Goal: Task Accomplishment & Management: Use online tool/utility

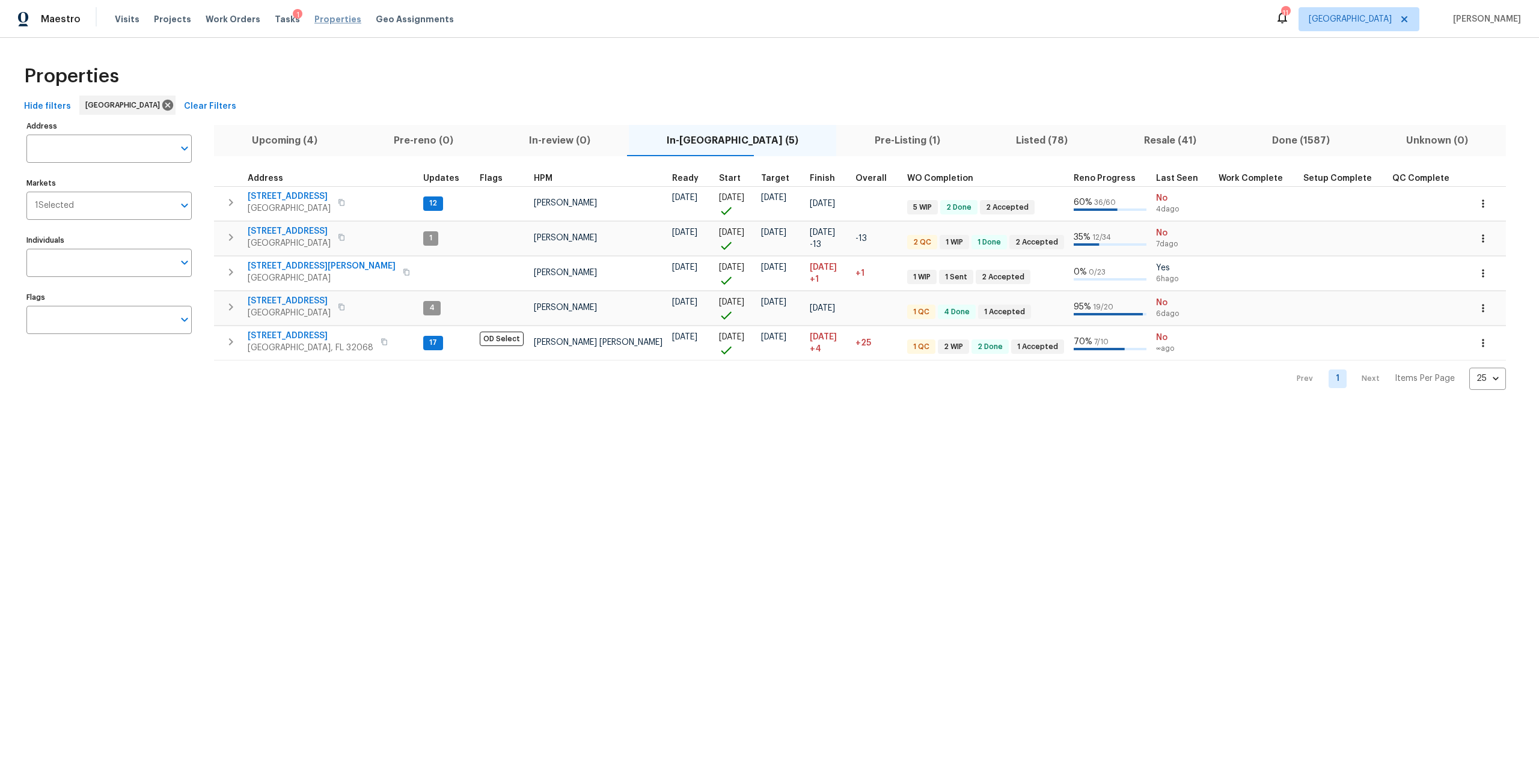
click at [314, 19] on span "Properties" at bounding box center [338, 19] width 47 height 12
click at [36, 156] on input "Address" at bounding box center [100, 149] width 147 height 28
type input "4"
type input "440"
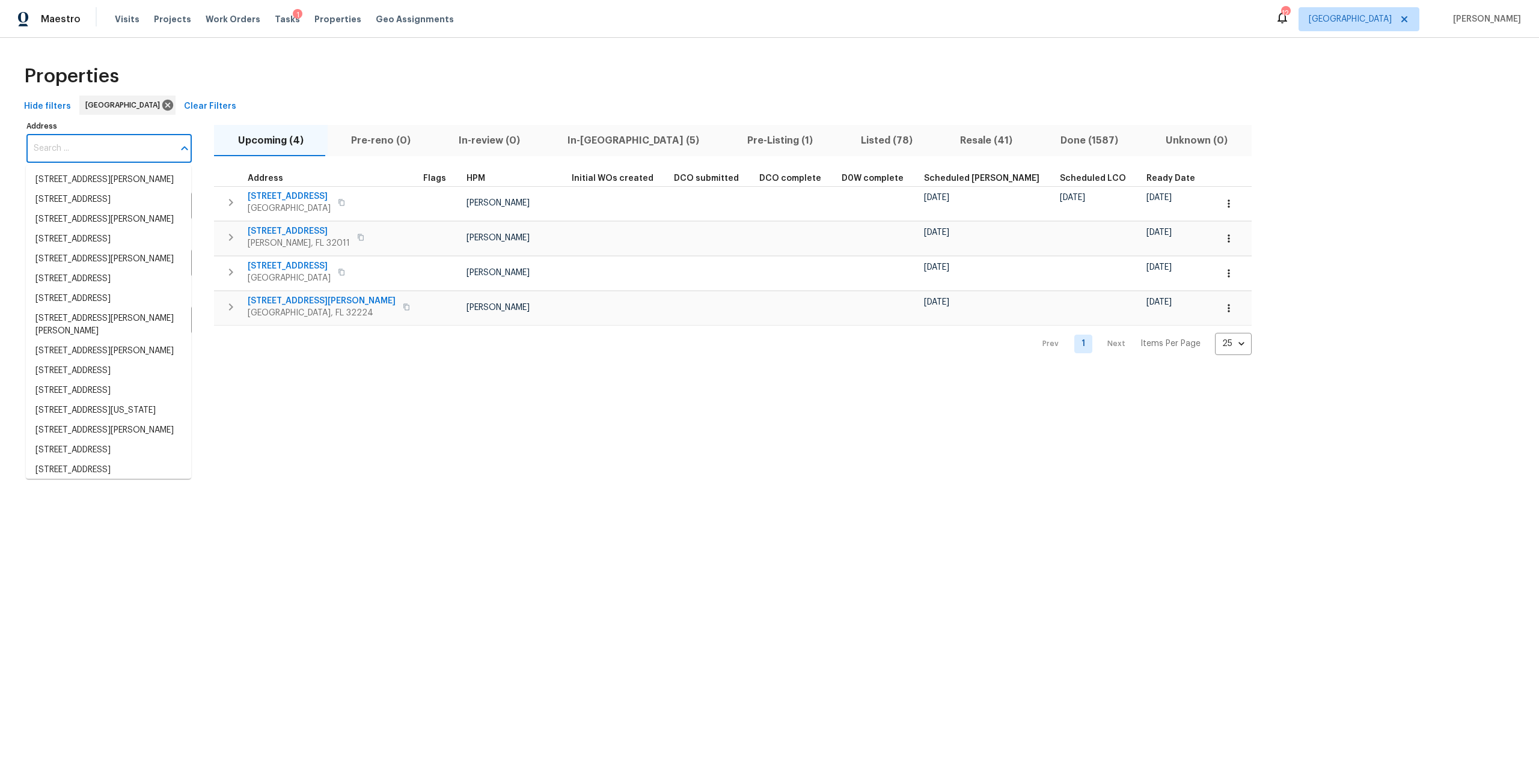
click at [109, 142] on input "Address" at bounding box center [100, 149] width 147 height 28
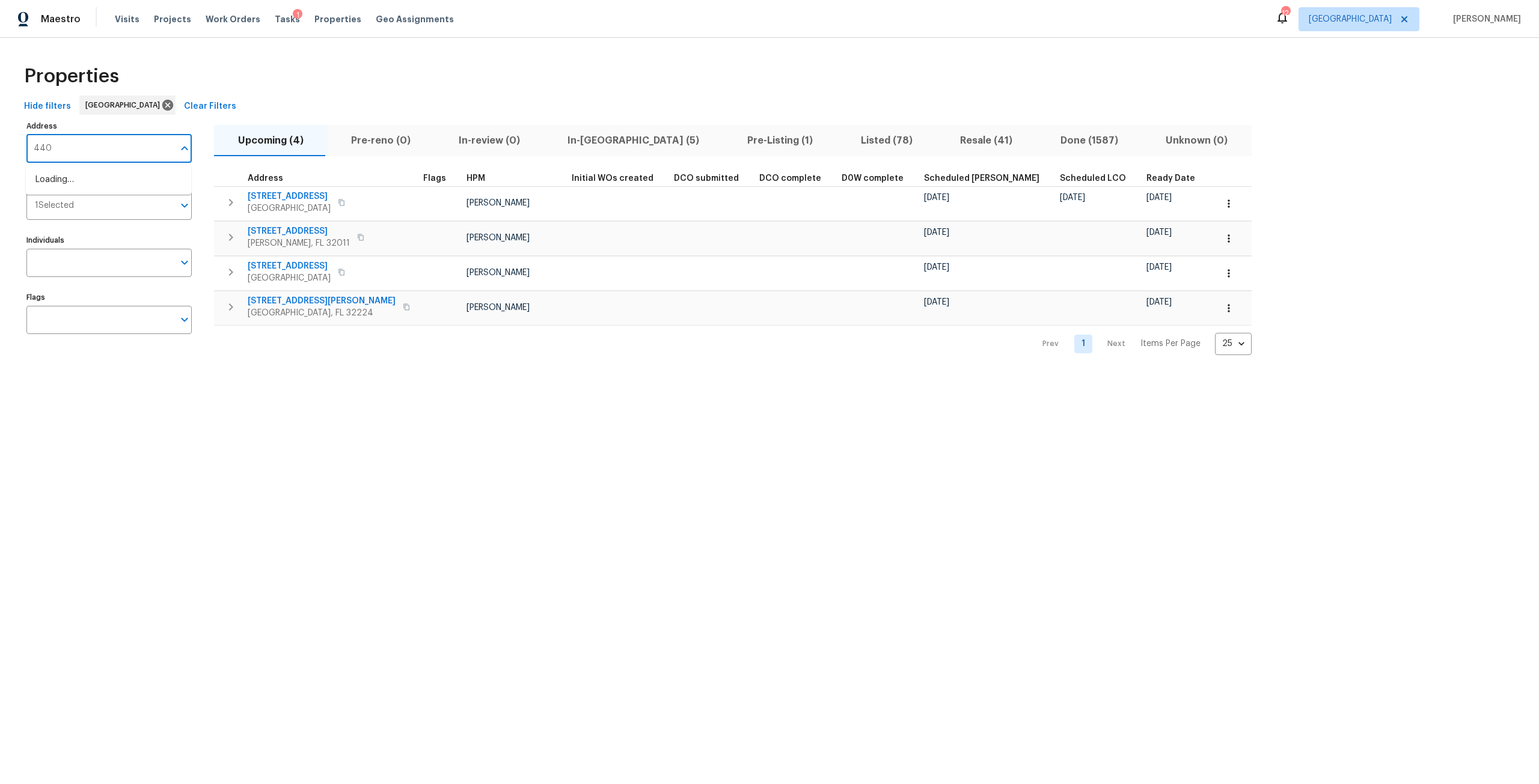
type input "440"
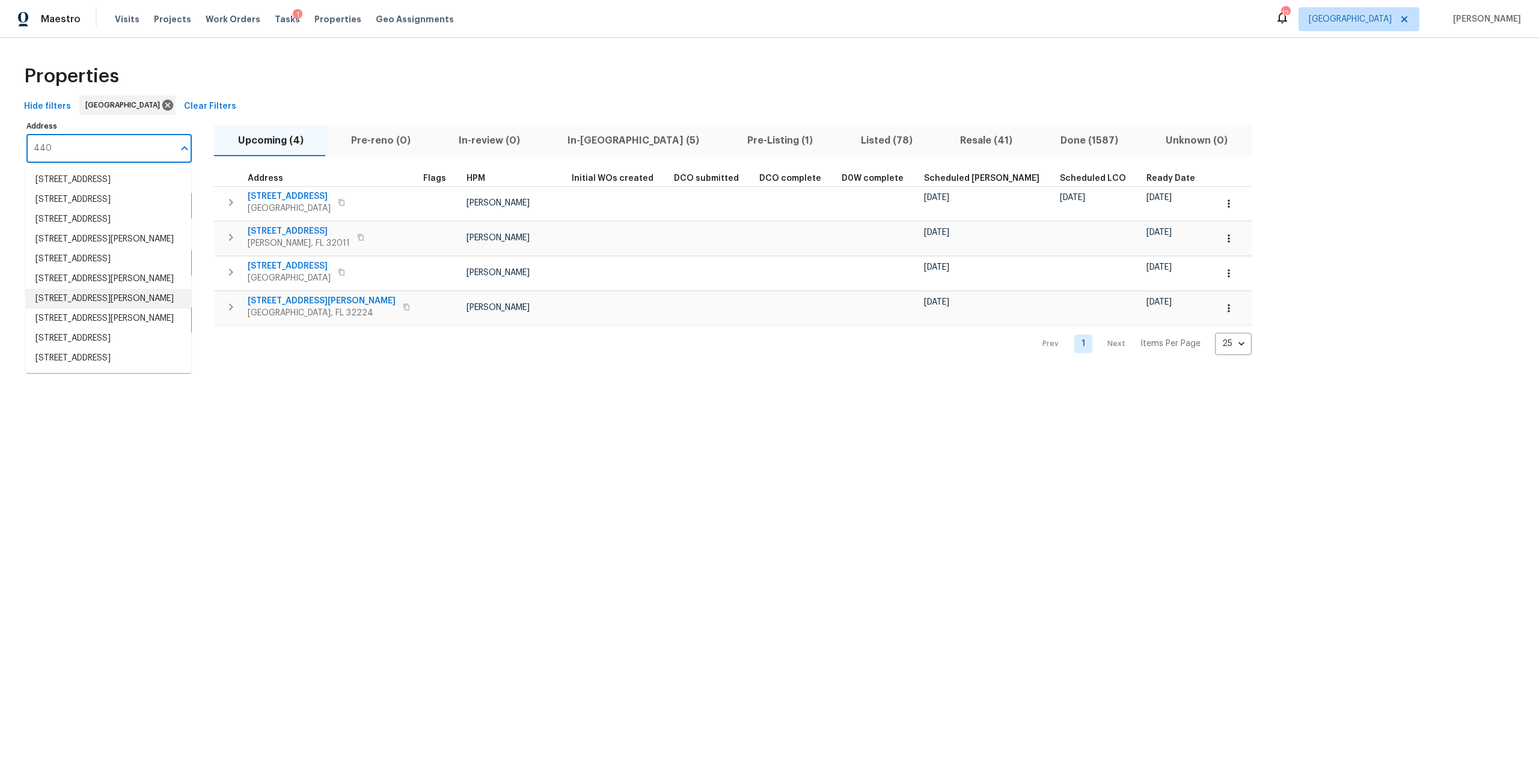
click at [90, 309] on li "[STREET_ADDRESS][PERSON_NAME]" at bounding box center [108, 298] width 166 height 20
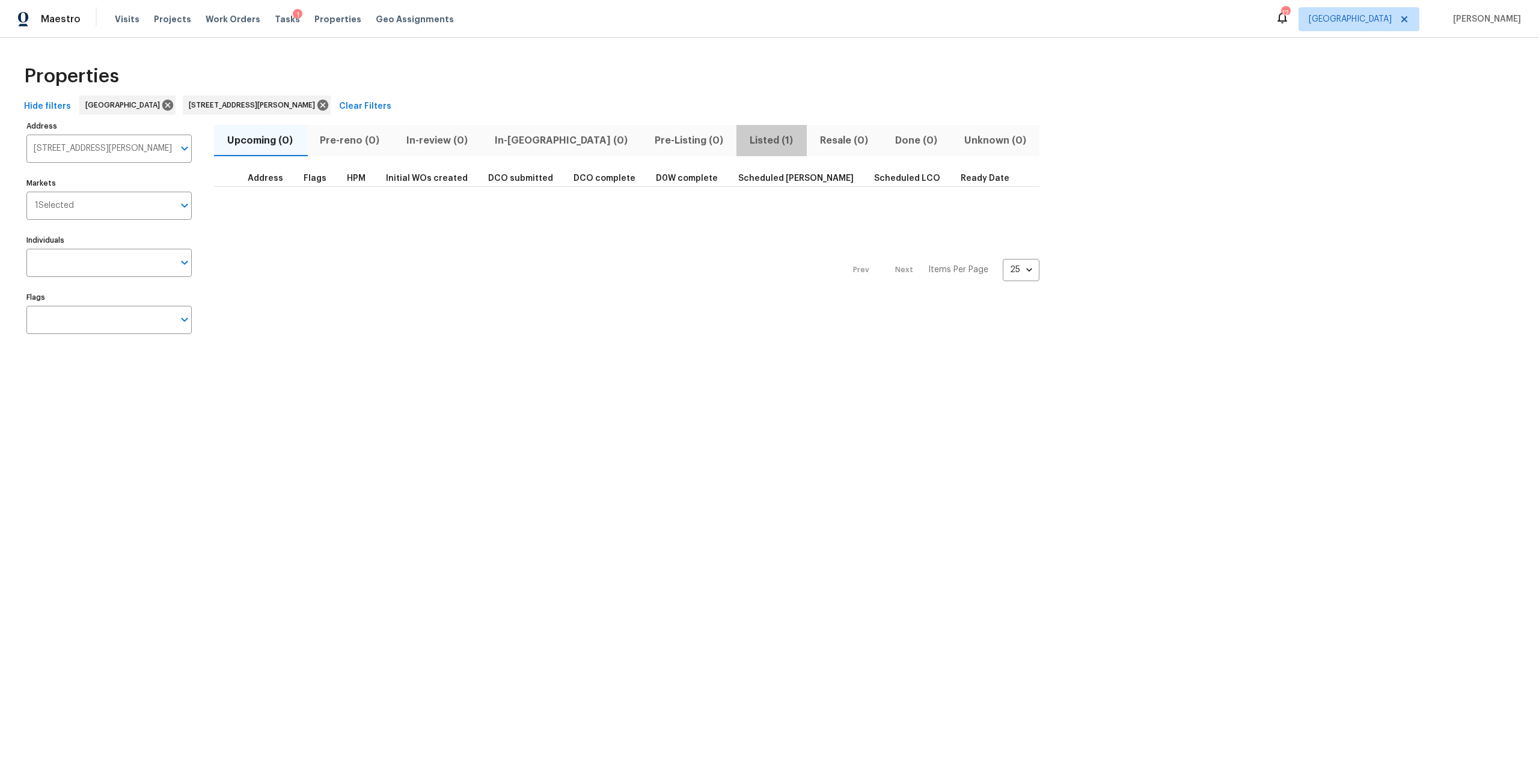
click at [737, 151] on button "Listed (1)" at bounding box center [772, 140] width 70 height 31
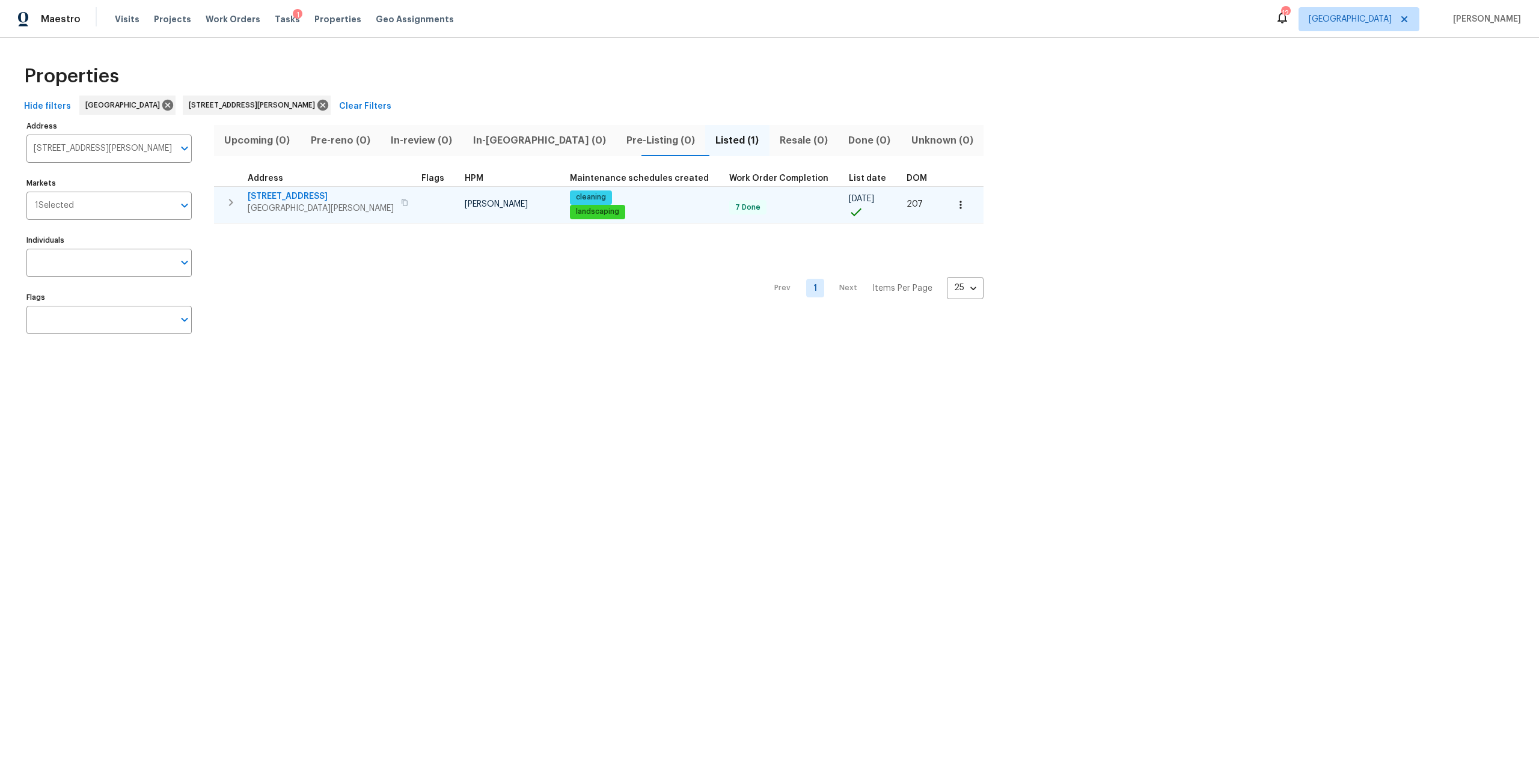
click at [334, 193] on span "[STREET_ADDRESS]" at bounding box center [321, 196] width 146 height 12
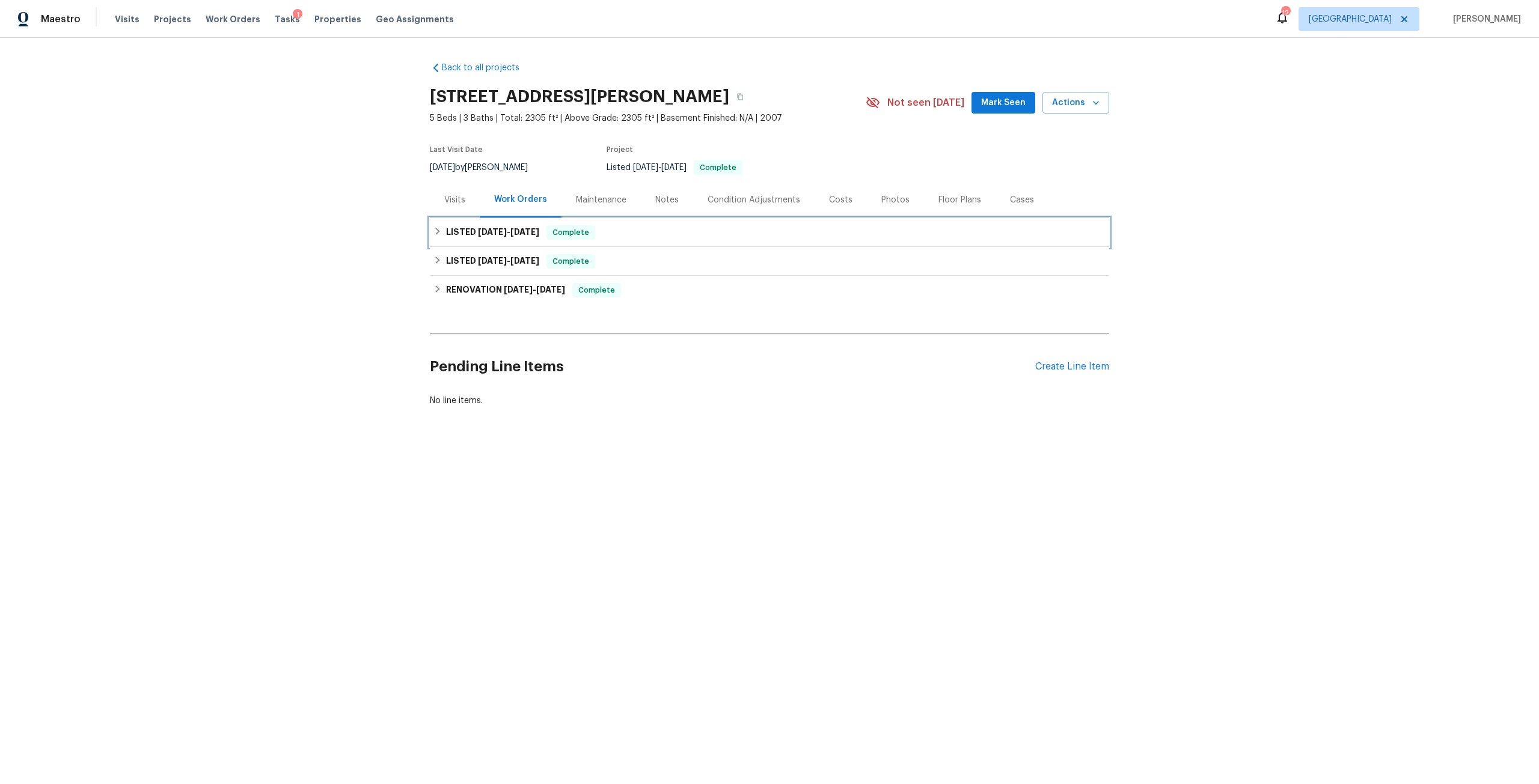
click at [498, 228] on span "8/25/25" at bounding box center [492, 232] width 29 height 9
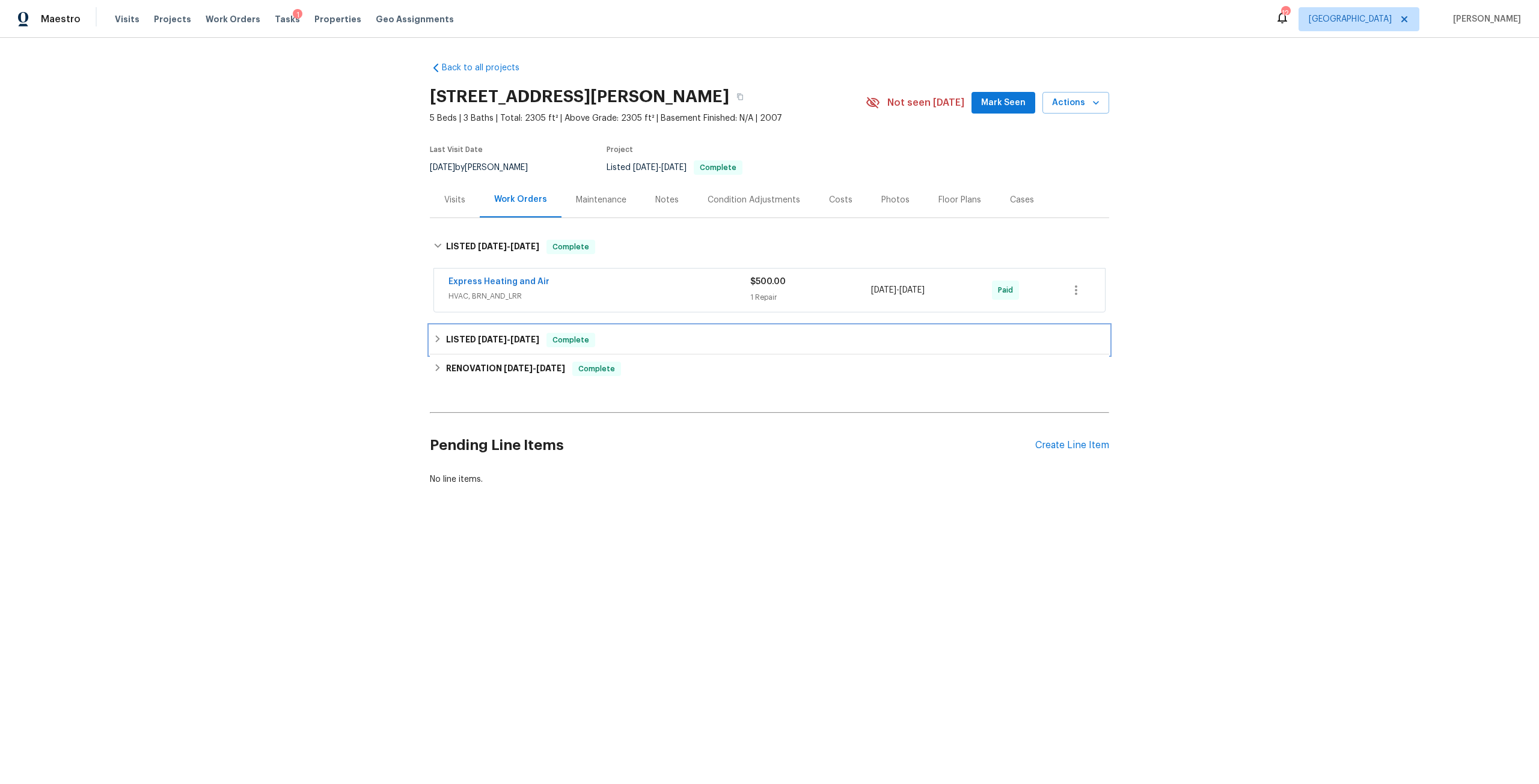
click at [532, 339] on div "LISTED 7/7/25 - 7/7/25 Complete" at bounding box center [769, 341] width 672 height 15
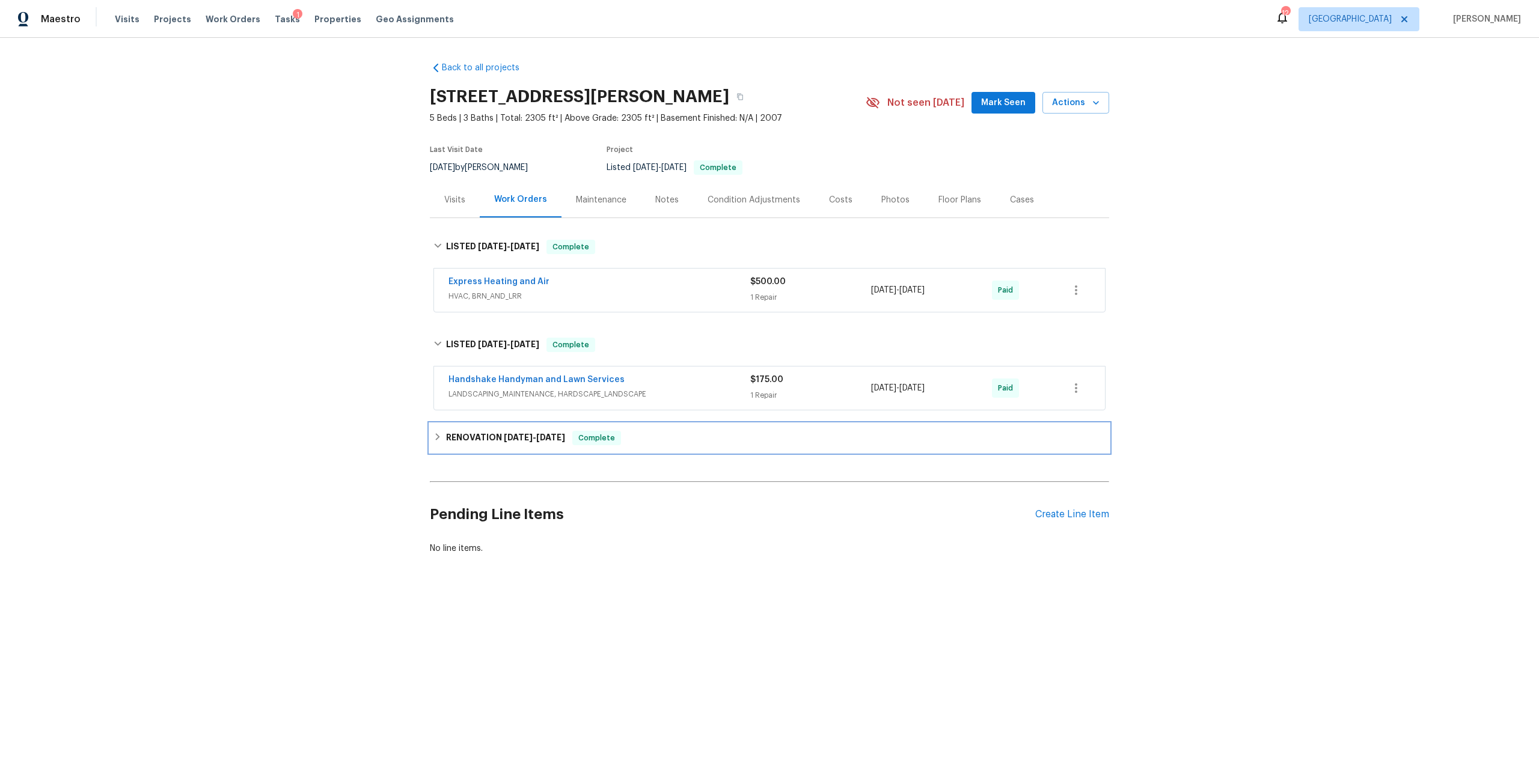
click at [578, 442] on span "Complete" at bounding box center [596, 438] width 46 height 12
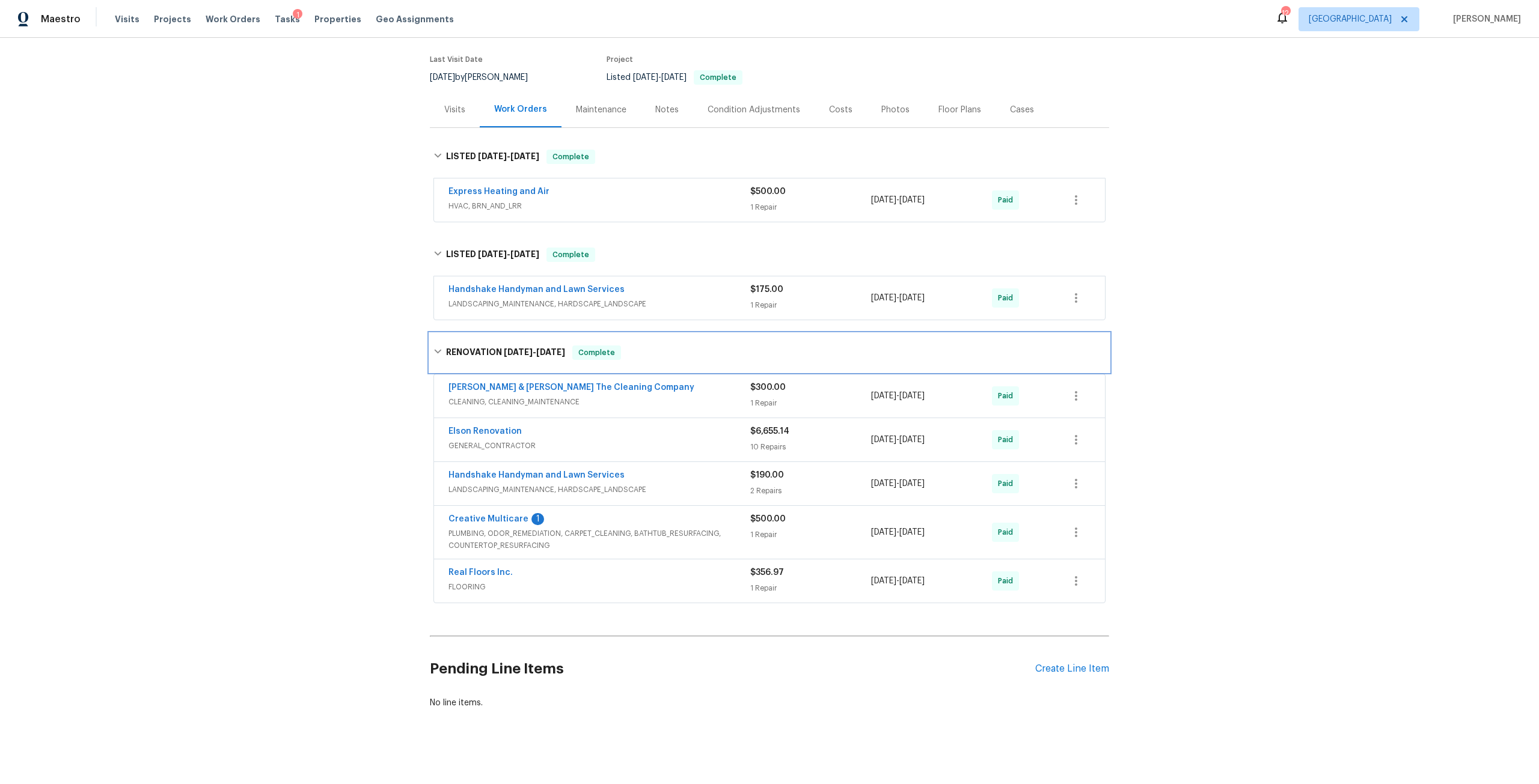
scroll to position [106, 0]
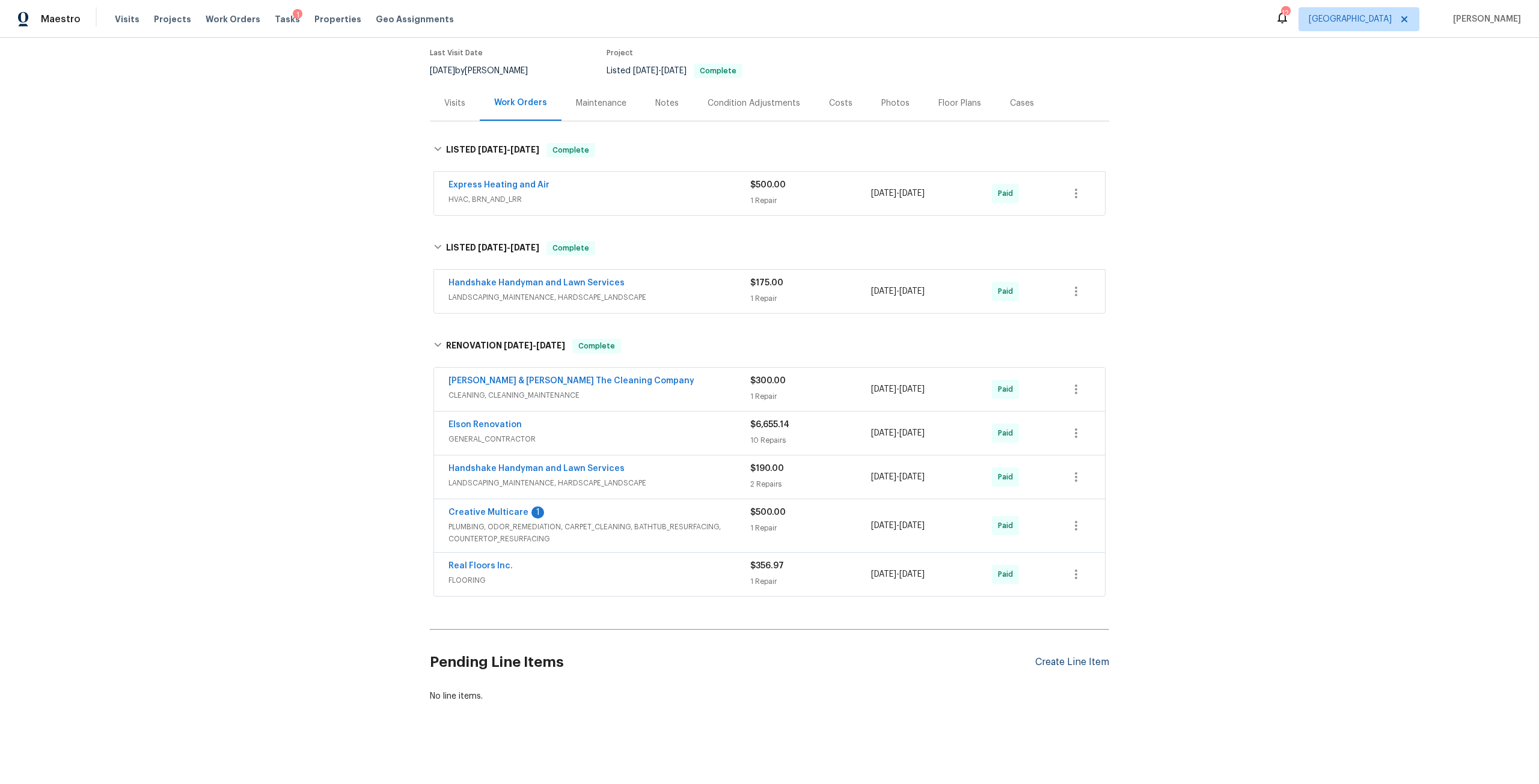
click at [1077, 657] on div "Create Line Item" at bounding box center [1071, 663] width 74 height 12
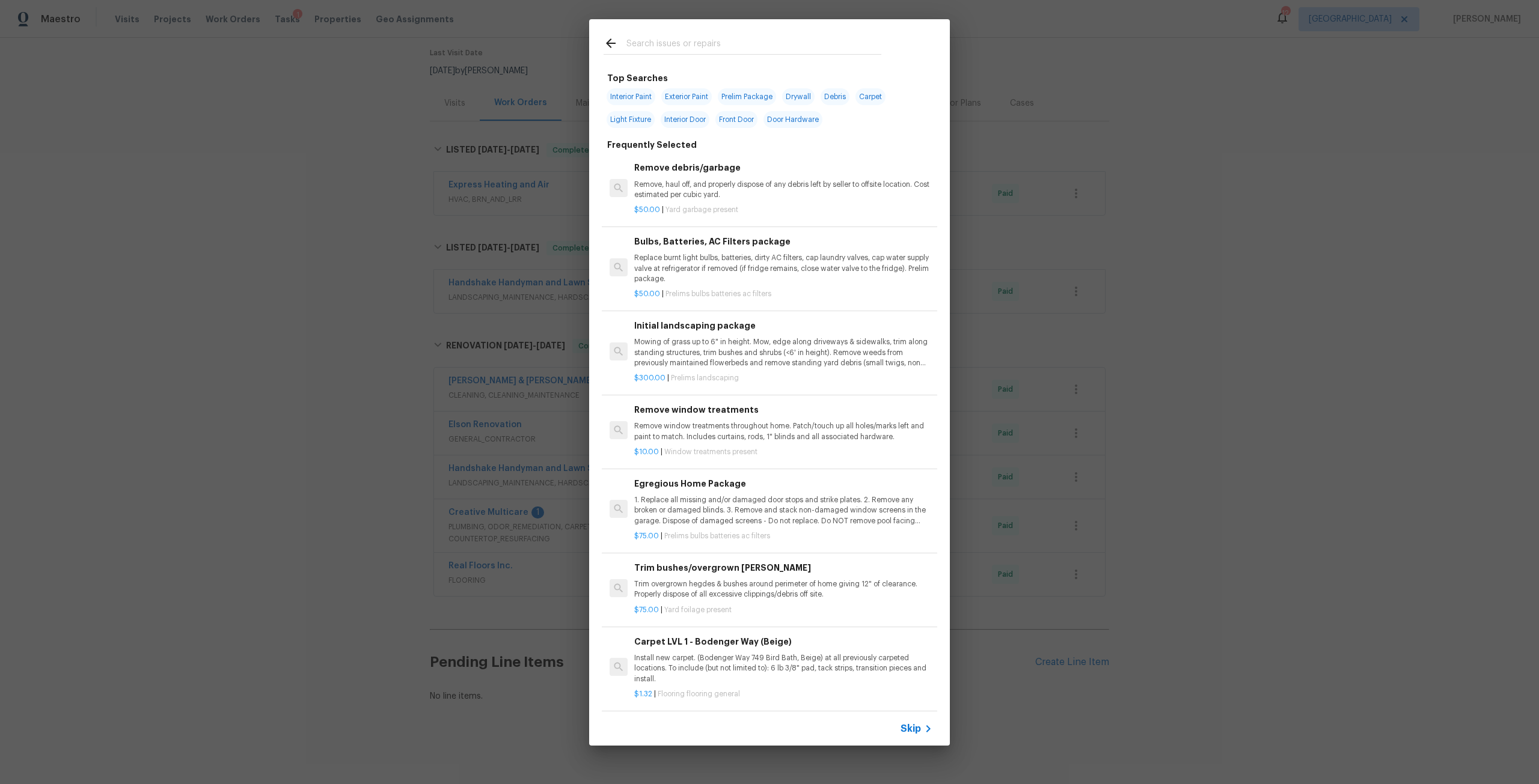
click at [667, 47] on input "text" at bounding box center [753, 44] width 255 height 18
type input "C"
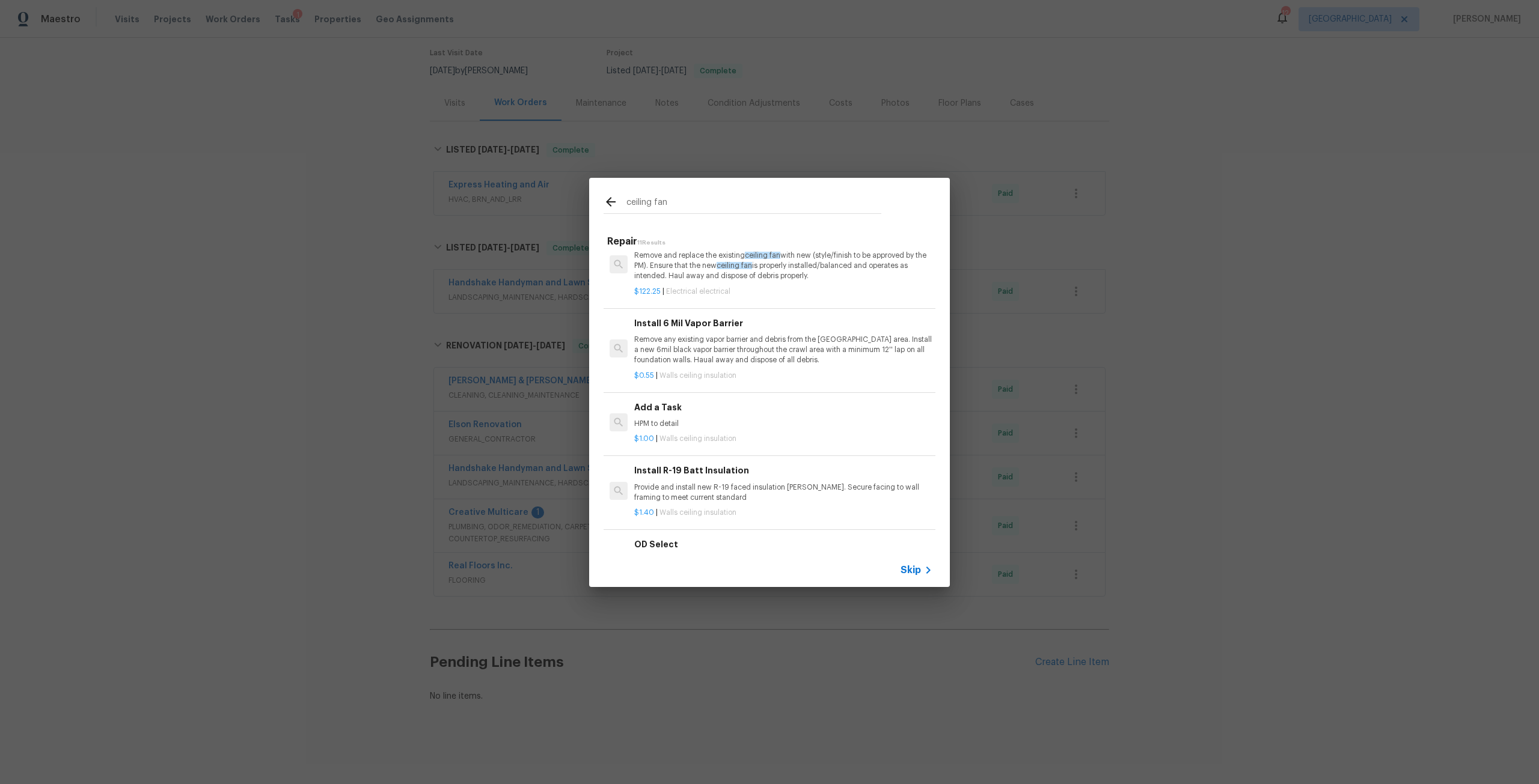
scroll to position [0, 0]
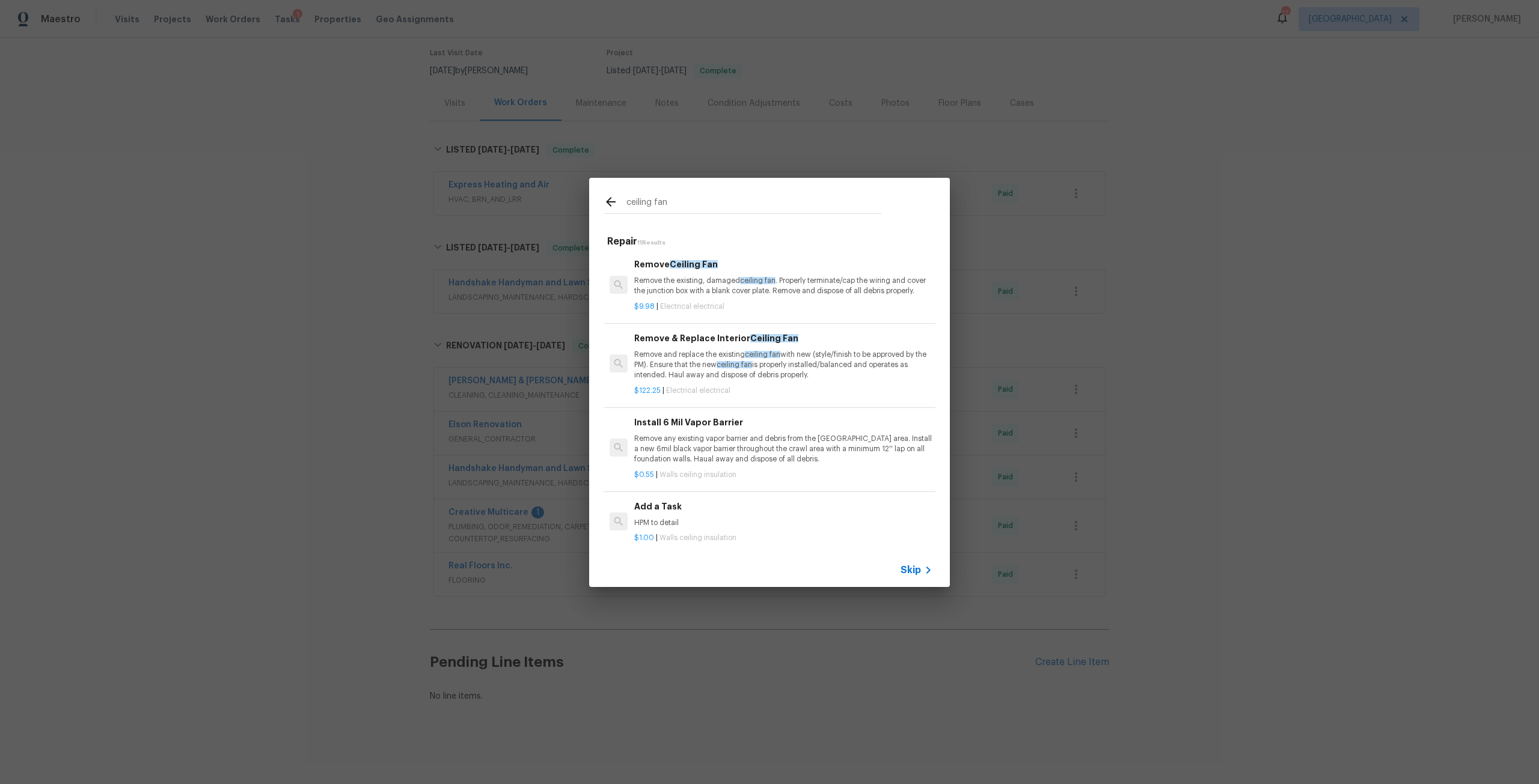
type input "ceiling fan"
click at [689, 292] on p "Remove the existing, damaged ceiling fan . Properly terminate/cap the wiring an…" at bounding box center [783, 286] width 298 height 20
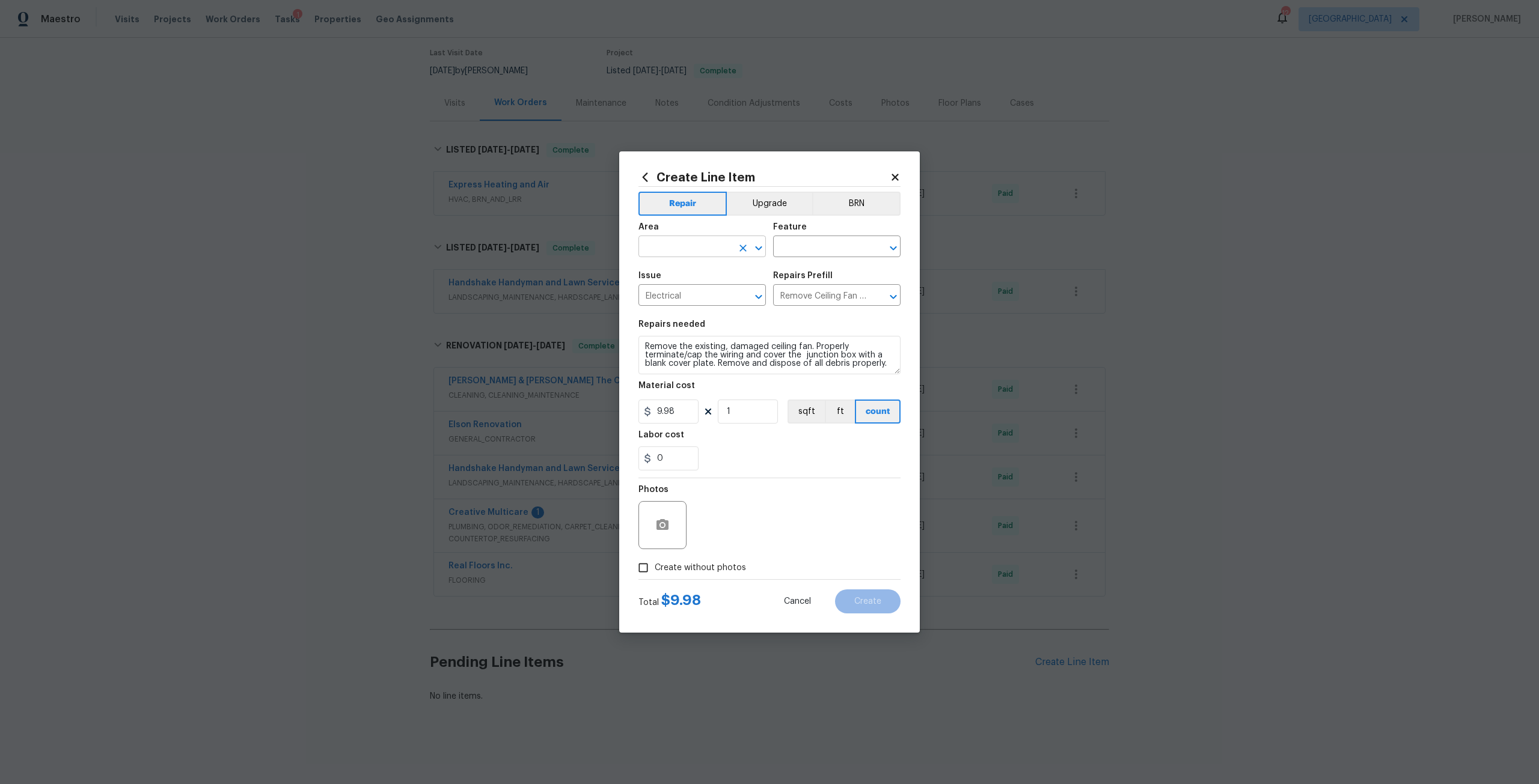
click at [710, 252] on input "text" at bounding box center [685, 248] width 94 height 19
click at [705, 265] on li "Patio" at bounding box center [702, 274] width 128 height 20
type input "Patio"
click at [802, 238] on div "Feature" at bounding box center [837, 230] width 128 height 15
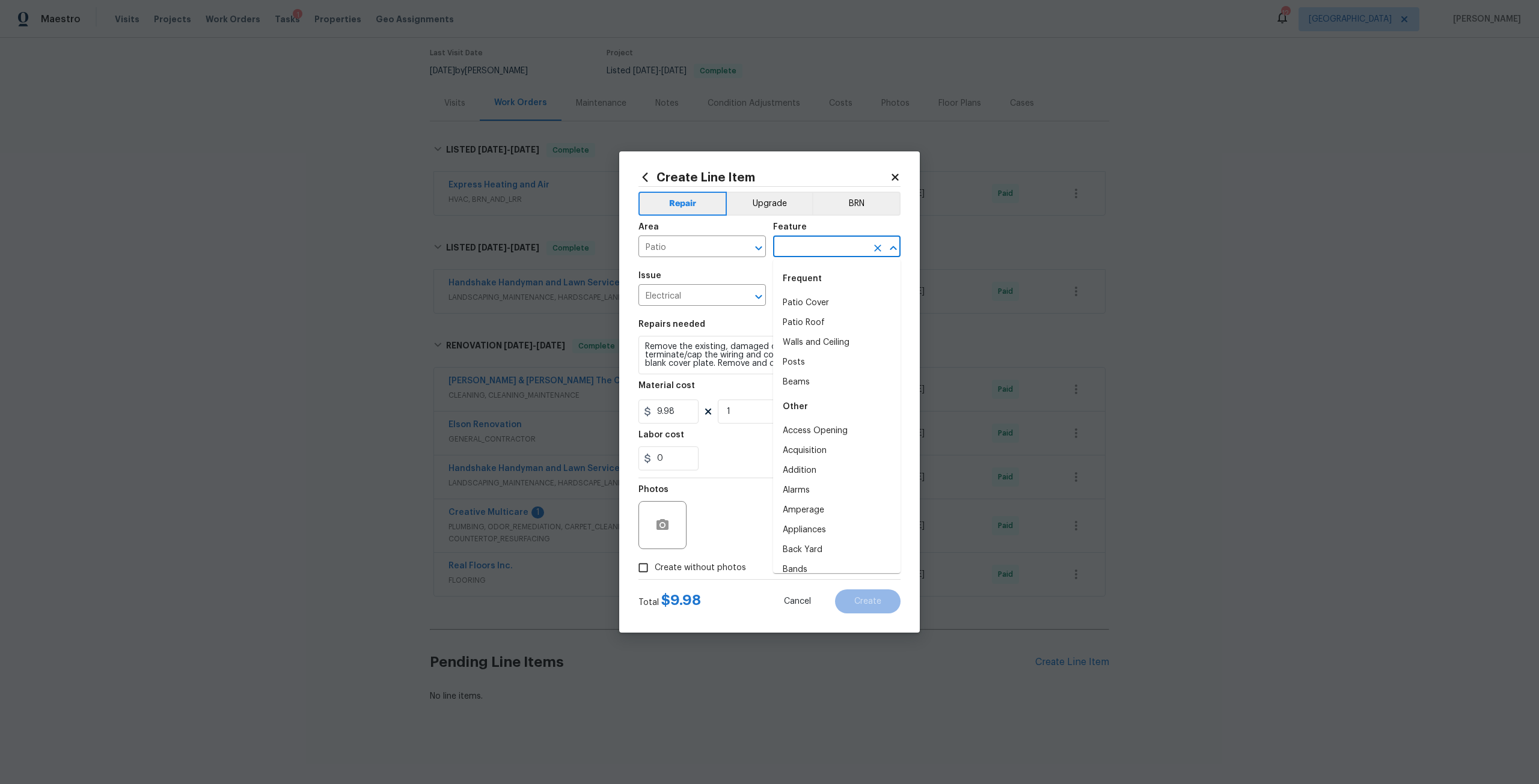
click at [819, 255] on input "text" at bounding box center [820, 248] width 94 height 19
click at [836, 336] on li "Lighting" at bounding box center [837, 326] width 128 height 20
type input "Lighting"
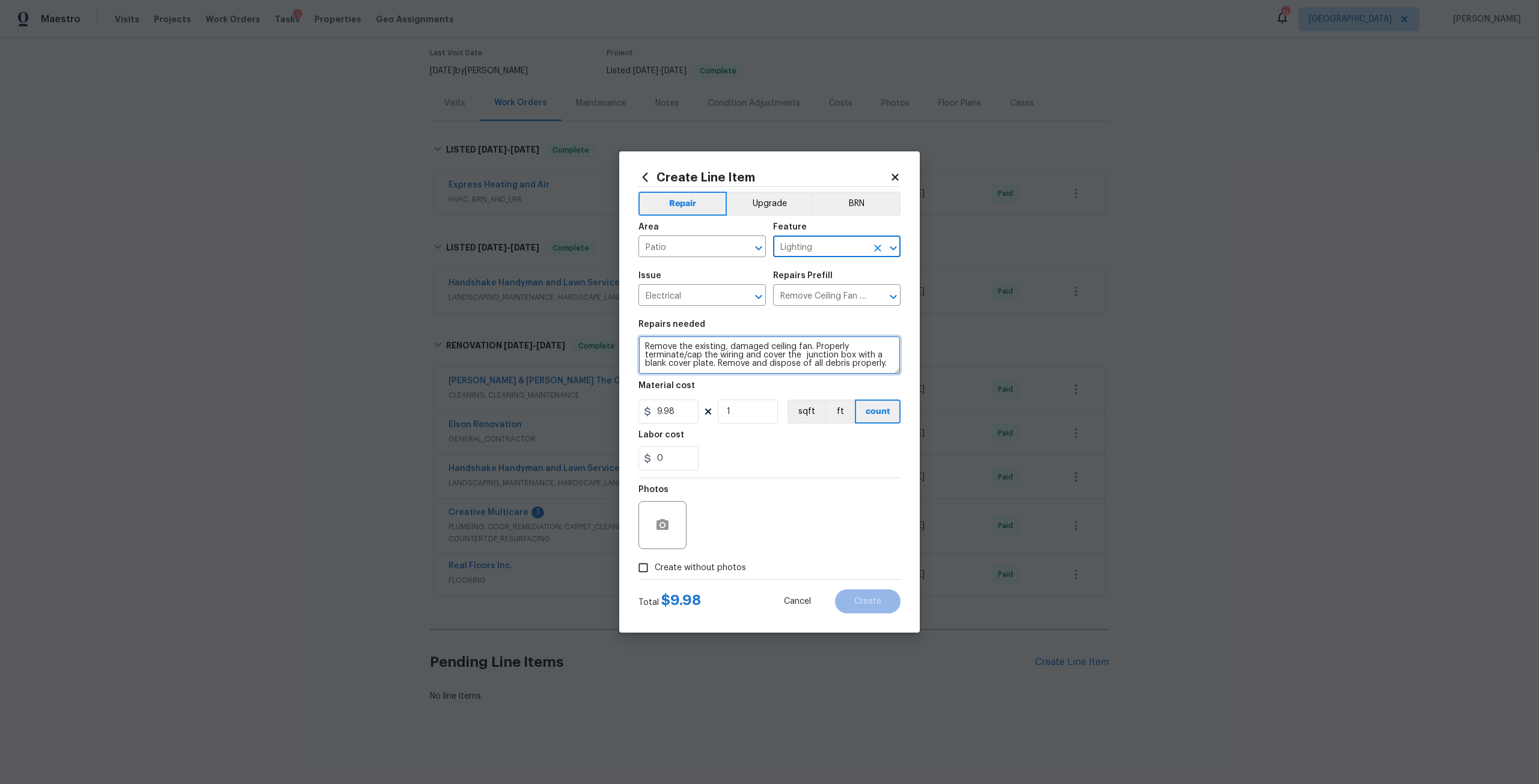
click at [813, 348] on textarea "Remove the existing, damaged ceiling fan. Properly terminate/cap the wiring and…" at bounding box center [769, 355] width 262 height 39
drag, startPoint x: 702, startPoint y: 354, endPoint x: 808, endPoint y: 360, distance: 106.2
click at [808, 360] on textarea "Remove the existing, damaged ceiling fan and install new exterior fan. Properly…" at bounding box center [769, 355] width 262 height 39
type textarea "Remove the existing, damaged ceiling fan and install new exterior fan. Remove a…"
drag, startPoint x: 695, startPoint y: 405, endPoint x: 651, endPoint y: 408, distance: 44.1
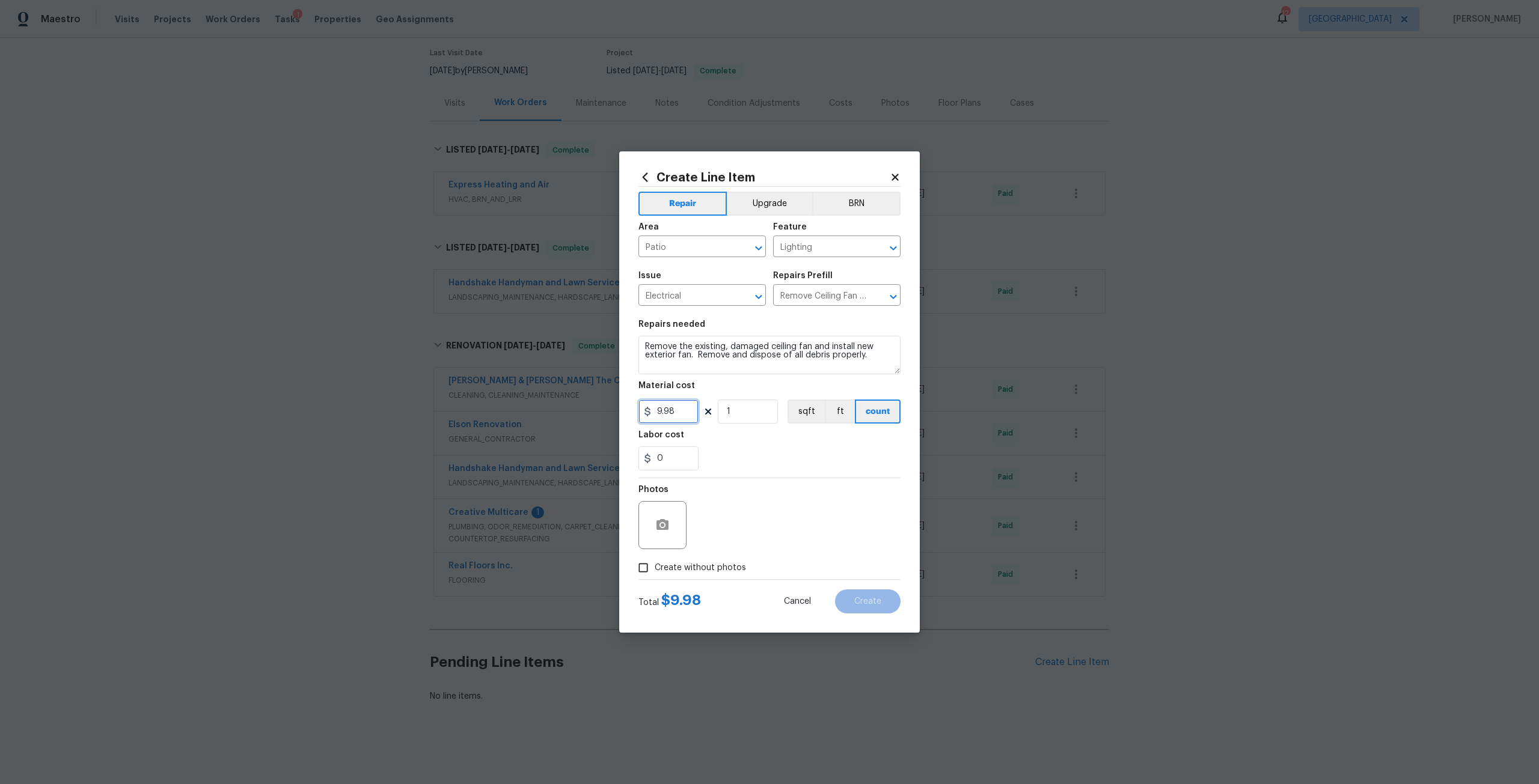
click at [651, 408] on div "9.98" at bounding box center [668, 411] width 60 height 24
type input "250"
click at [701, 562] on span "Create without photos" at bounding box center [699, 568] width 91 height 12
click at [654, 562] on input "Create without photos" at bounding box center [643, 567] width 23 height 23
checkbox input "true"
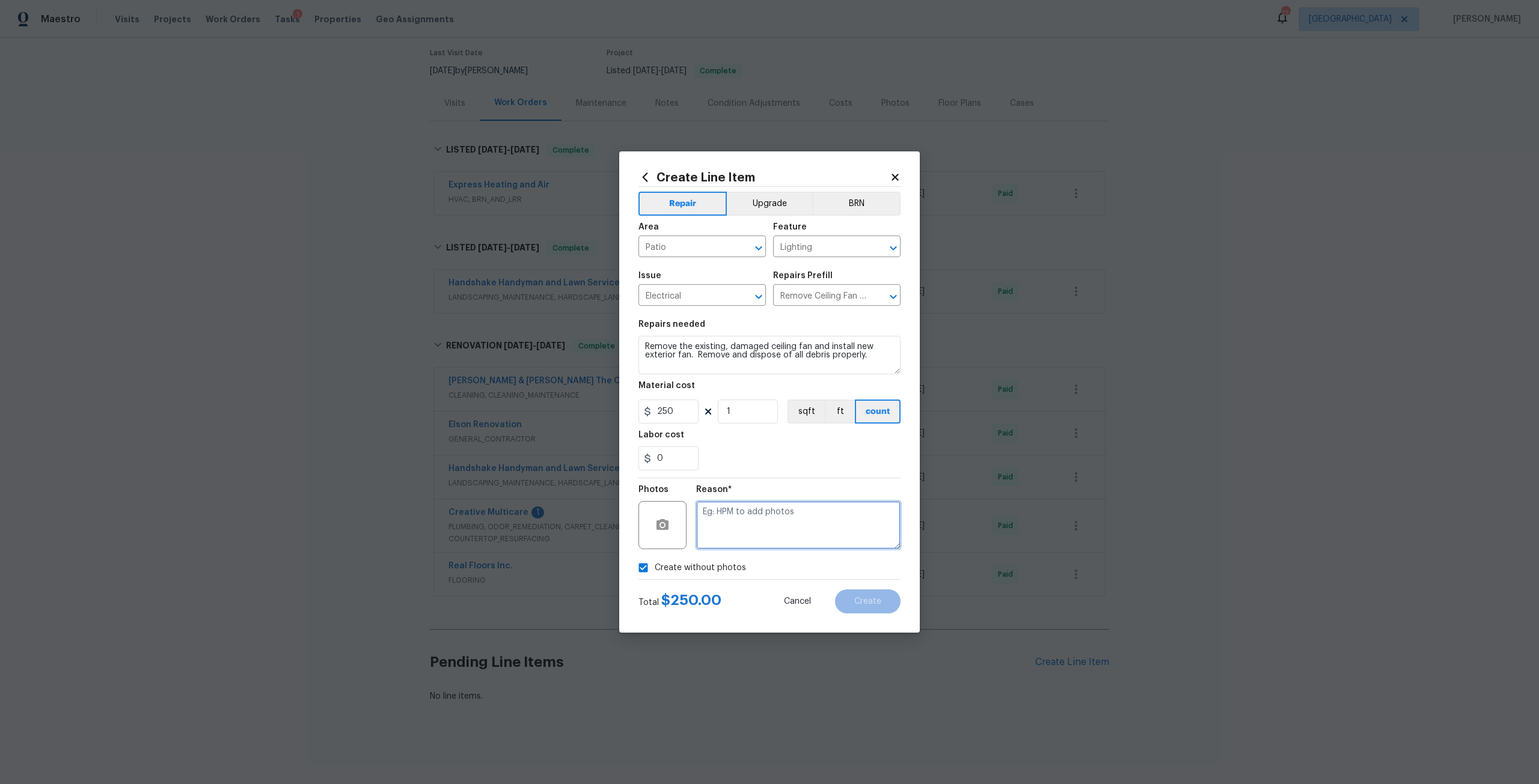
click at [753, 518] on textarea at bounding box center [798, 525] width 204 height 48
click at [872, 607] on button "Create" at bounding box center [868, 601] width 66 height 24
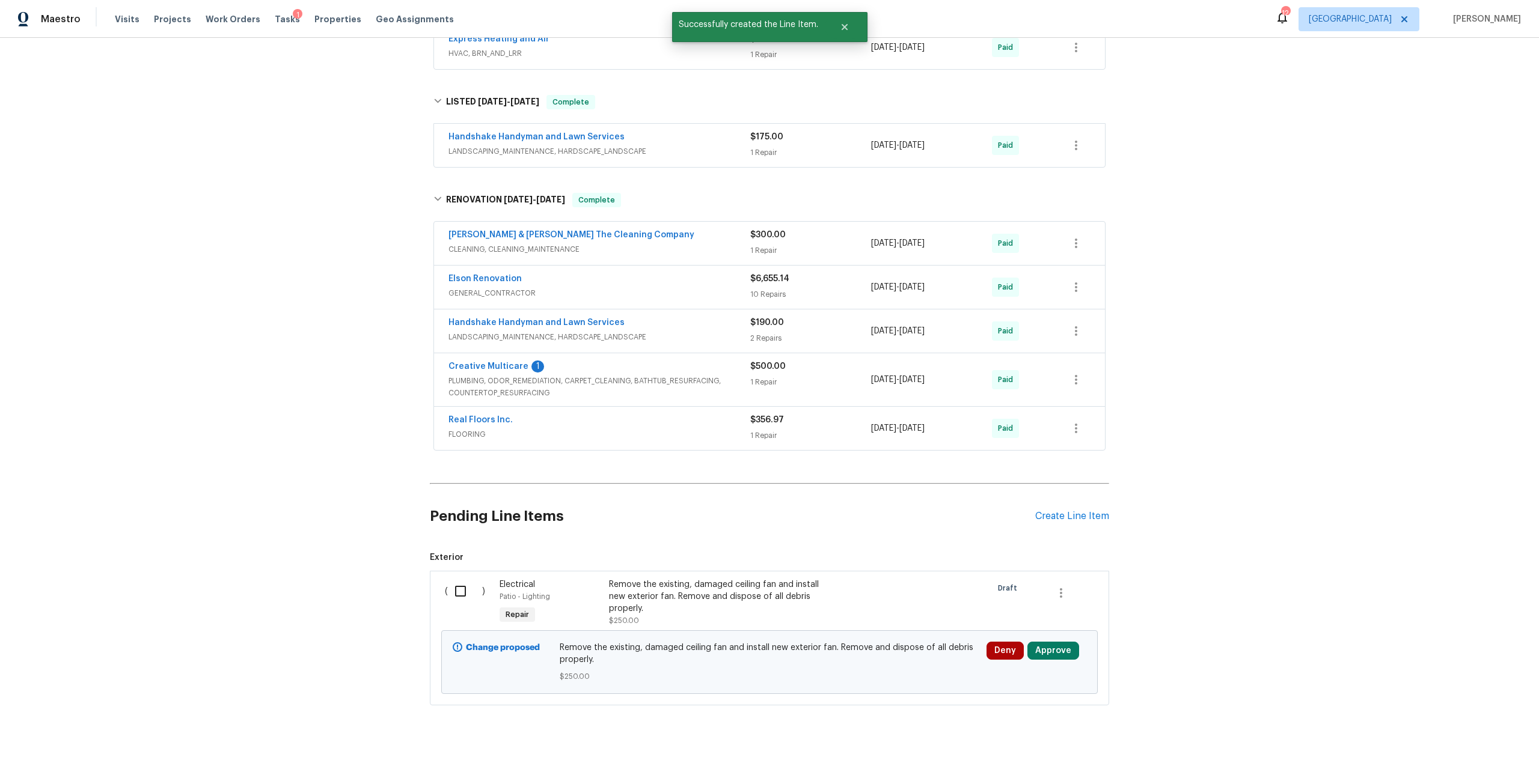
scroll to position [255, 0]
click at [1049, 508] on div "Create Line Item" at bounding box center [1071, 513] width 74 height 12
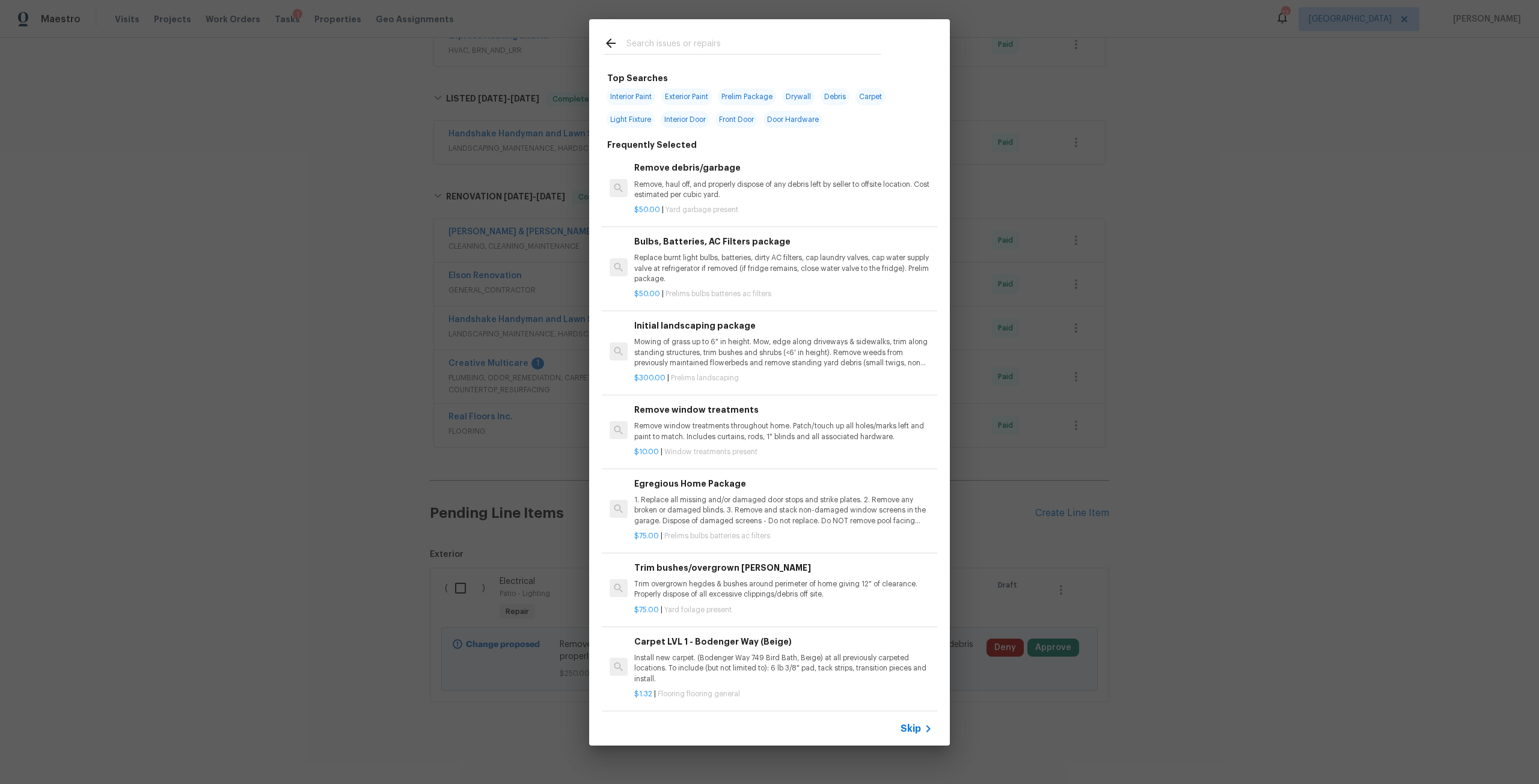
click at [766, 47] on input "text" at bounding box center [753, 44] width 255 height 18
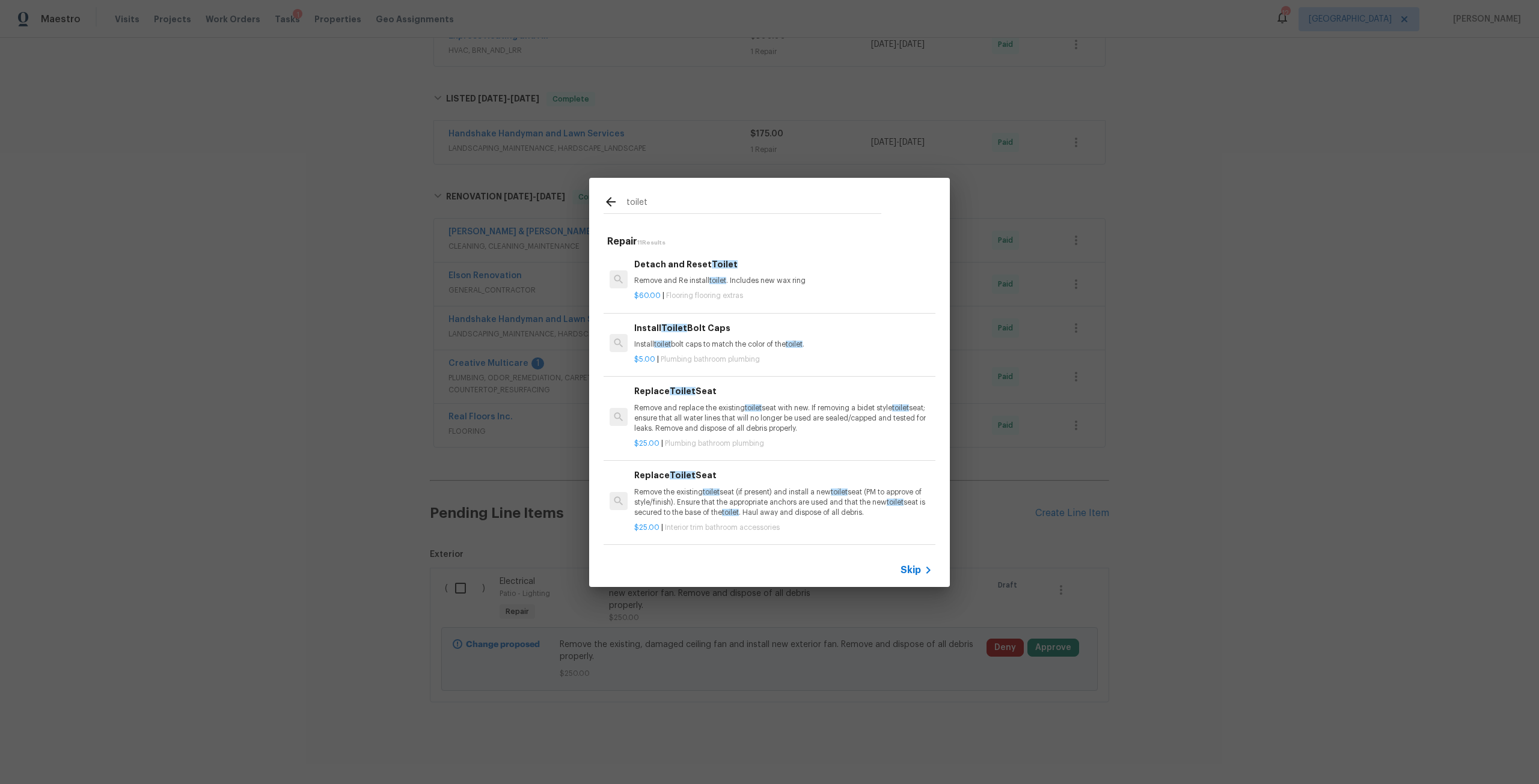
type input "toilet"
click at [742, 406] on p "Remove and replace the existing toilet seat with new. If removing a bidet style…" at bounding box center [783, 419] width 298 height 31
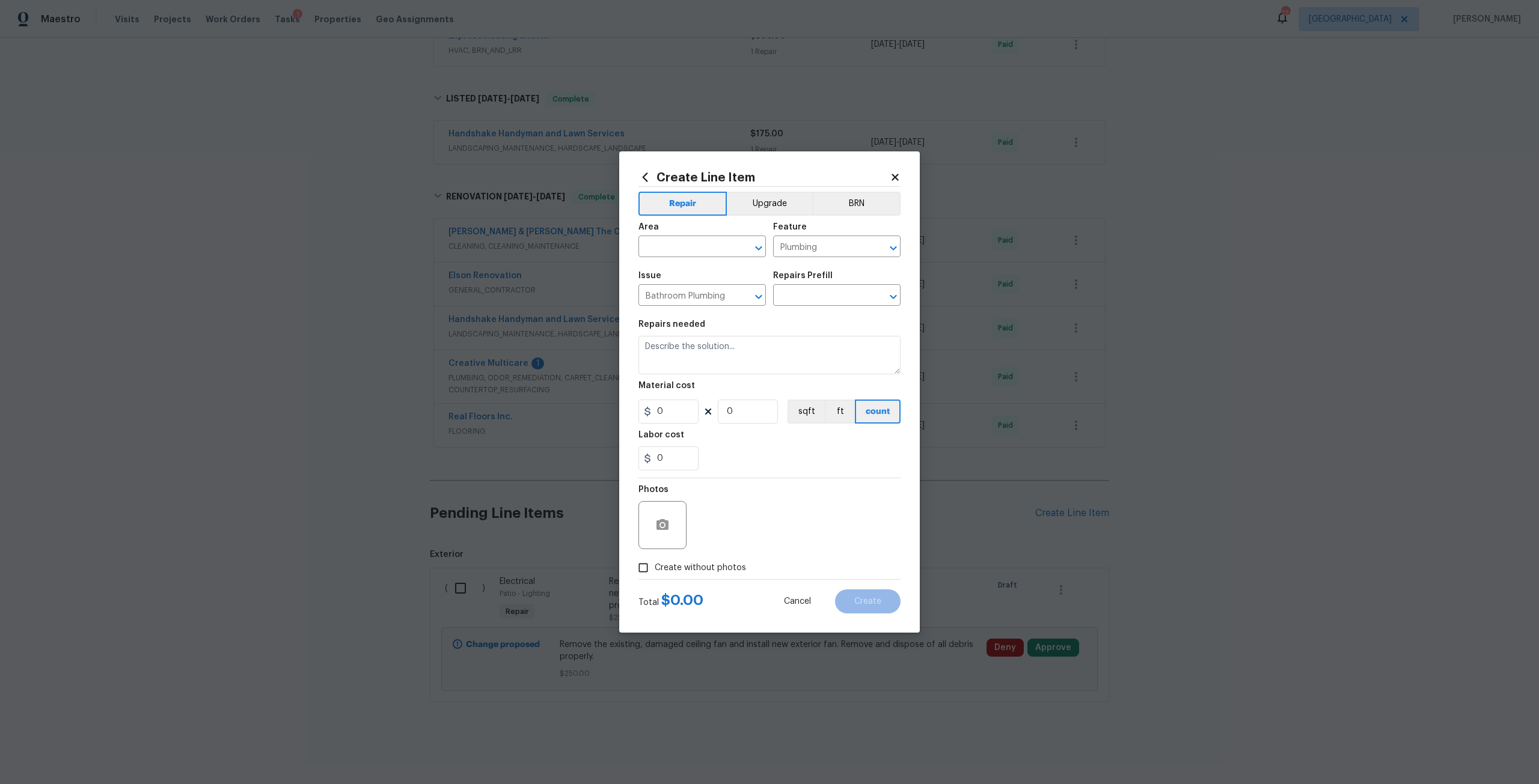
type input "Replace Toilet Seat $25.00"
type textarea "Remove and replace the existing toilet seat with new. If removing a bidet style…"
type input "25"
type input "1"
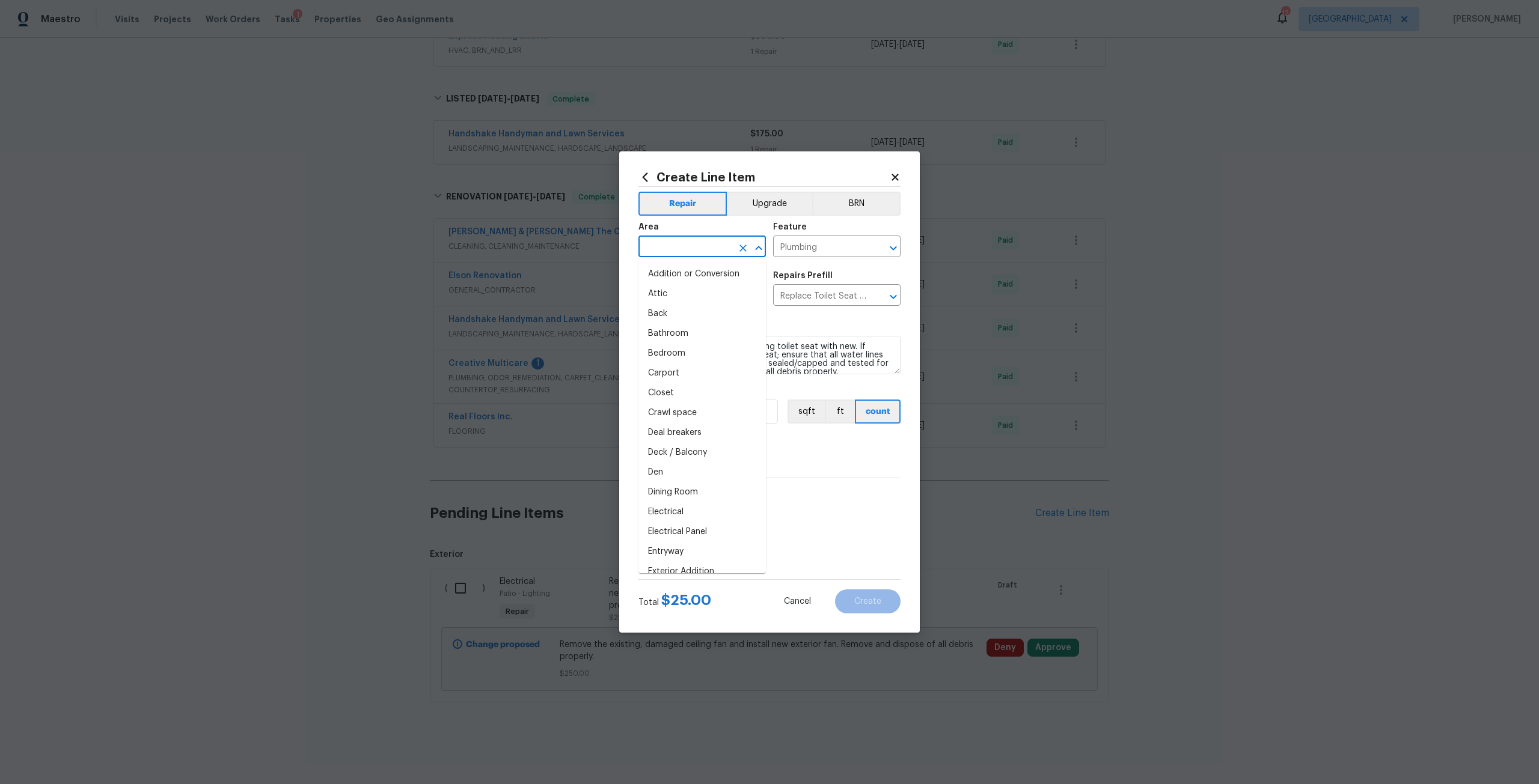
click at [703, 252] on input "text" at bounding box center [685, 248] width 94 height 19
click at [694, 338] on li "Bathroom" at bounding box center [702, 333] width 128 height 20
type input "Bathroom"
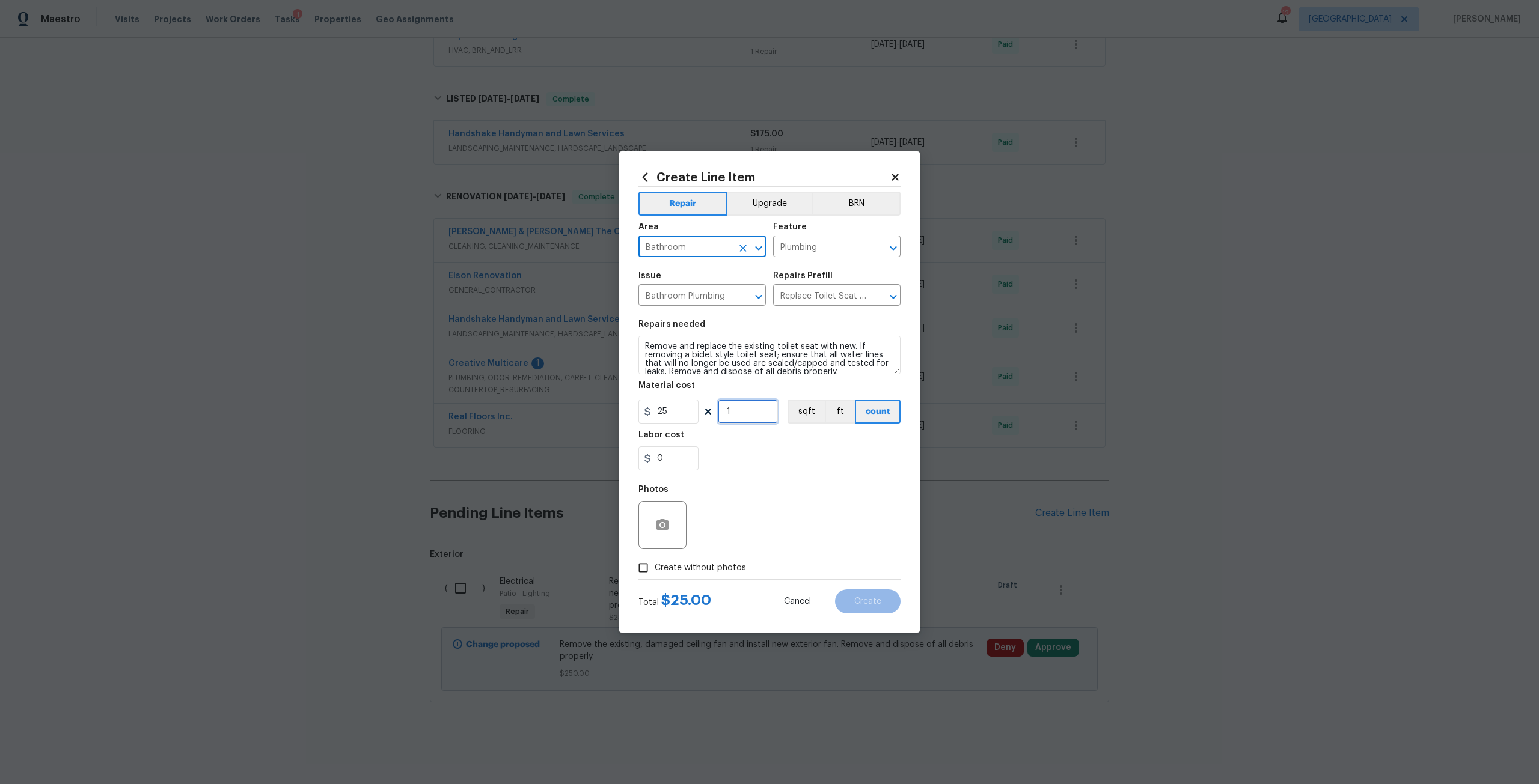
click at [744, 411] on input "1" at bounding box center [748, 411] width 60 height 24
type input "0"
click at [723, 576] on label "Create without photos" at bounding box center [689, 567] width 115 height 23
click at [654, 576] on input "Create without photos" at bounding box center [643, 567] width 23 height 23
checkbox input "true"
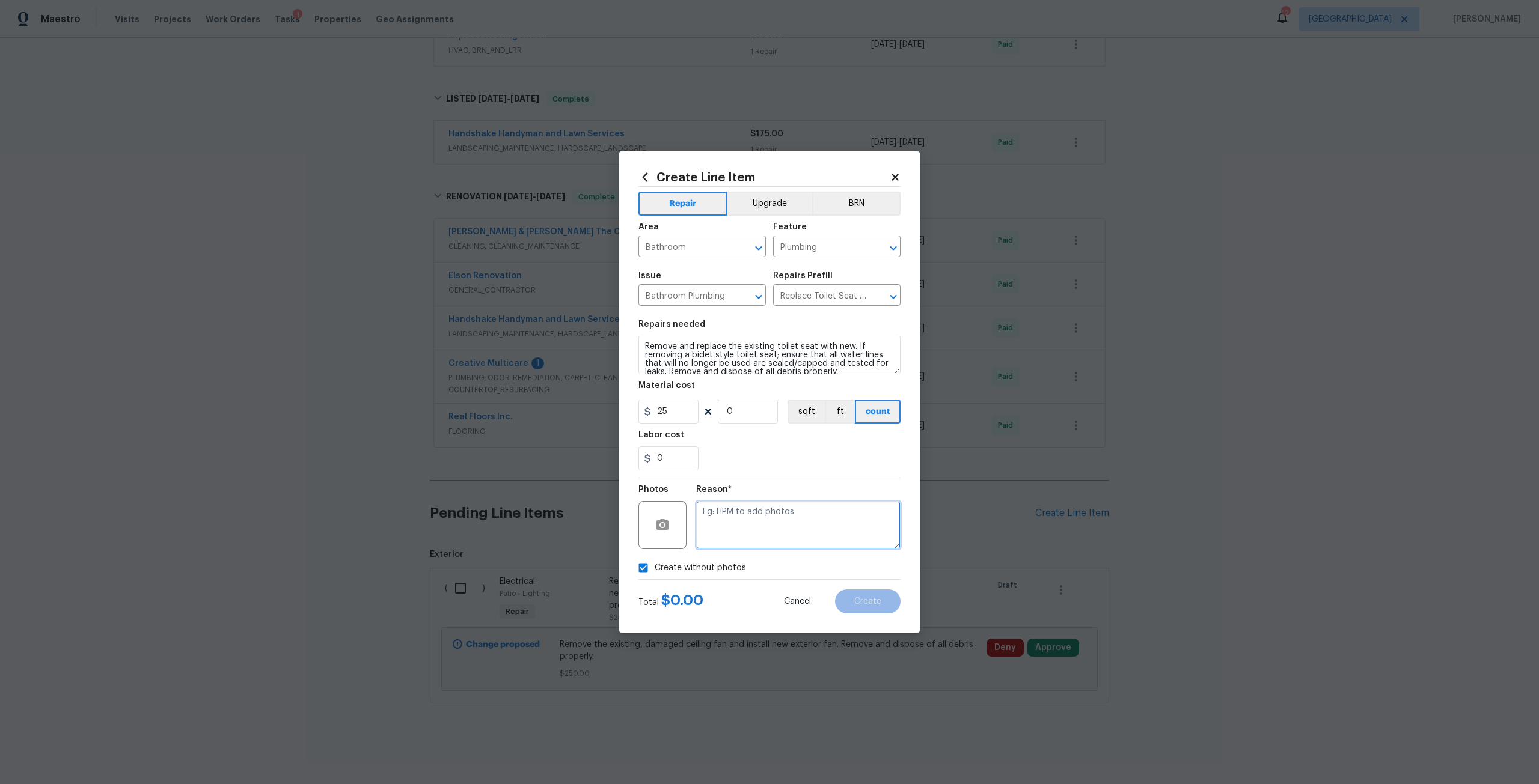
click at [733, 532] on textarea at bounding box center [798, 525] width 204 height 48
click at [856, 611] on button "Create" at bounding box center [868, 601] width 66 height 24
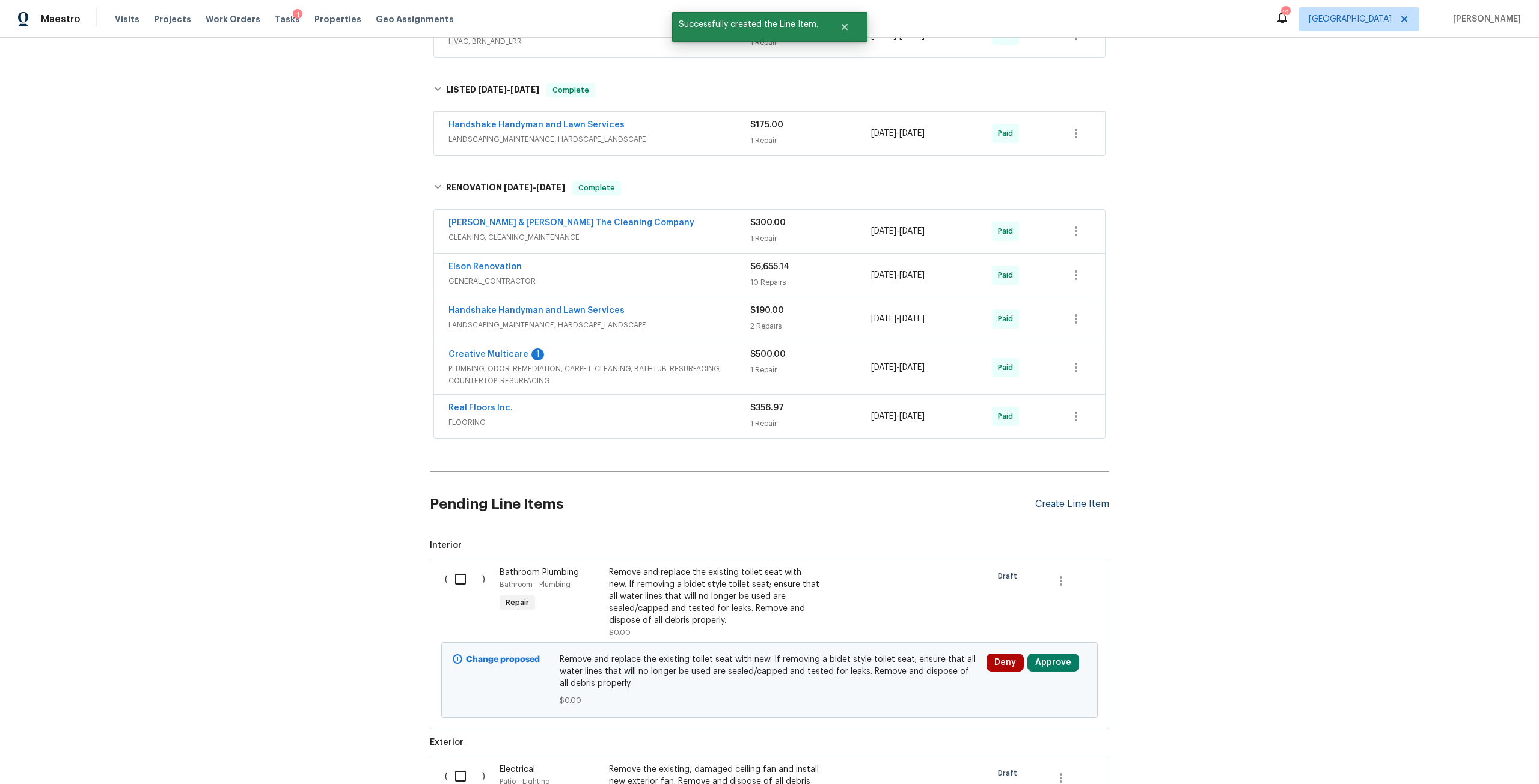
click at [1047, 508] on div "Create Line Item" at bounding box center [1071, 505] width 74 height 12
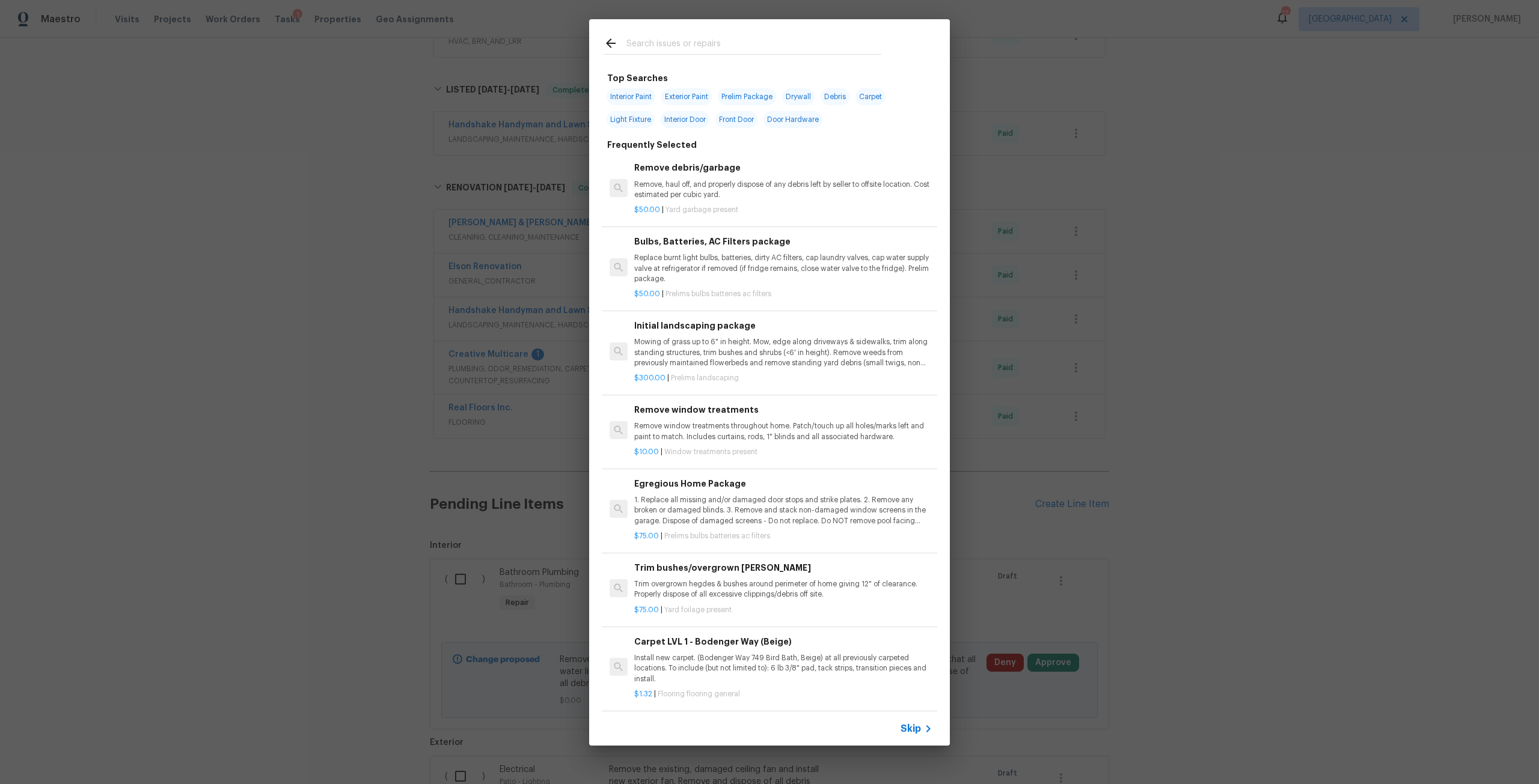
click at [777, 47] on input "text" at bounding box center [753, 44] width 255 height 18
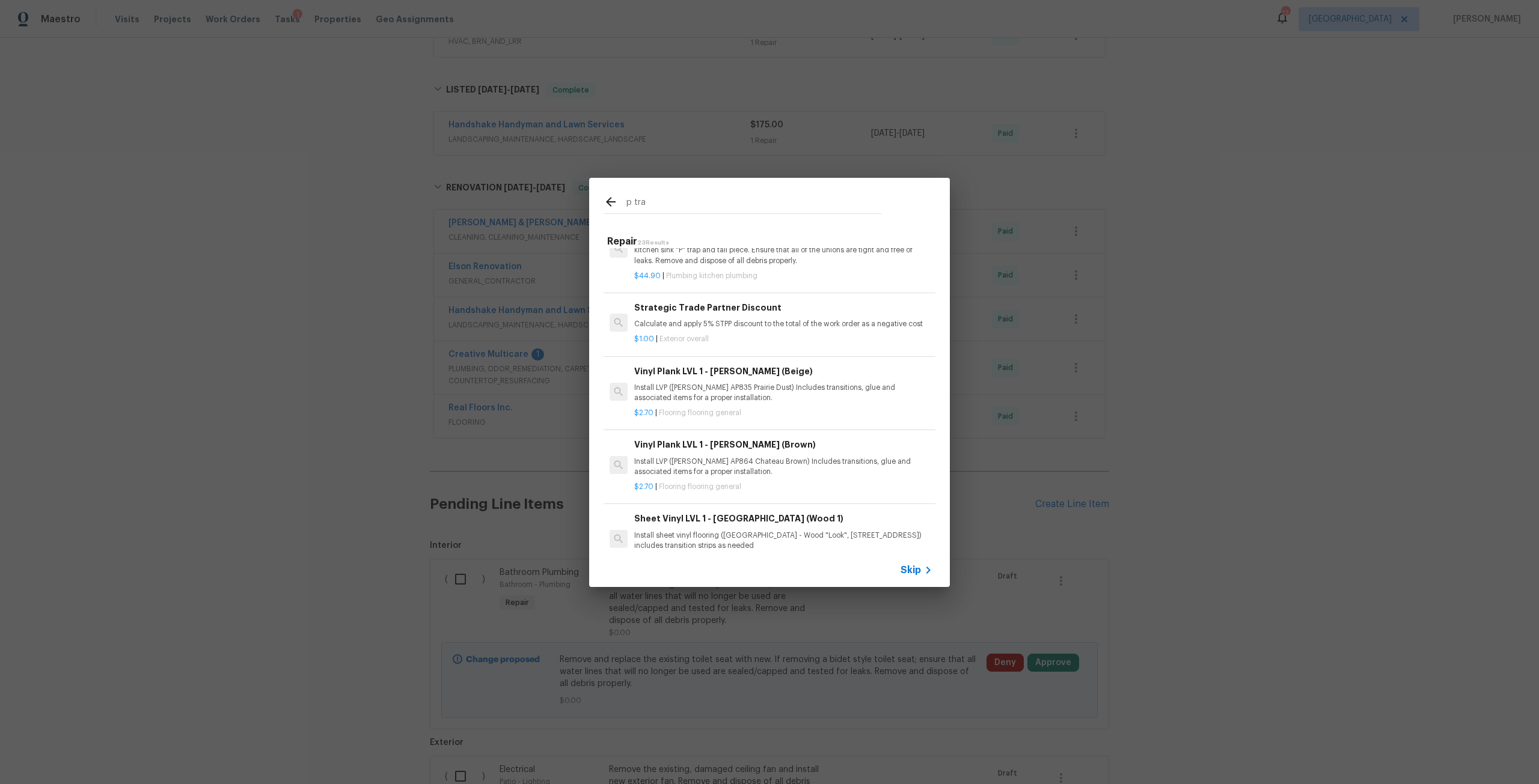
scroll to position [0, 0]
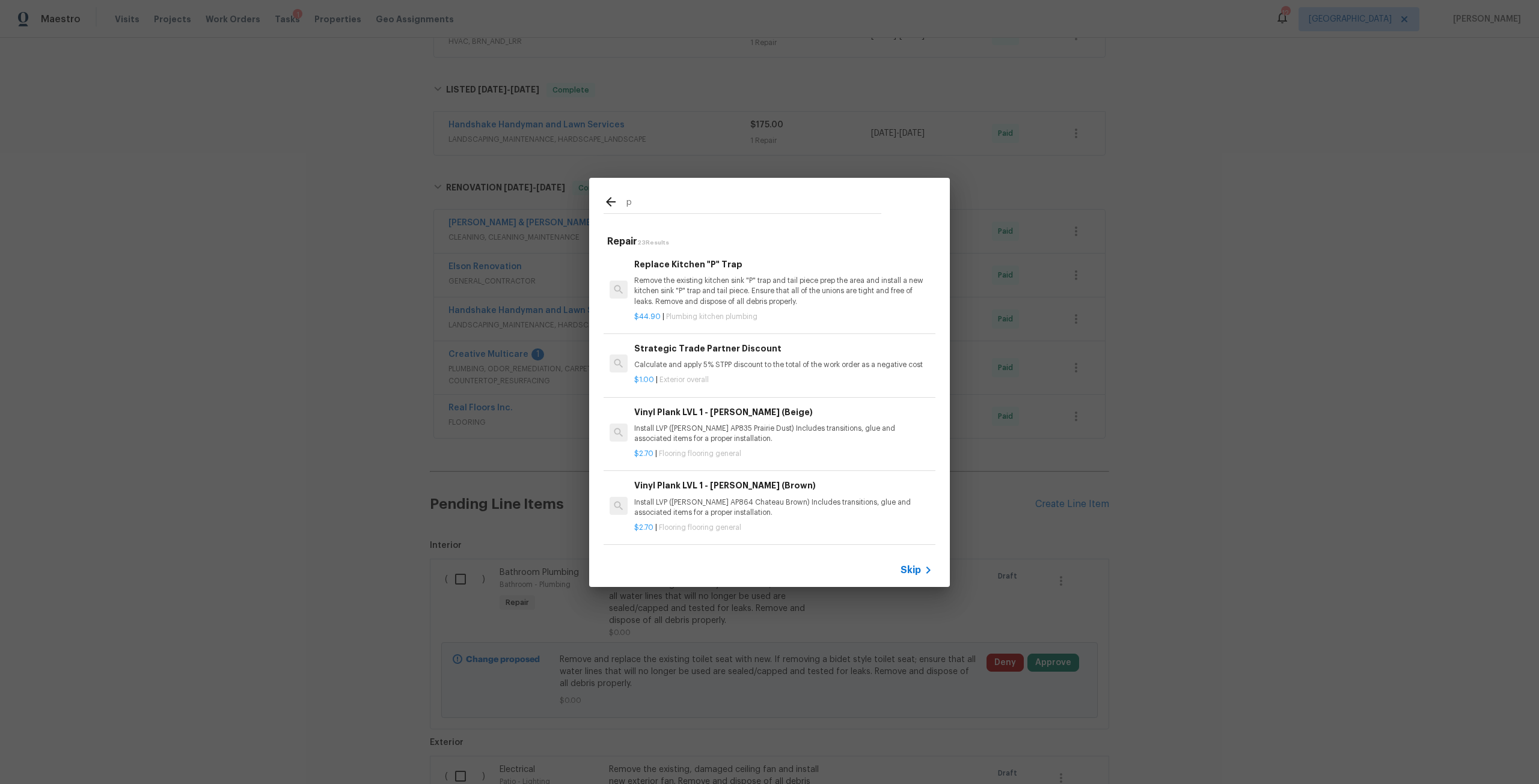
type input "p"
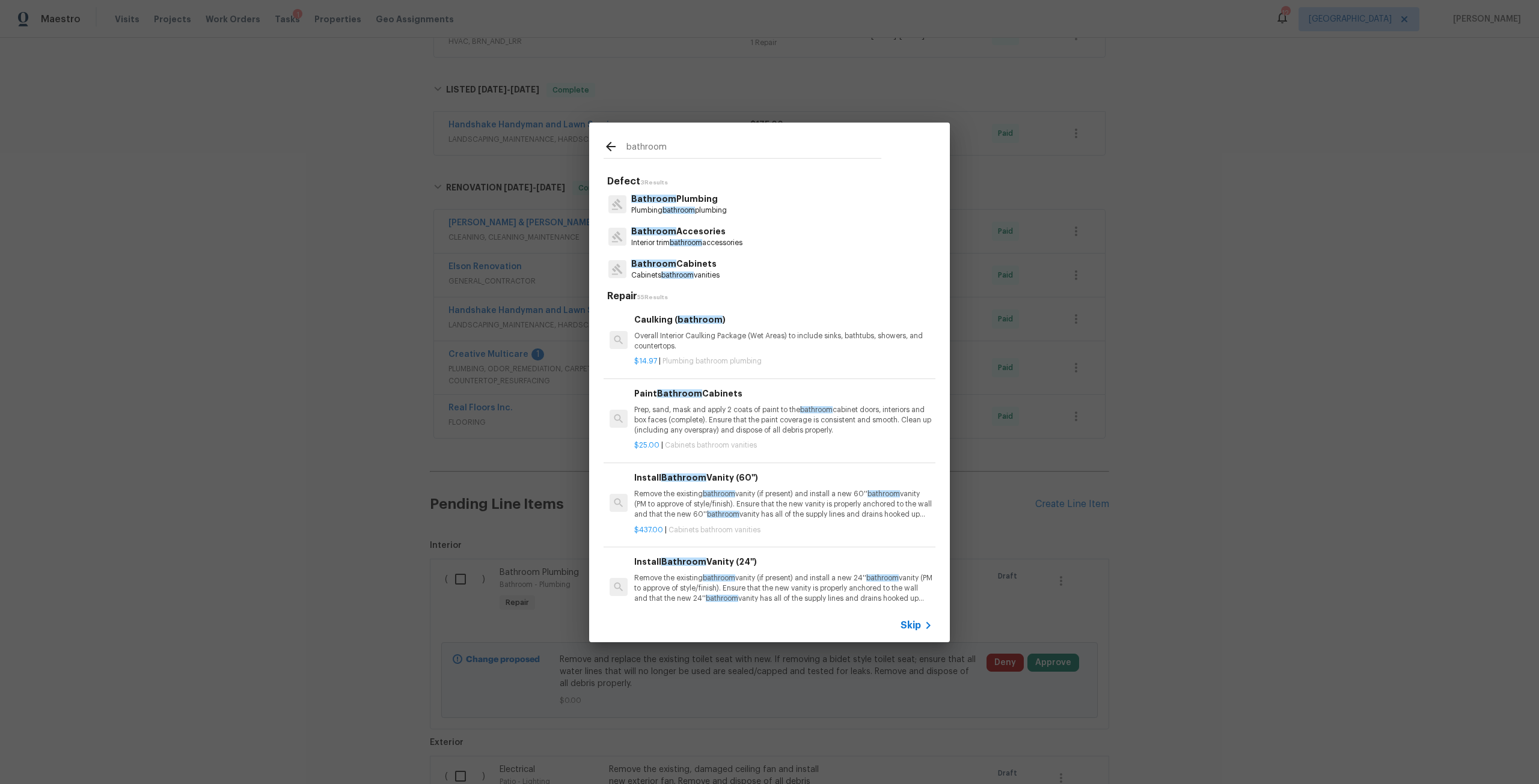
type input "bathroom"
click at [710, 210] on p "Plumbing bathroom plumbing" at bounding box center [678, 211] width 96 height 10
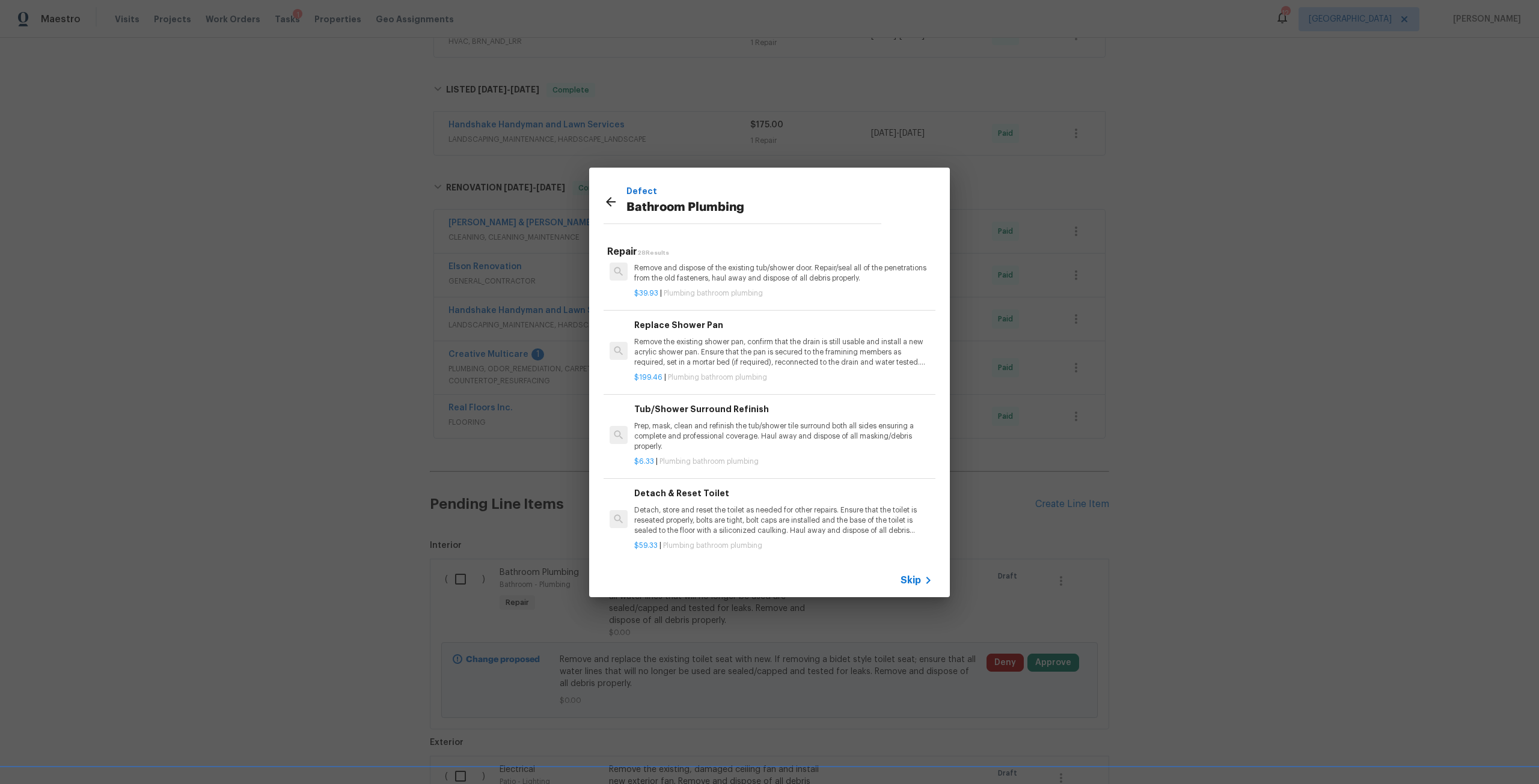
scroll to position [640, 0]
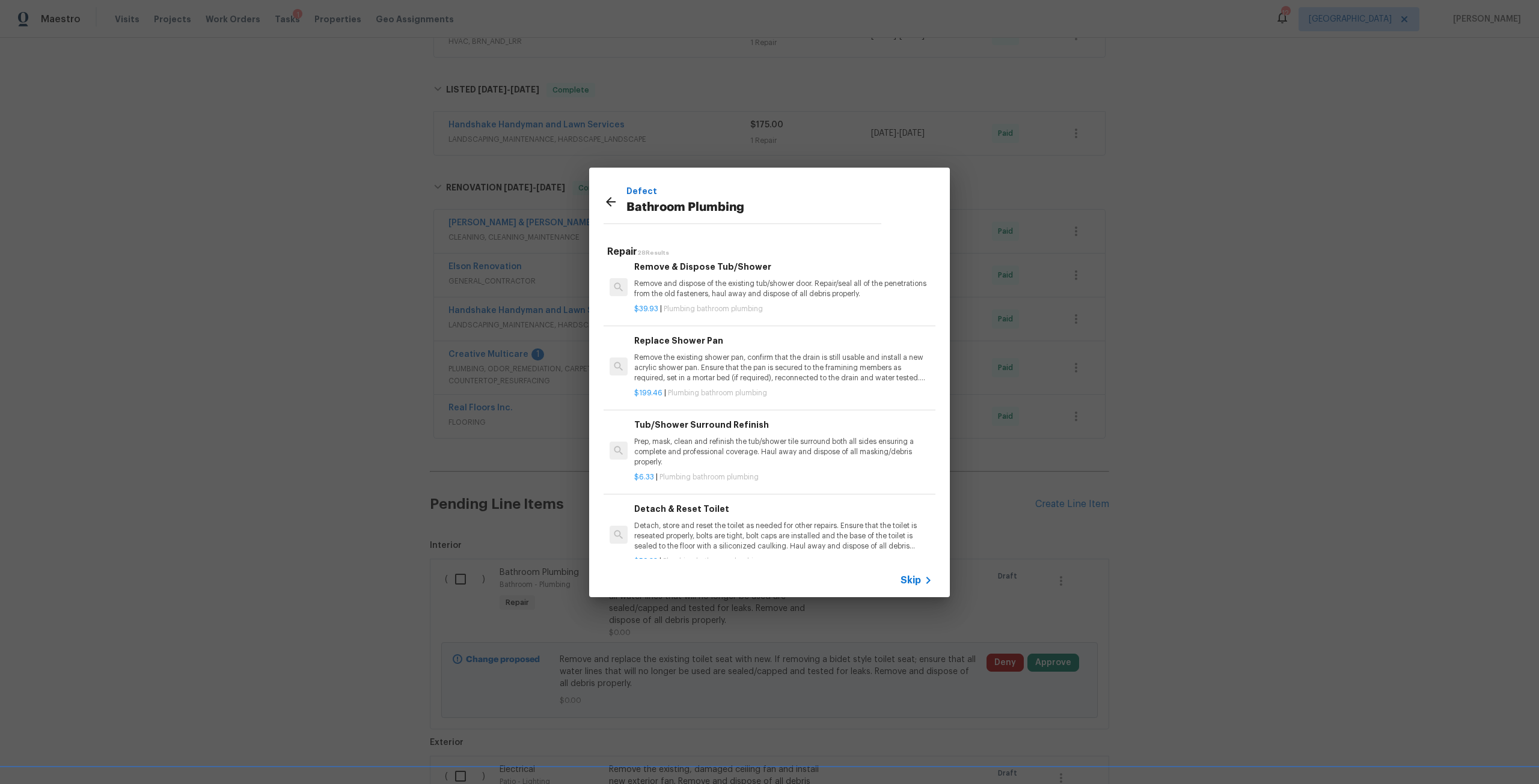
click at [602, 191] on div "Defect Bathroom Plumbing" at bounding box center [743, 201] width 306 height 68
click at [607, 193] on div "Defect Bathroom Plumbing" at bounding box center [742, 203] width 278 height 39
click at [612, 206] on icon at bounding box center [610, 202] width 15 height 15
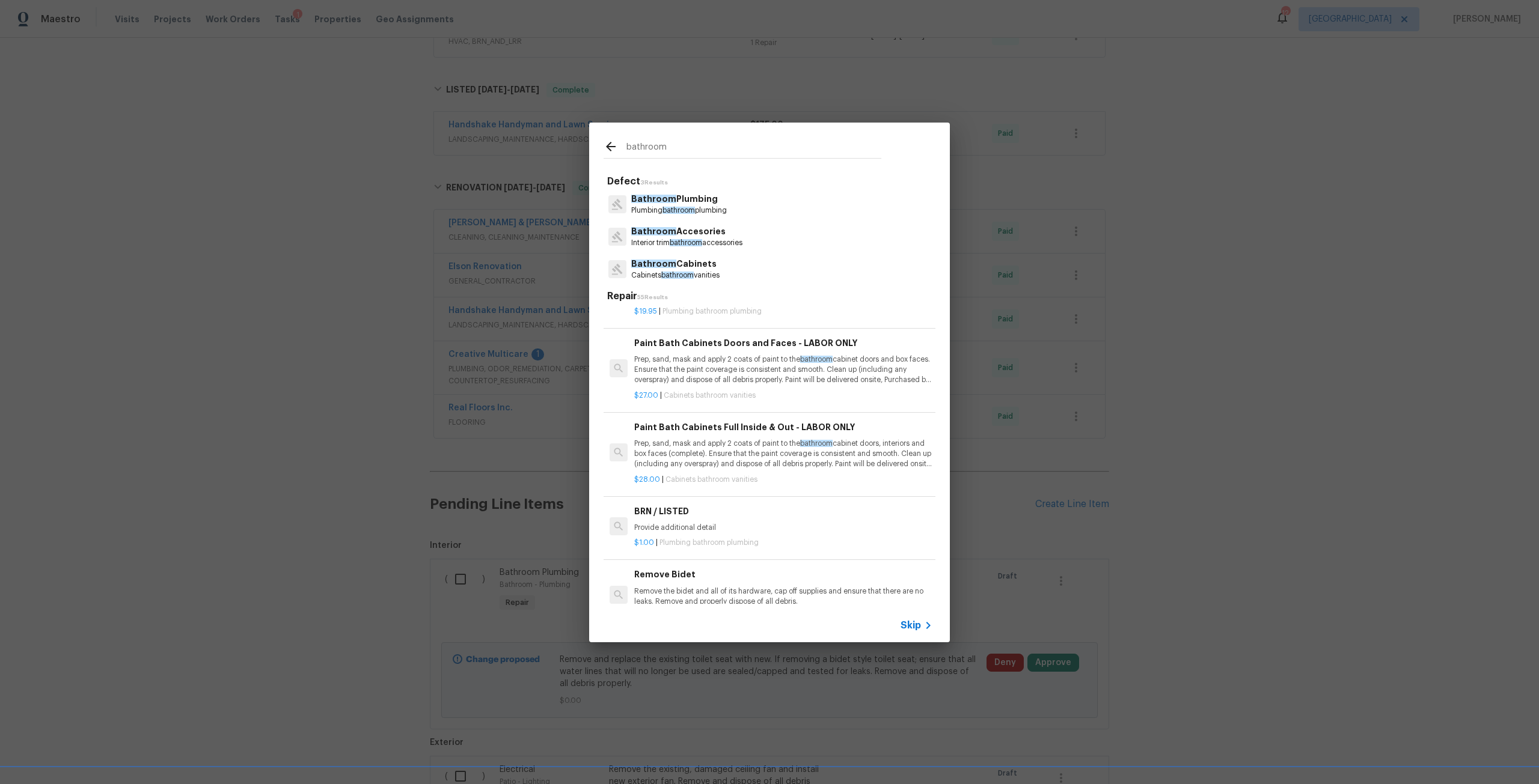
scroll to position [670, 0]
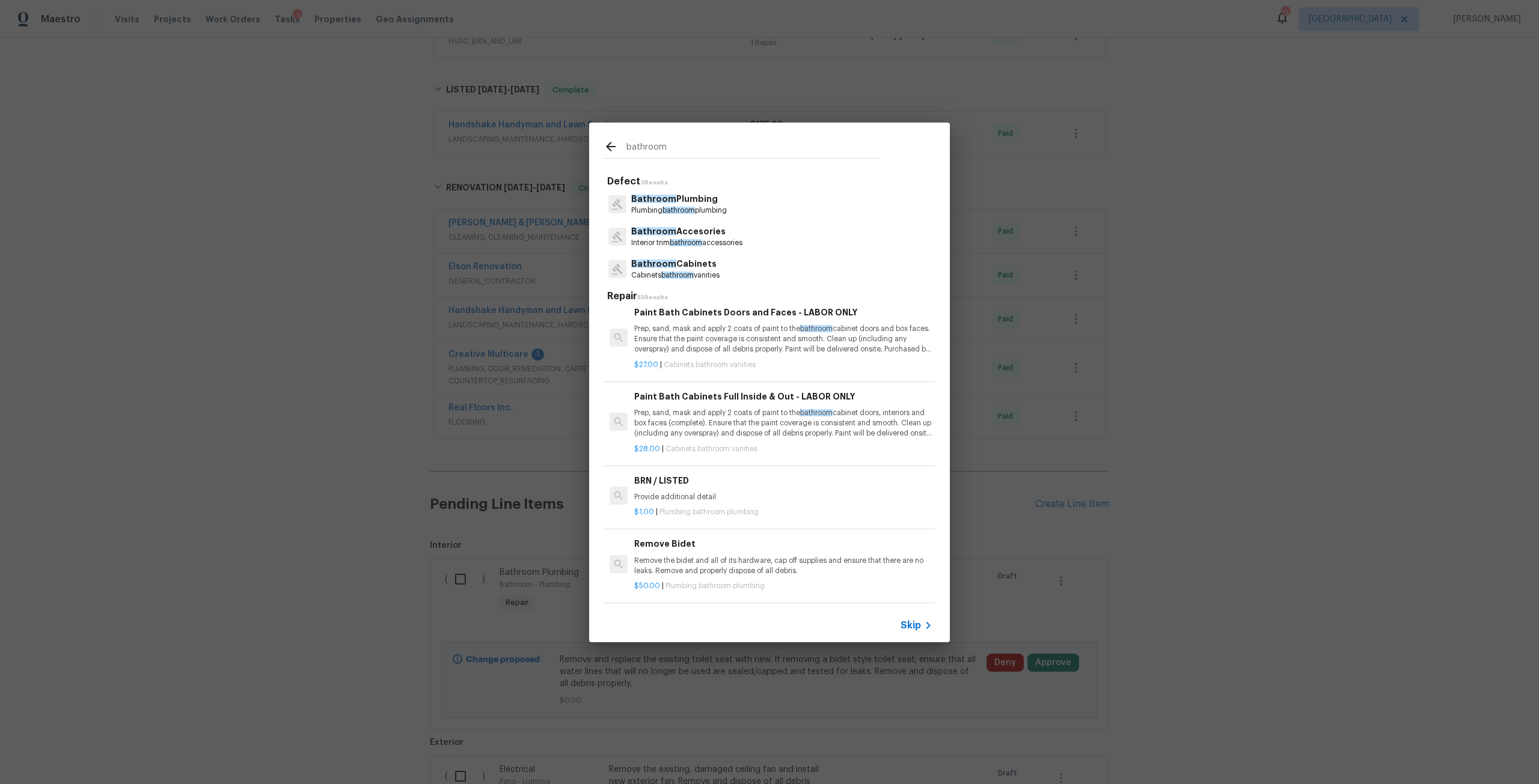
click at [709, 152] on input "bathroom" at bounding box center [753, 148] width 255 height 18
type input "b"
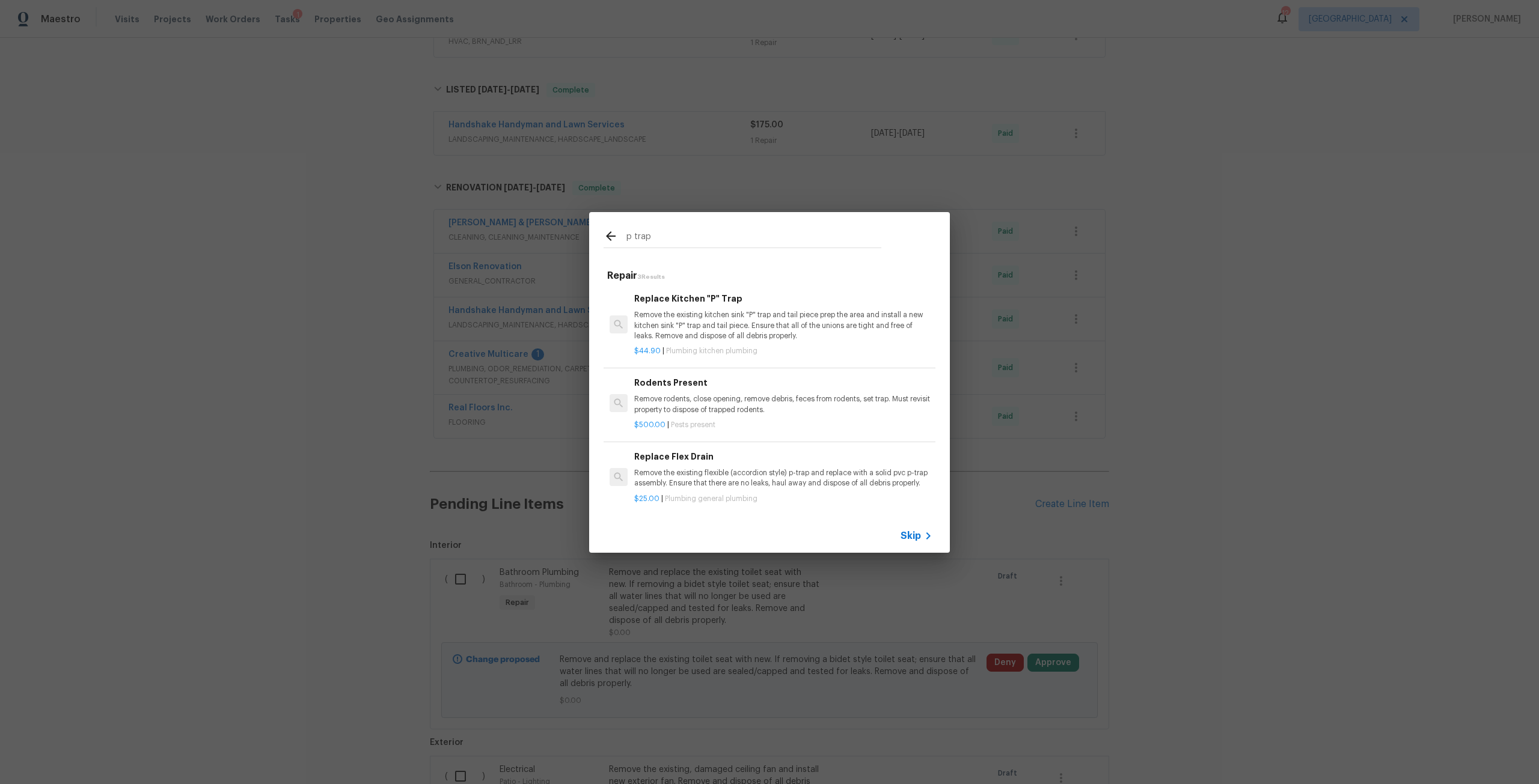
type input "p trap"
click at [689, 295] on h6 "Replace Kitchen "P" Trap" at bounding box center [783, 299] width 298 height 13
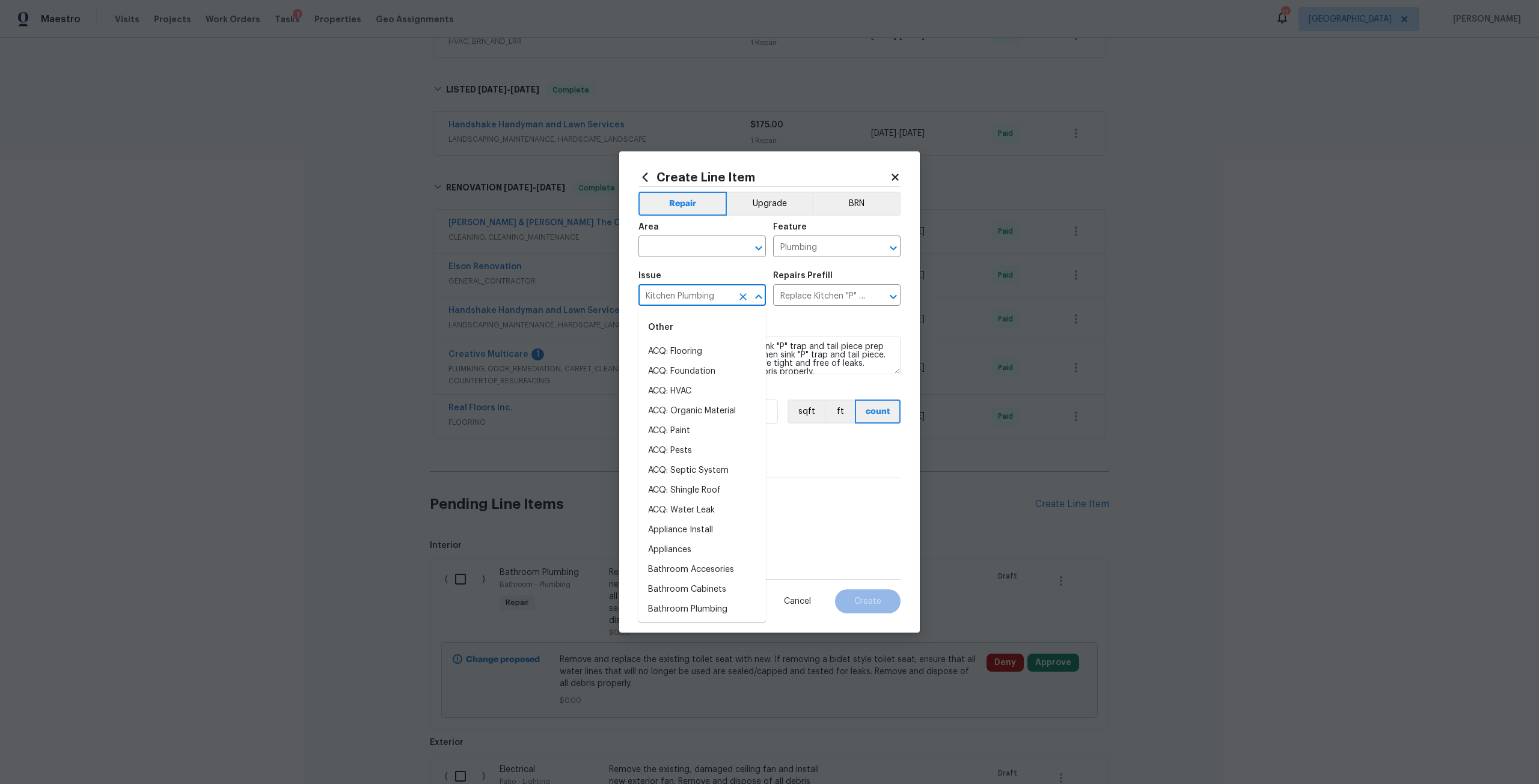
click at [716, 292] on input "Kitchen Plumbing" at bounding box center [685, 297] width 94 height 19
click at [713, 384] on li "Bathroom Plumbing" at bounding box center [702, 391] width 128 height 20
type input "Bathroom Plumbing"
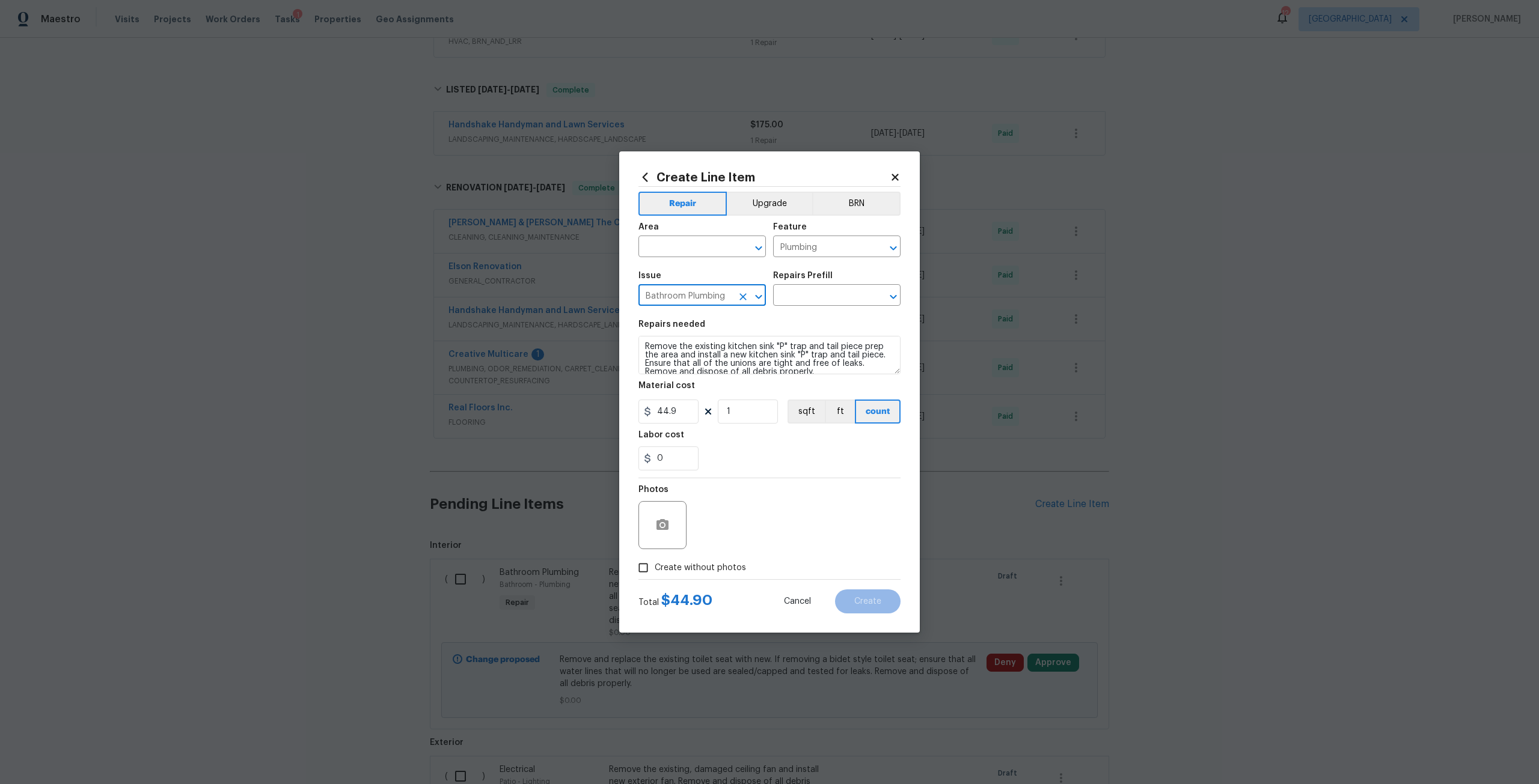
type input "Bathroom Plumbing"
click at [701, 238] on div "Area" at bounding box center [702, 230] width 128 height 15
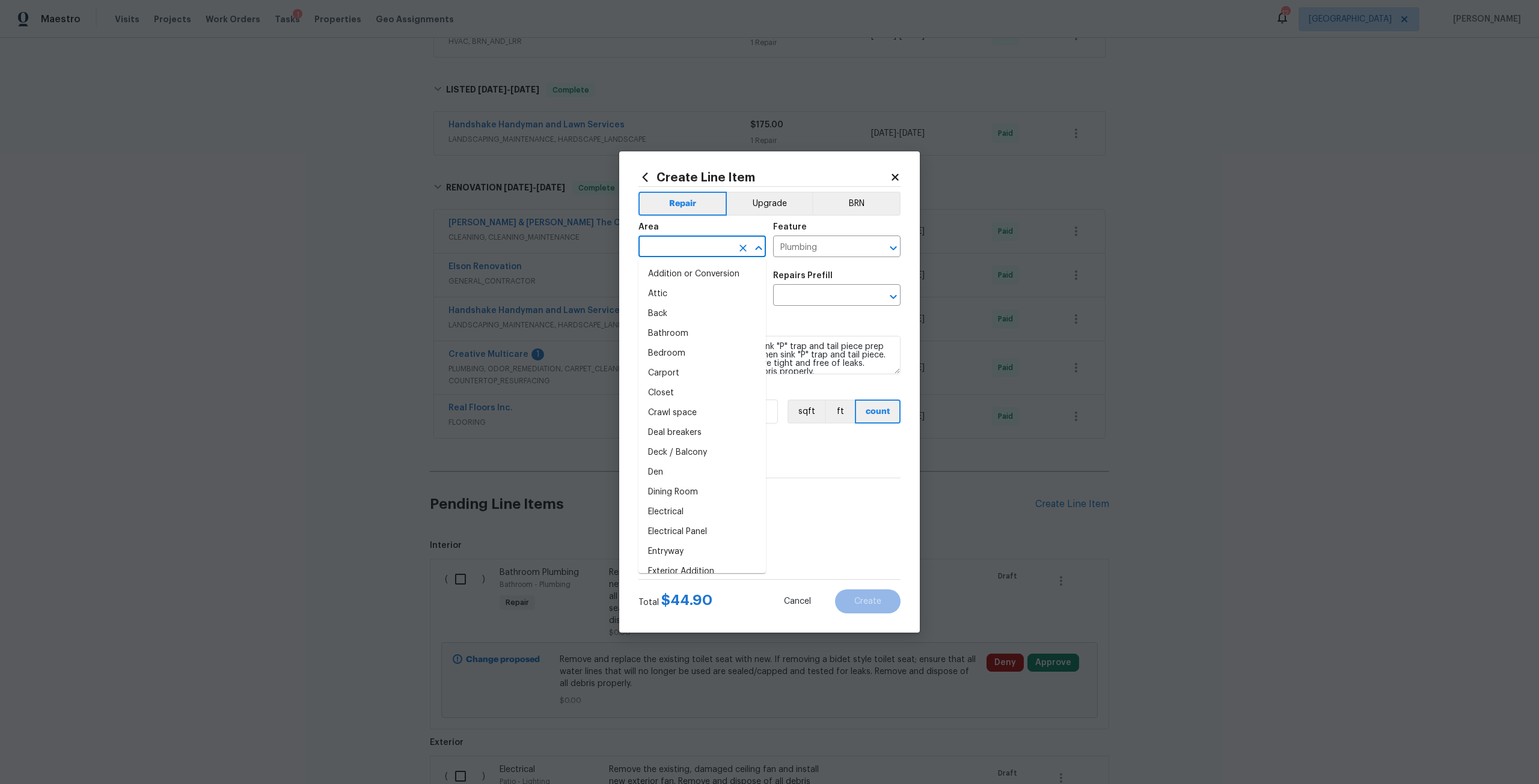
click at [702, 244] on input "text" at bounding box center [685, 248] width 94 height 19
click at [694, 293] on li "Bathroom" at bounding box center [702, 294] width 128 height 20
type input "Bathroom"
click at [796, 285] on div "Repairs Prefill" at bounding box center [837, 279] width 128 height 15
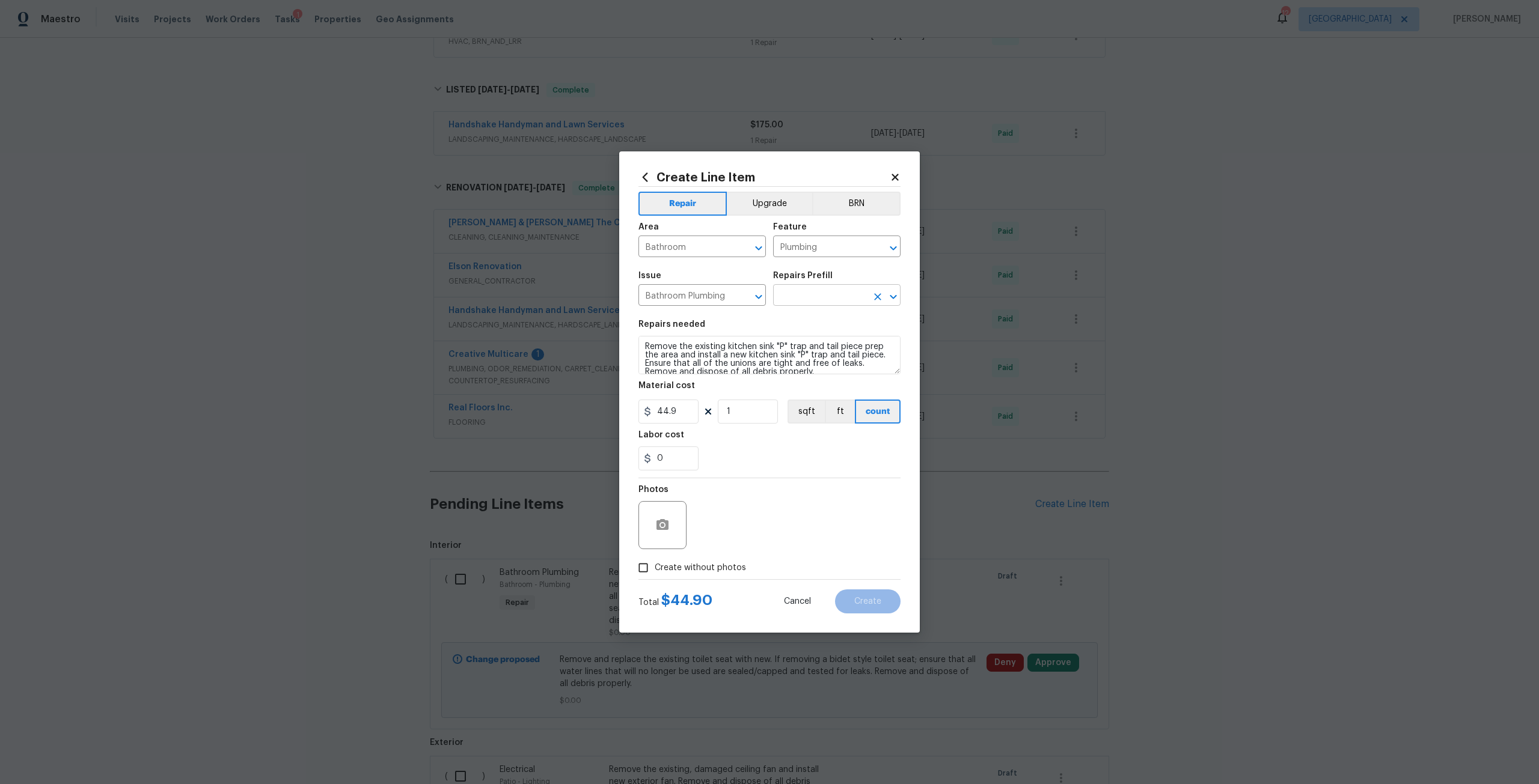
click at [798, 288] on input "text" at bounding box center [820, 297] width 94 height 19
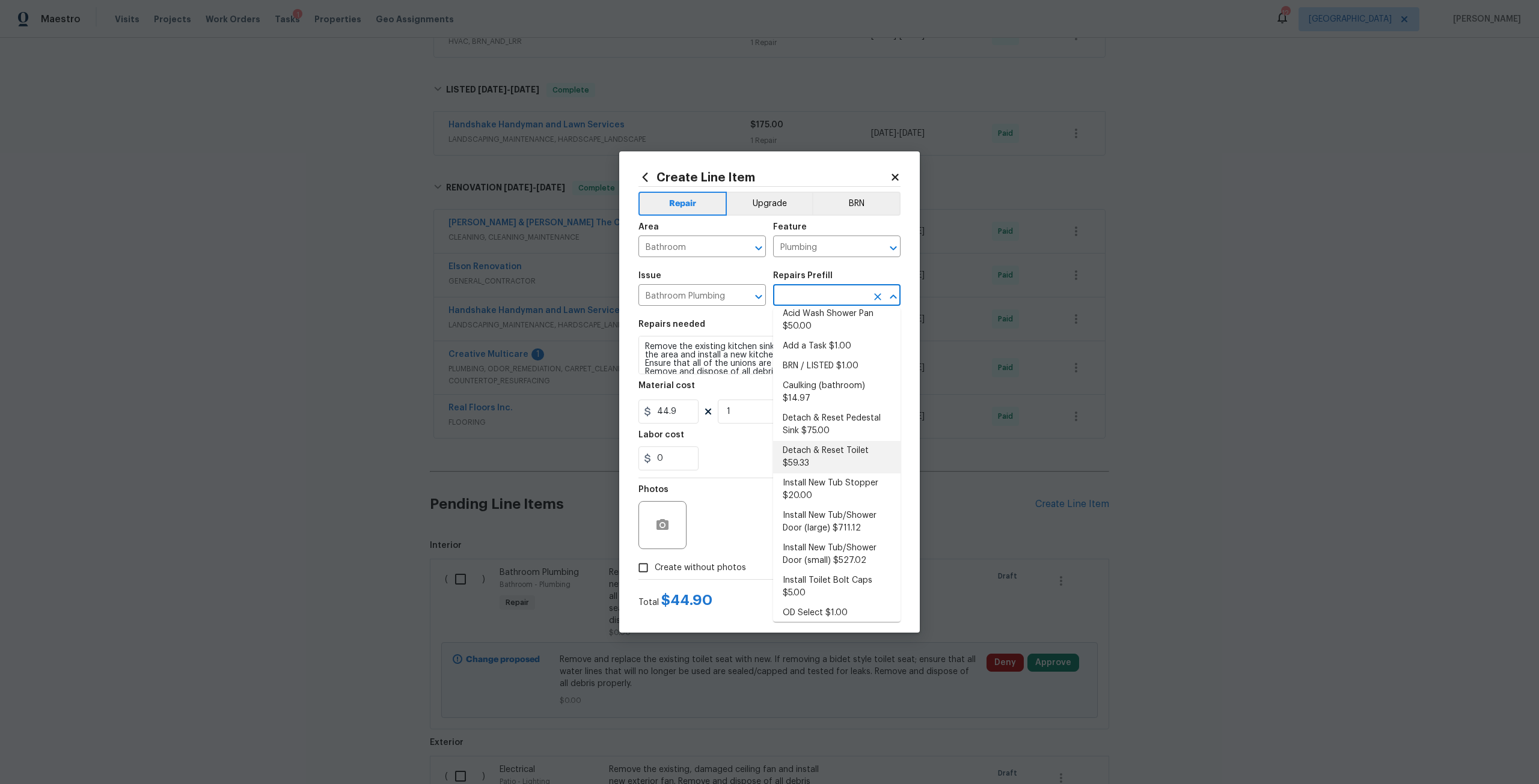
scroll to position [0, 0]
click at [847, 352] on li "Add a Task $1.00" at bounding box center [837, 355] width 128 height 20
type input "Add a Task $1.00"
type textarea "HPM to detail"
type input "1"
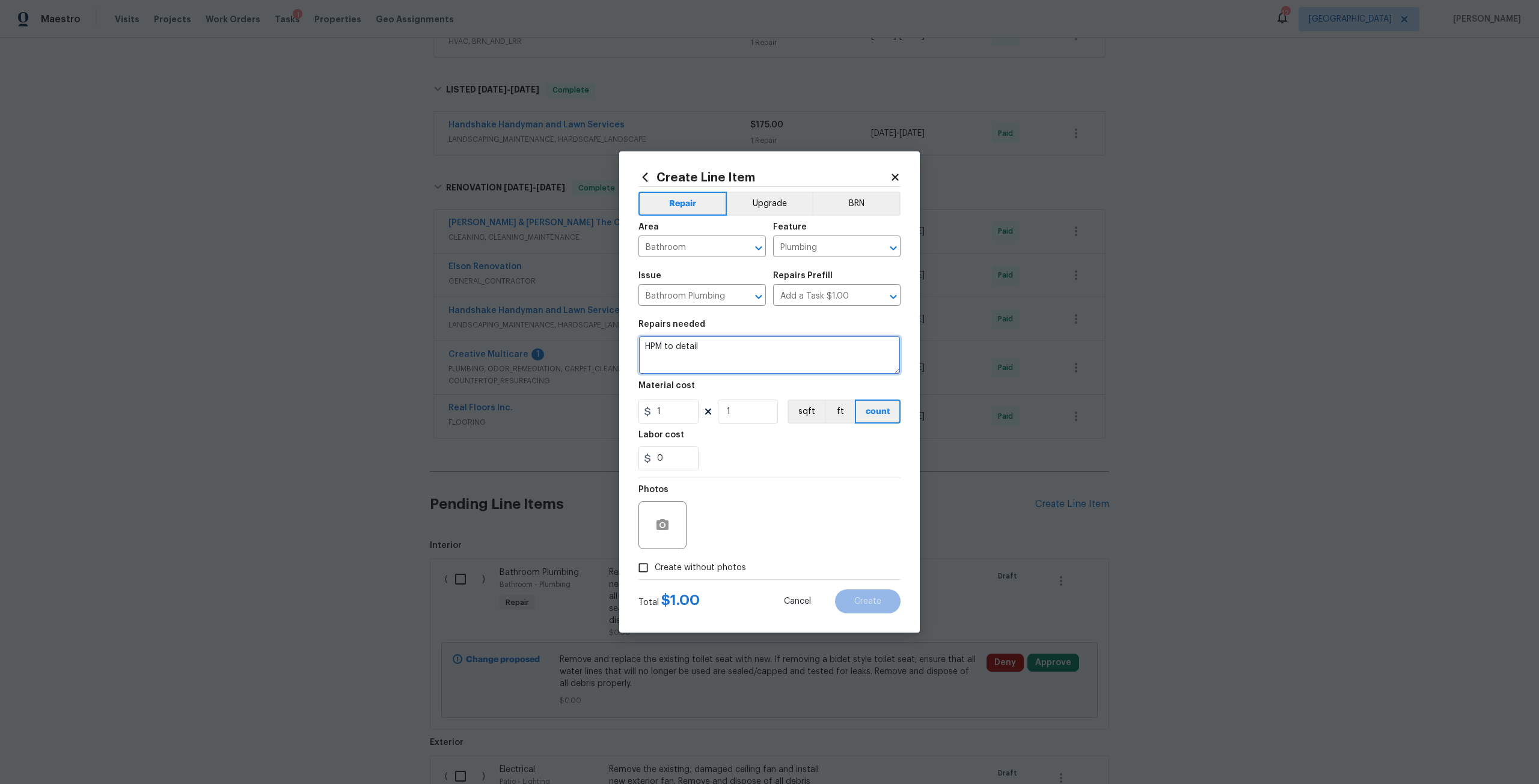
drag, startPoint x: 763, startPoint y: 350, endPoint x: 612, endPoint y: 360, distance: 151.3
click at [612, 360] on div "Create Line Item Repair Upgrade BRN Area Bathroom ​ Feature Plumbing ​ Issue Ba…" at bounding box center [770, 392] width 1539 height 784
type textarea "Remove P-trap in hall bathroom and install new."
click at [675, 415] on input "1" at bounding box center [668, 411] width 60 height 24
type input "100"
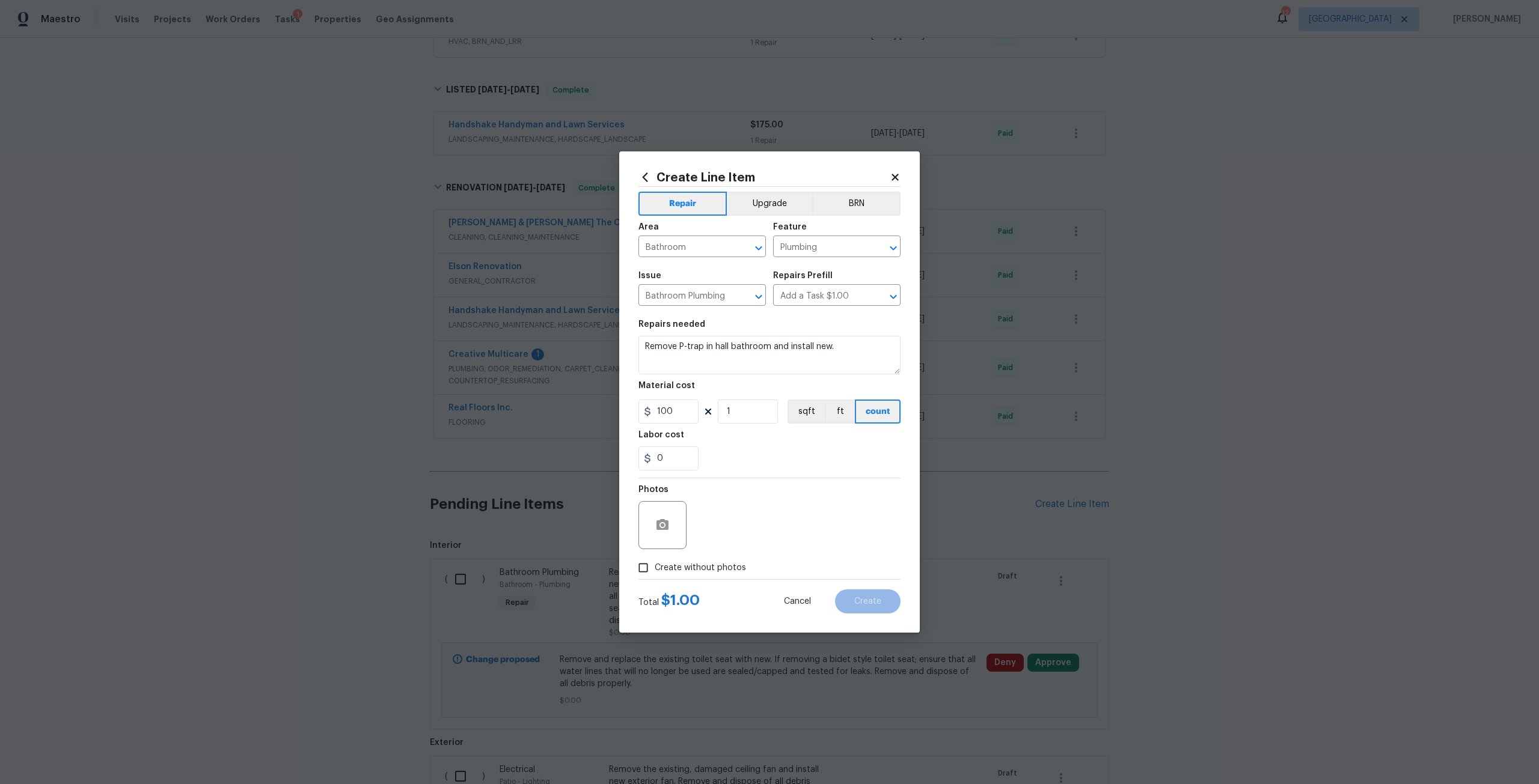
click at [736, 568] on span "Create without photos" at bounding box center [699, 568] width 91 height 12
click at [654, 568] on input "Create without photos" at bounding box center [643, 567] width 23 height 23
checkbox input "true"
click at [771, 500] on div "Reason*" at bounding box center [798, 493] width 204 height 15
click at [800, 521] on textarea at bounding box center [798, 525] width 204 height 48
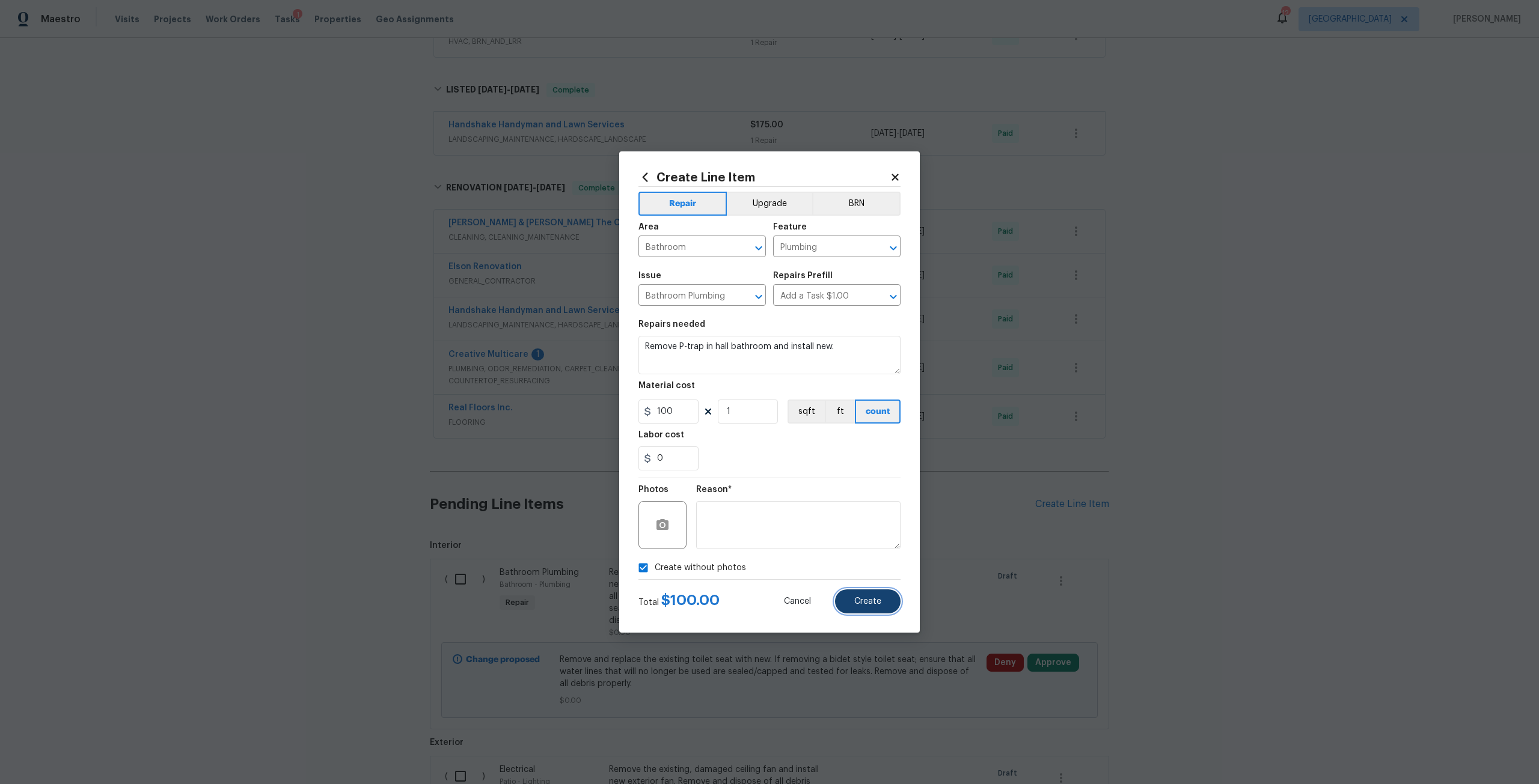
click at [888, 605] on button "Create" at bounding box center [868, 601] width 66 height 24
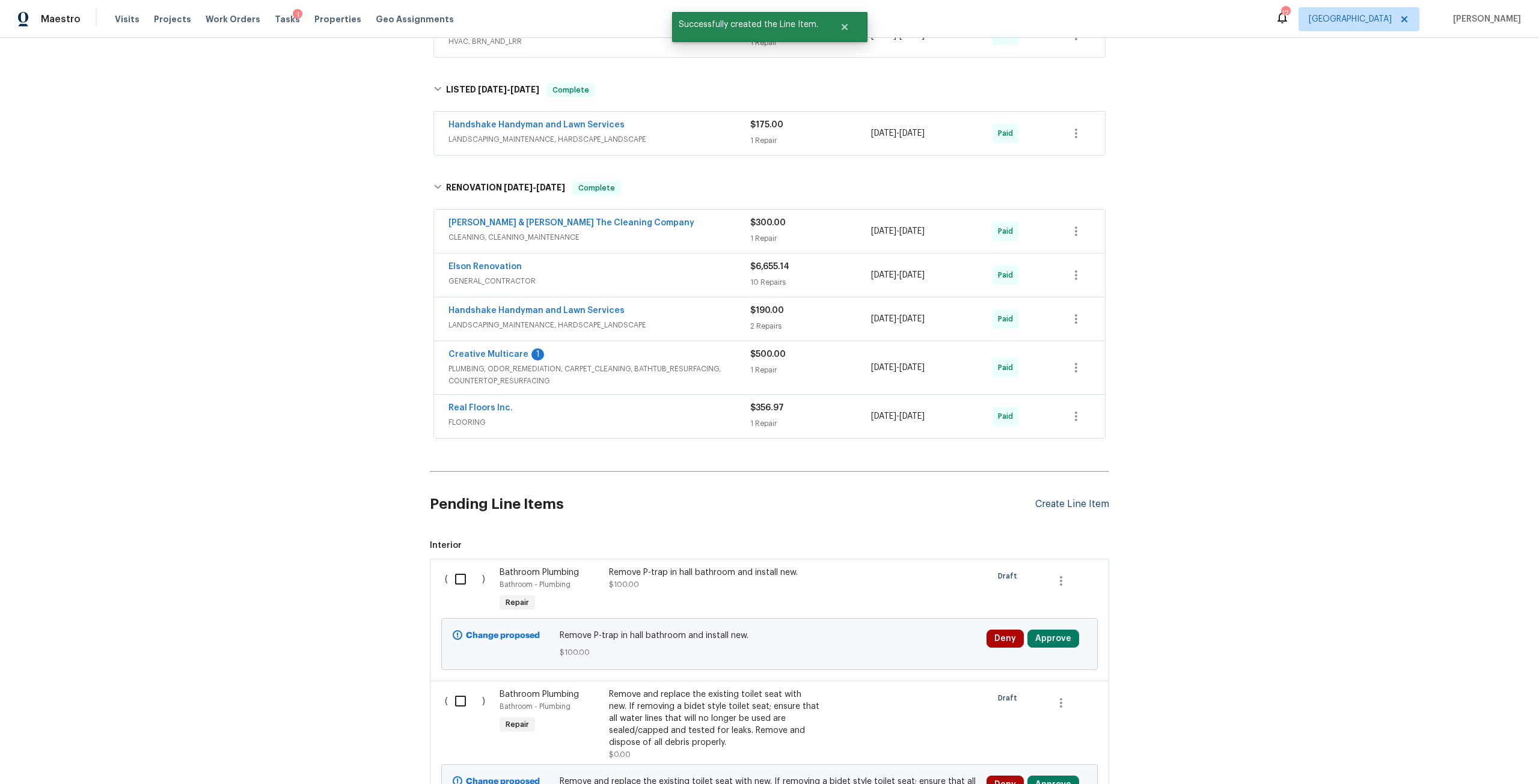
click at [1051, 505] on div "Create Line Item" at bounding box center [1071, 505] width 74 height 12
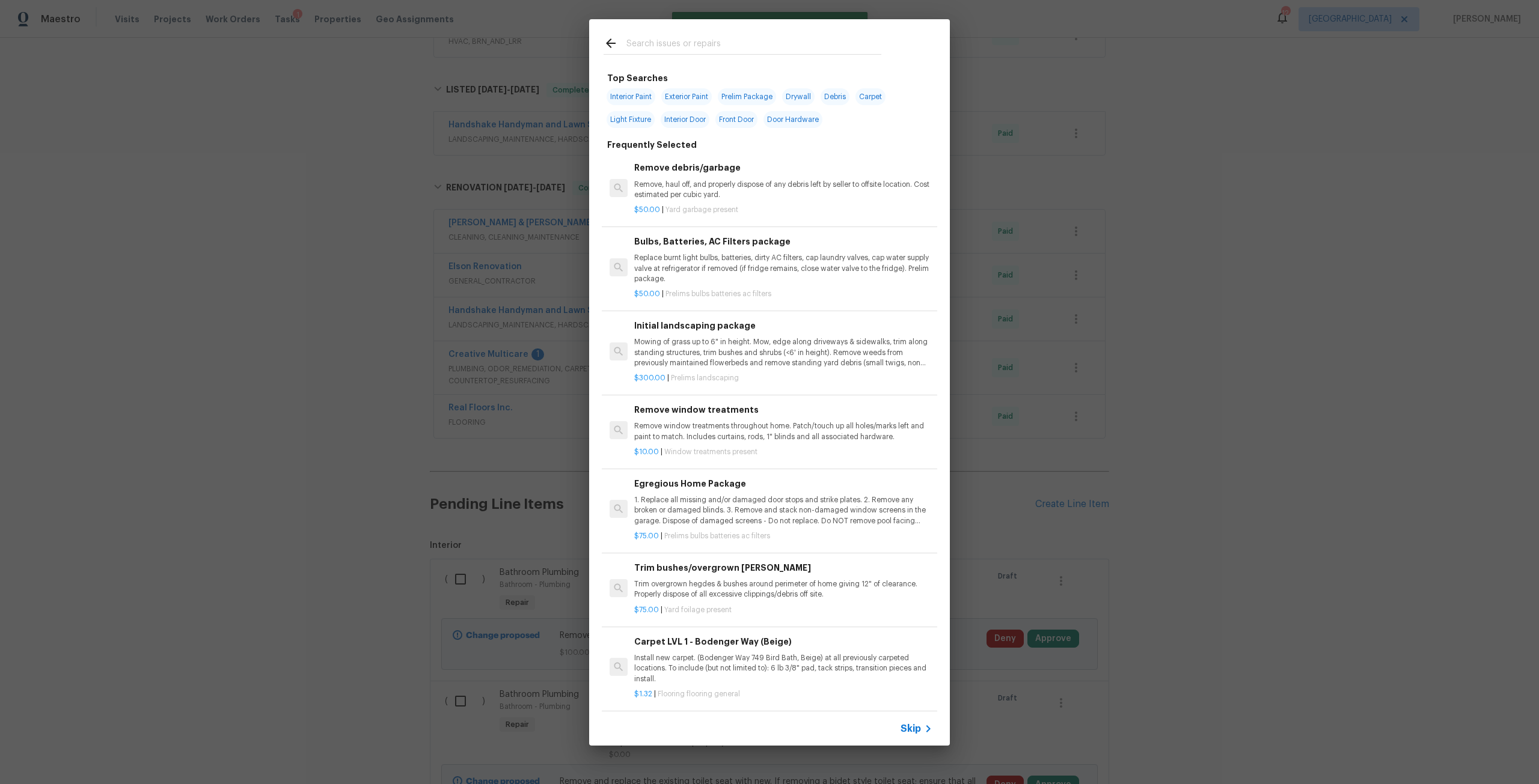
click at [664, 49] on input "text" at bounding box center [753, 44] width 255 height 18
click at [756, 96] on span "Prelim Package" at bounding box center [747, 96] width 58 height 17
type input "Prelim Package"
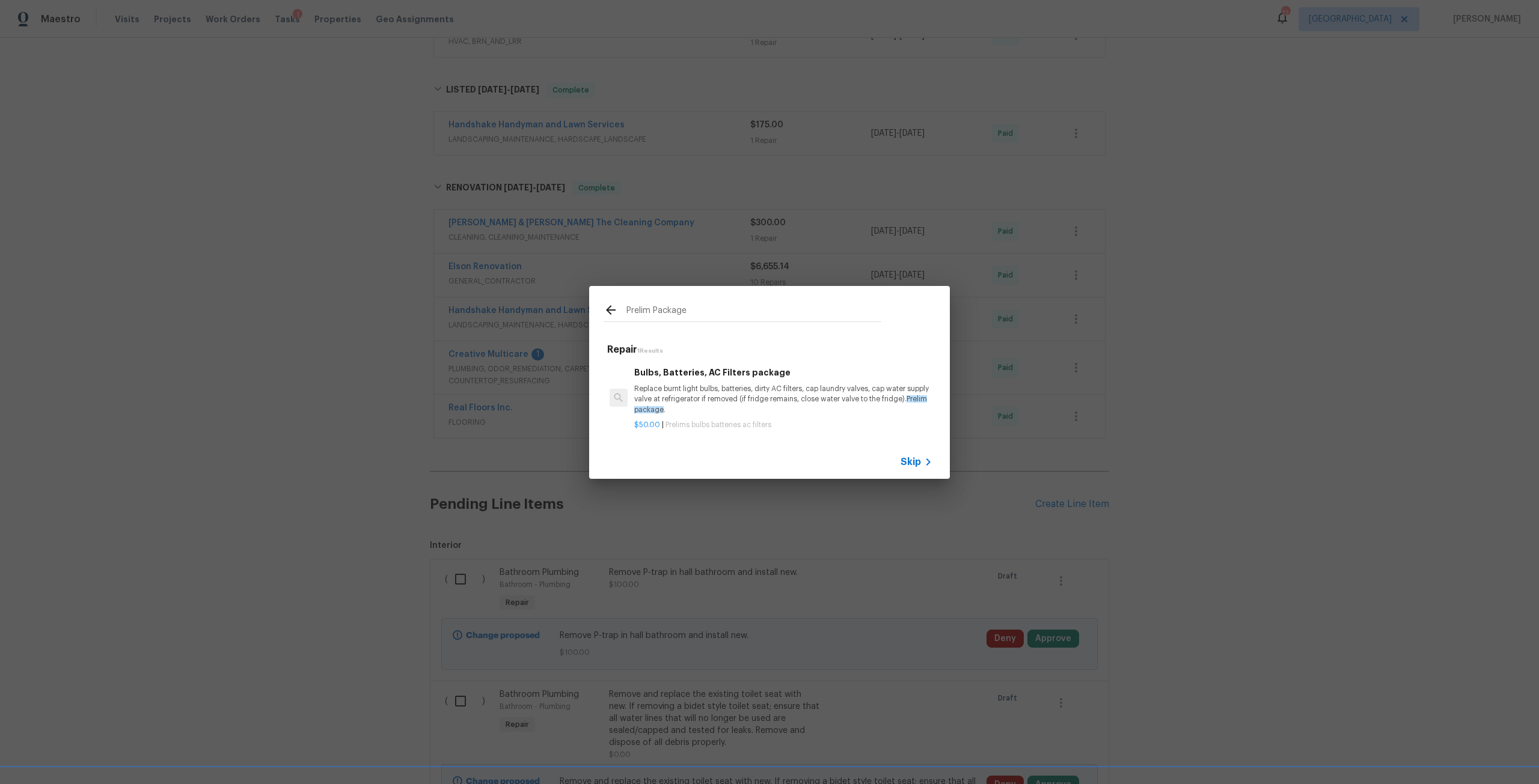
click at [720, 389] on p "Replace burnt light bulbs, batteries, dirty AC filters, cap laundry valves, cap…" at bounding box center [783, 400] width 298 height 31
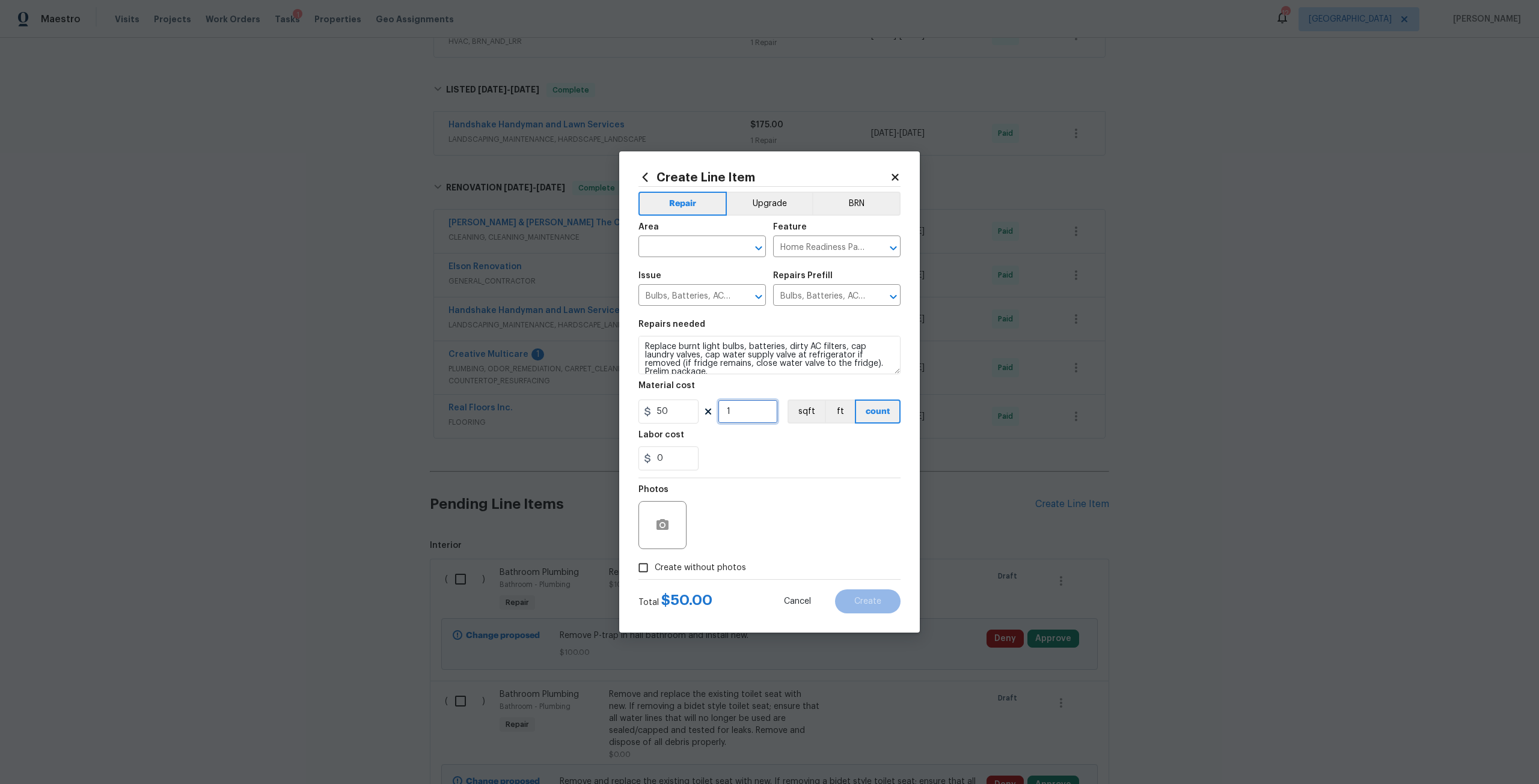
click at [729, 404] on input "1" at bounding box center [748, 411] width 60 height 24
type input "2"
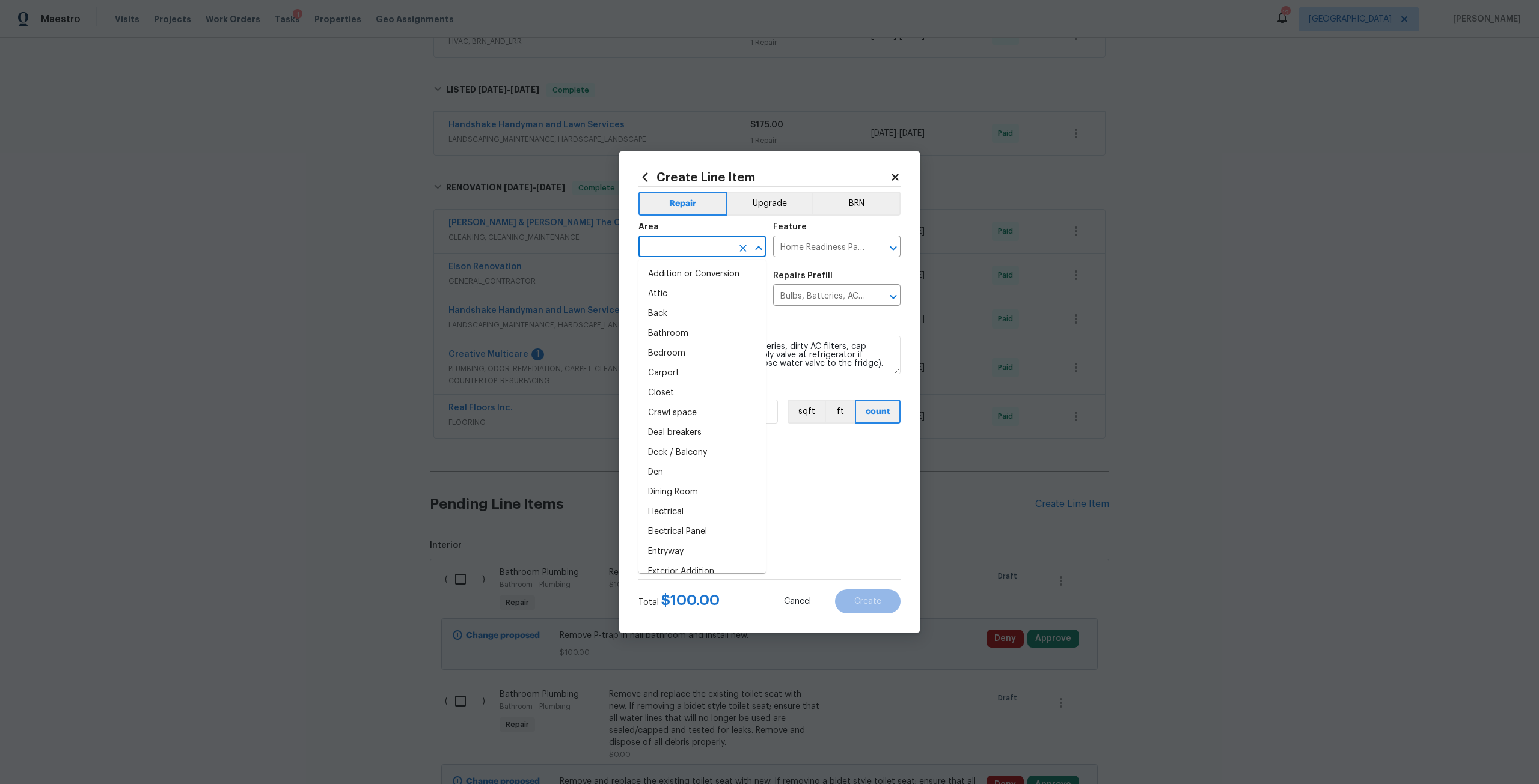
click at [698, 244] on input "text" at bounding box center [685, 248] width 94 height 19
click at [694, 346] on li "Interior Overall" at bounding box center [702, 353] width 128 height 20
type input "Interior Overall"
click at [729, 569] on span "Create without photos" at bounding box center [699, 568] width 91 height 12
click at [654, 569] on input "Create without photos" at bounding box center [643, 567] width 23 height 23
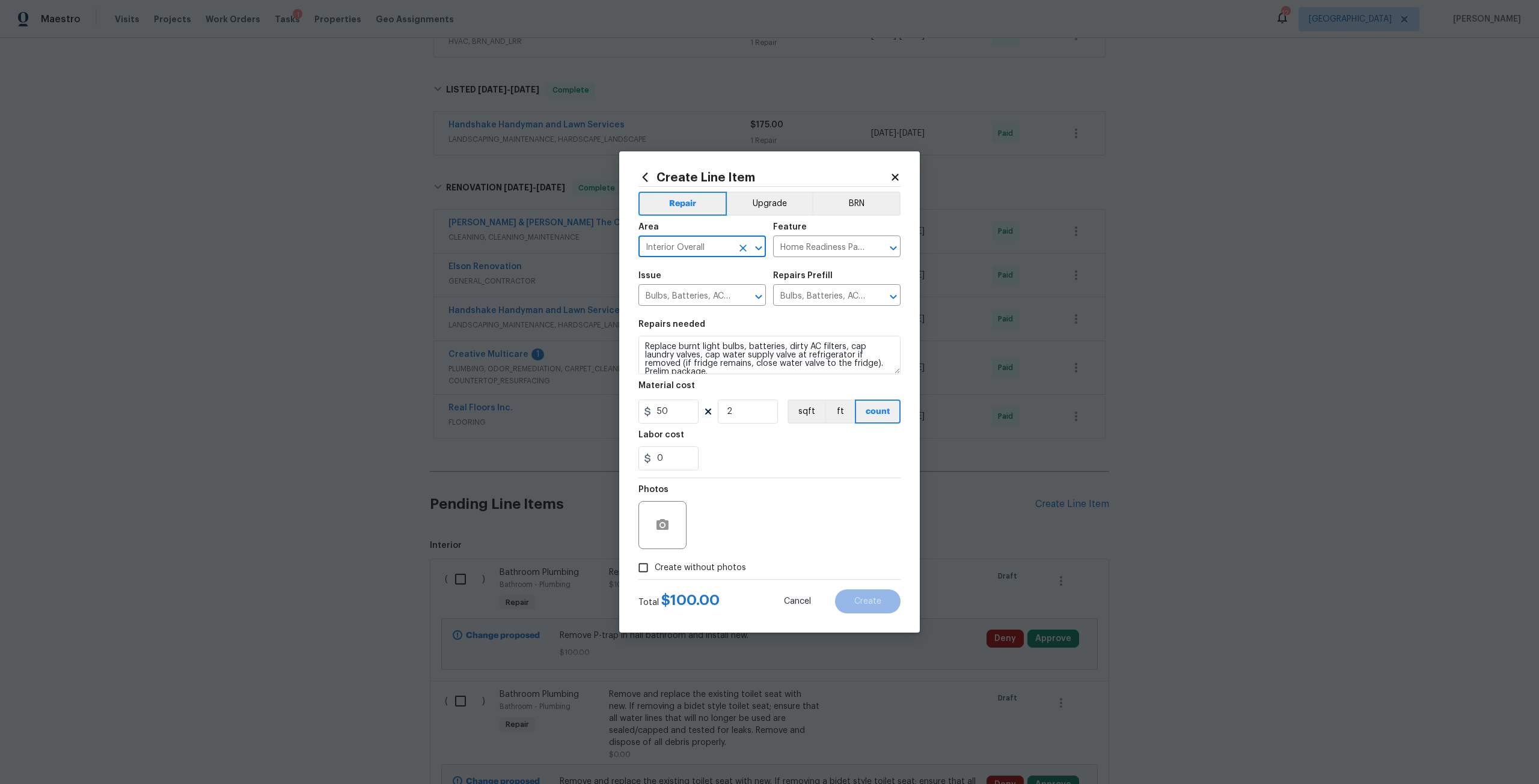
checkbox input "true"
click at [743, 530] on textarea at bounding box center [798, 525] width 204 height 48
click at [880, 597] on span "Create" at bounding box center [867, 602] width 27 height 9
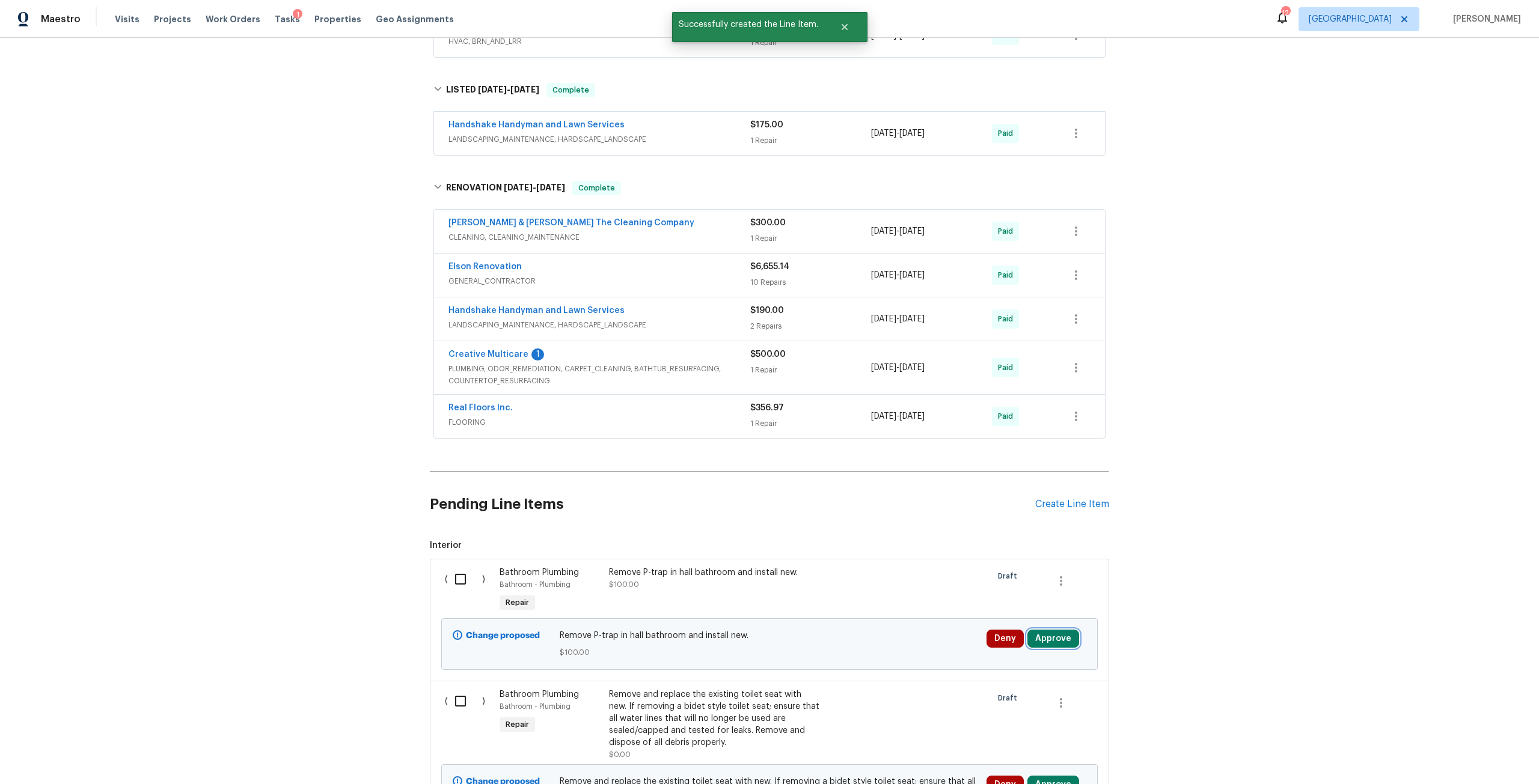
click at [1054, 634] on button "Approve" at bounding box center [1053, 639] width 52 height 18
click at [983, 603] on button "Approve" at bounding box center [1014, 599] width 72 height 24
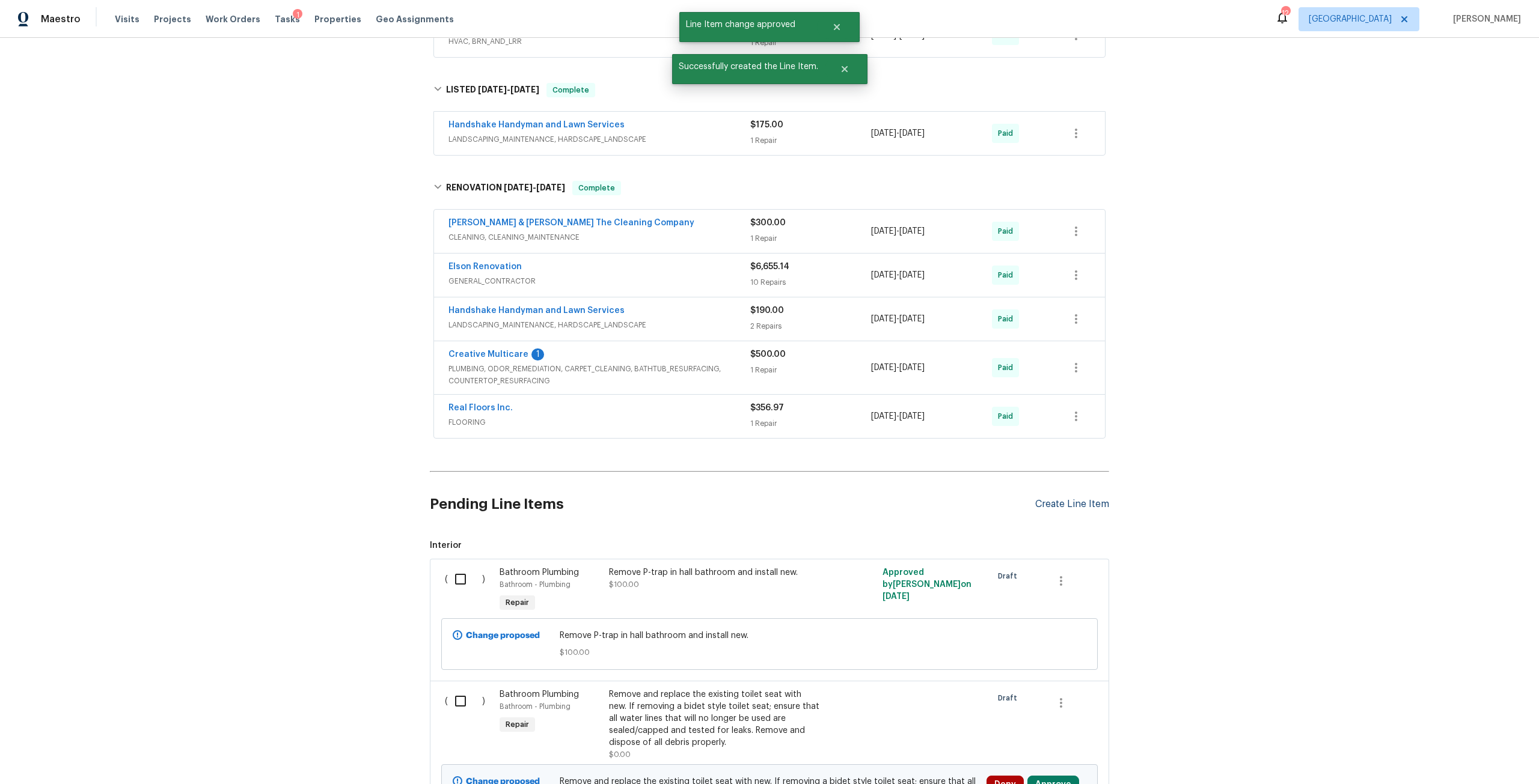
click at [1064, 502] on div "Create Line Item" at bounding box center [1071, 505] width 74 height 12
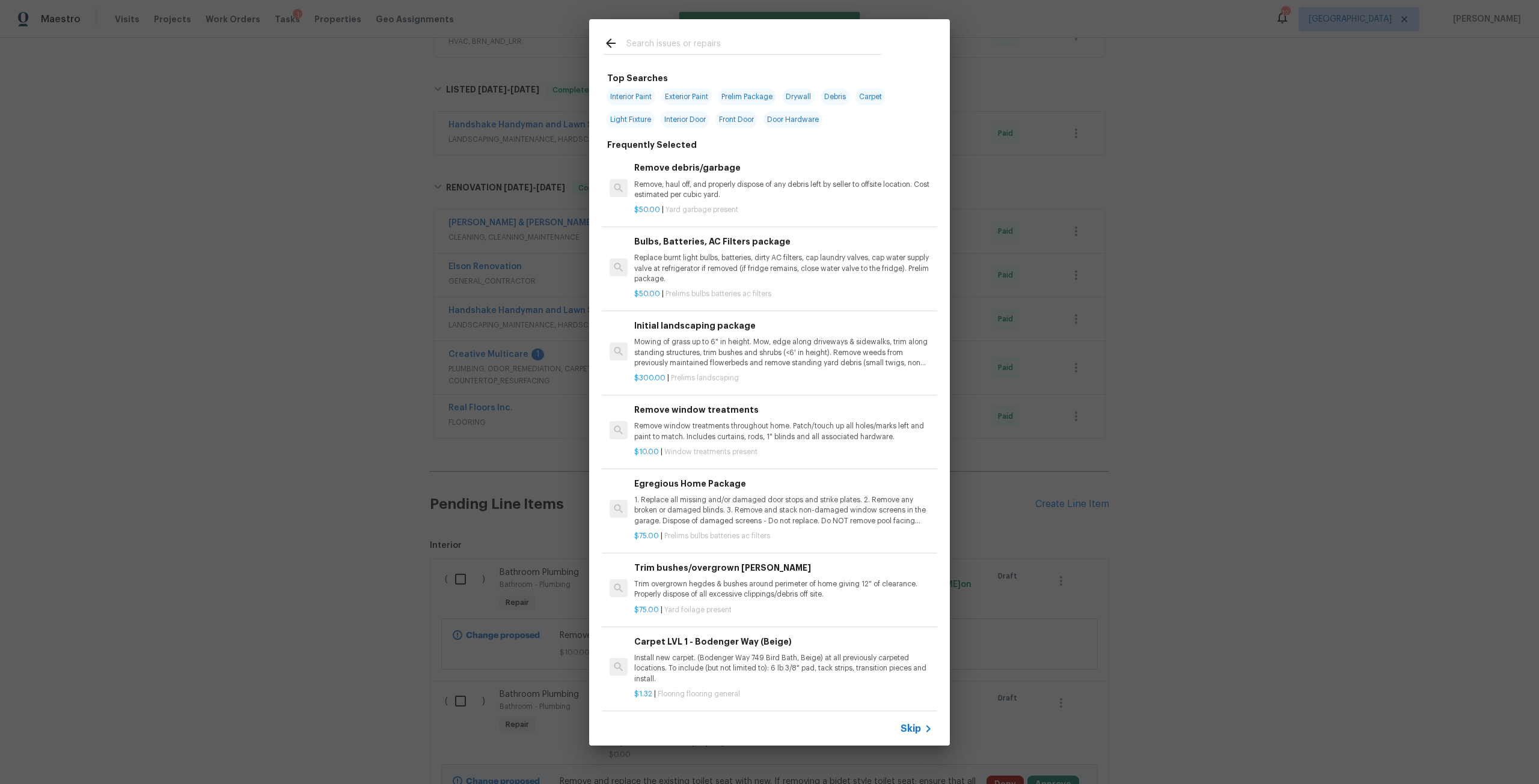
click at [805, 43] on input "text" at bounding box center [753, 44] width 255 height 18
type input "l"
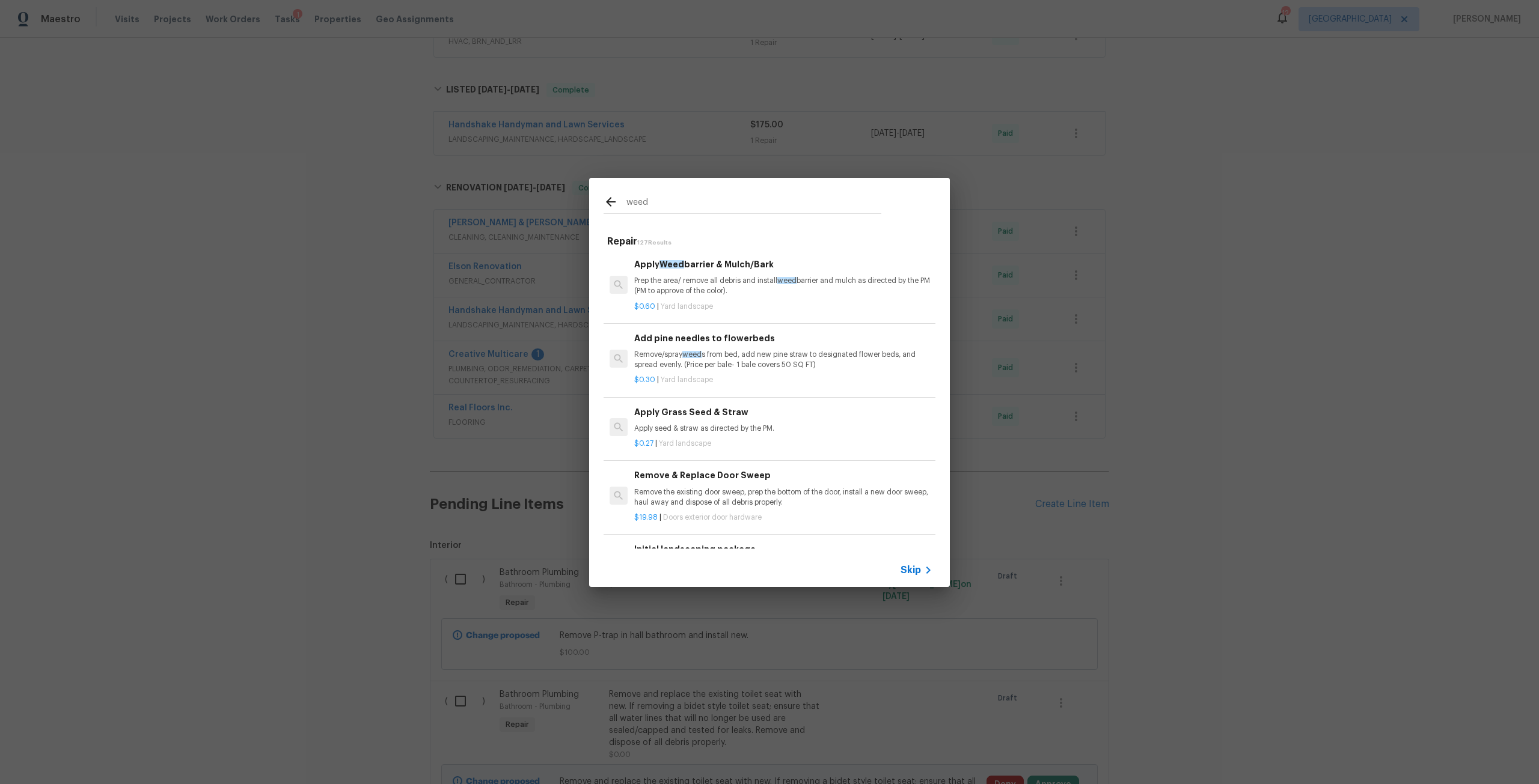
type input "weed"
click at [726, 285] on p "Prep the area/ remove all debris and install weed barrier and mulch as directed…" at bounding box center [783, 286] width 298 height 20
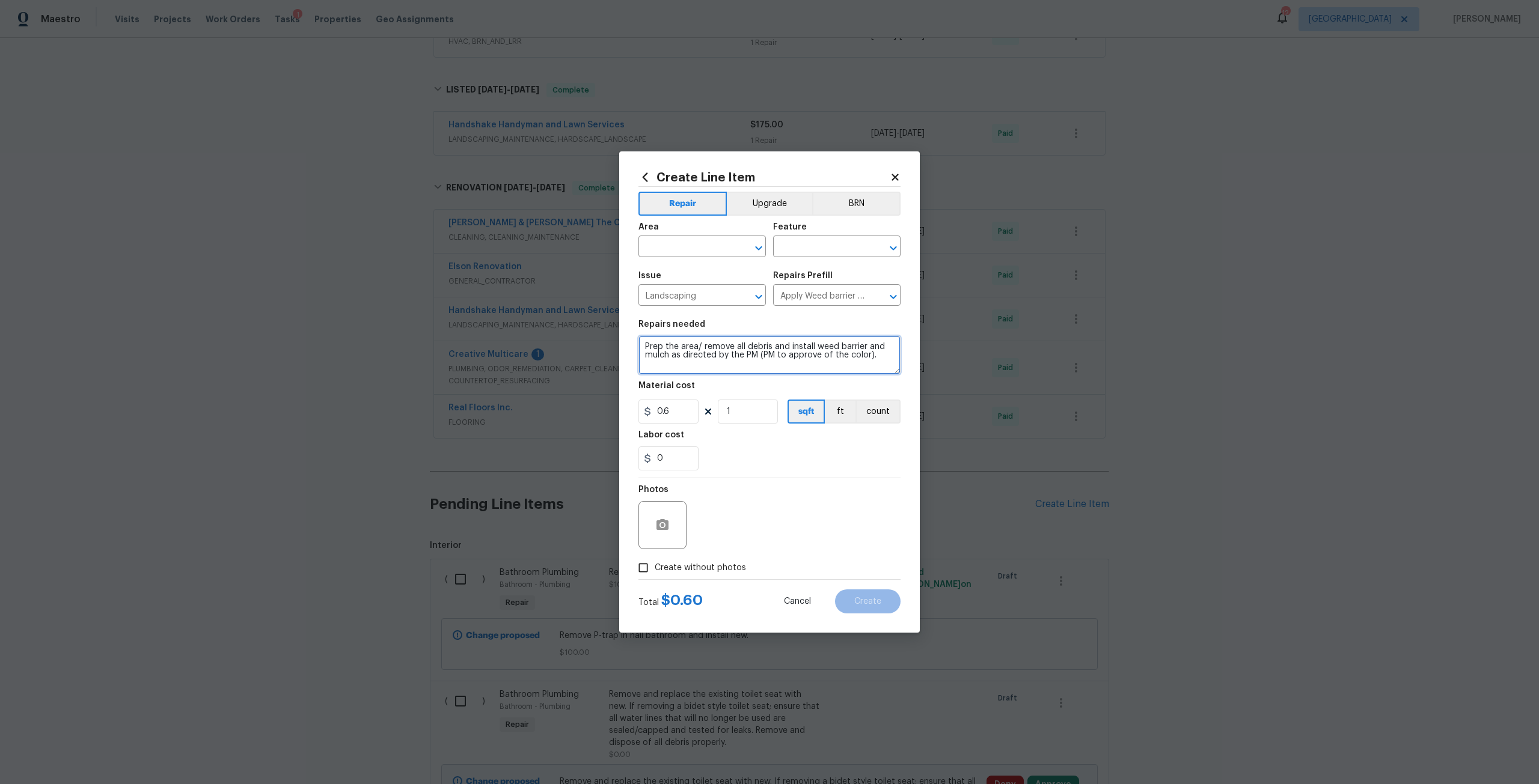
drag, startPoint x: 889, startPoint y: 354, endPoint x: 604, endPoint y: 349, distance: 285.0
click at [604, 349] on div "Create Line Item Repair Upgrade BRN Area ​ Feature ​ Issue Landscaping ​ Repair…" at bounding box center [770, 392] width 1539 height 784
type textarea "Kill and remove weeds on back patio."
click at [670, 258] on span "Area ​" at bounding box center [702, 240] width 128 height 49
click at [677, 241] on input "text" at bounding box center [685, 248] width 94 height 19
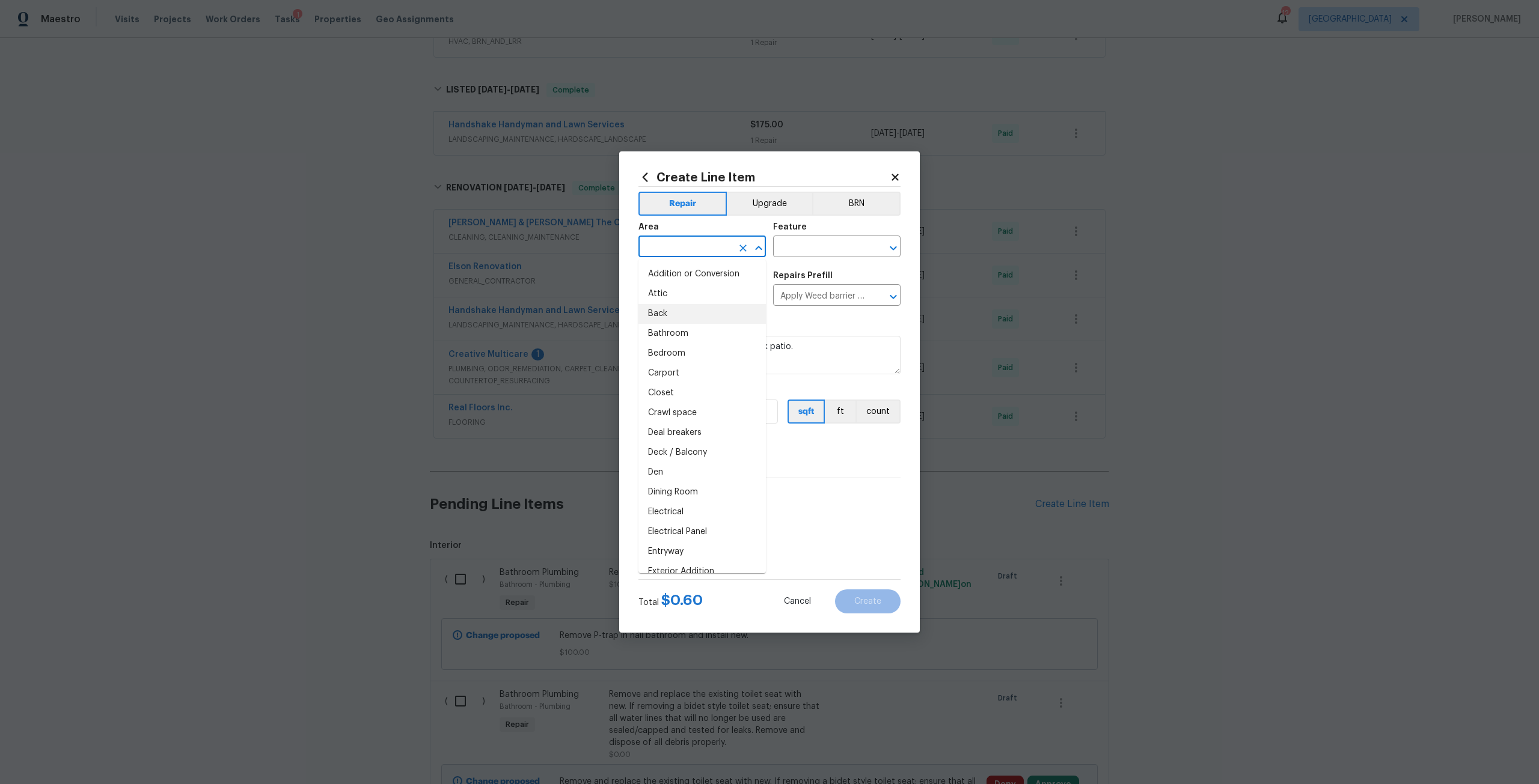
click at [687, 314] on li "Back" at bounding box center [702, 314] width 128 height 20
type input "Back"
click at [848, 253] on input "text" at bounding box center [820, 248] width 94 height 19
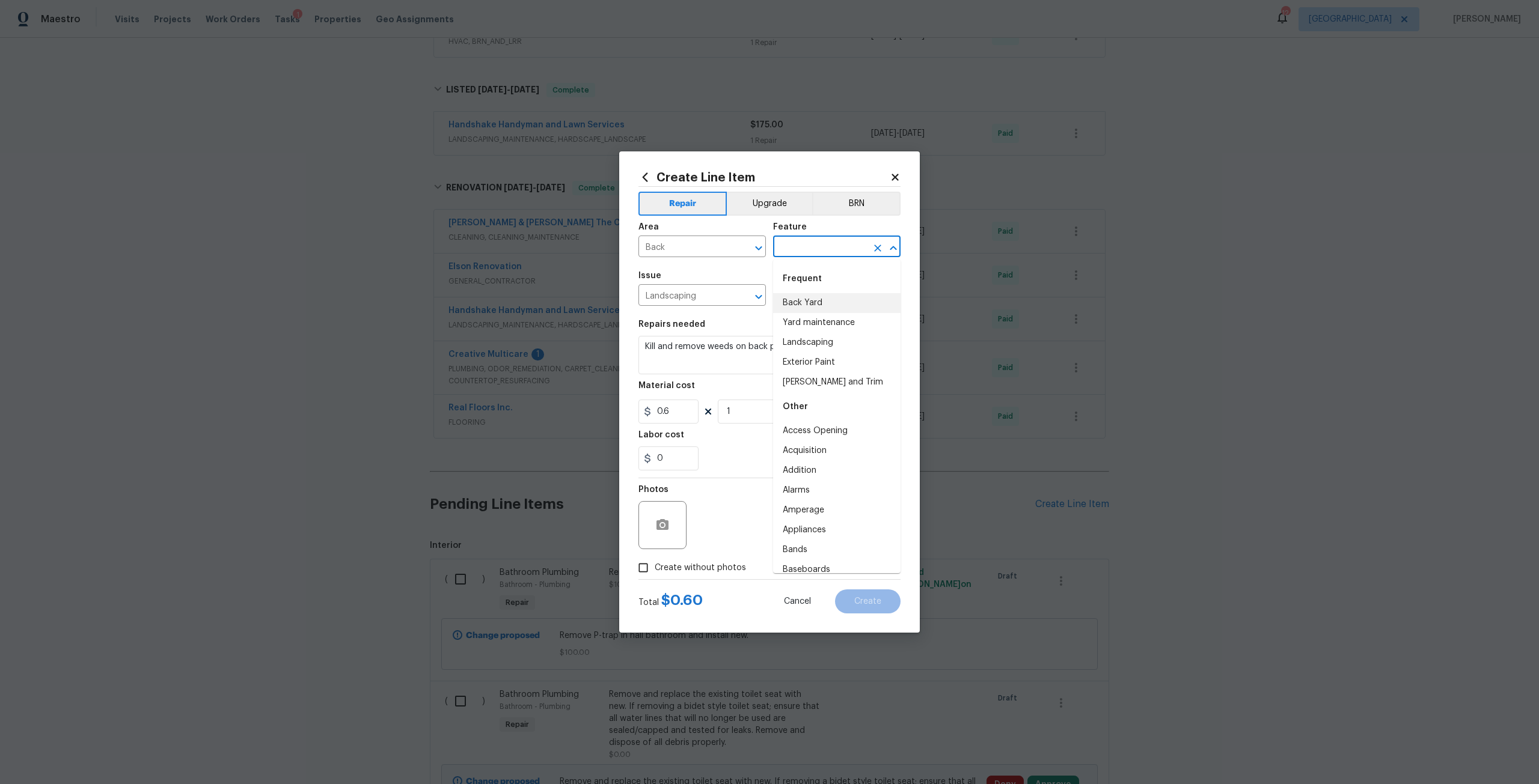
click at [836, 297] on li "Back Yard" at bounding box center [837, 303] width 128 height 20
type input "Back Yard"
click at [683, 411] on input "0.6" at bounding box center [668, 411] width 60 height 24
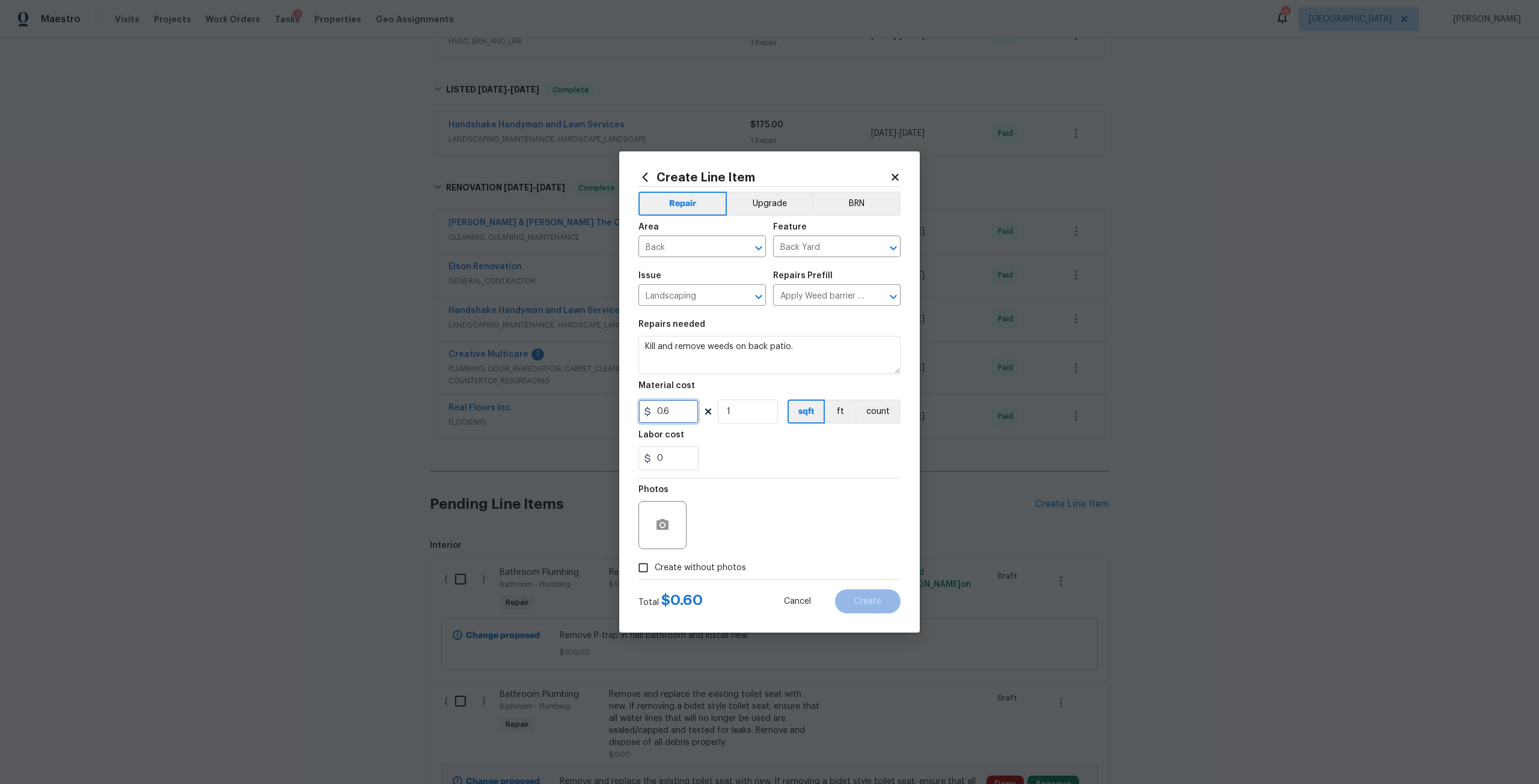
drag, startPoint x: 683, startPoint y: 411, endPoint x: 617, endPoint y: 411, distance: 66.0
click at [617, 411] on div "Create Line Item Repair Upgrade BRN Area Back ​ Feature Back Yard ​ Issue Lands…" at bounding box center [770, 392] width 1539 height 784
type input "75"
click at [739, 561] on label "Create without photos" at bounding box center [689, 567] width 115 height 23
click at [654, 561] on input "Create without photos" at bounding box center [643, 567] width 23 height 23
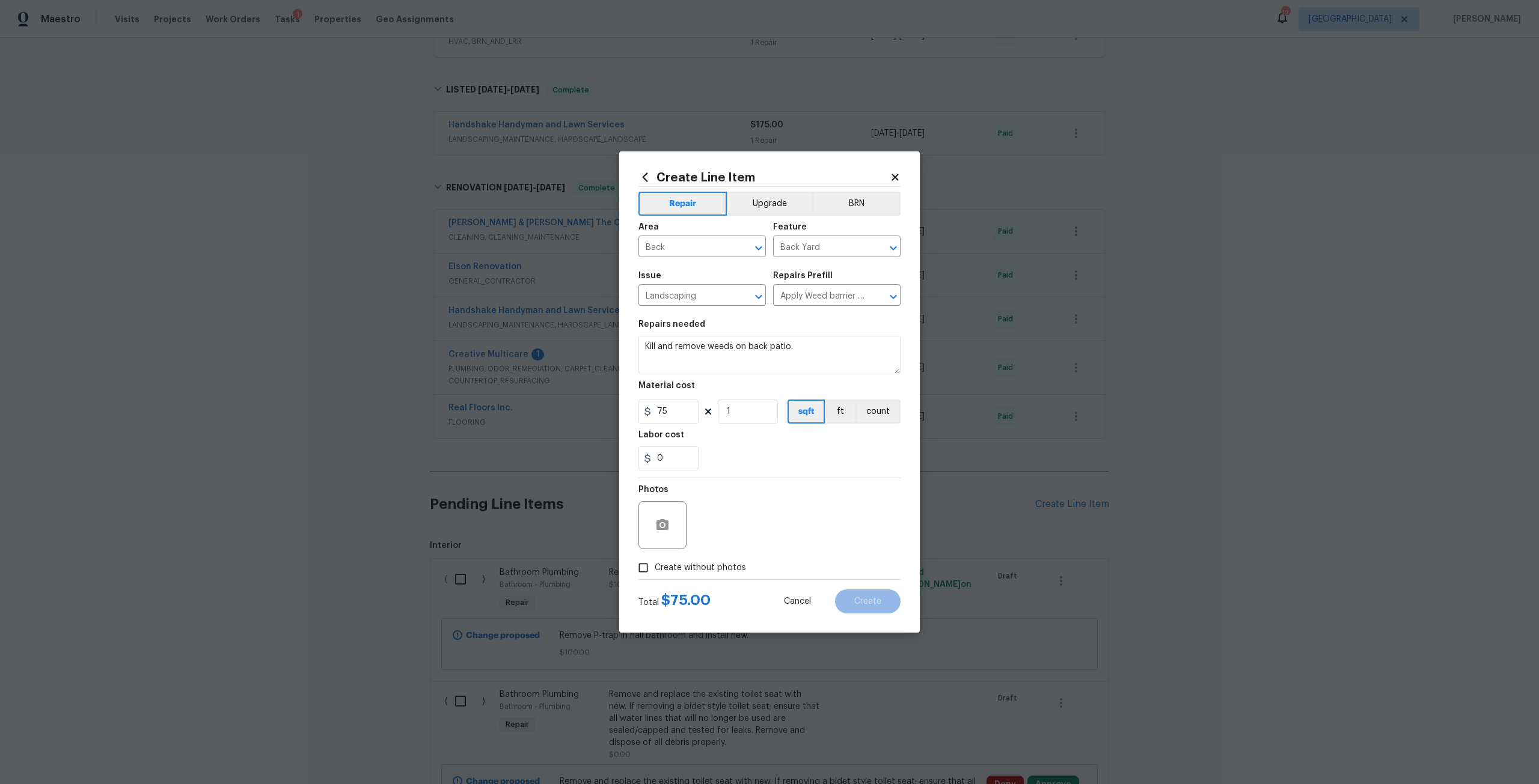
checkbox input "true"
click at [758, 537] on textarea at bounding box center [798, 525] width 204 height 48
click at [853, 593] on button "Create" at bounding box center [868, 601] width 66 height 24
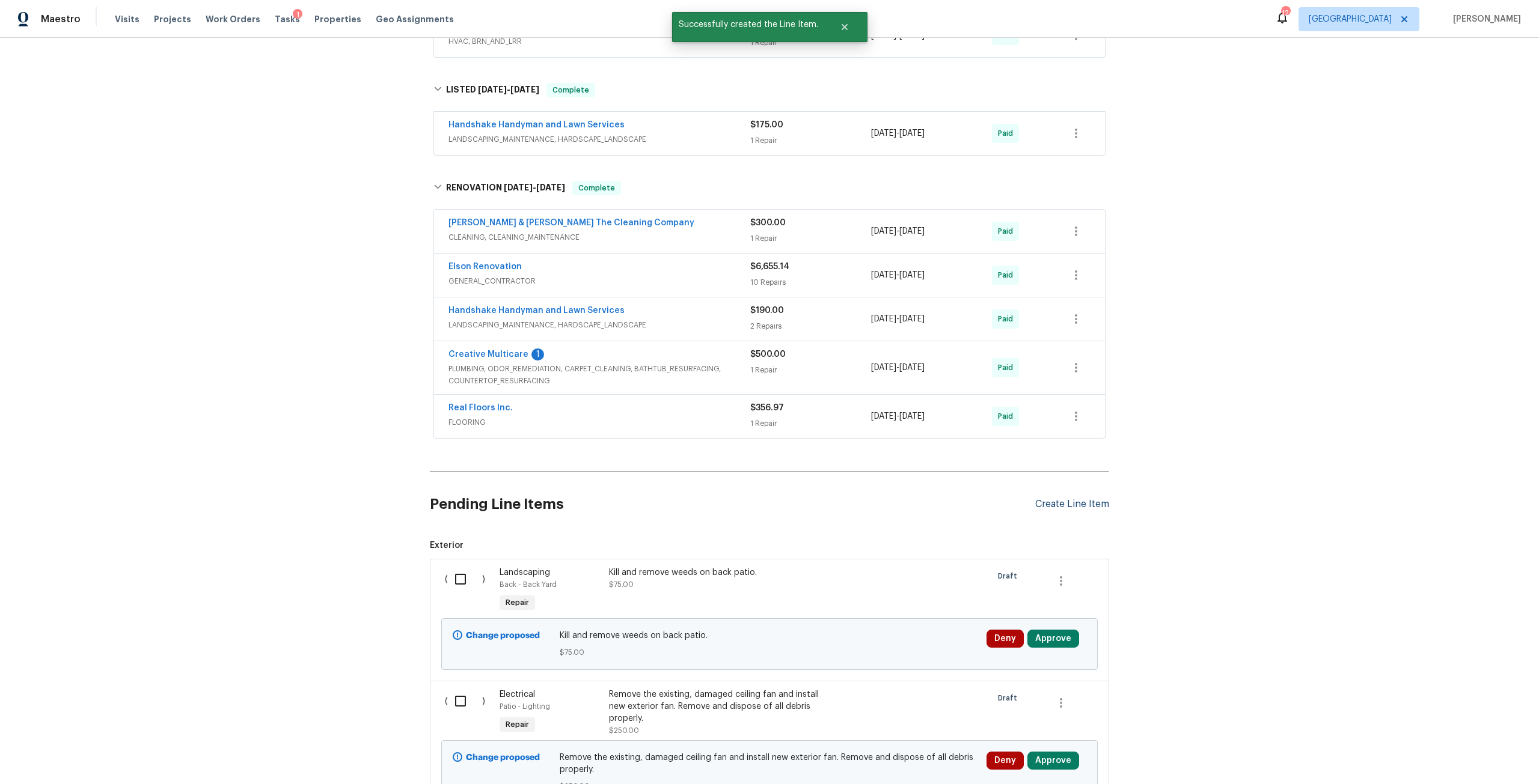
click at [1044, 502] on div "Create Line Item" at bounding box center [1071, 505] width 74 height 12
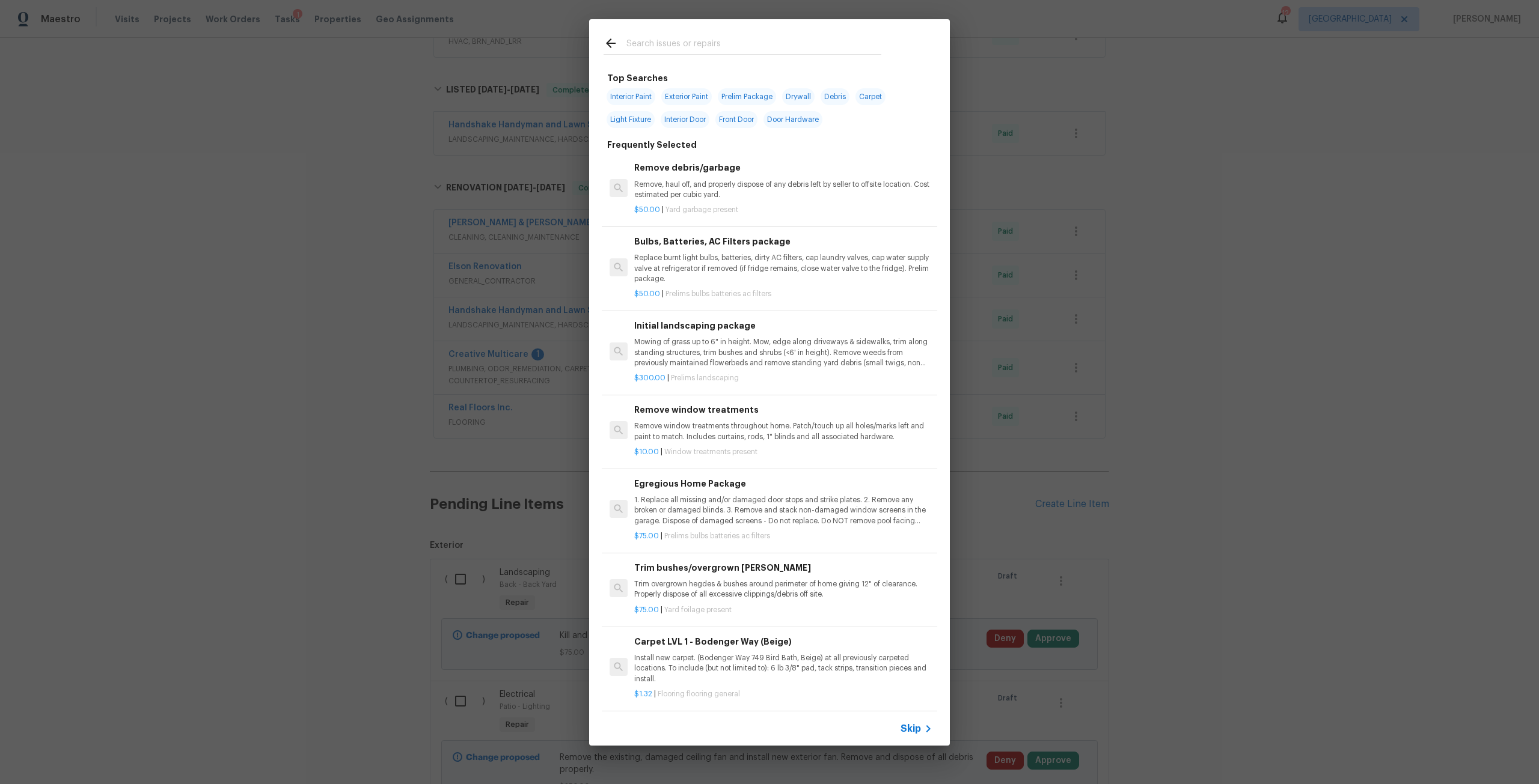
click at [672, 47] on input "text" at bounding box center [753, 44] width 255 height 18
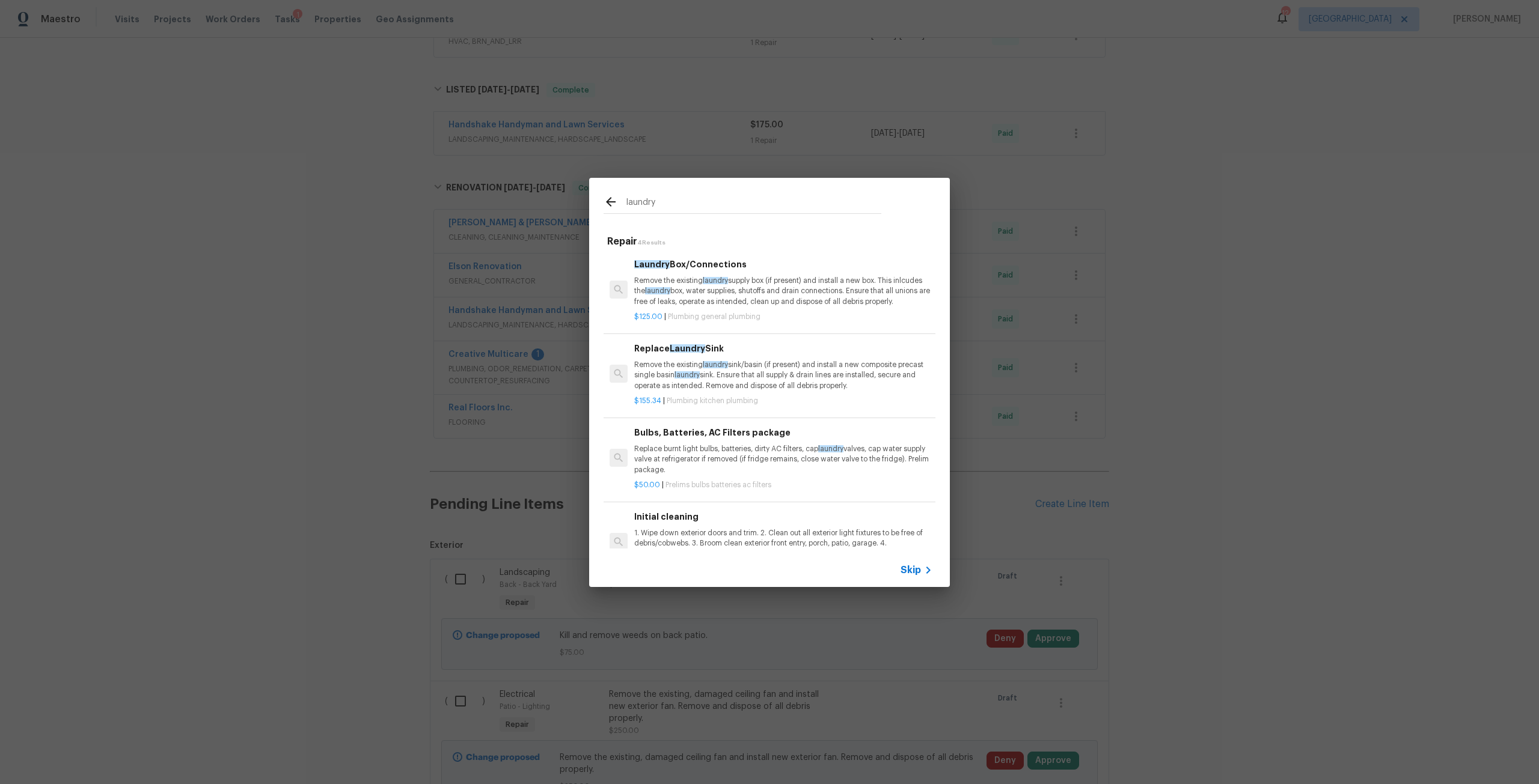
drag, startPoint x: 661, startPoint y: 195, endPoint x: 573, endPoint y: 201, distance: 88.2
click at [573, 201] on div "laundry Repair 4 Results Laundry Box/Connections Remove the existing laundry su…" at bounding box center [770, 382] width 1539 height 765
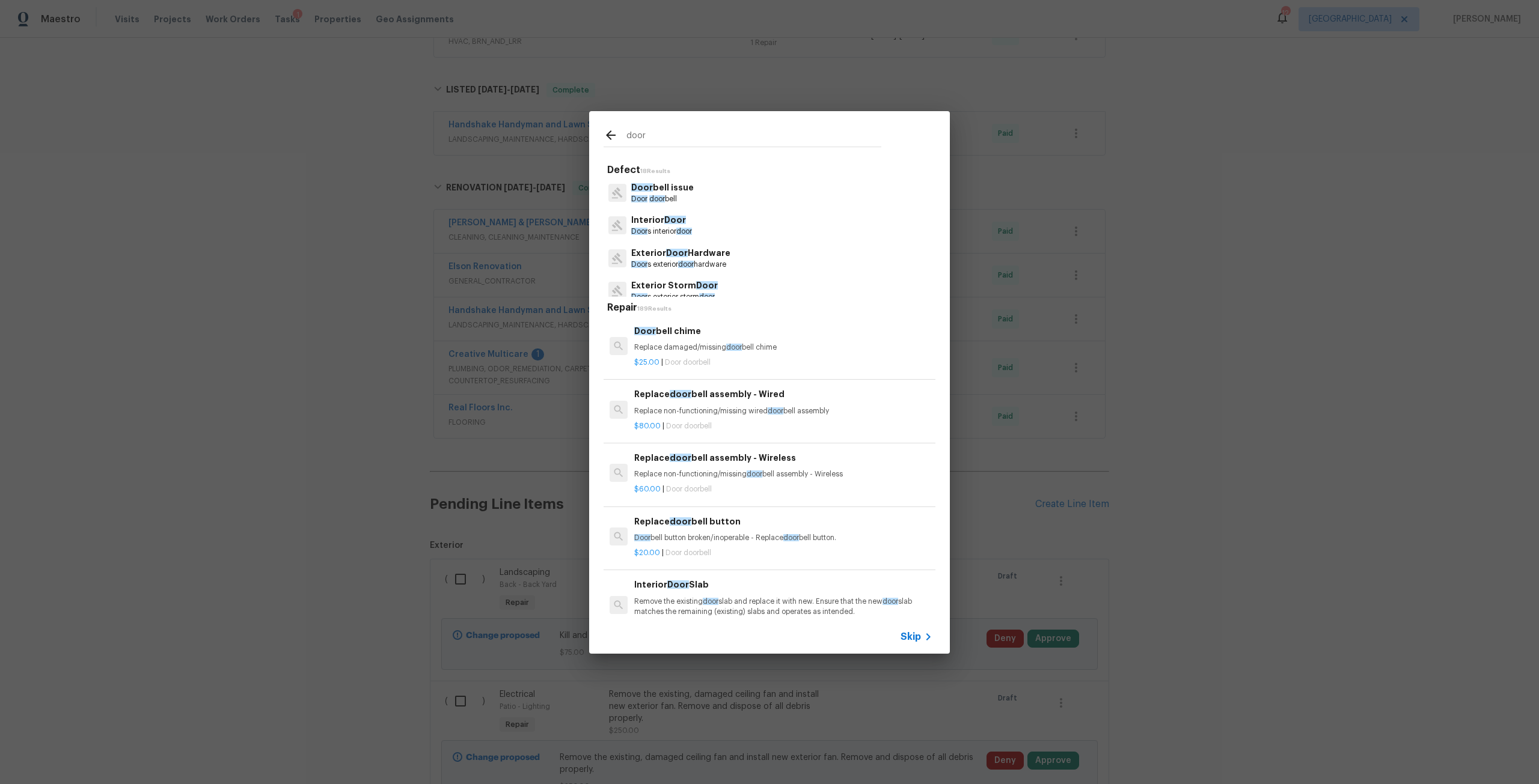
type input "door"
click at [692, 233] on span "door" at bounding box center [683, 231] width 15 height 7
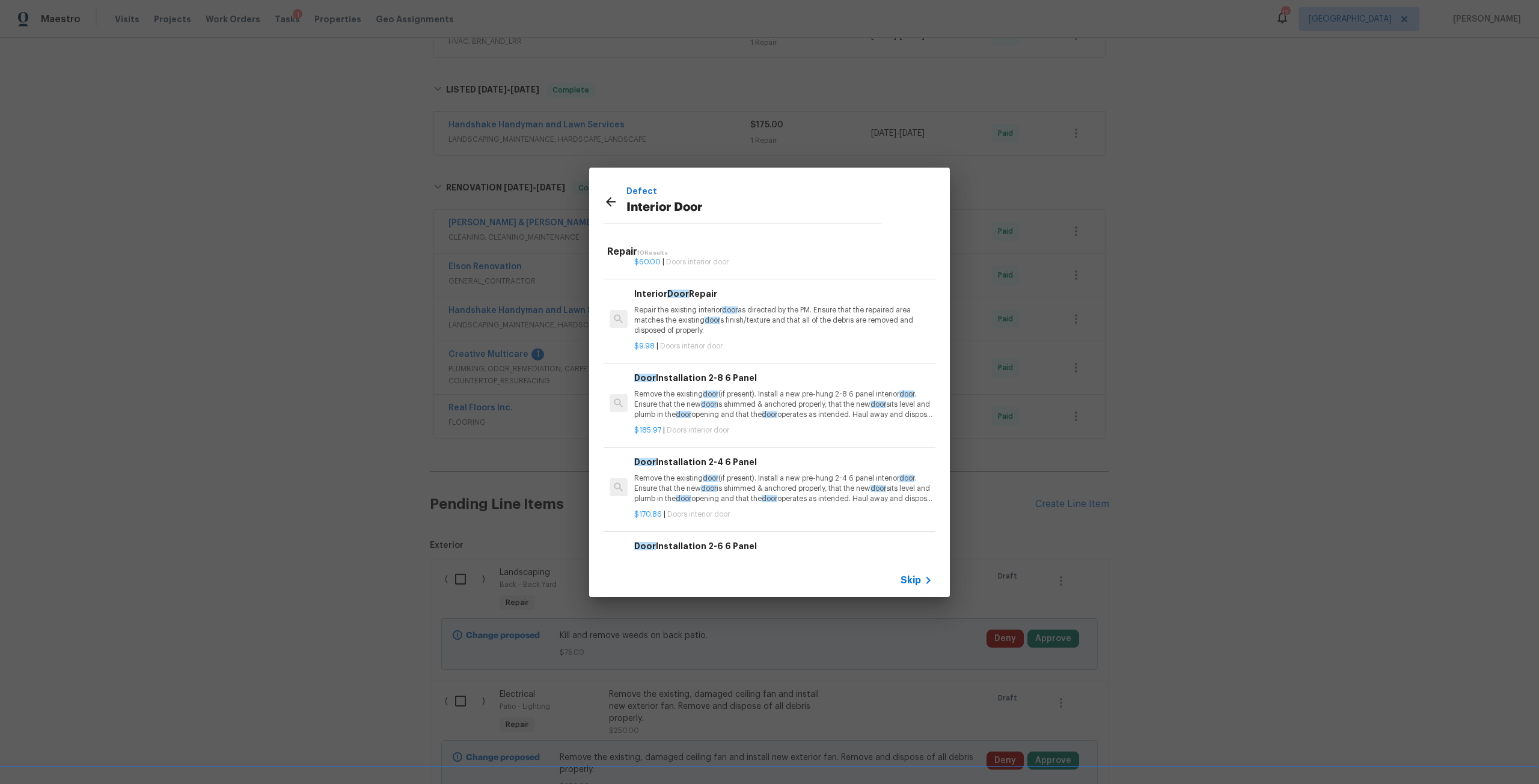
scroll to position [60, 0]
click at [765, 317] on p "Repair the existing interior door as directed by the PM. Ensure that the repair…" at bounding box center [783, 315] width 298 height 31
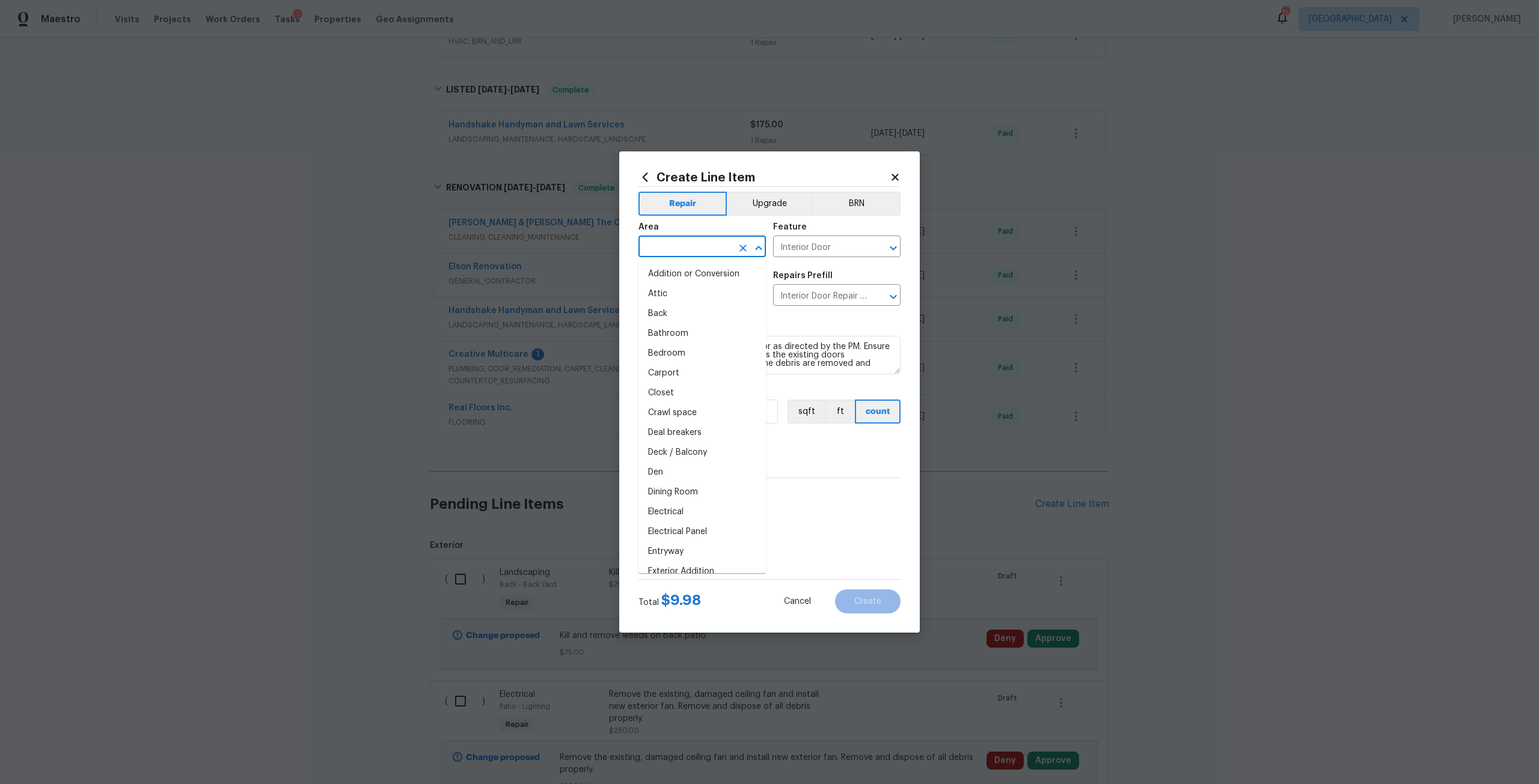
click at [664, 252] on input "text" at bounding box center [685, 248] width 94 height 19
click at [667, 274] on li "Laundry" at bounding box center [702, 274] width 128 height 20
type input "Laundry"
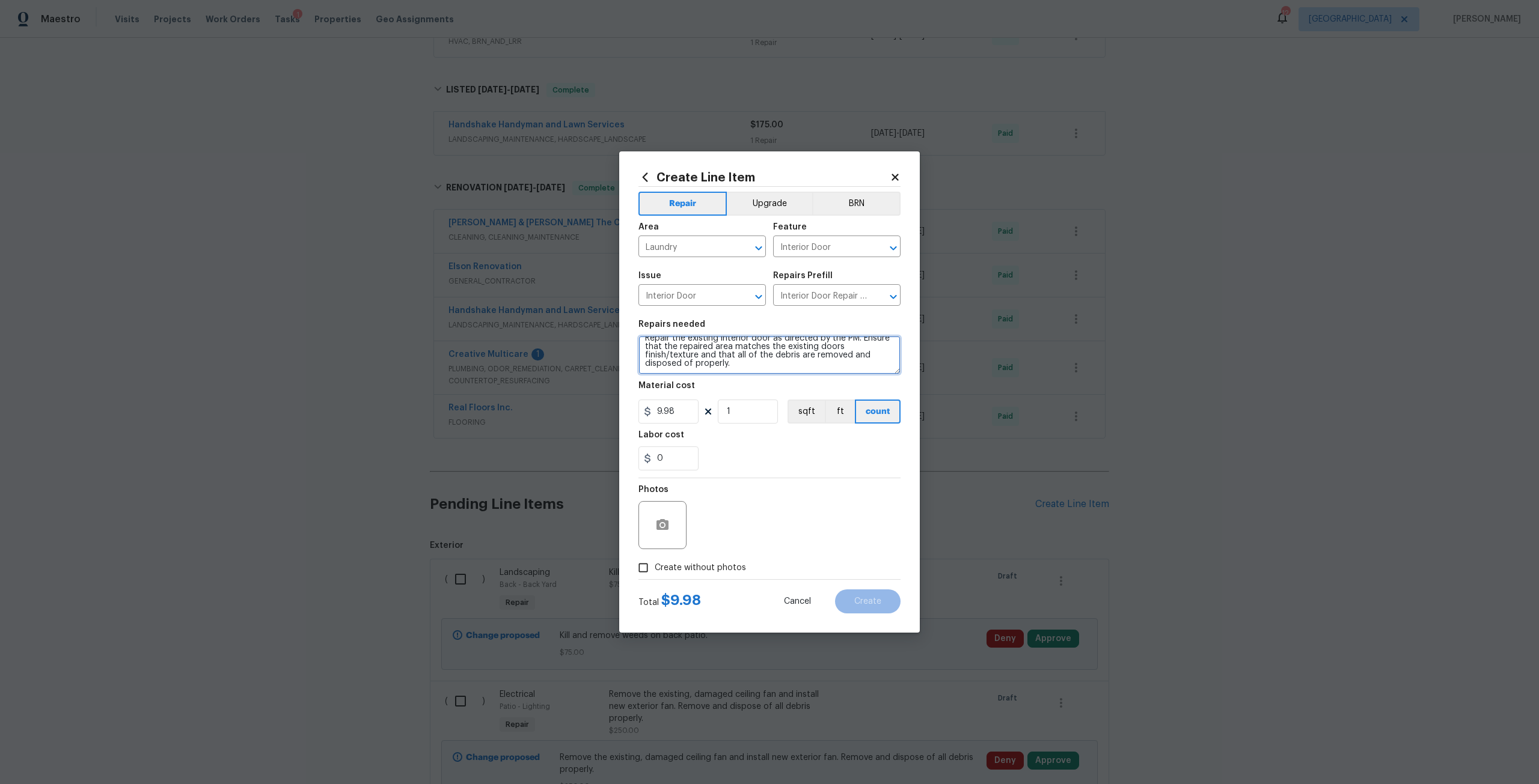
scroll to position [0, 0]
drag, startPoint x: 743, startPoint y: 370, endPoint x: 635, endPoint y: 344, distance: 111.1
click at [635, 344] on div "Create Line Item Repair Upgrade BRN Area Laundry ​ Feature Interior Door ​ Issu…" at bounding box center [770, 392] width 301 height 481
type textarea "Remove and install Bi-Fold closet door in laundry room."
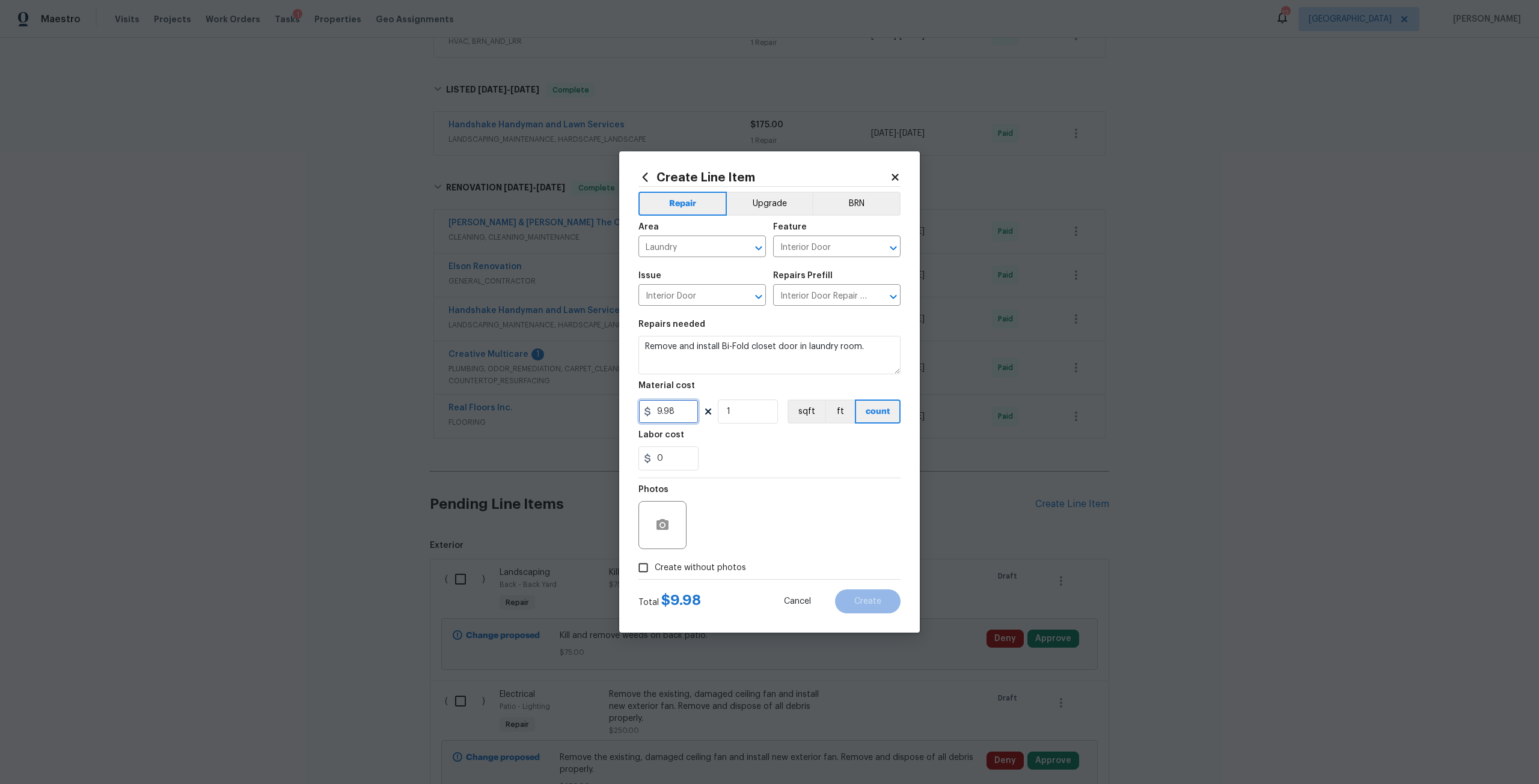
drag, startPoint x: 682, startPoint y: 409, endPoint x: 645, endPoint y: 405, distance: 37.2
click at [646, 408] on div "9.98" at bounding box center [668, 411] width 60 height 24
type input "15"
click at [727, 572] on span "Create without photos" at bounding box center [699, 568] width 91 height 12
click at [654, 572] on input "Create without photos" at bounding box center [643, 567] width 23 height 23
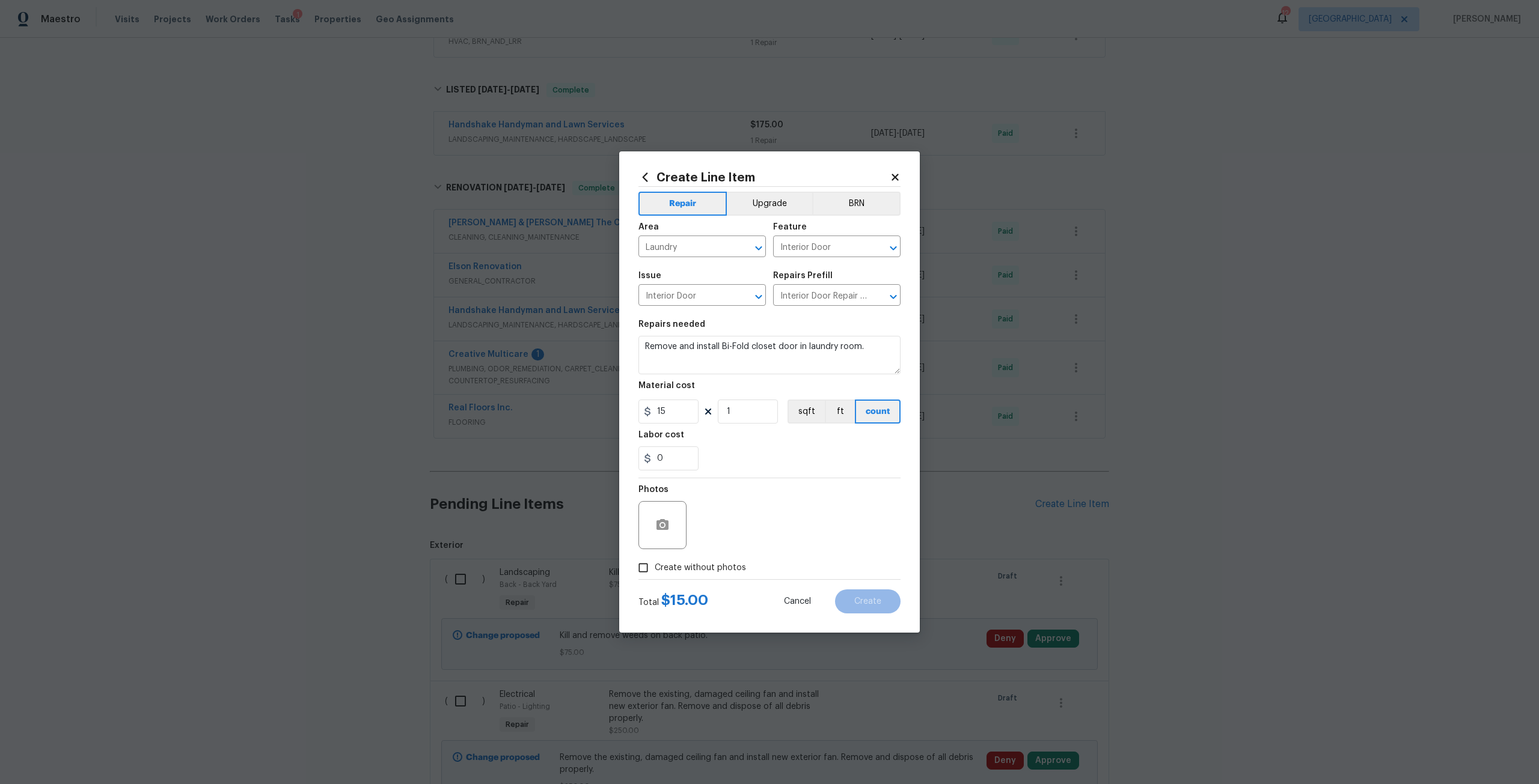
checkbox input "true"
click at [759, 535] on textarea at bounding box center [798, 525] width 204 height 48
click at [875, 606] on span "Create" at bounding box center [867, 602] width 27 height 9
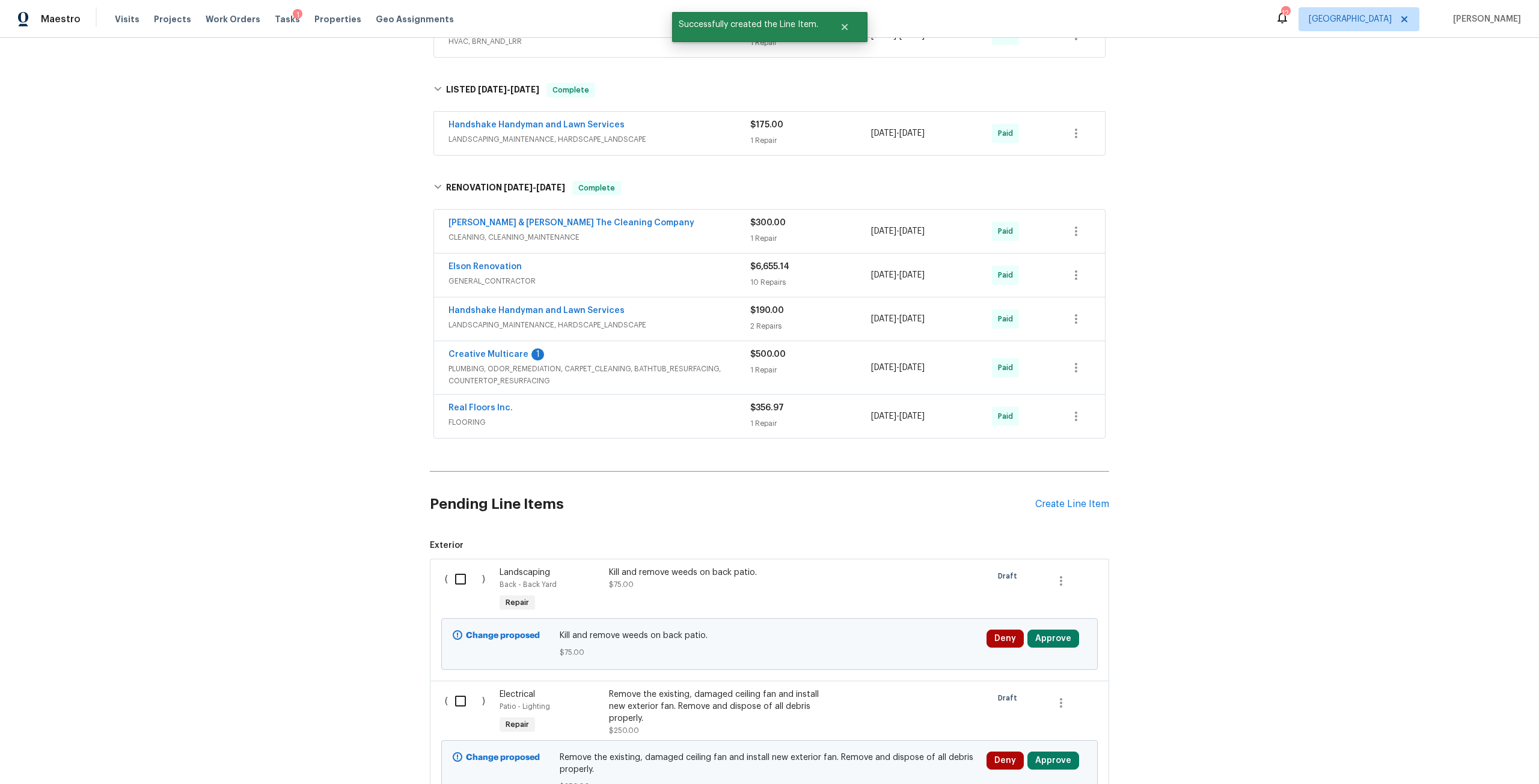
click at [1047, 515] on div "Pending Line Items Create Line Item" at bounding box center [769, 504] width 679 height 56
click at [1055, 507] on div "Create Line Item" at bounding box center [1071, 505] width 74 height 12
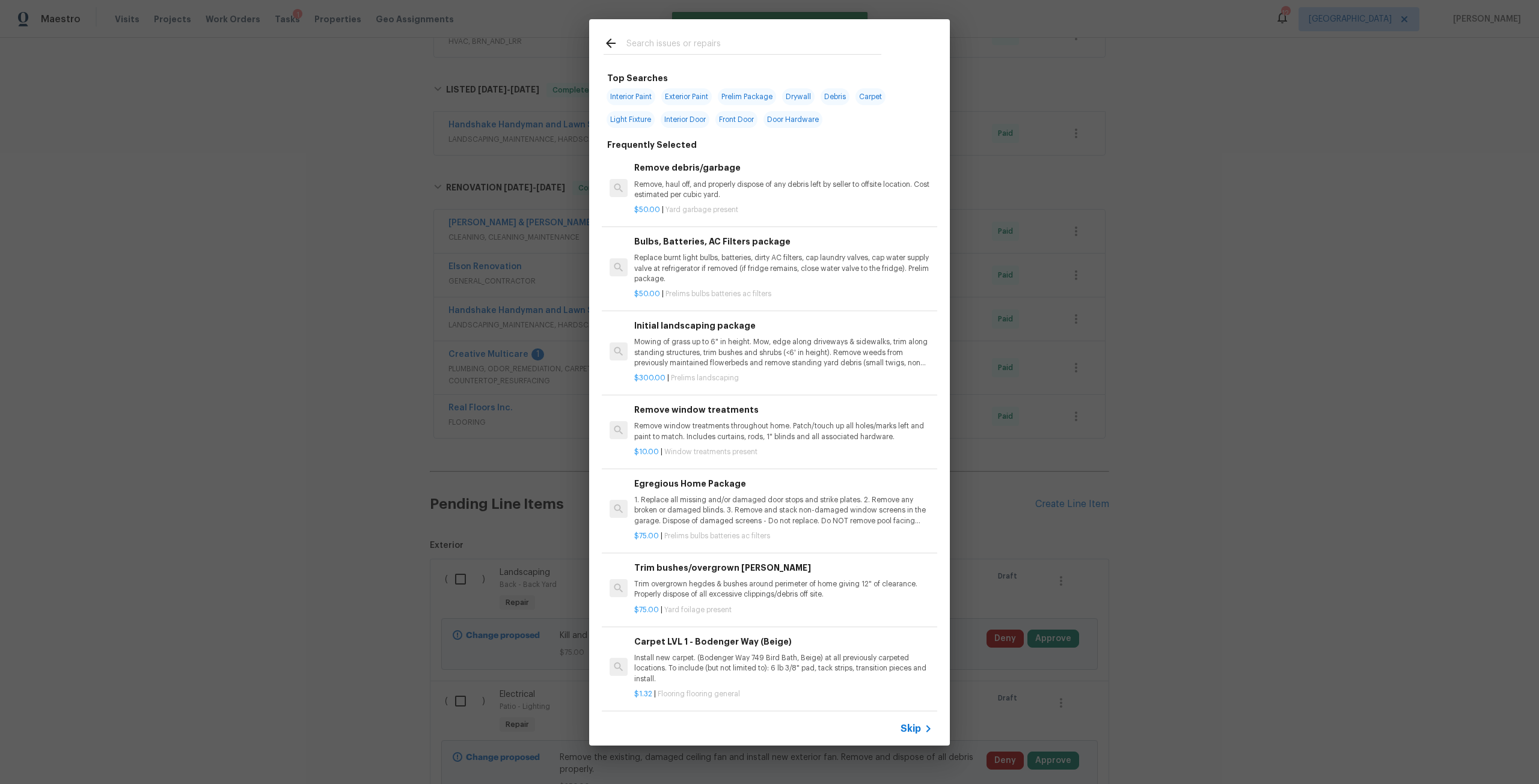
drag, startPoint x: 664, startPoint y: 43, endPoint x: 656, endPoint y: 43, distance: 8.0
click at [668, 44] on input "text" at bounding box center [753, 44] width 255 height 18
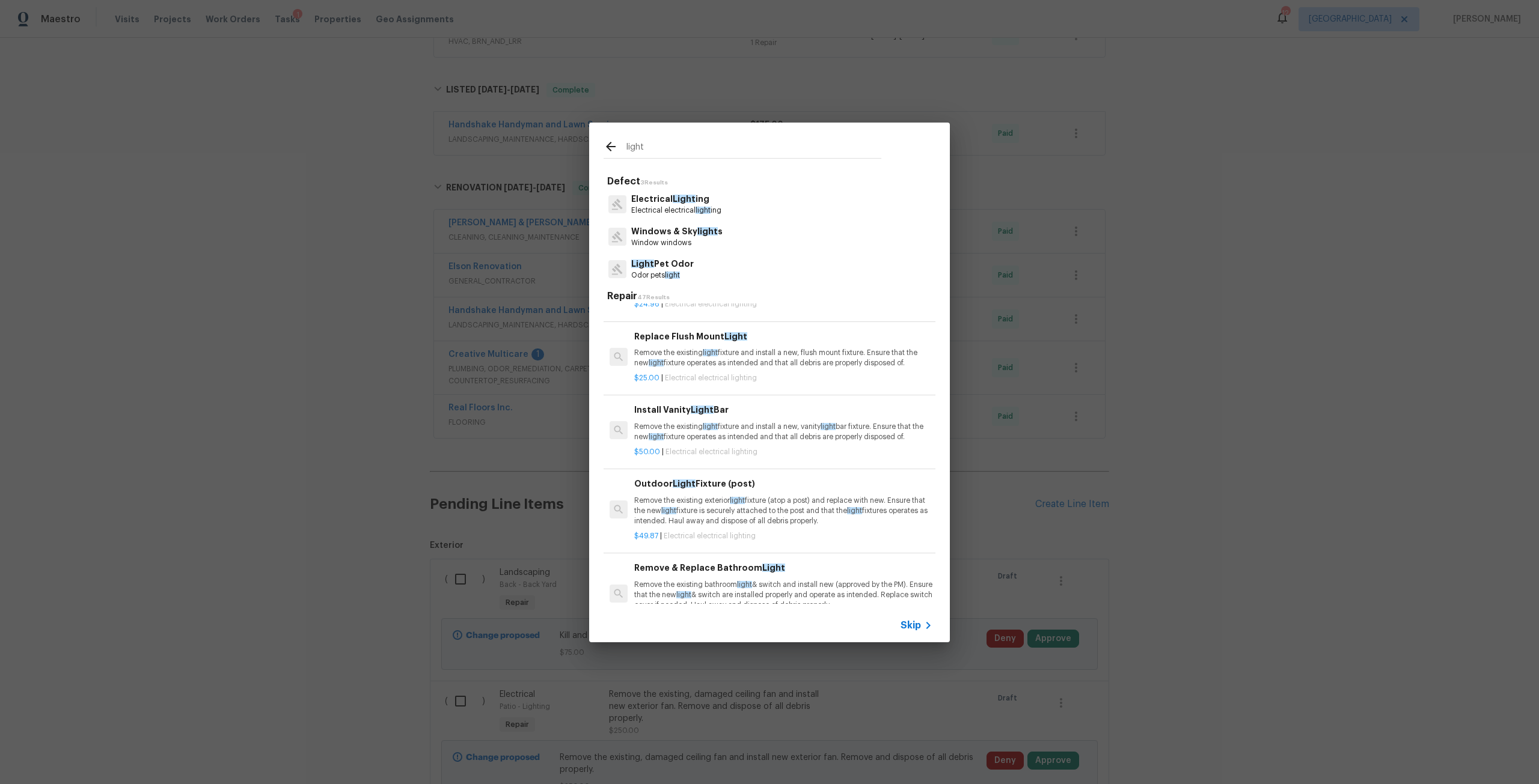
scroll to position [60, 0]
type input "light"
click at [709, 209] on span "light" at bounding box center [702, 210] width 15 height 7
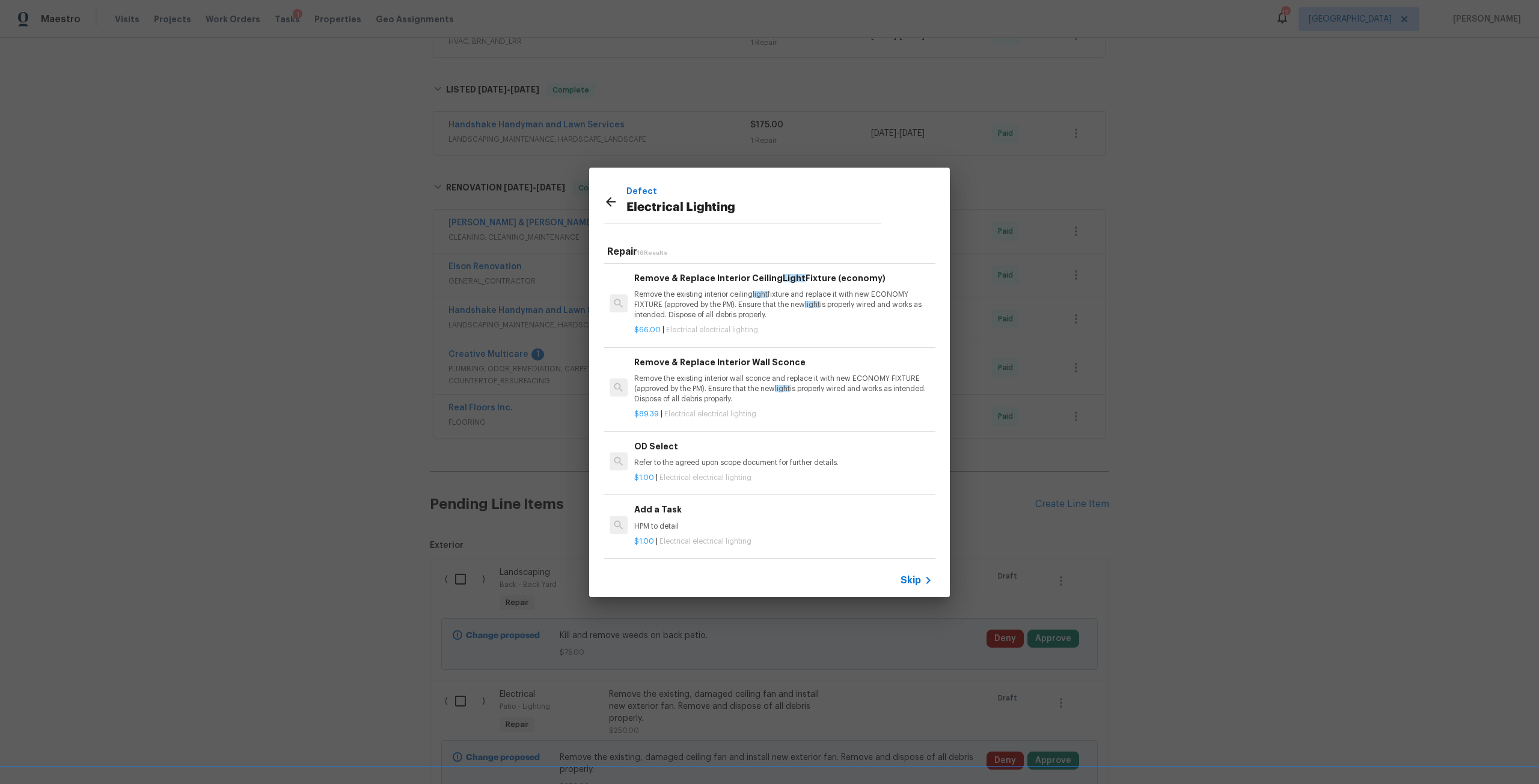
scroll to position [995, 0]
click at [705, 537] on p "$1.00 | Electrical electrical lighting" at bounding box center [783, 542] width 298 height 10
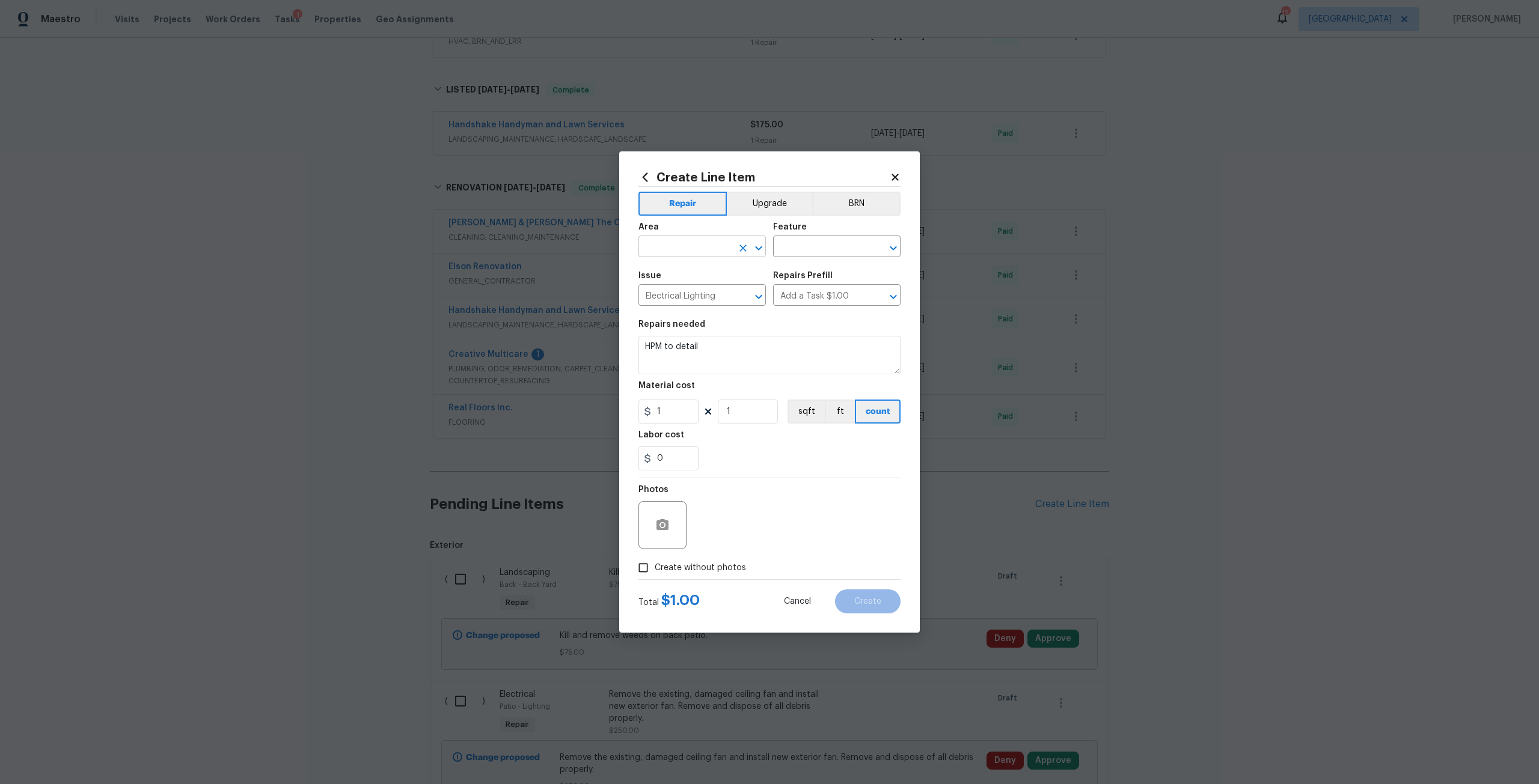
click at [717, 247] on input "text" at bounding box center [685, 248] width 94 height 19
click at [717, 270] on li "Living Room" at bounding box center [702, 274] width 128 height 20
type input "Living Room"
click at [819, 243] on input "text" at bounding box center [820, 248] width 94 height 19
click at [807, 423] on li "Lighting" at bounding box center [837, 431] width 128 height 20
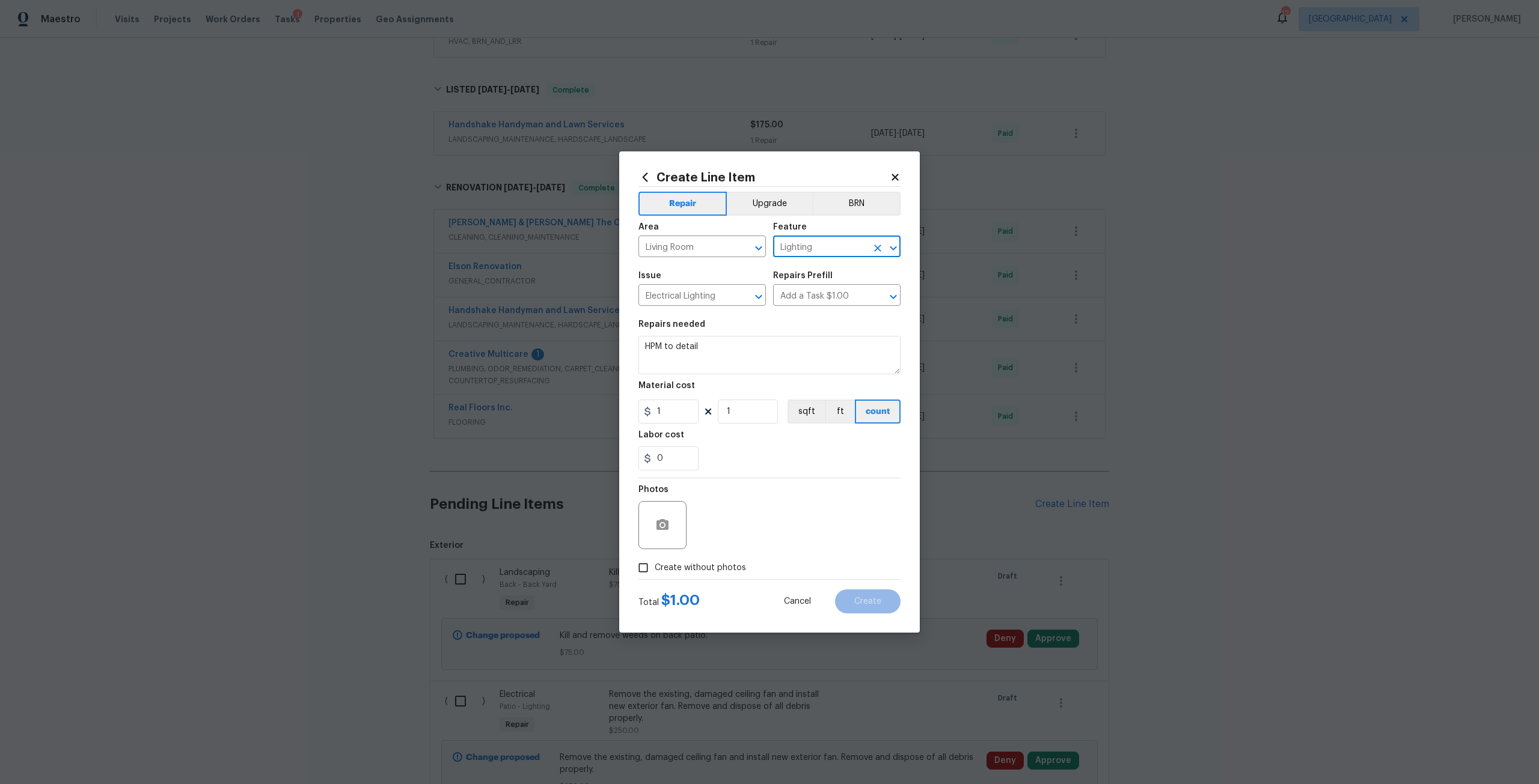
type input "Lighting"
drag, startPoint x: 710, startPoint y: 347, endPoint x: 595, endPoint y: 354, distance: 115.2
click at [595, 354] on div "Create Line Item Repair Upgrade BRN Area Living Room ​ Feature Lighting ​ Issue…" at bounding box center [770, 392] width 1539 height 784
type textarea "Remove damaged light above fireplace and replace with similar style."
click at [669, 405] on input "1" at bounding box center [668, 411] width 60 height 24
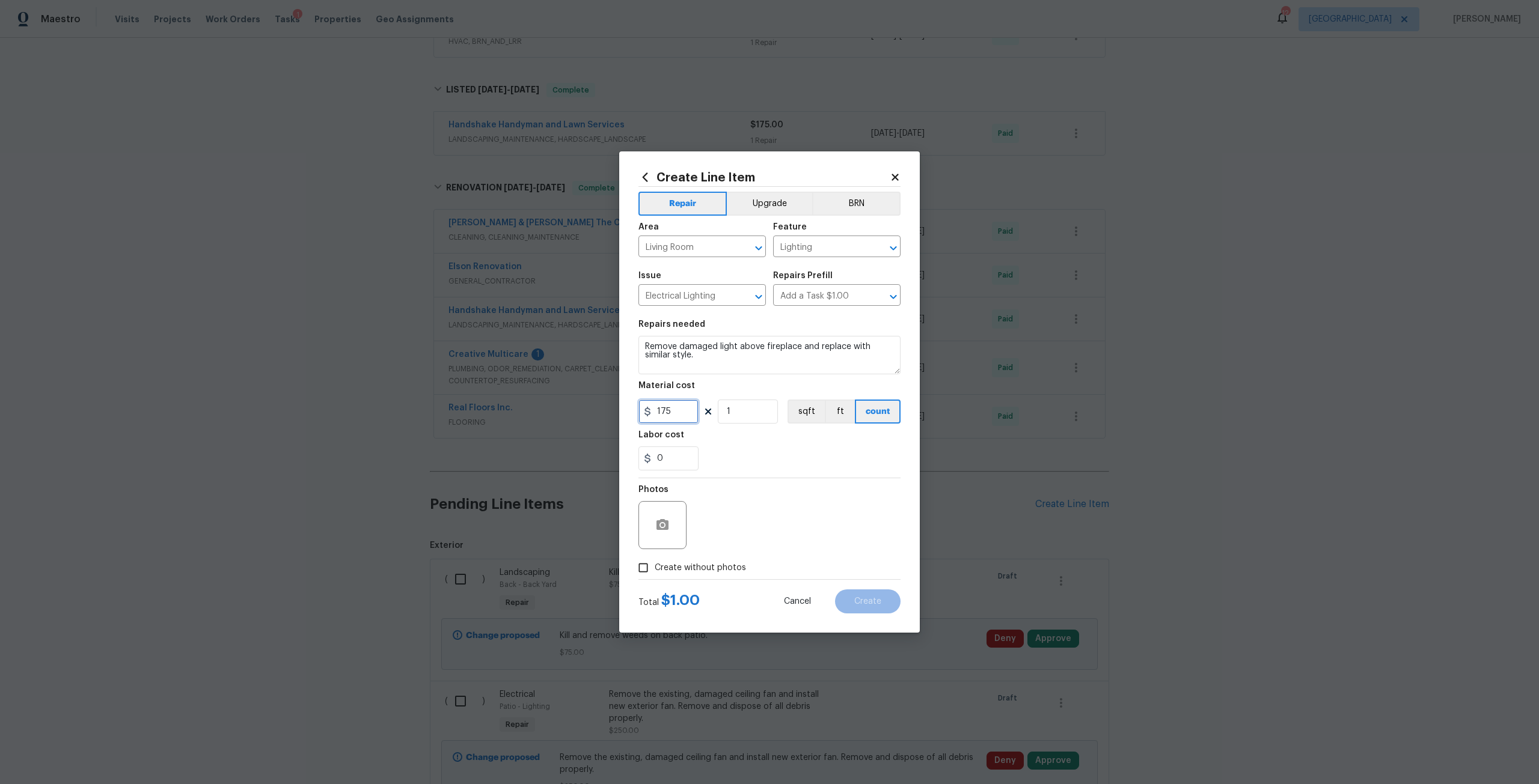
type input "175"
click at [733, 579] on label "Create without photos" at bounding box center [689, 567] width 115 height 23
click at [654, 579] on input "Create without photos" at bounding box center [643, 567] width 23 height 23
checkbox input "true"
click at [763, 526] on textarea at bounding box center [798, 525] width 204 height 48
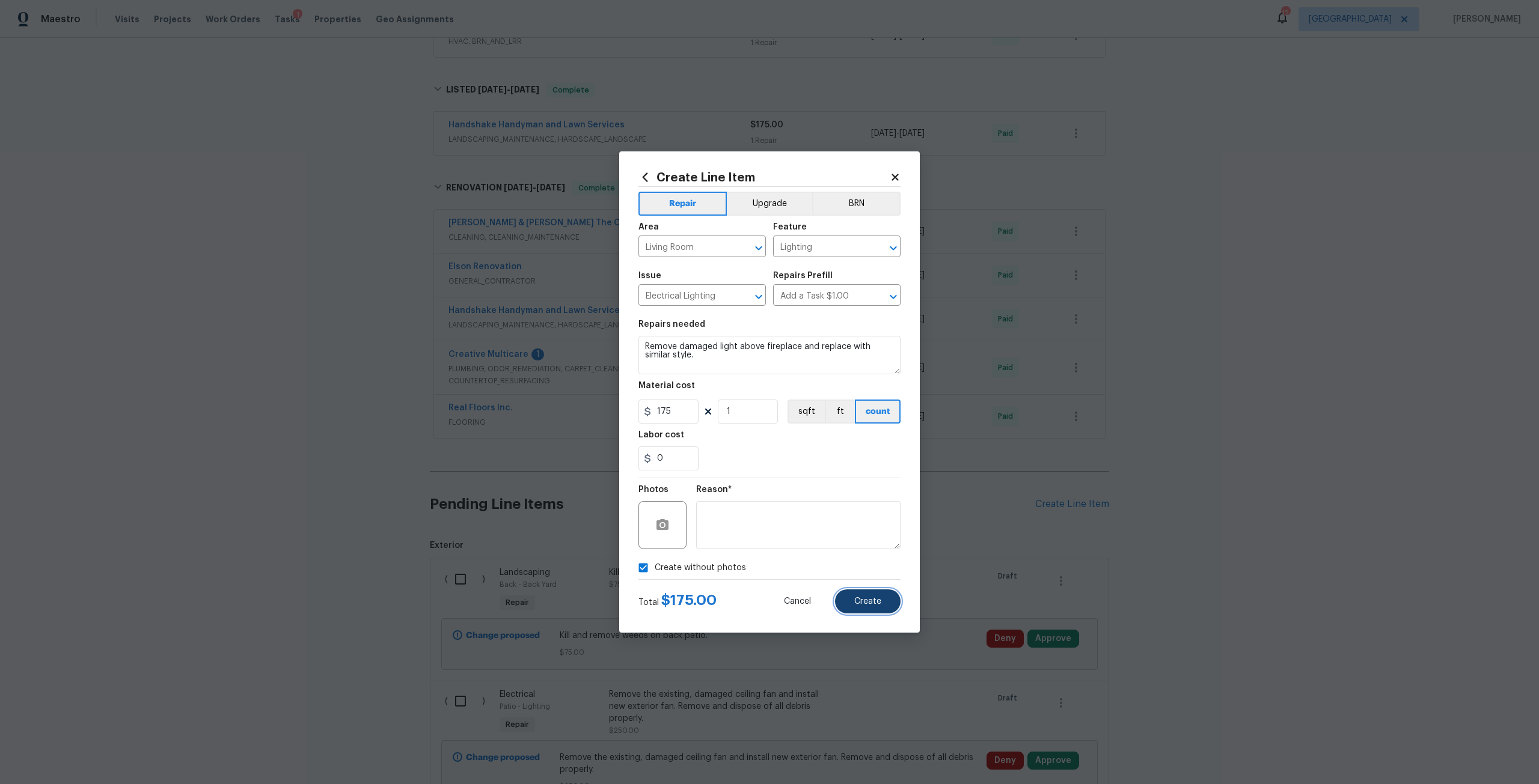
click at [890, 597] on button "Create" at bounding box center [868, 601] width 66 height 24
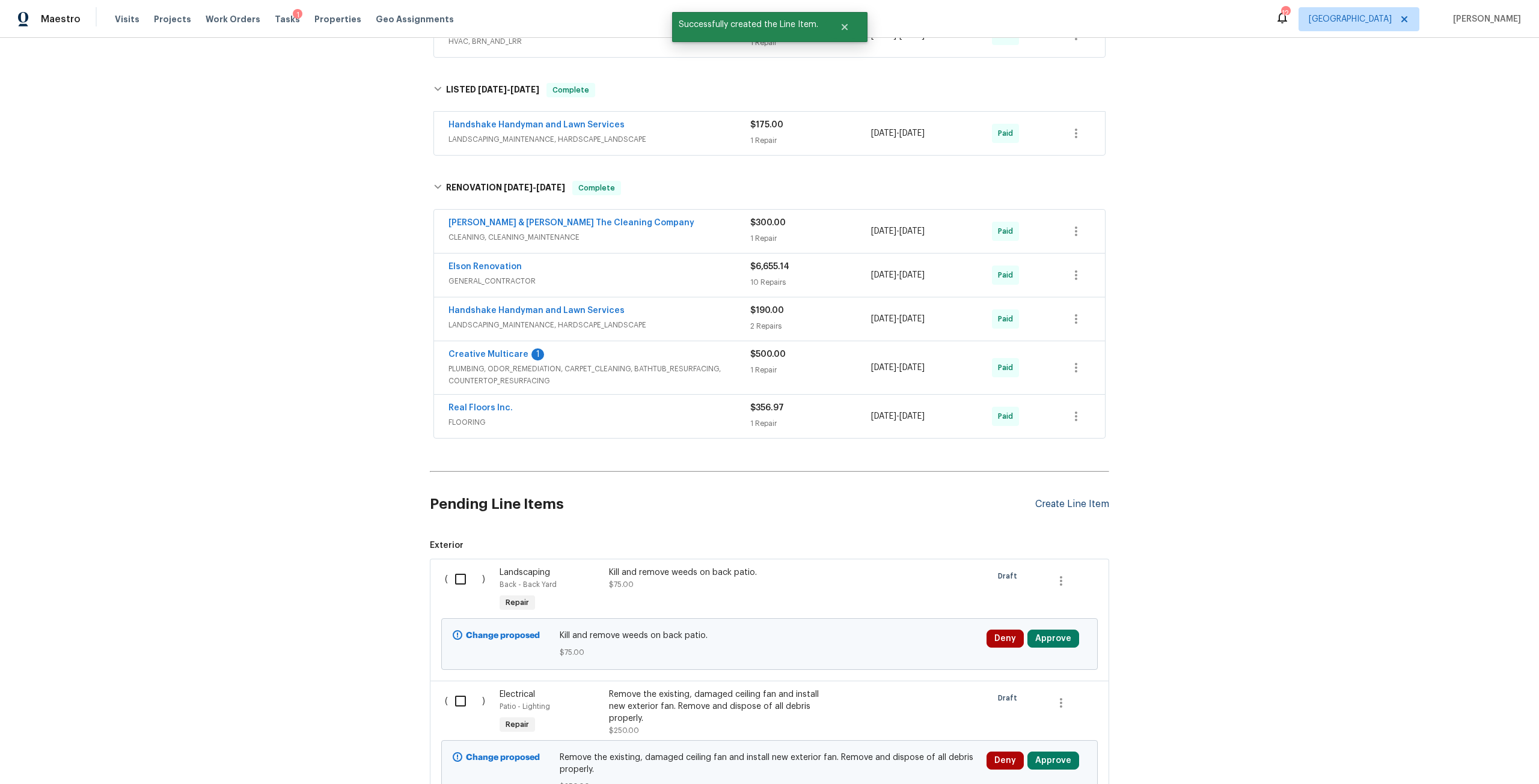
click at [1050, 508] on div "Create Line Item" at bounding box center [1071, 505] width 74 height 12
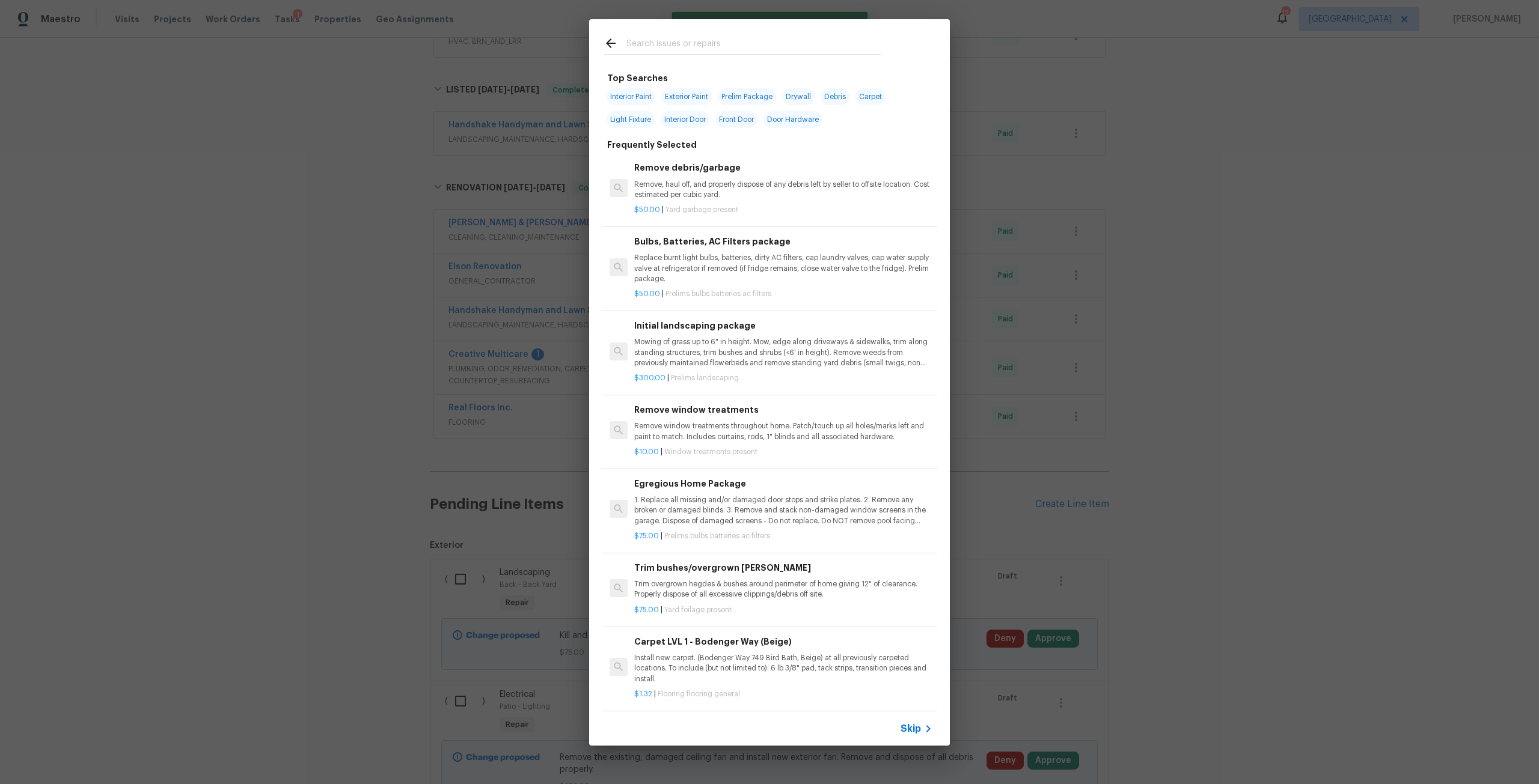
click at [662, 41] on input "text" at bounding box center [753, 44] width 255 height 18
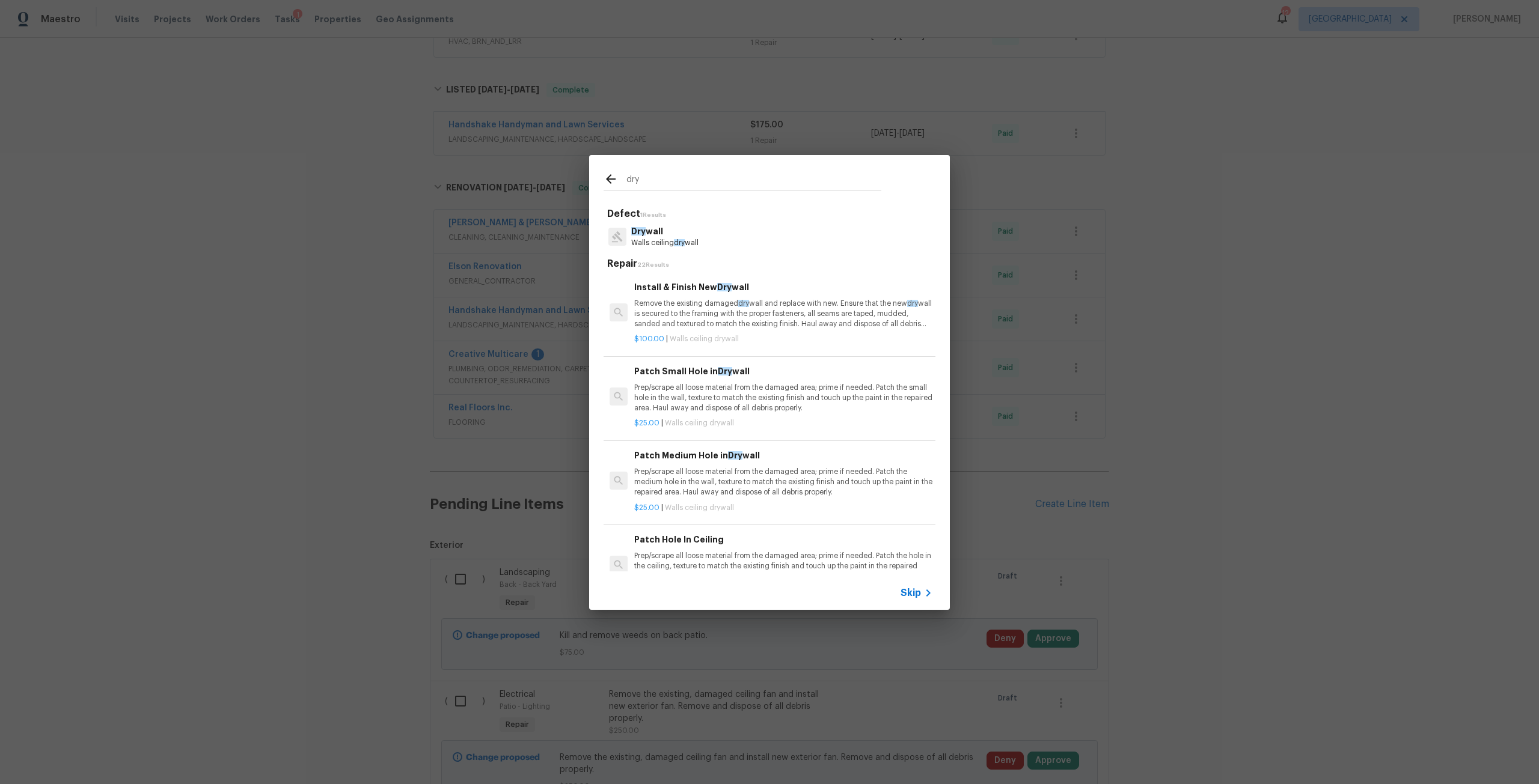
type input "dry"
click at [709, 379] on div "Patch Small Hole in Dry wall Prep/scrape all loose material from the damaged ar…" at bounding box center [783, 389] width 298 height 50
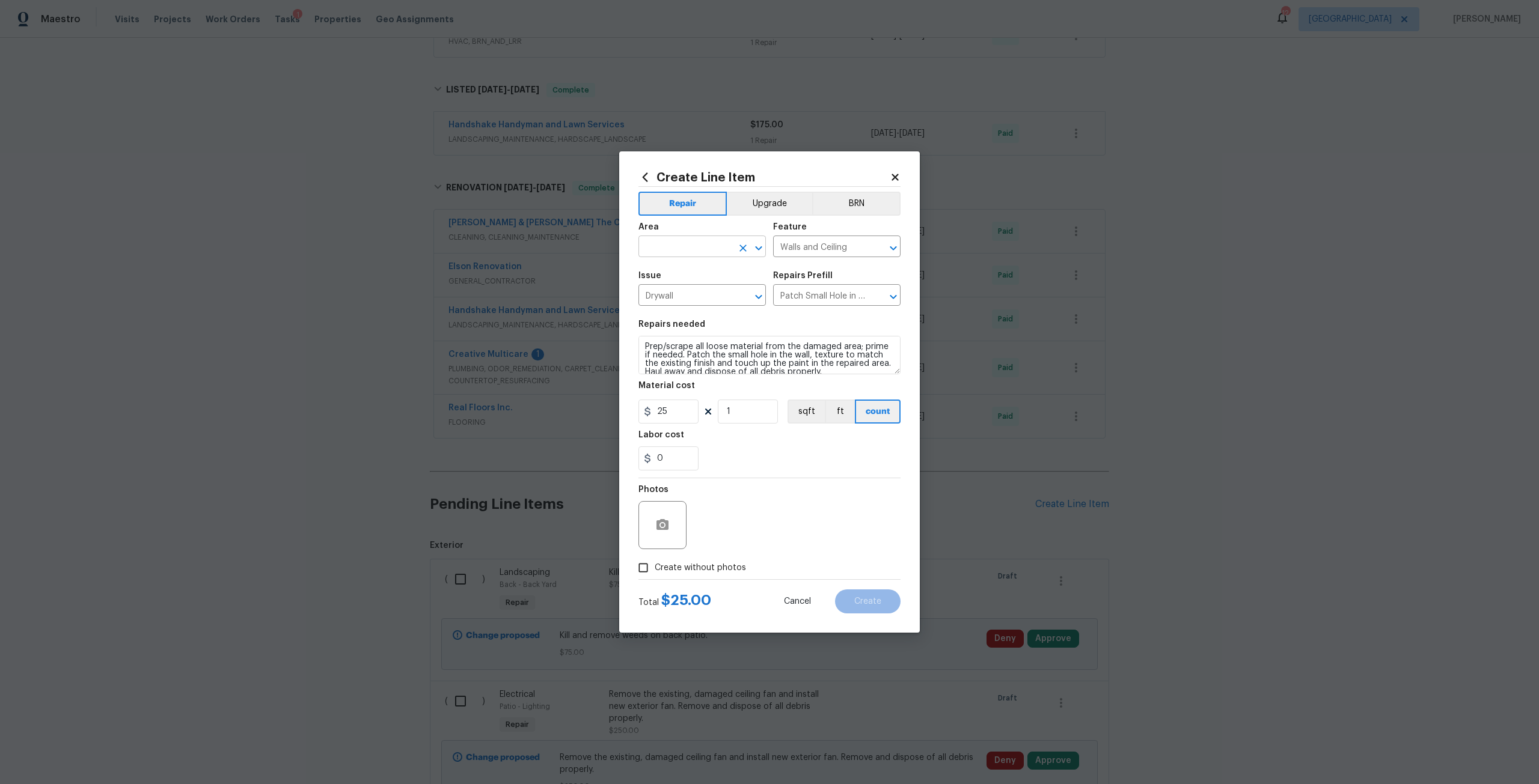
click at [702, 245] on input "text" at bounding box center [685, 248] width 94 height 19
type input "d"
click at [708, 276] on li "Entryway" at bounding box center [702, 274] width 128 height 20
type input "Entryway"
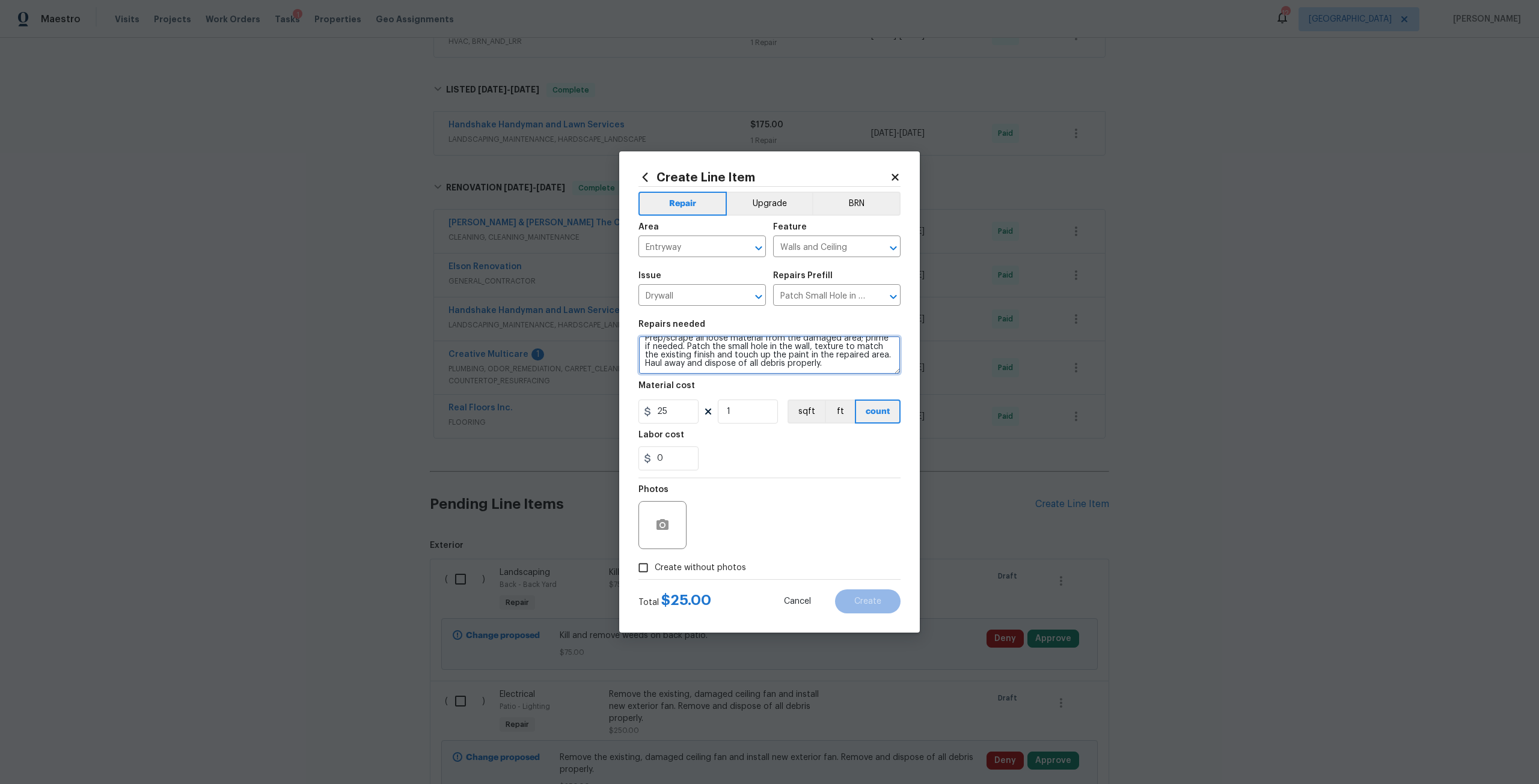
drag, startPoint x: 644, startPoint y: 346, endPoint x: 1061, endPoint y: 443, distance: 428.1
click at [1061, 443] on div "Create Line Item Repair Upgrade BRN Area Entryway ​ Feature Walls and Ceiling ​…" at bounding box center [770, 392] width 1539 height 784
type textarea "Remove child gate on wall at entryway. Patch holes."
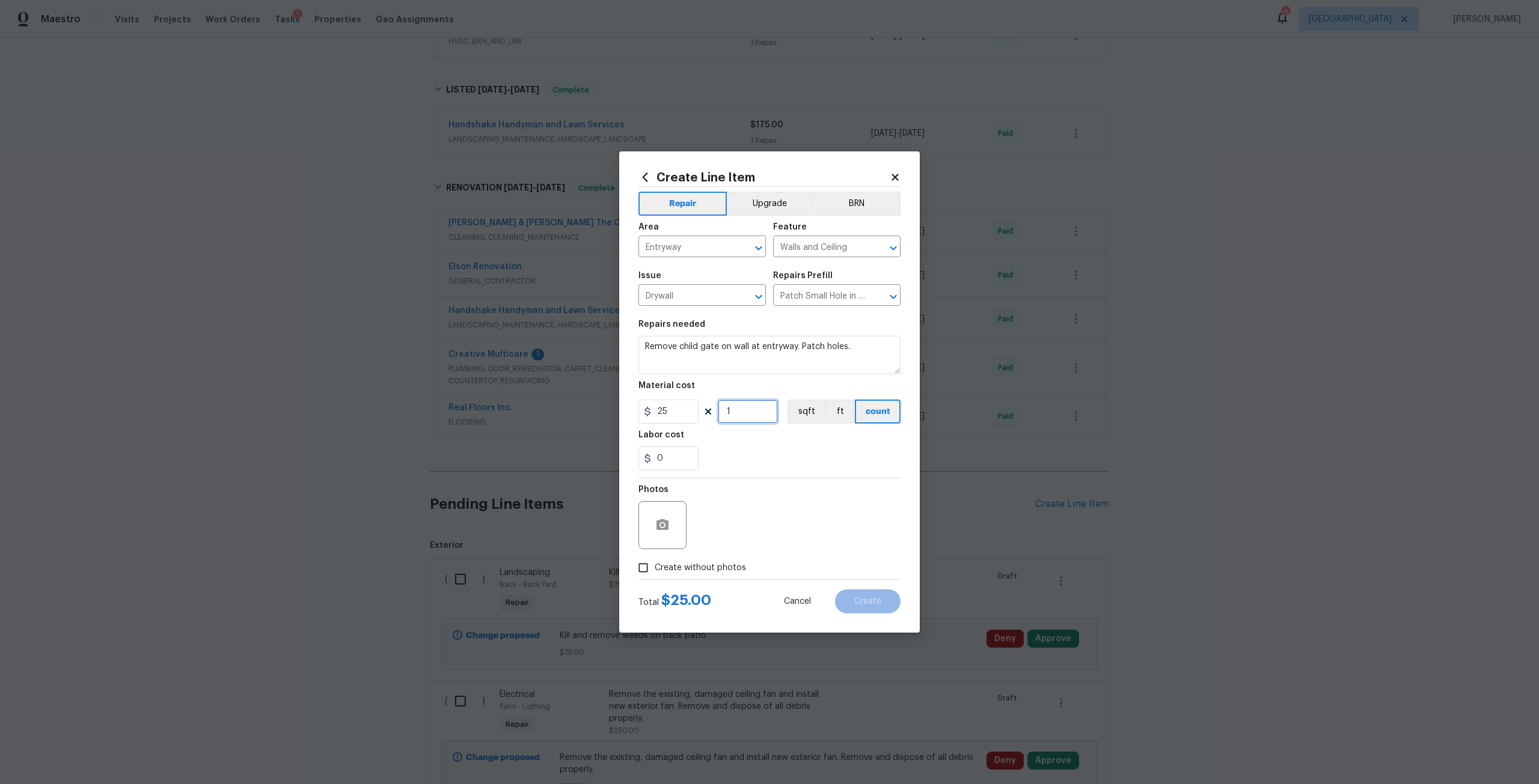
click at [745, 408] on input "1" at bounding box center [748, 411] width 60 height 24
type input "2"
click at [670, 570] on span "Create without photos" at bounding box center [699, 568] width 91 height 12
click at [654, 570] on input "Create without photos" at bounding box center [643, 567] width 23 height 23
checkbox input "true"
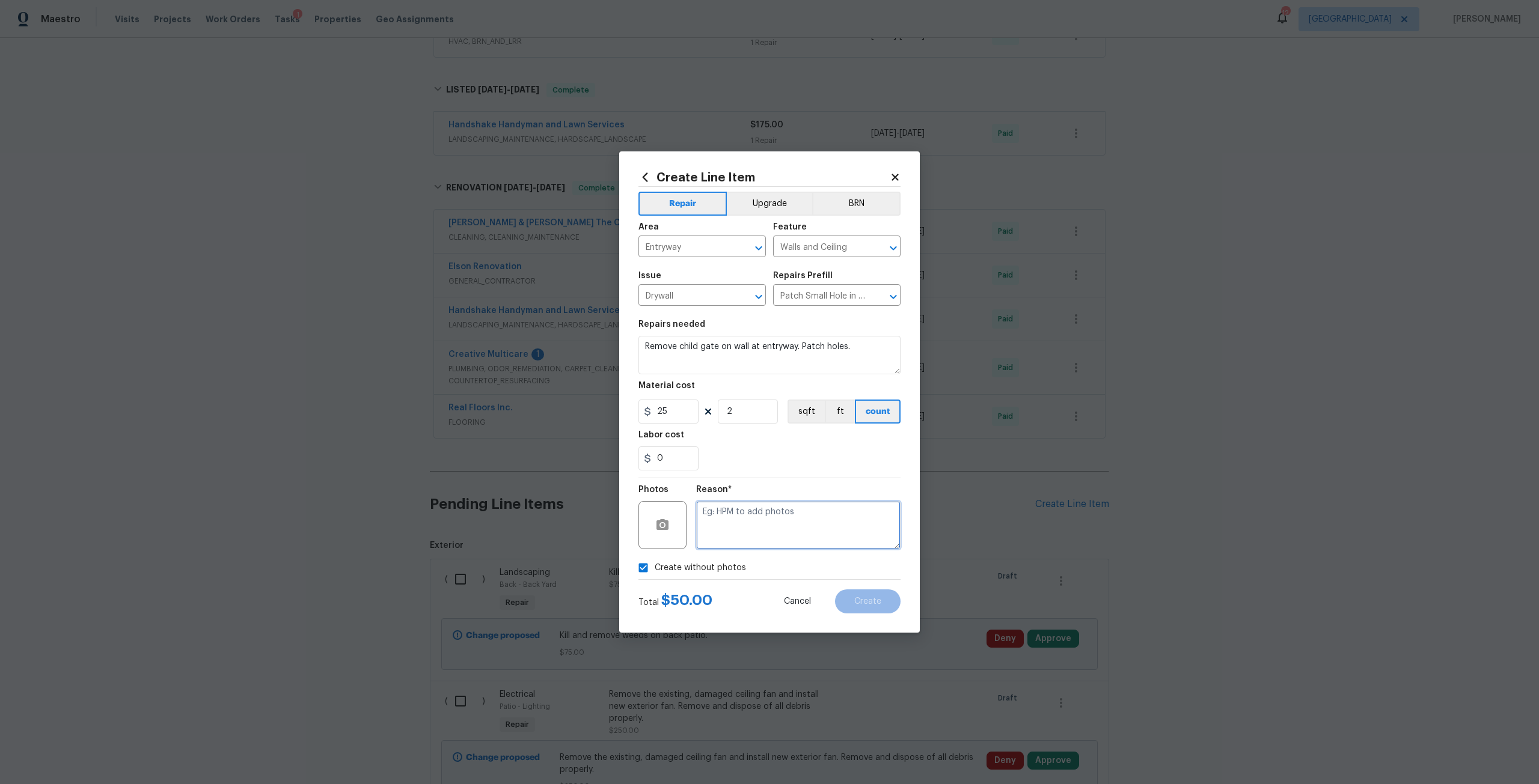
click at [804, 526] on textarea at bounding box center [798, 525] width 204 height 48
click at [880, 607] on button "Create" at bounding box center [868, 601] width 66 height 24
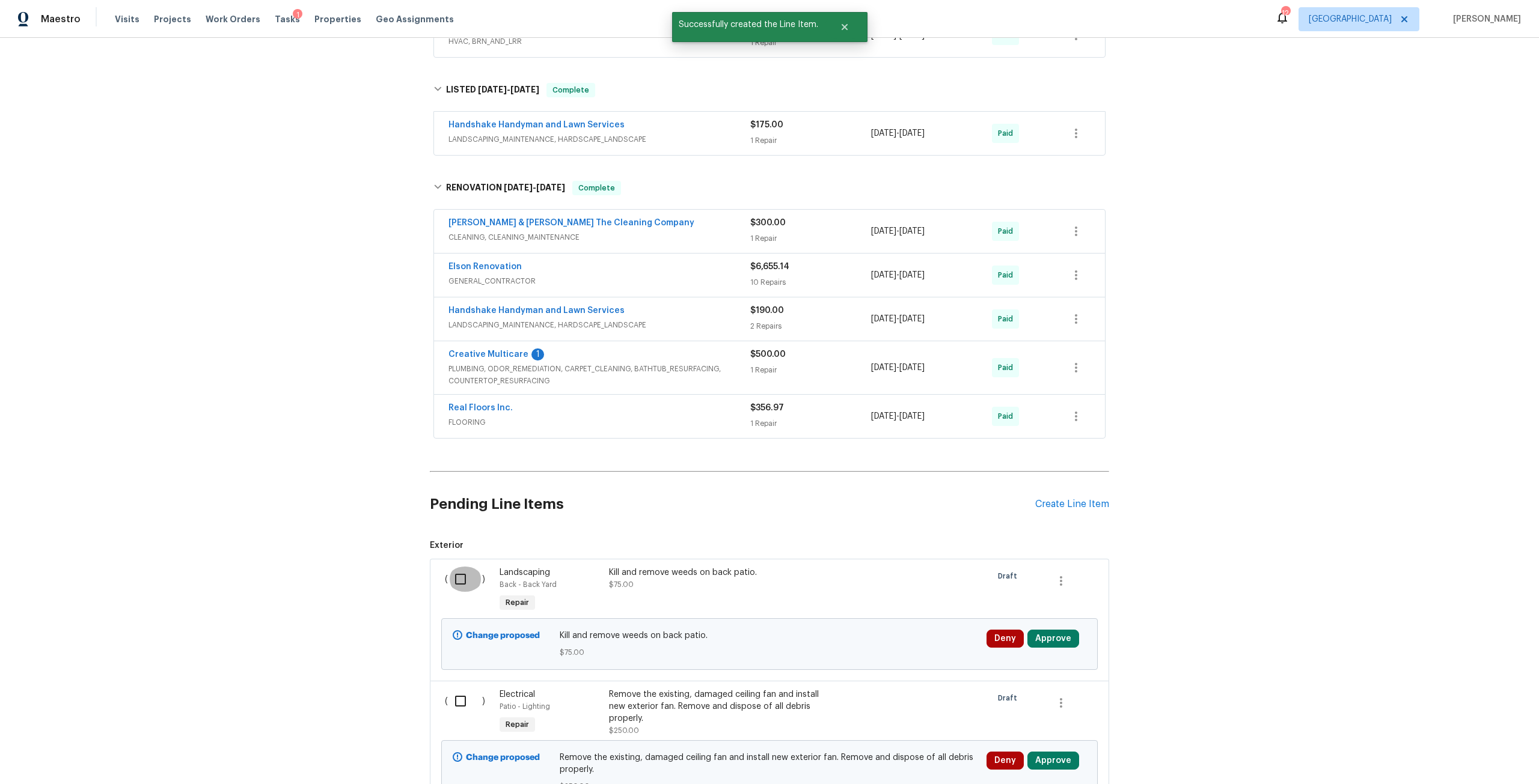
click at [456, 586] on input "checkbox" at bounding box center [465, 579] width 34 height 26
checkbox input "true"
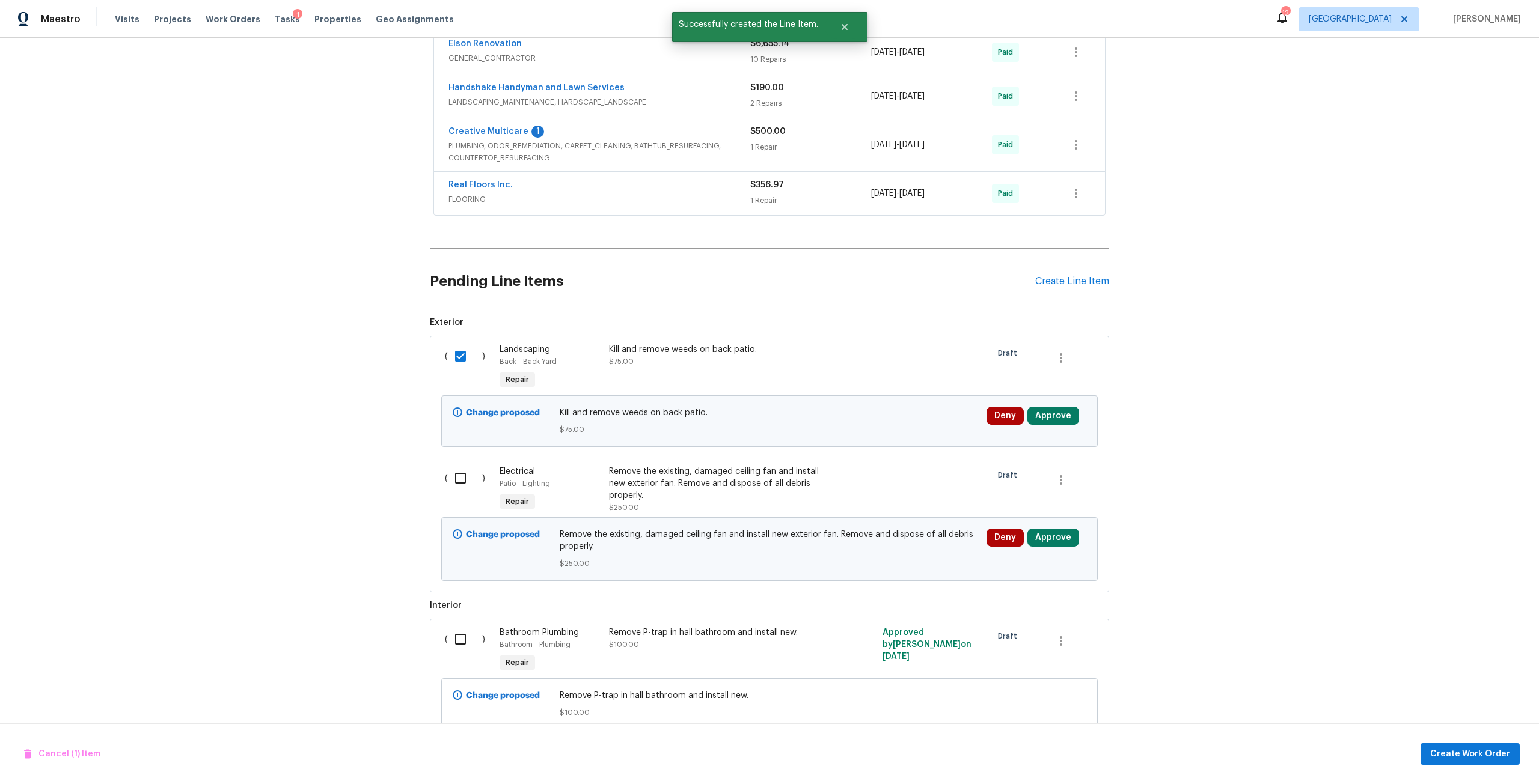
scroll to position [495, 0]
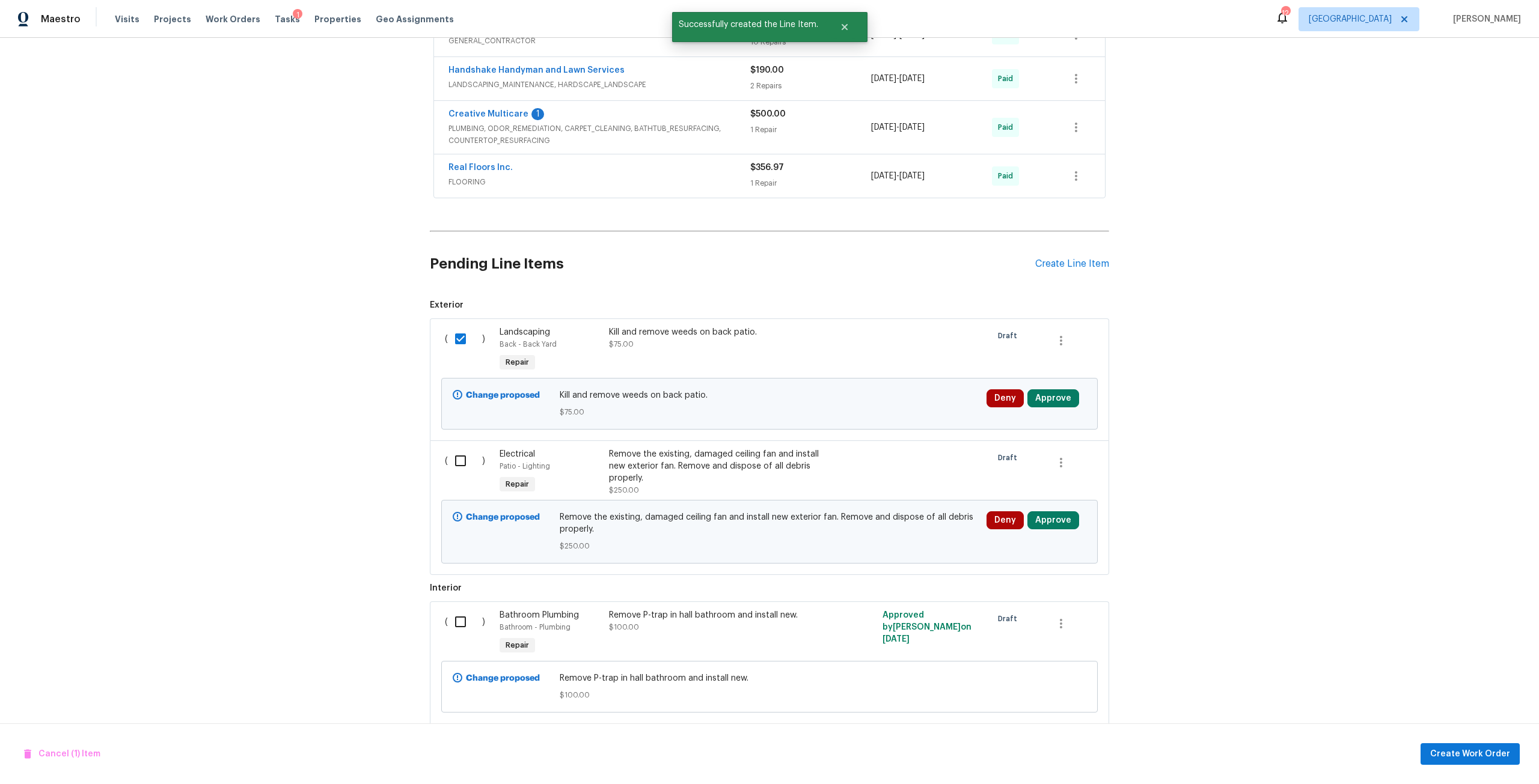
click at [463, 467] on input "checkbox" at bounding box center [465, 461] width 34 height 26
checkbox input "true"
click at [469, 626] on input "checkbox" at bounding box center [465, 622] width 34 height 26
checkbox input "true"
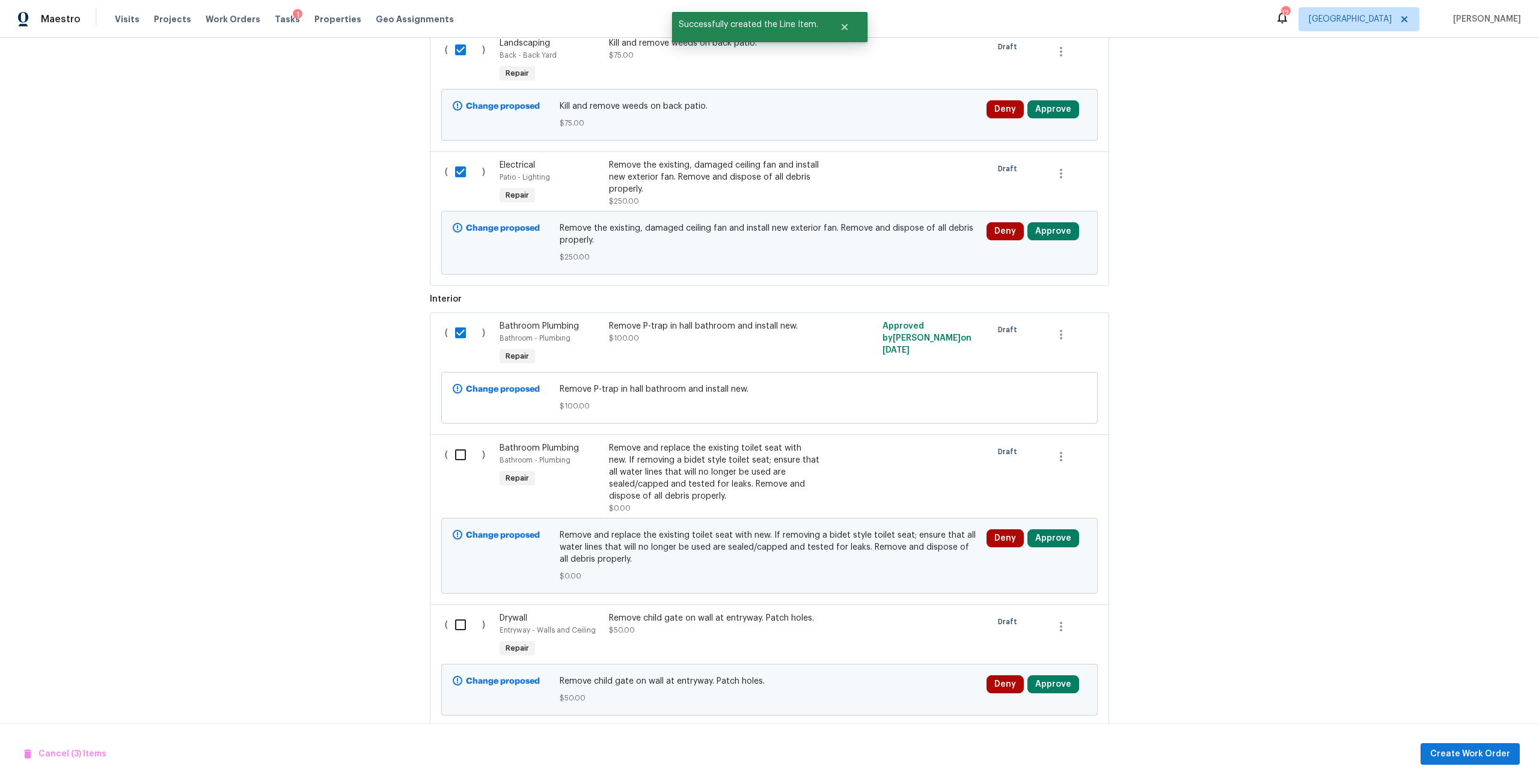
scroll to position [796, 0]
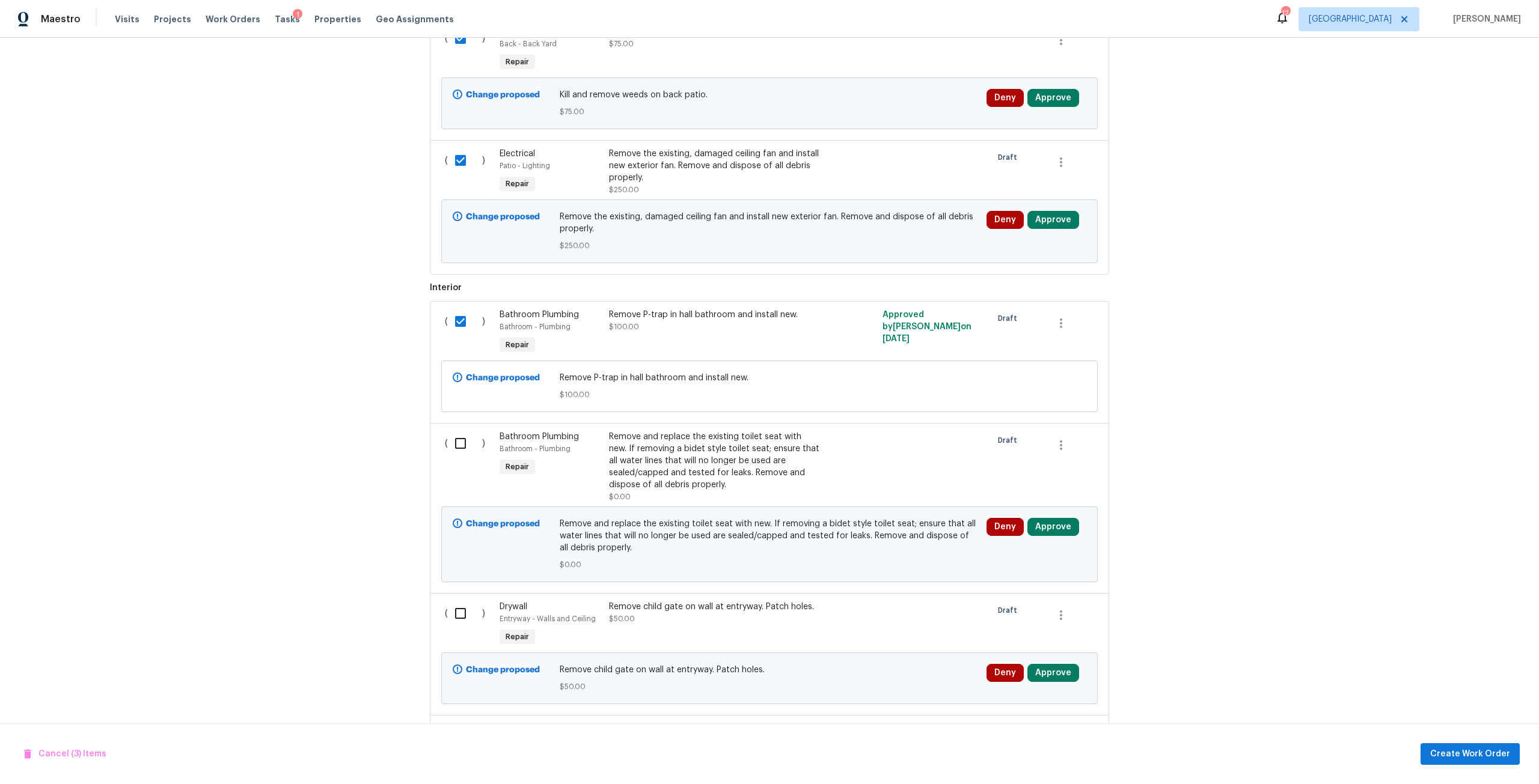
drag, startPoint x: 451, startPoint y: 450, endPoint x: 369, endPoint y: 675, distance: 239.5
click at [455, 470] on div "( )" at bounding box center [468, 467] width 55 height 79
click at [460, 610] on input "checkbox" at bounding box center [465, 613] width 34 height 26
checkbox input "true"
click at [454, 449] on input "checkbox" at bounding box center [465, 443] width 34 height 26
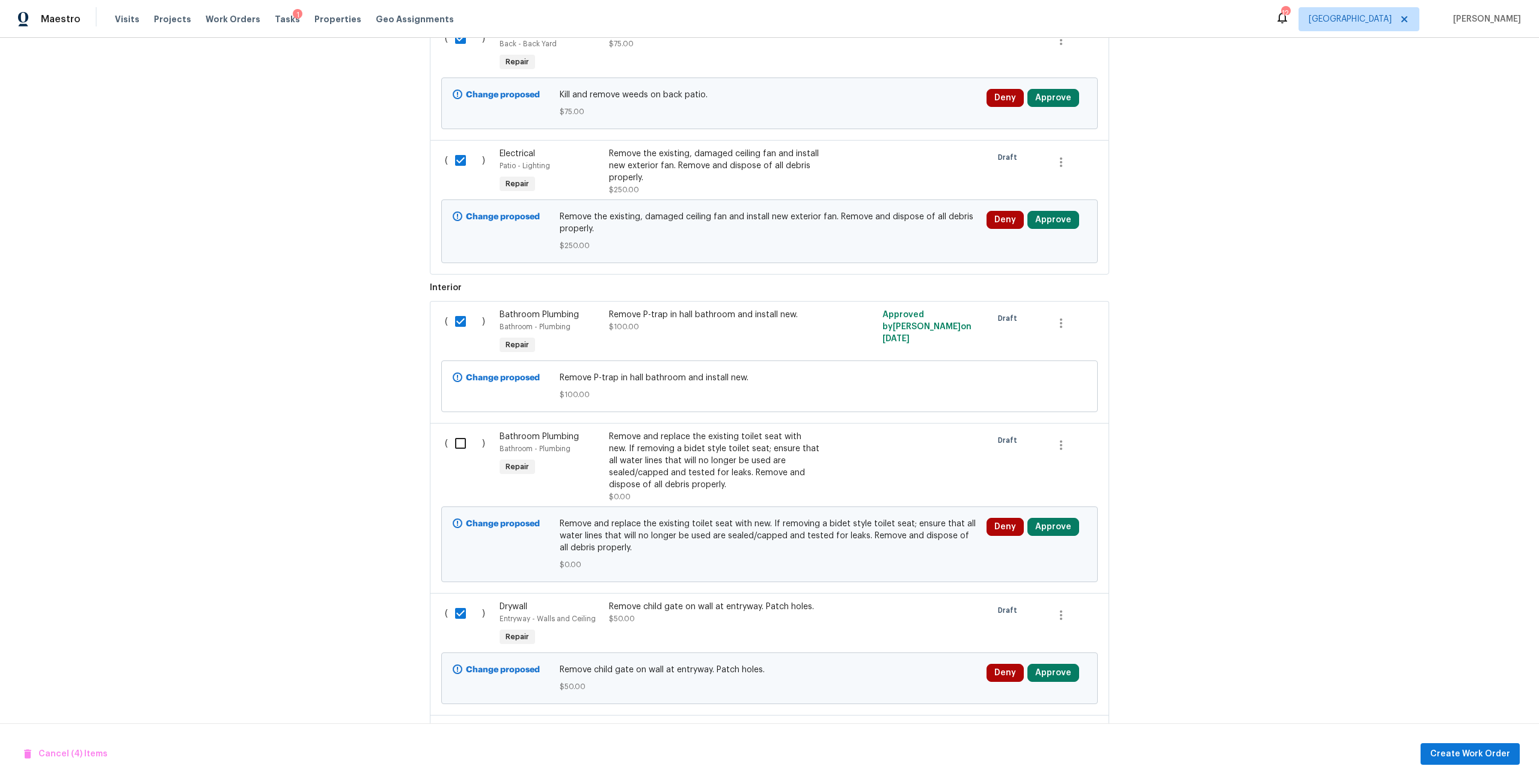
checkbox input "true"
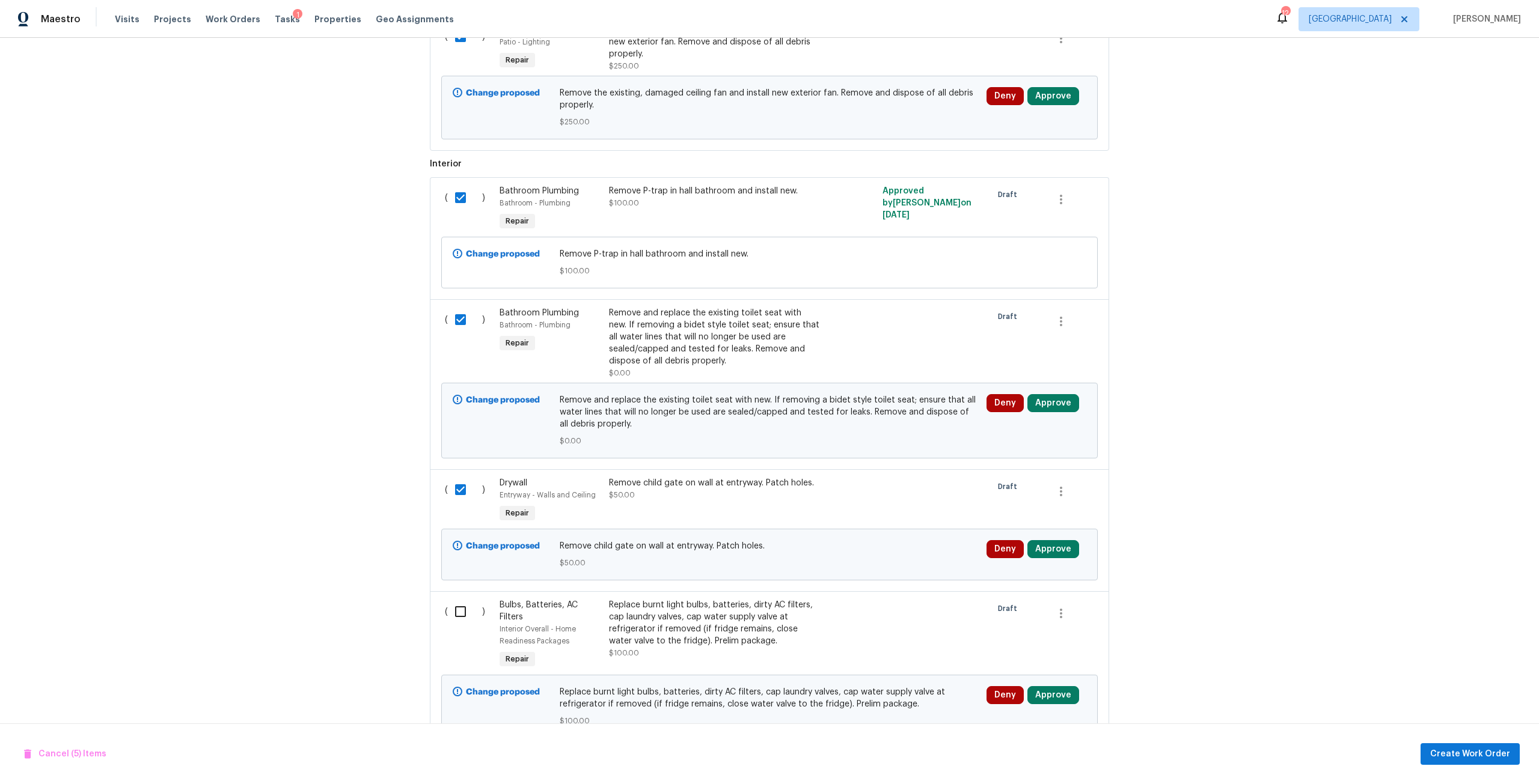
scroll to position [1096, 0]
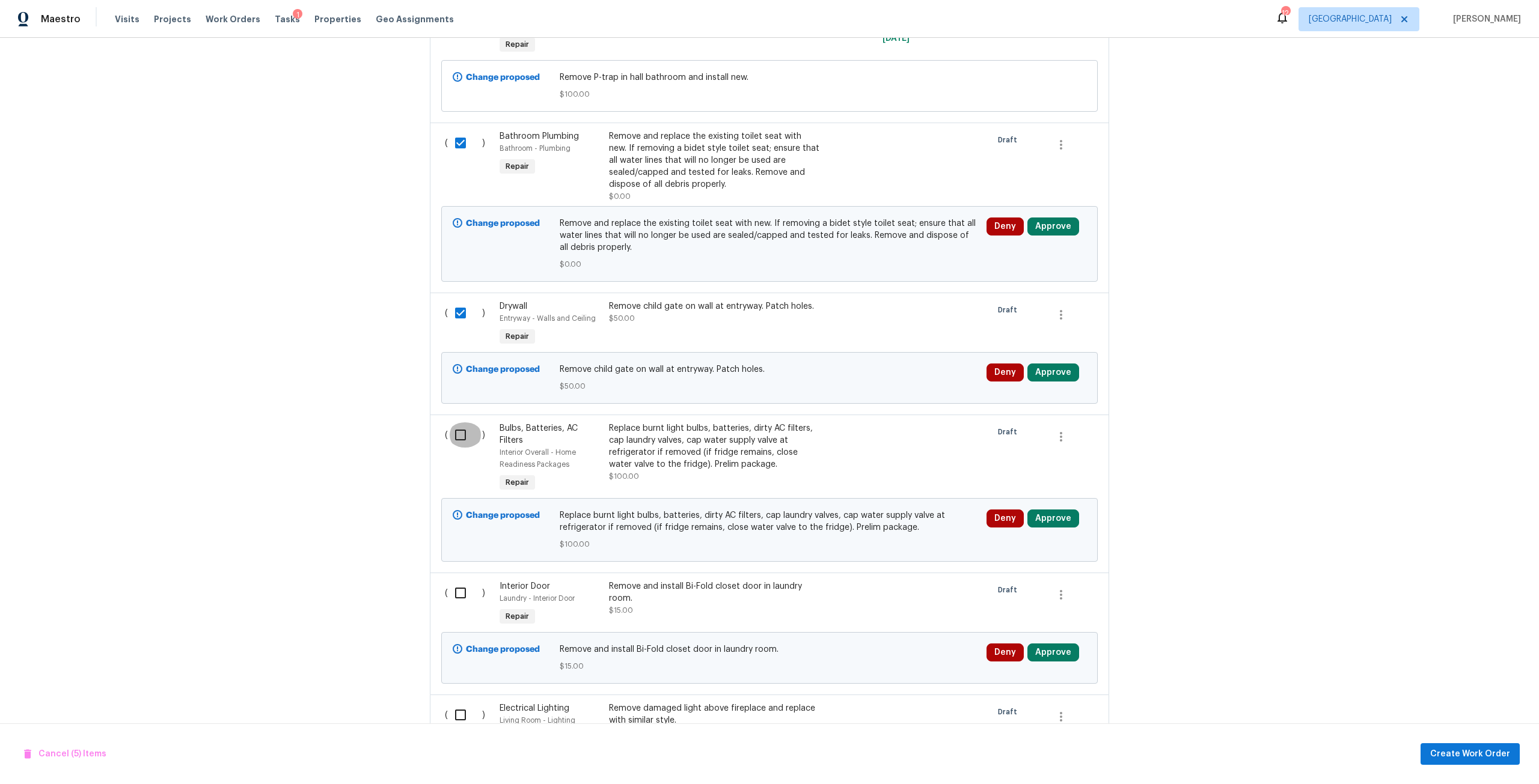
click at [473, 432] on input "checkbox" at bounding box center [465, 435] width 34 height 26
checkbox input "true"
click at [457, 581] on input "checkbox" at bounding box center [465, 593] width 34 height 26
checkbox input "true"
click at [456, 710] on input "checkbox" at bounding box center [465, 715] width 34 height 26
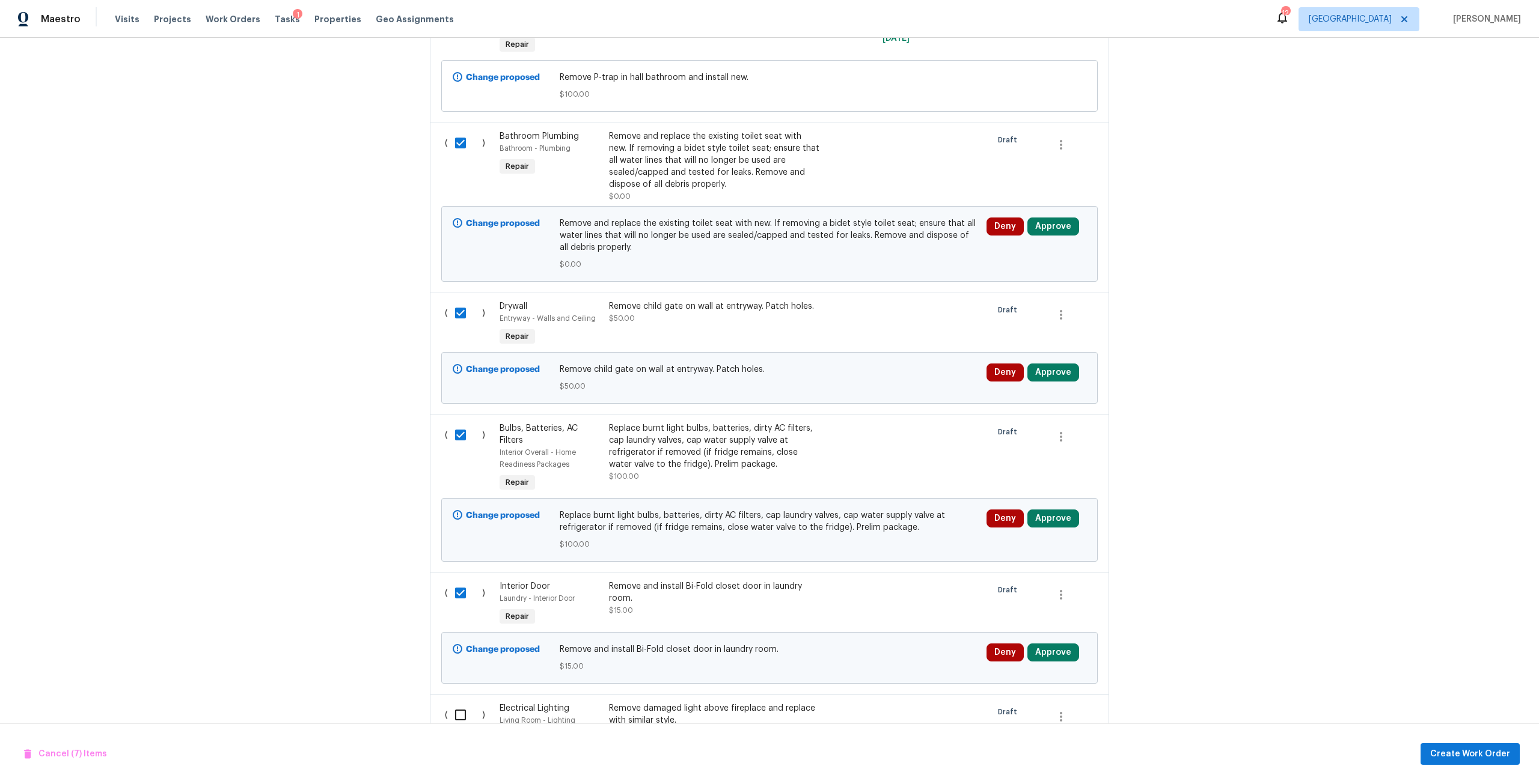
checkbox input "true"
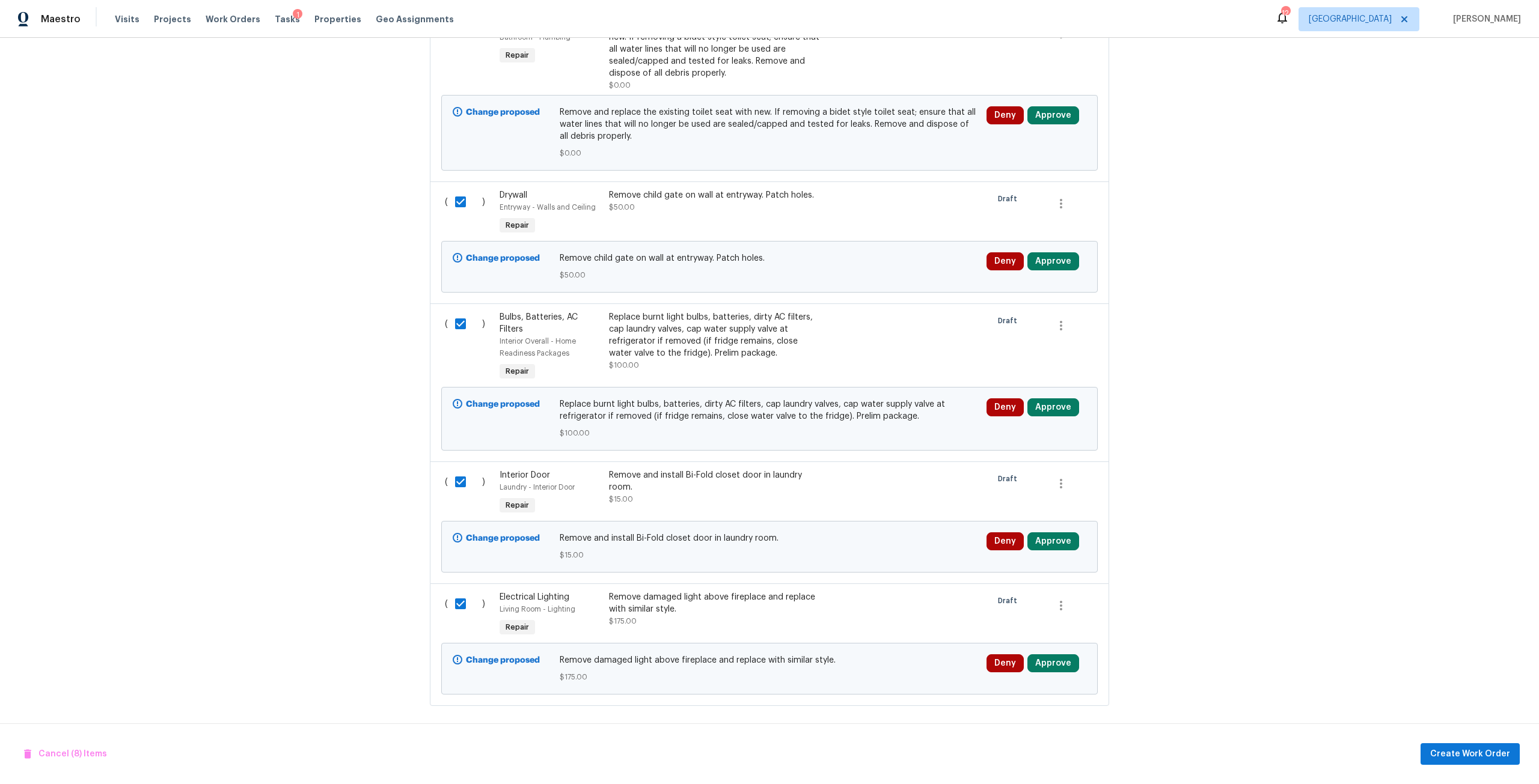
scroll to position [1220, 0]
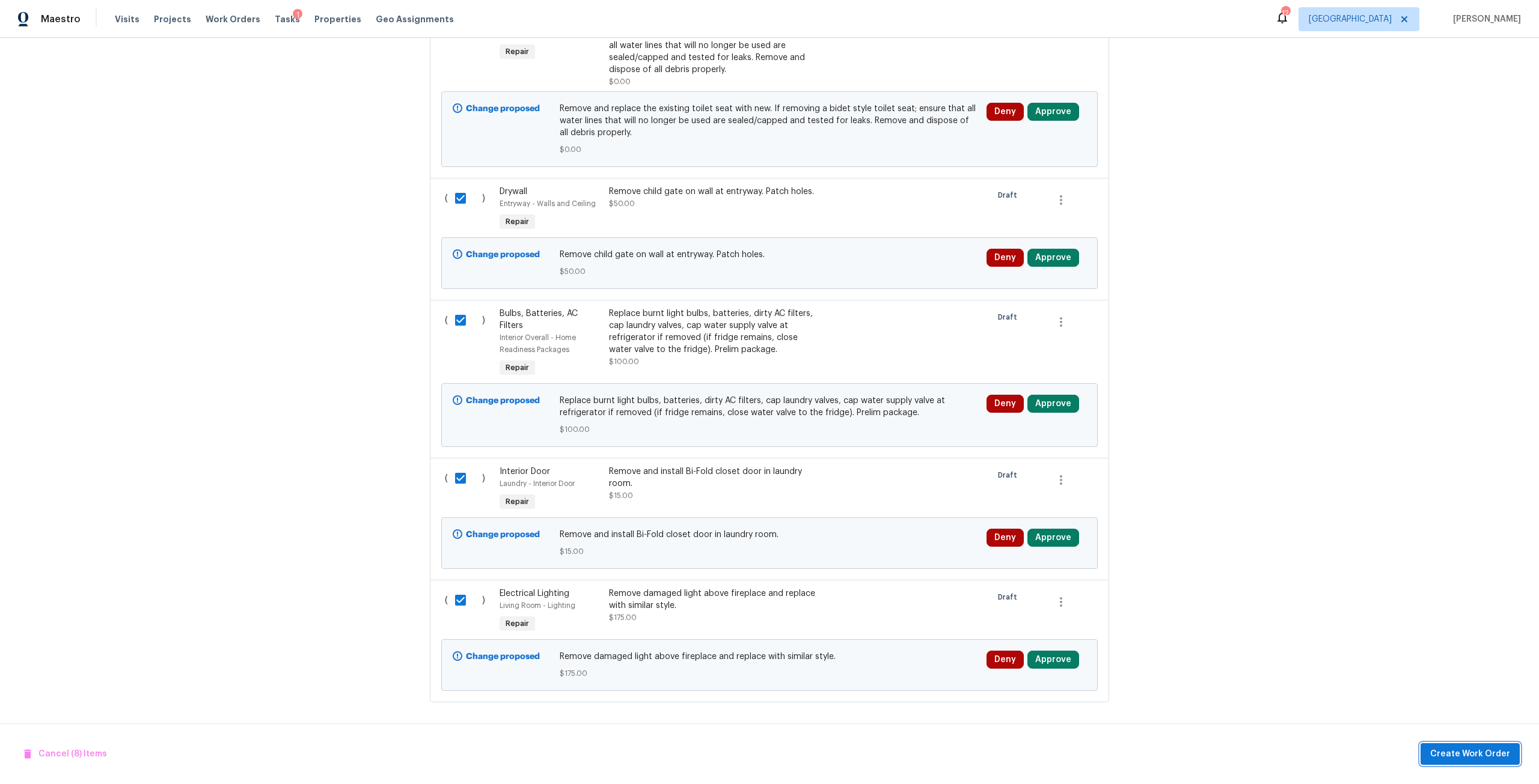
click at [1463, 748] on span "Create Work Order" at bounding box center [1470, 754] width 80 height 15
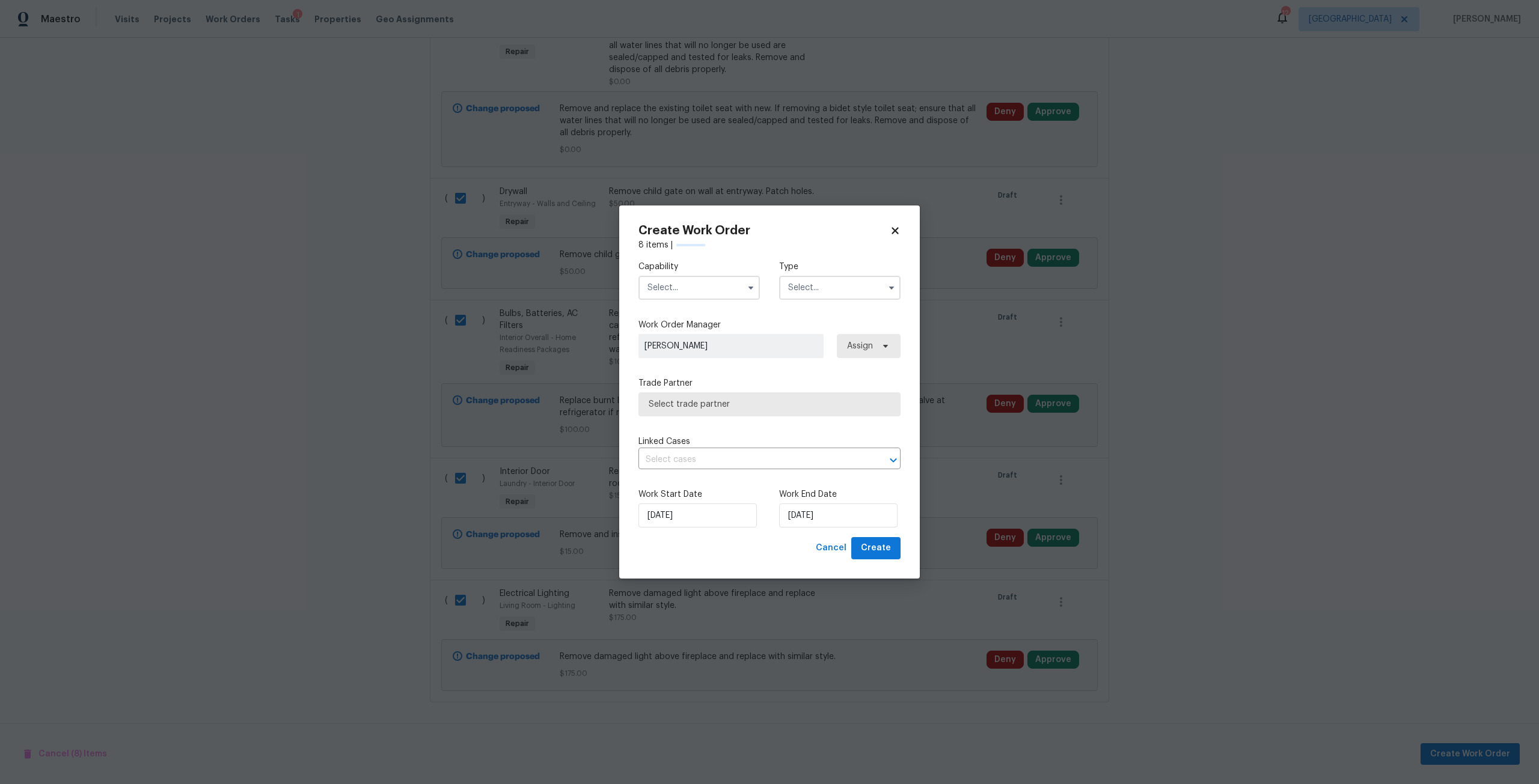
checkbox input "false"
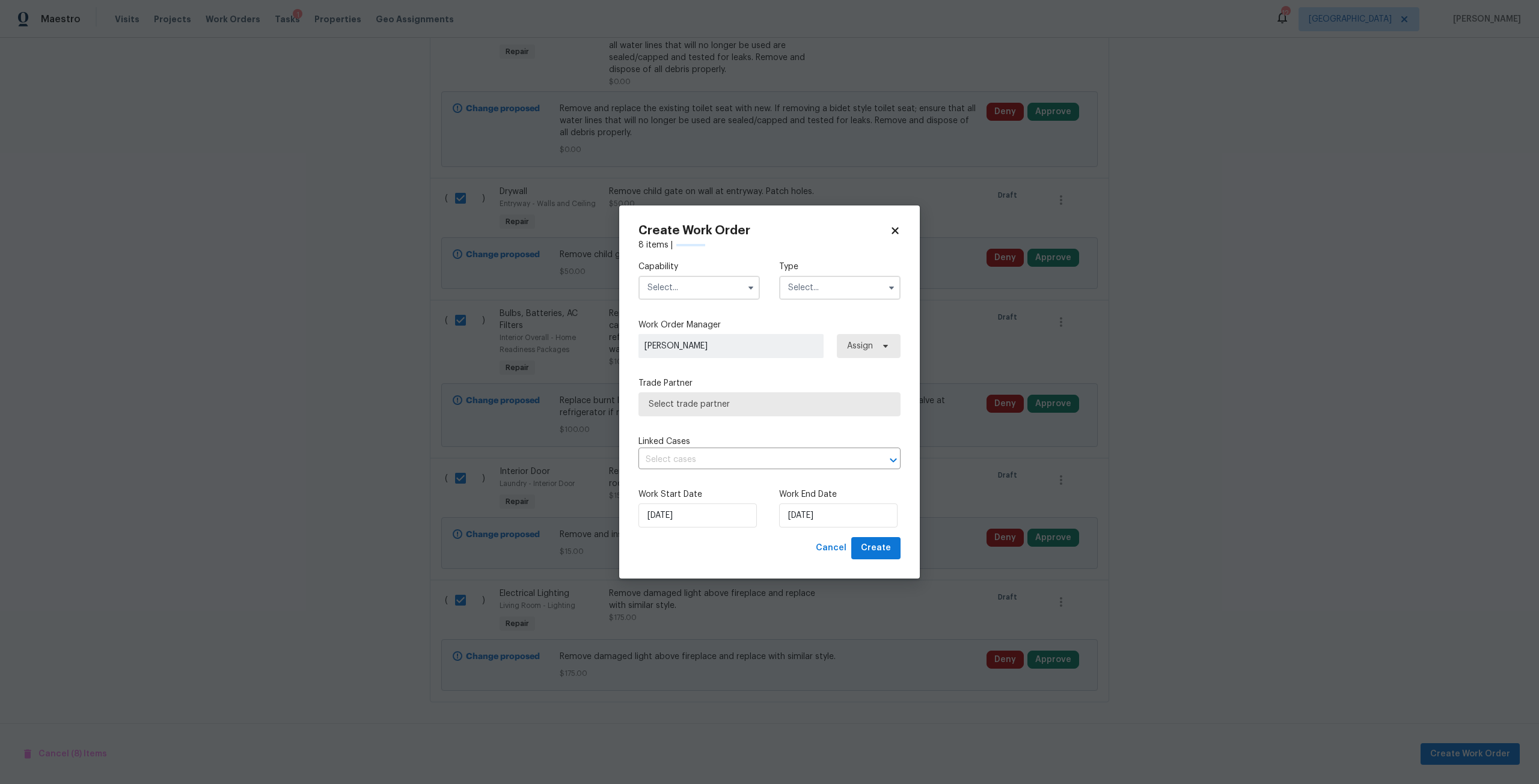
checkbox input "false"
click at [654, 278] on input "text" at bounding box center [699, 287] width 121 height 24
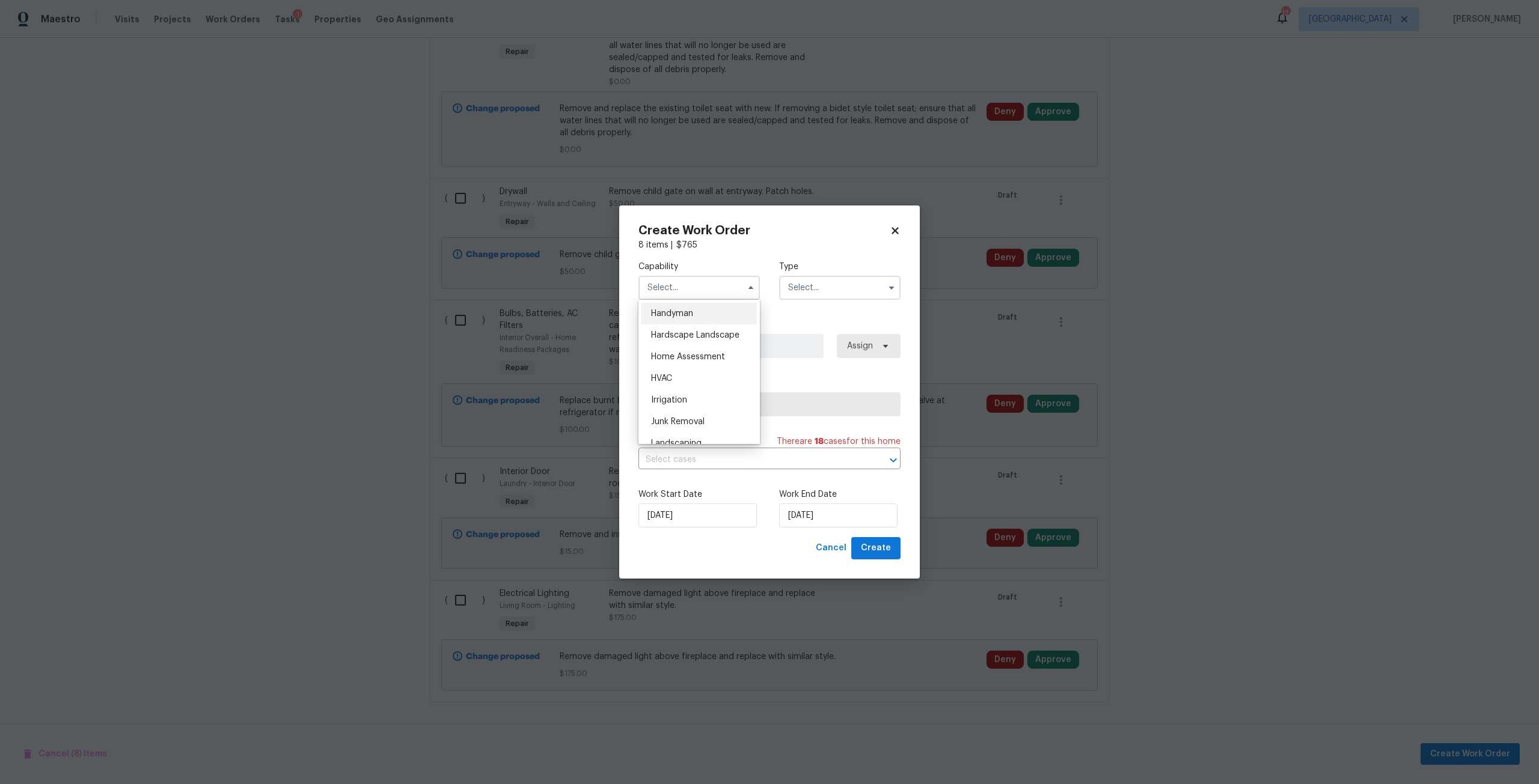
click at [696, 325] on div "Handyman" at bounding box center [699, 314] width 115 height 22
type input "Handyman"
click at [794, 282] on input "text" at bounding box center [840, 287] width 121 height 24
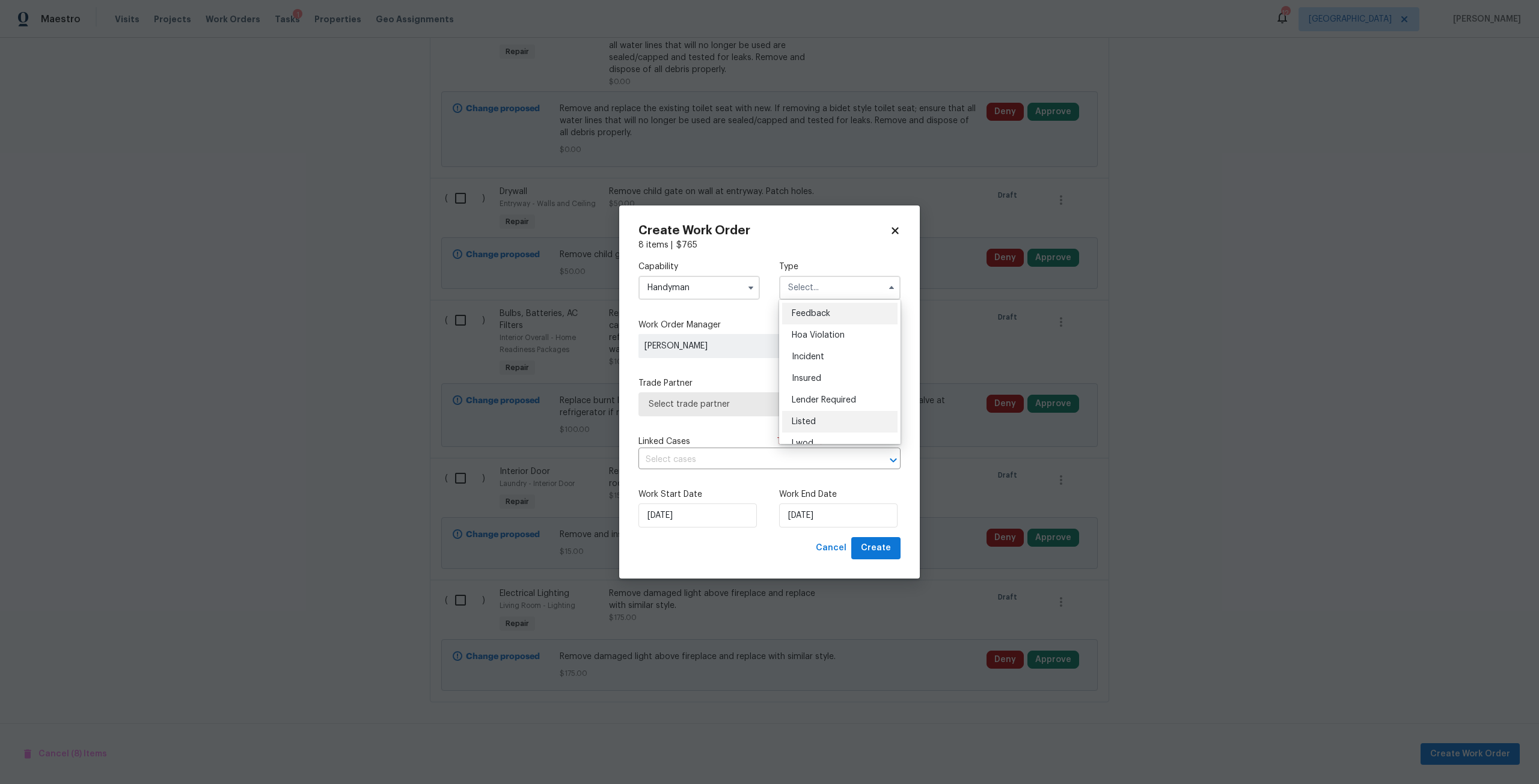
click at [830, 420] on div "Listed" at bounding box center [840, 422] width 115 height 22
type input "Listed"
click at [892, 346] on span "Assign" at bounding box center [867, 346] width 66 height 24
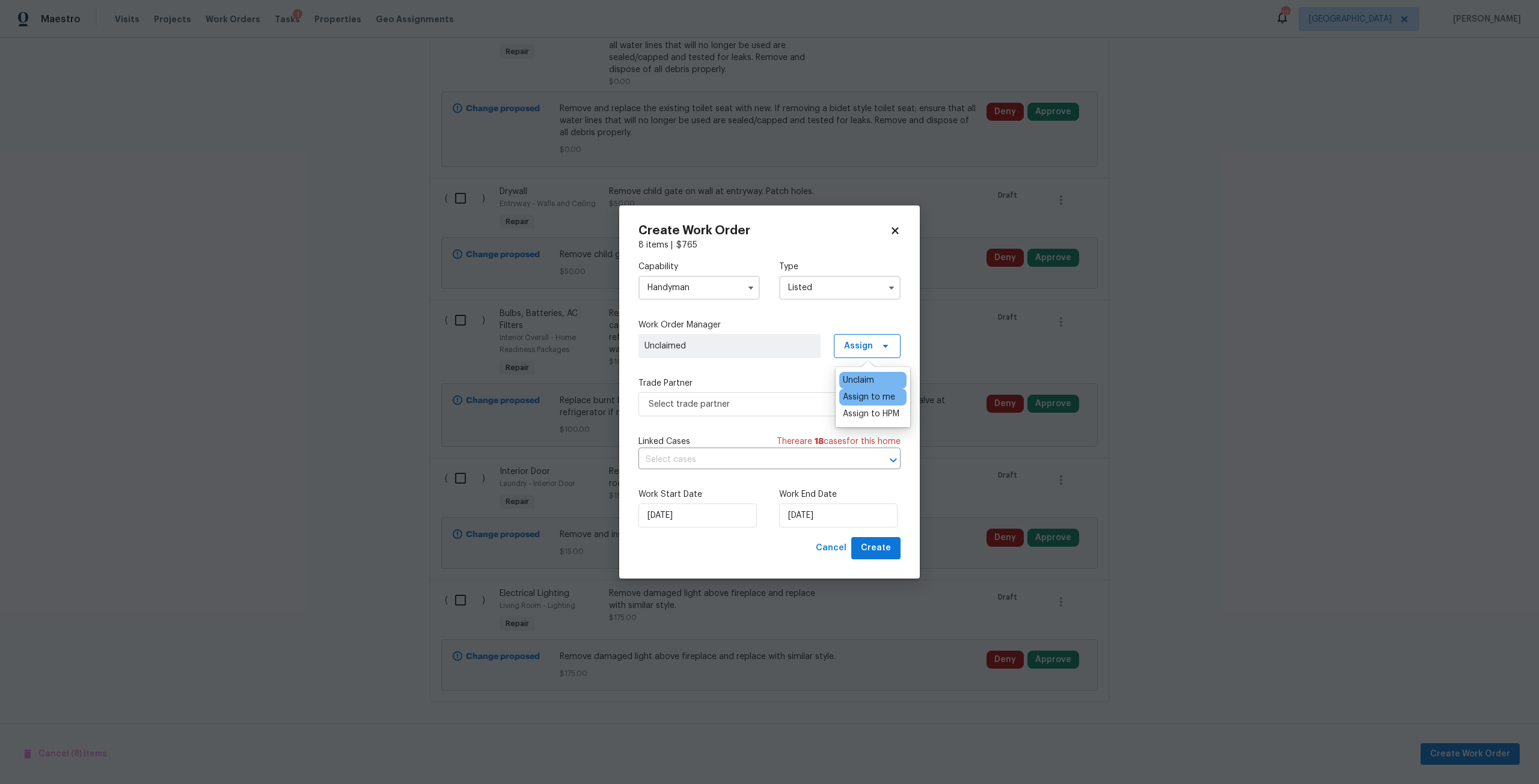
click at [872, 395] on div "Assign to me" at bounding box center [869, 397] width 53 height 12
click at [735, 405] on span "Select trade partner" at bounding box center [760, 404] width 224 height 12
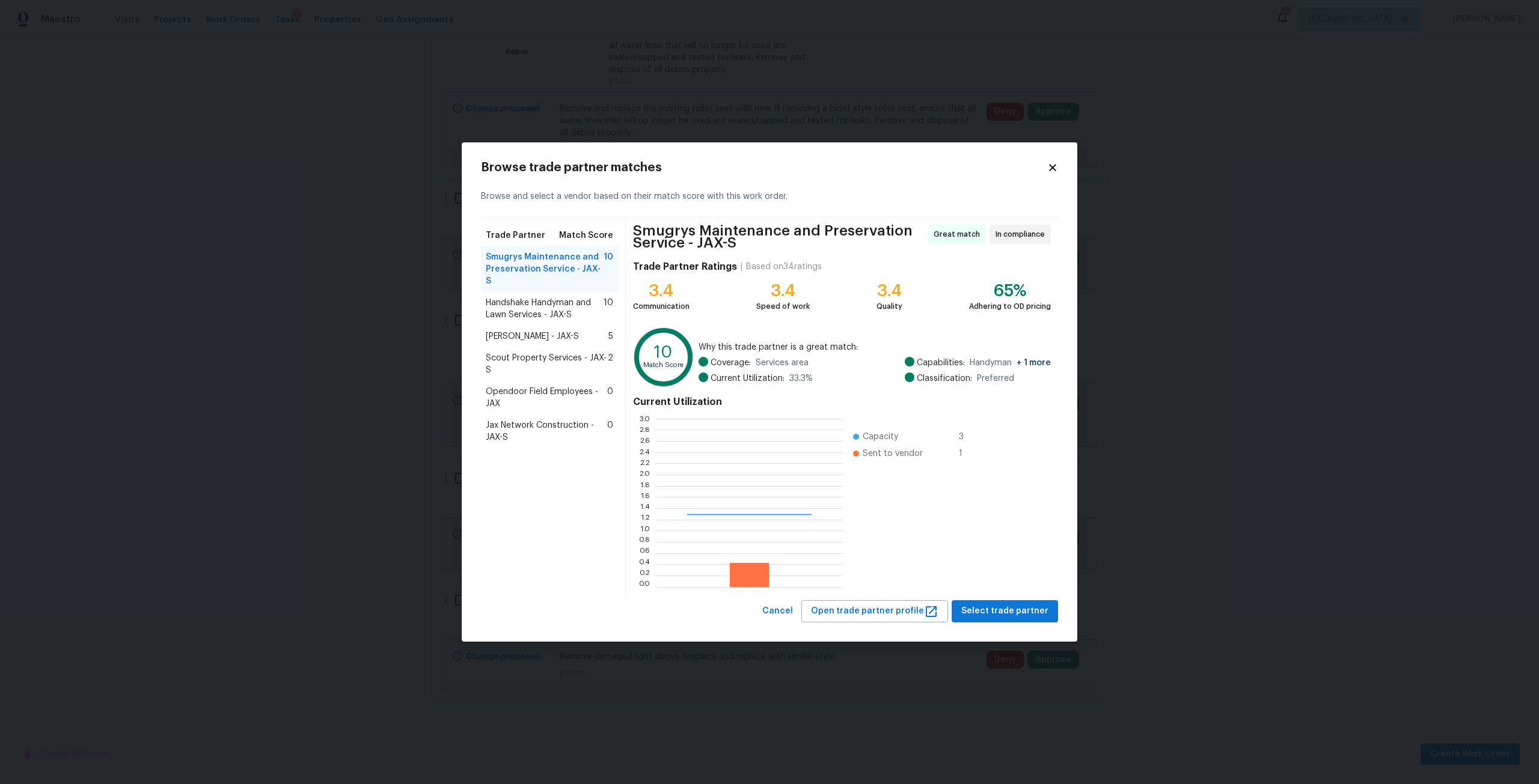
scroll to position [159, 179]
click at [558, 352] on span "Scout Property Services - JAX-S" at bounding box center [546, 364] width 122 height 24
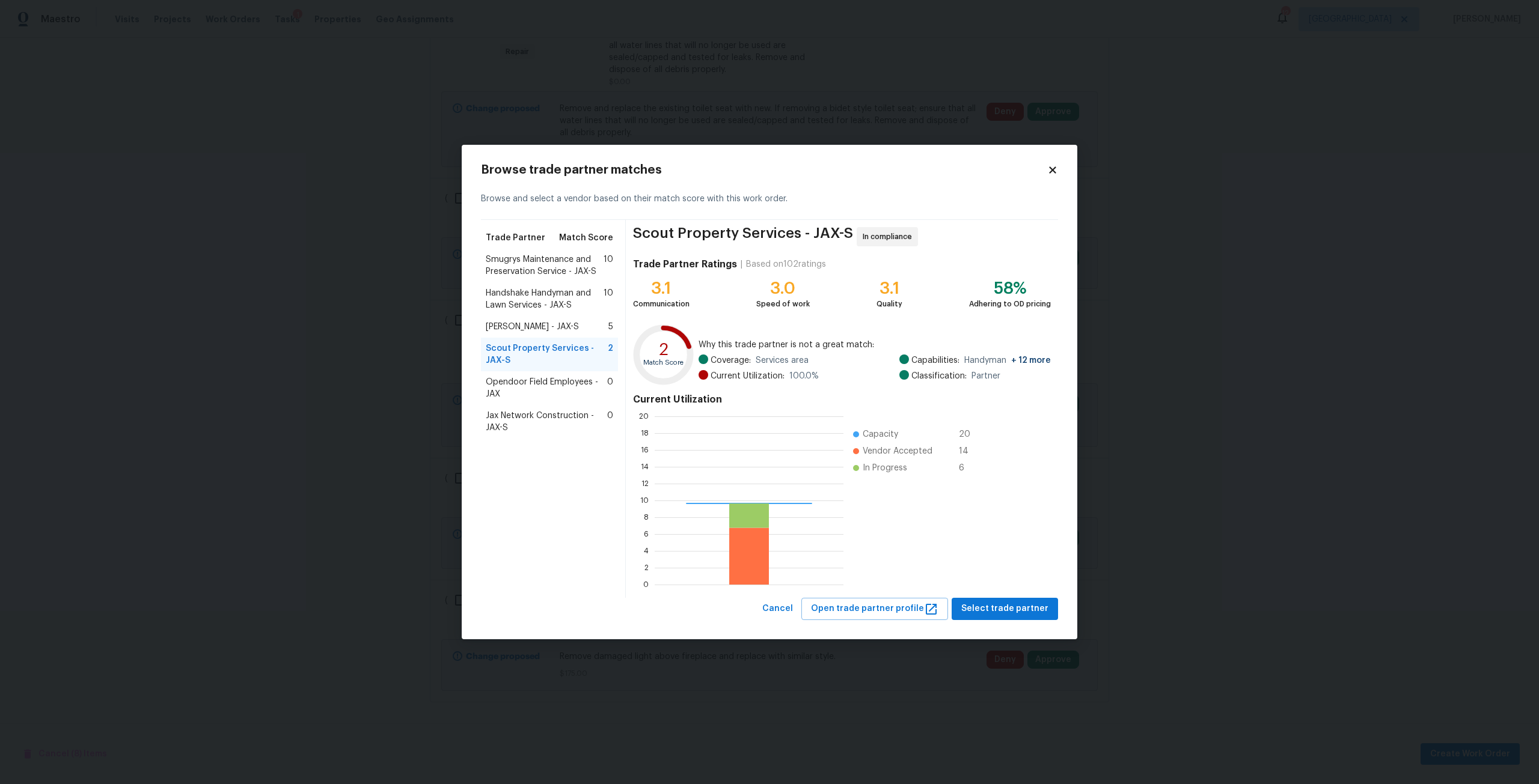
scroll to position [159, 179]
click at [1004, 614] on span "Select trade partner" at bounding box center [1004, 609] width 87 height 15
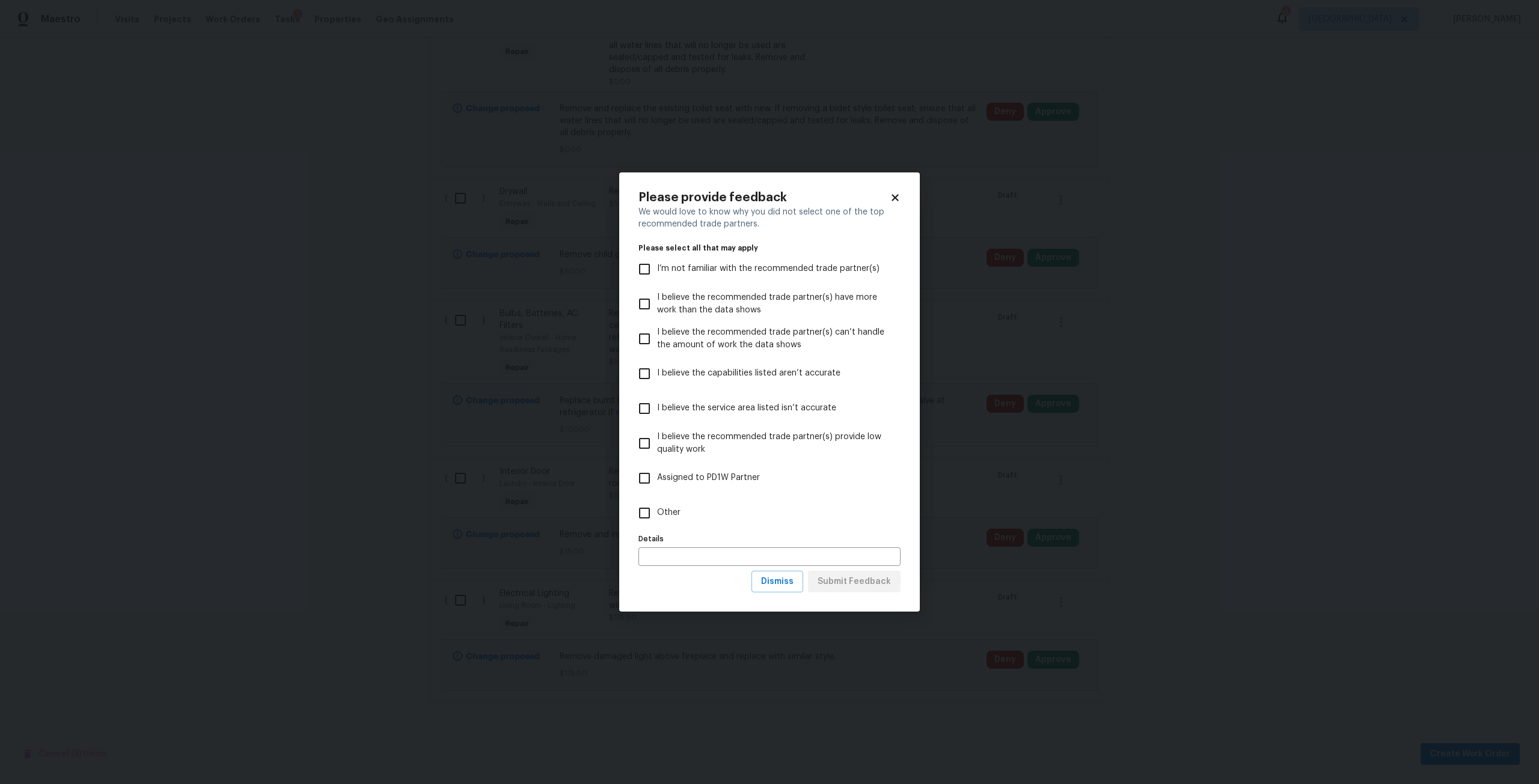
click at [747, 384] on label "I believe the capabilities listed aren’t accurate" at bounding box center [761, 374] width 259 height 35
click at [657, 384] on input "I believe the capabilities listed aren’t accurate" at bounding box center [644, 373] width 26 height 26
checkbox input "true"
click at [770, 571] on div "Please provide feedback We would love to know why you did not select one of the…" at bounding box center [769, 392] width 262 height 401
click at [780, 581] on span "Dismiss" at bounding box center [777, 582] width 33 height 15
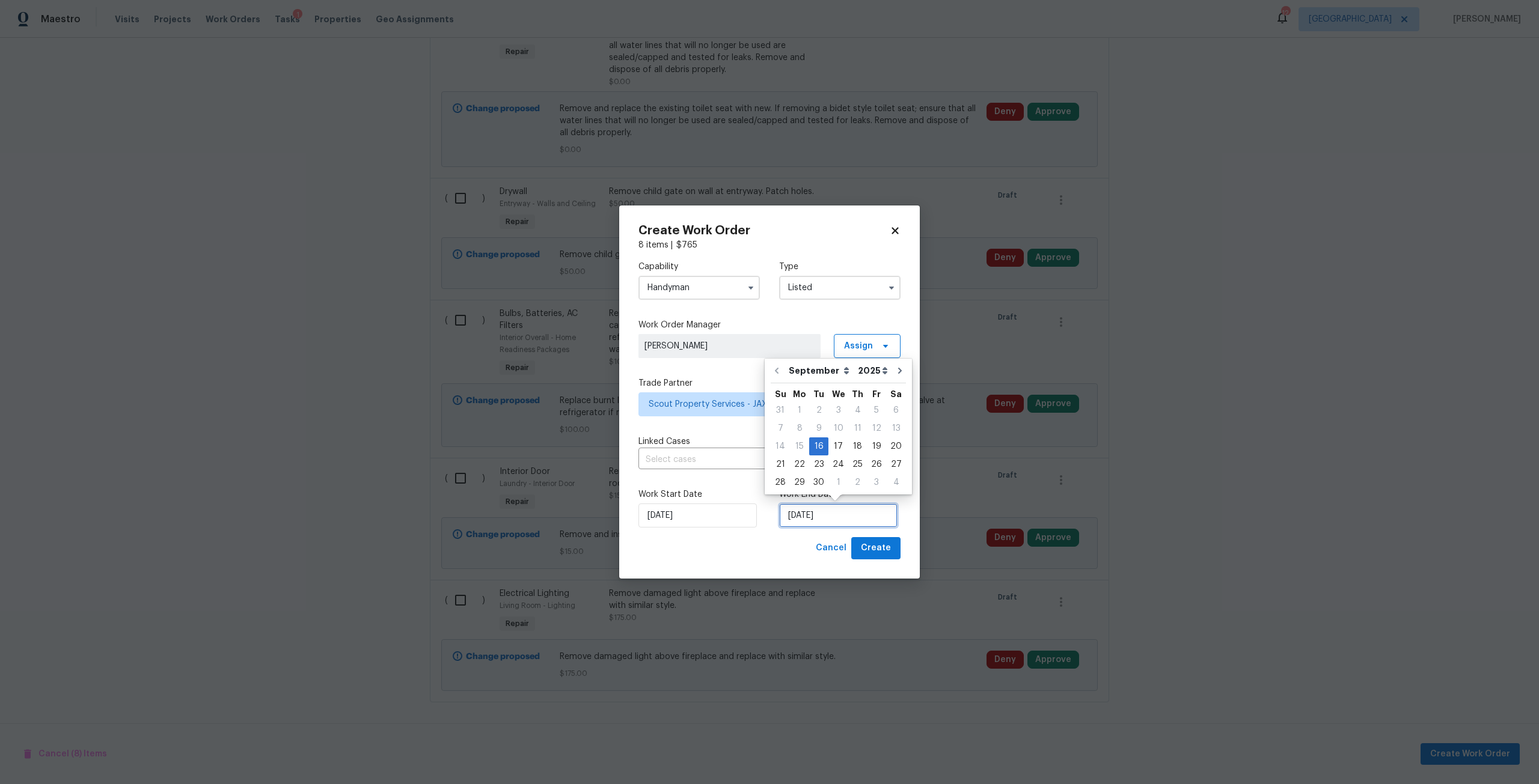
click at [834, 518] on input "9/16/2025" at bounding box center [838, 516] width 118 height 24
click at [872, 440] on div "19" at bounding box center [876, 446] width 19 height 17
type input "9/19/2025"
click at [897, 542] on button "Create" at bounding box center [876, 548] width 50 height 22
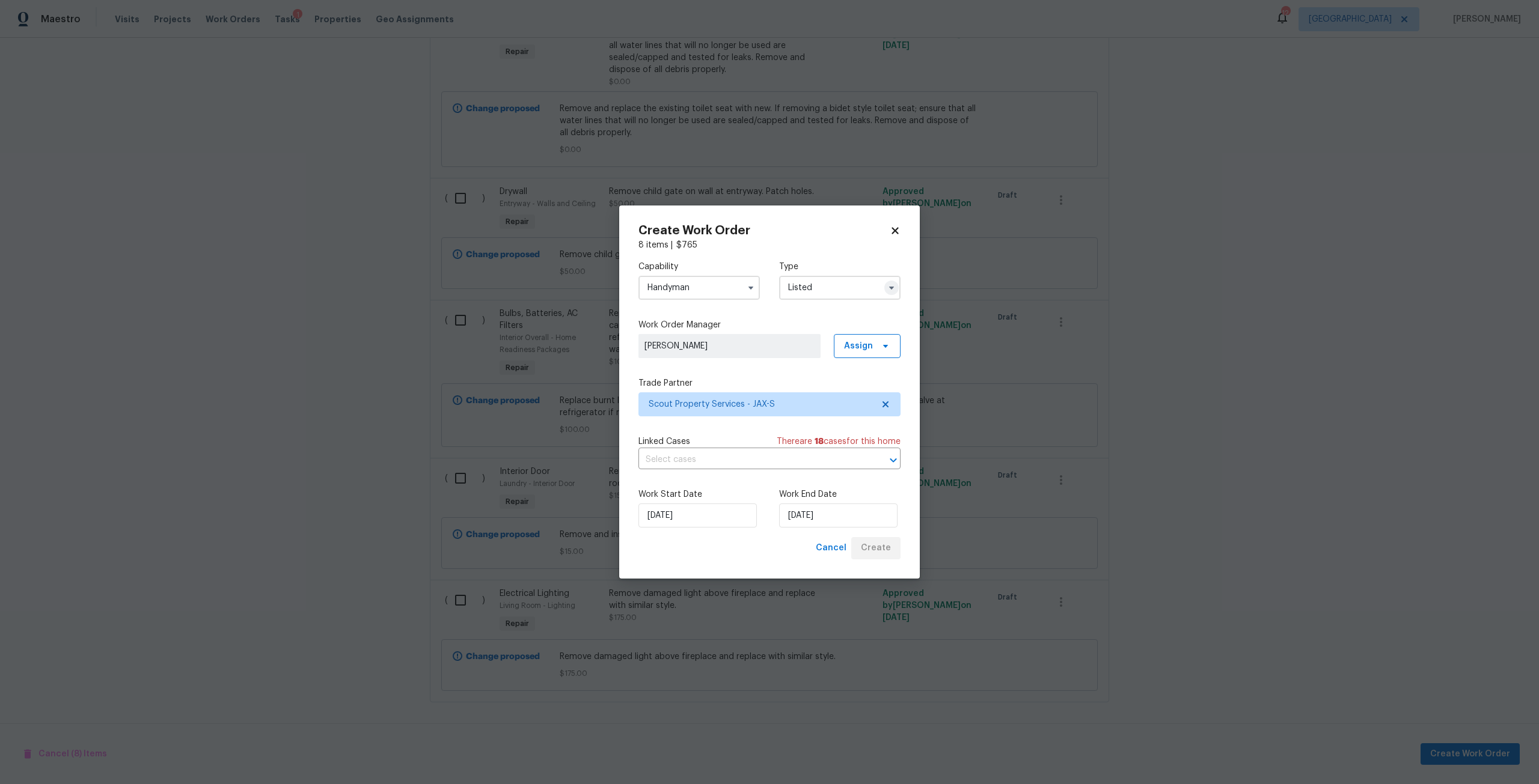
scroll to position [0, 0]
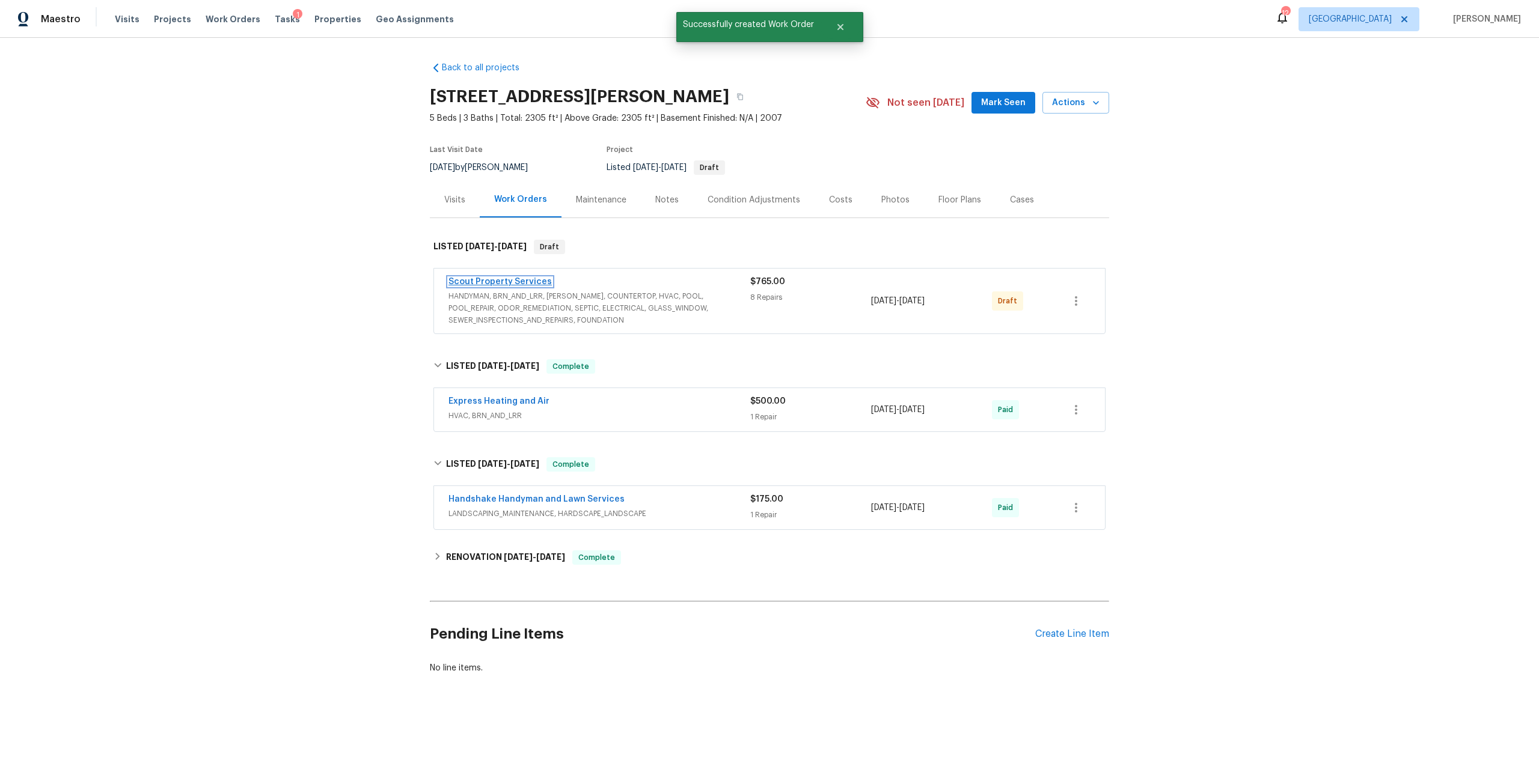
click at [483, 282] on link "Scout Property Services" at bounding box center [500, 282] width 104 height 9
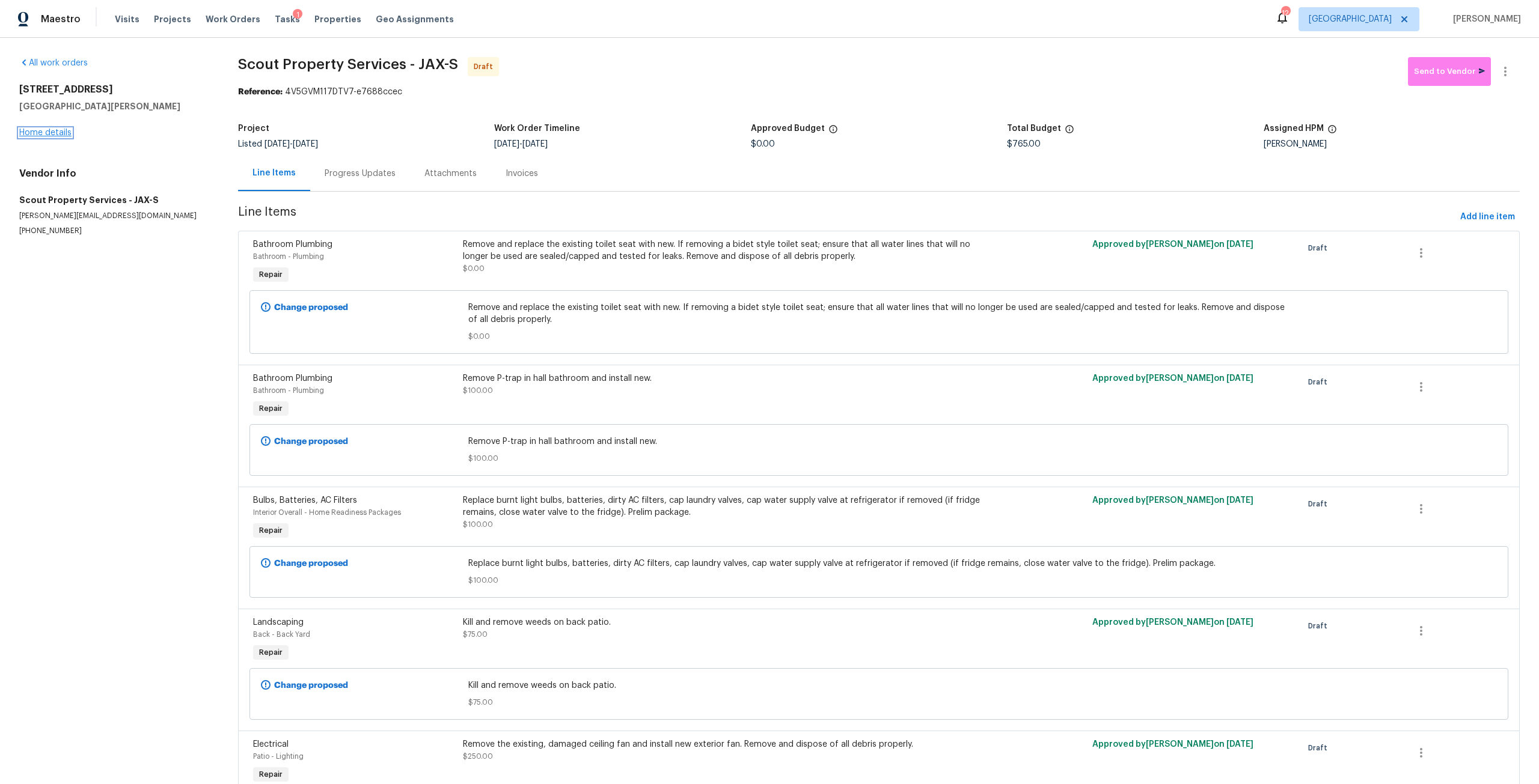
click at [26, 131] on link "Home details" at bounding box center [45, 133] width 53 height 9
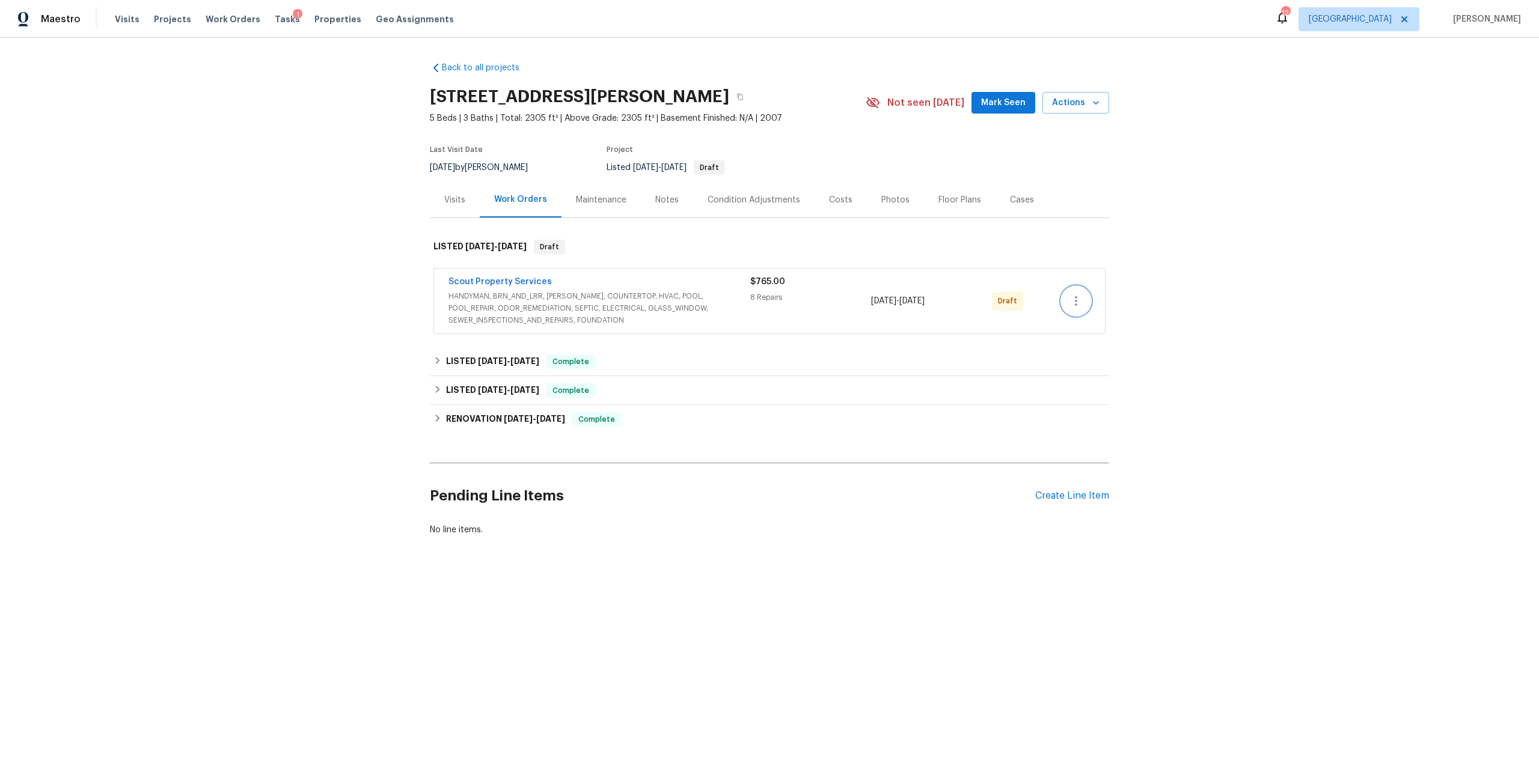
click at [1074, 290] on button "button" at bounding box center [1076, 301] width 29 height 29
click at [1074, 300] on li "Send to Vendor" at bounding box center [1125, 301] width 134 height 20
click at [465, 293] on div at bounding box center [770, 392] width 1539 height 784
click at [478, 287] on span "Scout Property Services" at bounding box center [500, 282] width 104 height 12
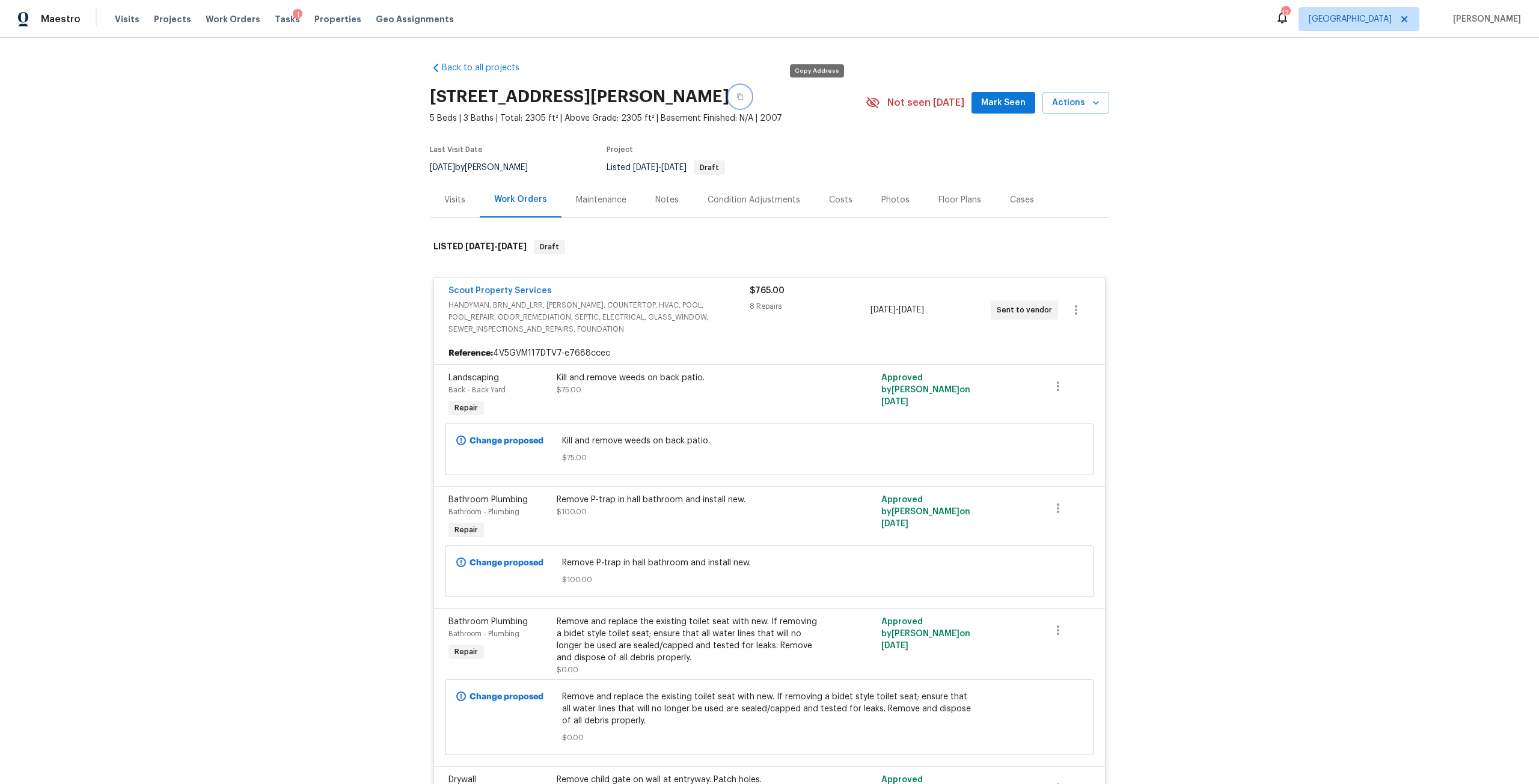
click at [751, 98] on button "button" at bounding box center [740, 97] width 22 height 22
click at [601, 309] on span "HANDYMAN, BRN_AND_LRR, WELLS, COUNTERTOP, HVAC, POOL, POOL_REPAIR, ODOR_REMEDIA…" at bounding box center [599, 317] width 301 height 36
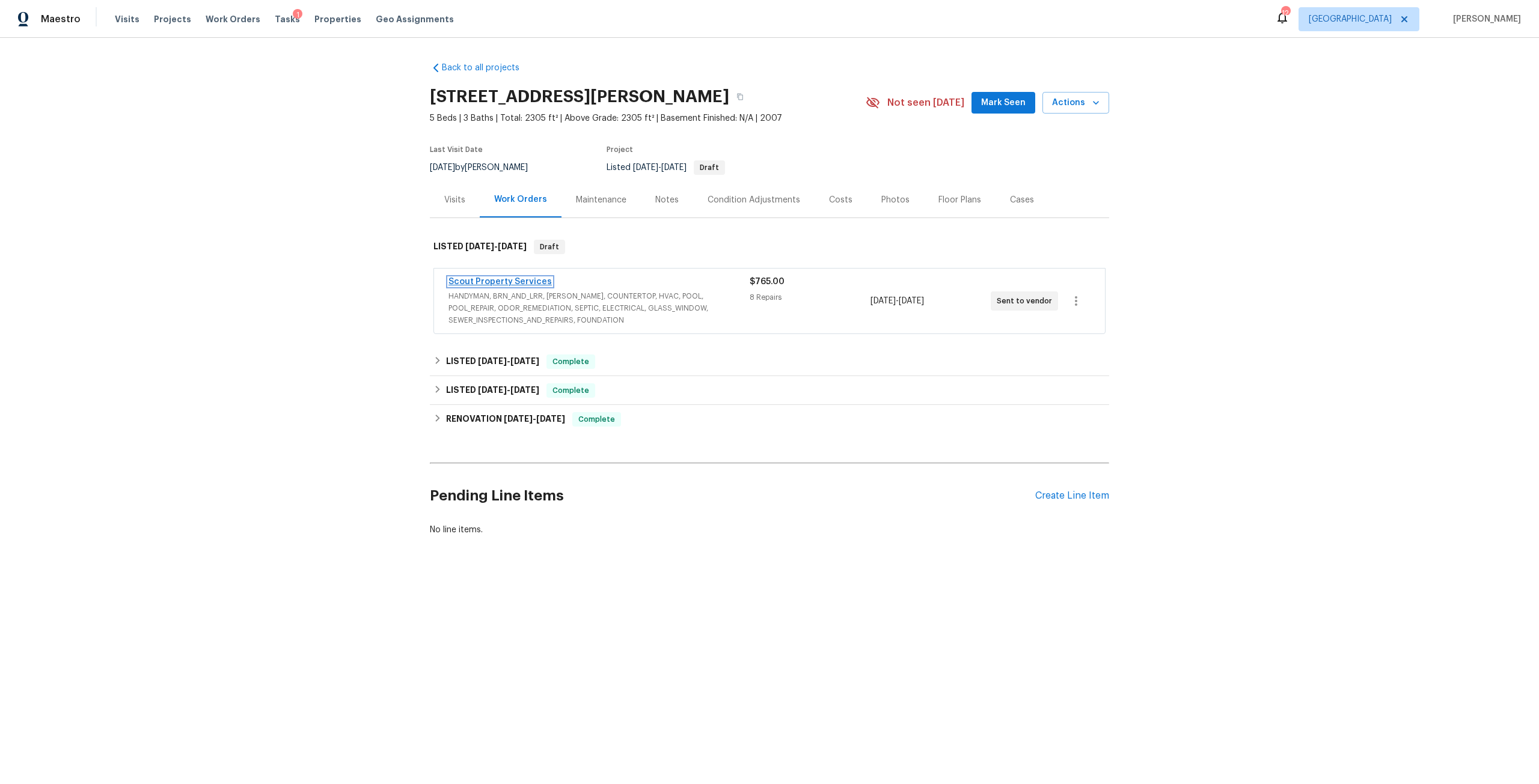
click at [537, 284] on link "Scout Property Services" at bounding box center [500, 282] width 104 height 9
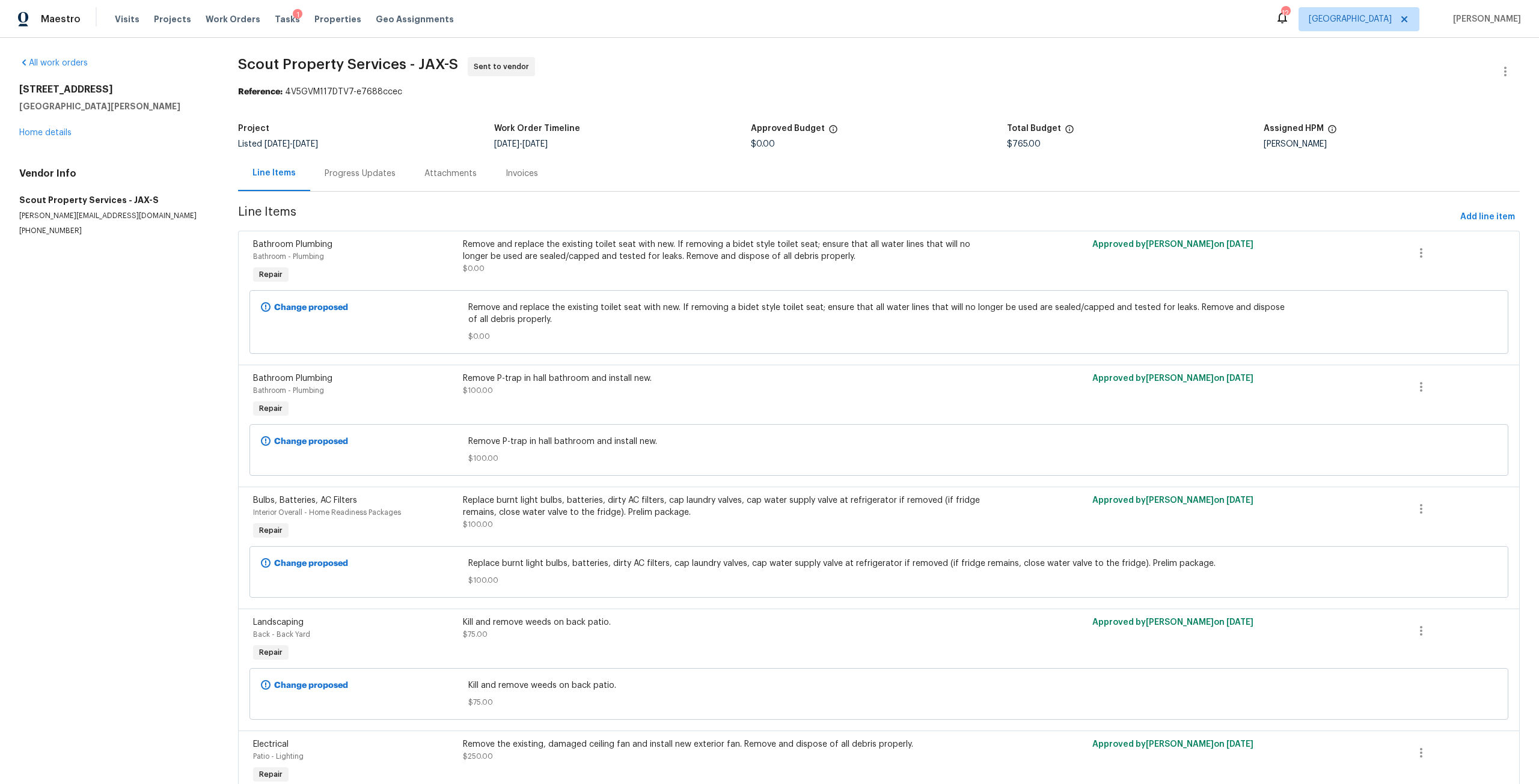
click at [721, 306] on span "Remove and replace the existing toilet seat with new. If removing a bidet style…" at bounding box center [879, 314] width 822 height 24
click at [747, 266] on div "Remove and replace the existing toilet seat with new. If removing a bidet style…" at bounding box center [722, 256] width 518 height 36
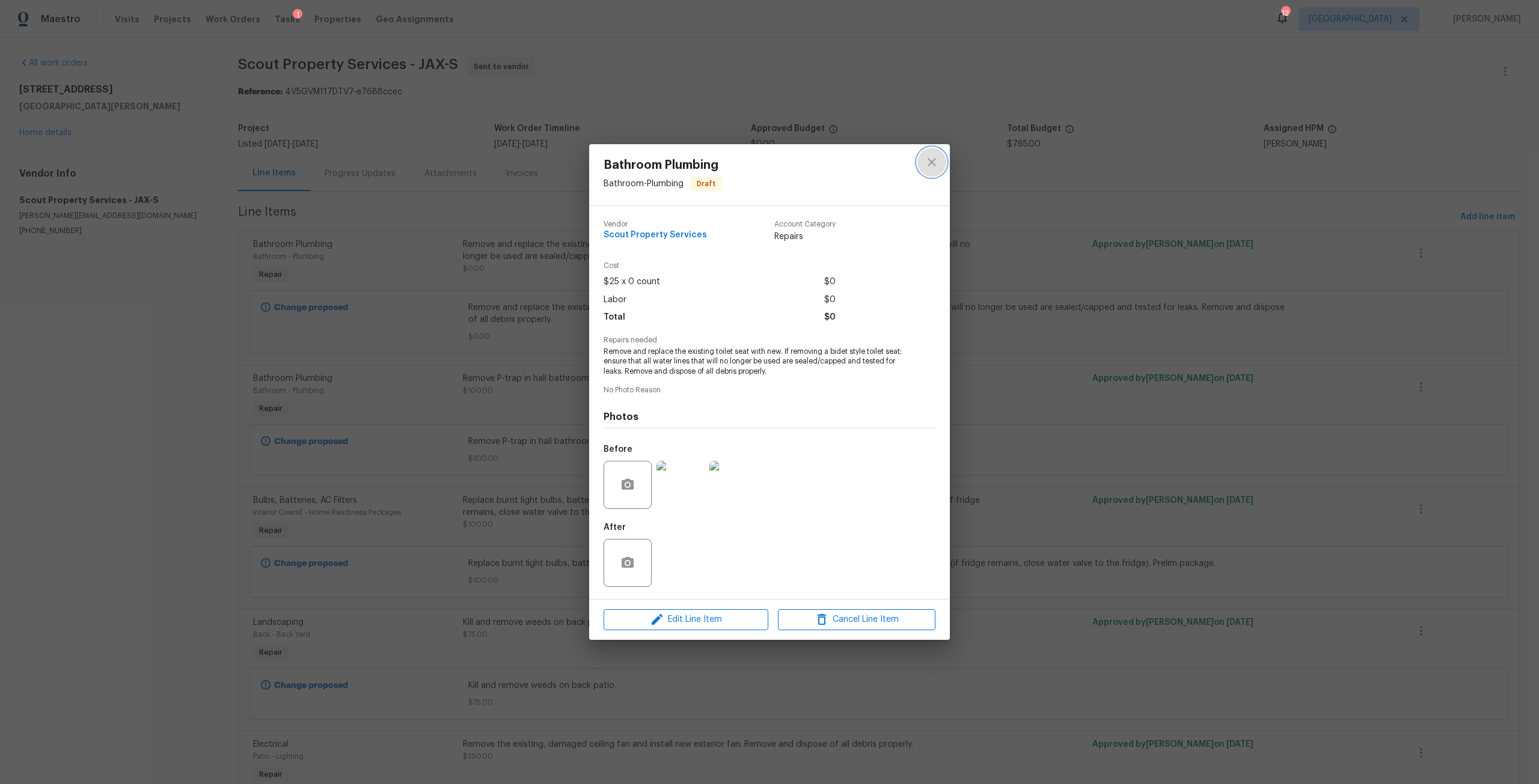
click at [928, 165] on icon "close" at bounding box center [931, 163] width 15 height 15
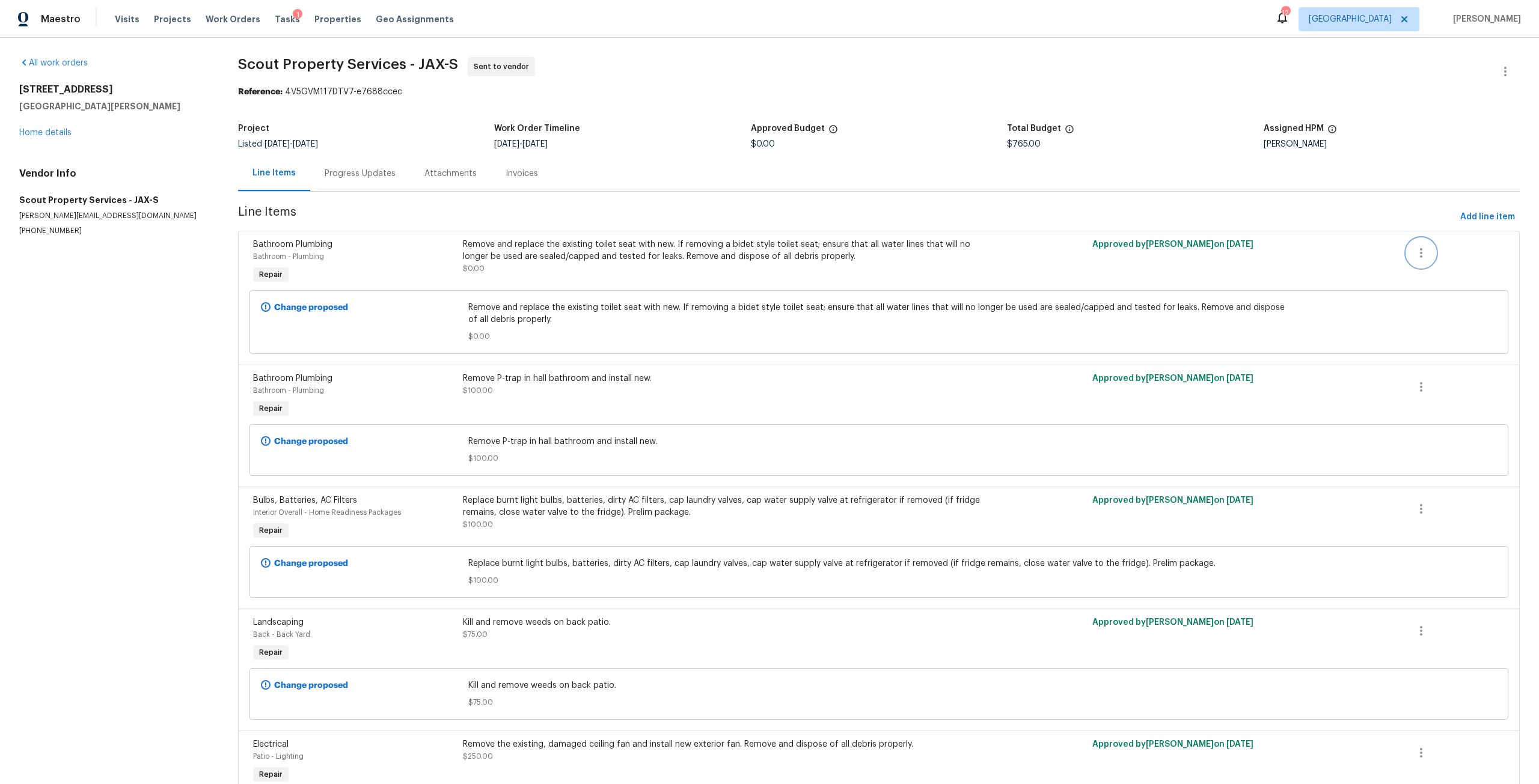
click at [1414, 252] on icon "button" at bounding box center [1421, 253] width 15 height 15
click at [1280, 187] on div at bounding box center [770, 392] width 1539 height 784
click at [1495, 82] on button "button" at bounding box center [1505, 71] width 29 height 29
click at [637, 519] on div at bounding box center [770, 392] width 1539 height 784
click at [603, 278] on div "Remove and replace the existing toilet seat with new. If removing a bidet style…" at bounding box center [721, 263] width 524 height 55
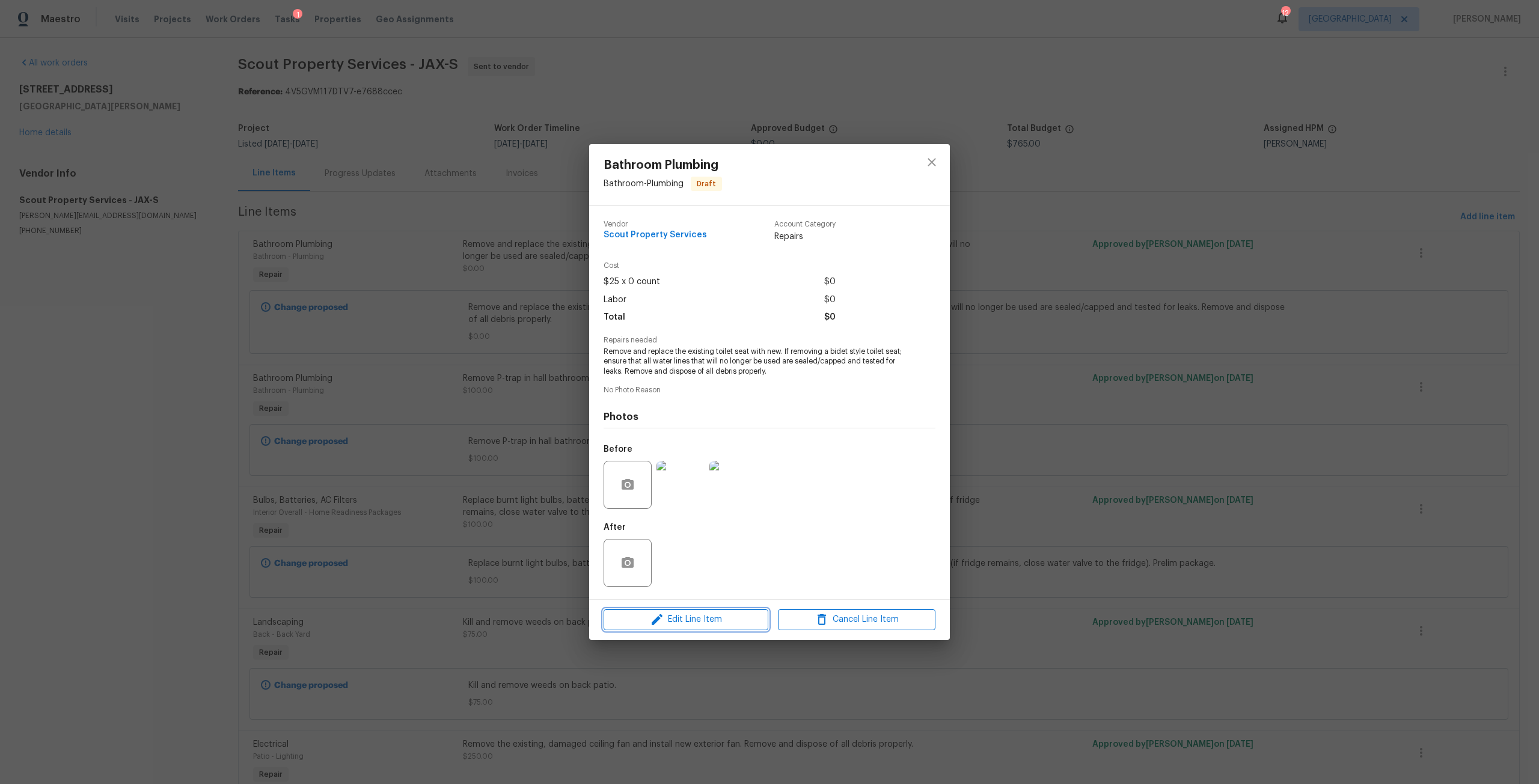
click at [739, 621] on span "Edit Line Item" at bounding box center [686, 620] width 158 height 15
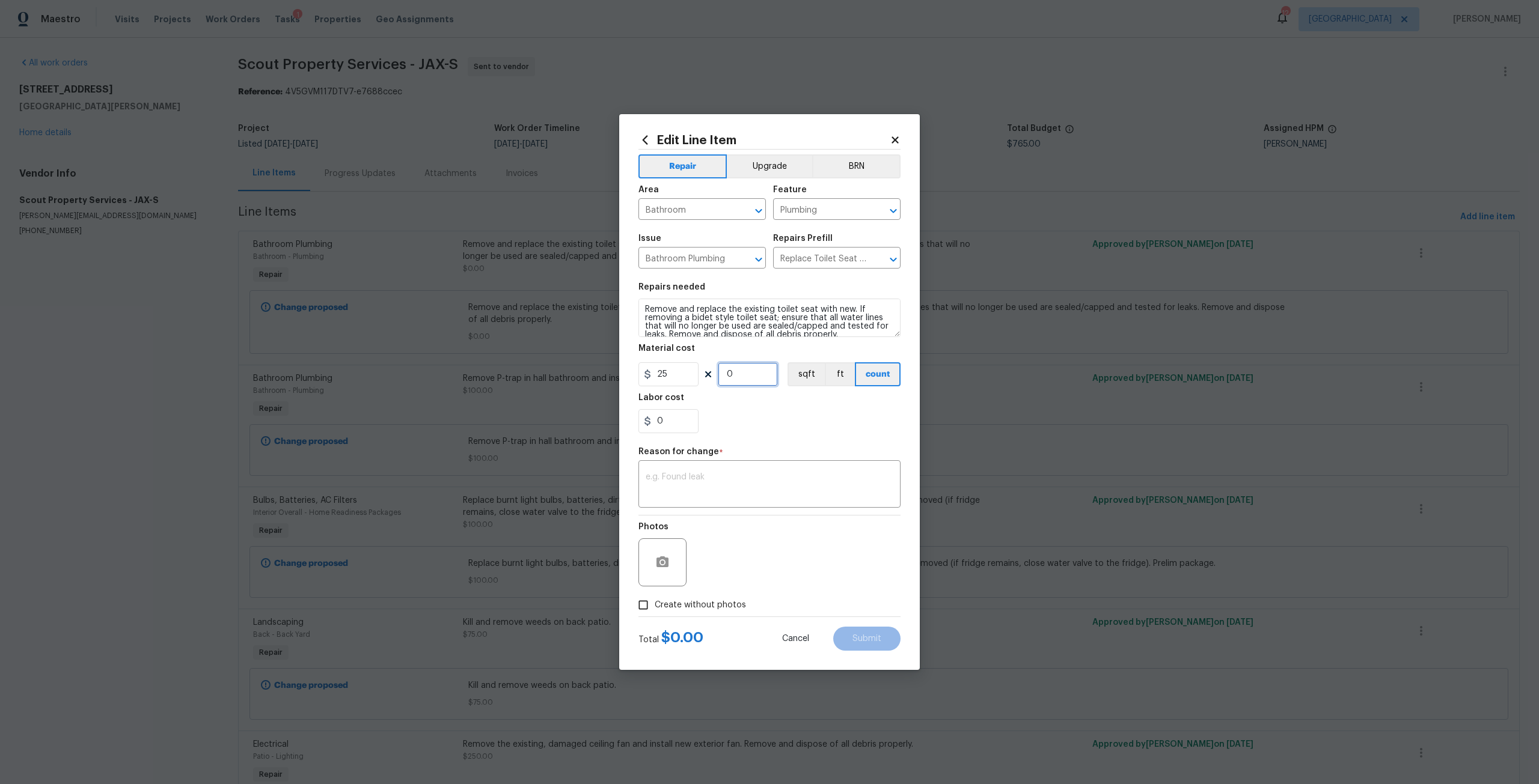
click at [740, 379] on input "0" at bounding box center [748, 374] width 60 height 24
type input "2"
click at [730, 481] on textarea at bounding box center [770, 486] width 248 height 26
type textarea "adjust"
click at [867, 648] on button "Submit" at bounding box center [867, 639] width 67 height 24
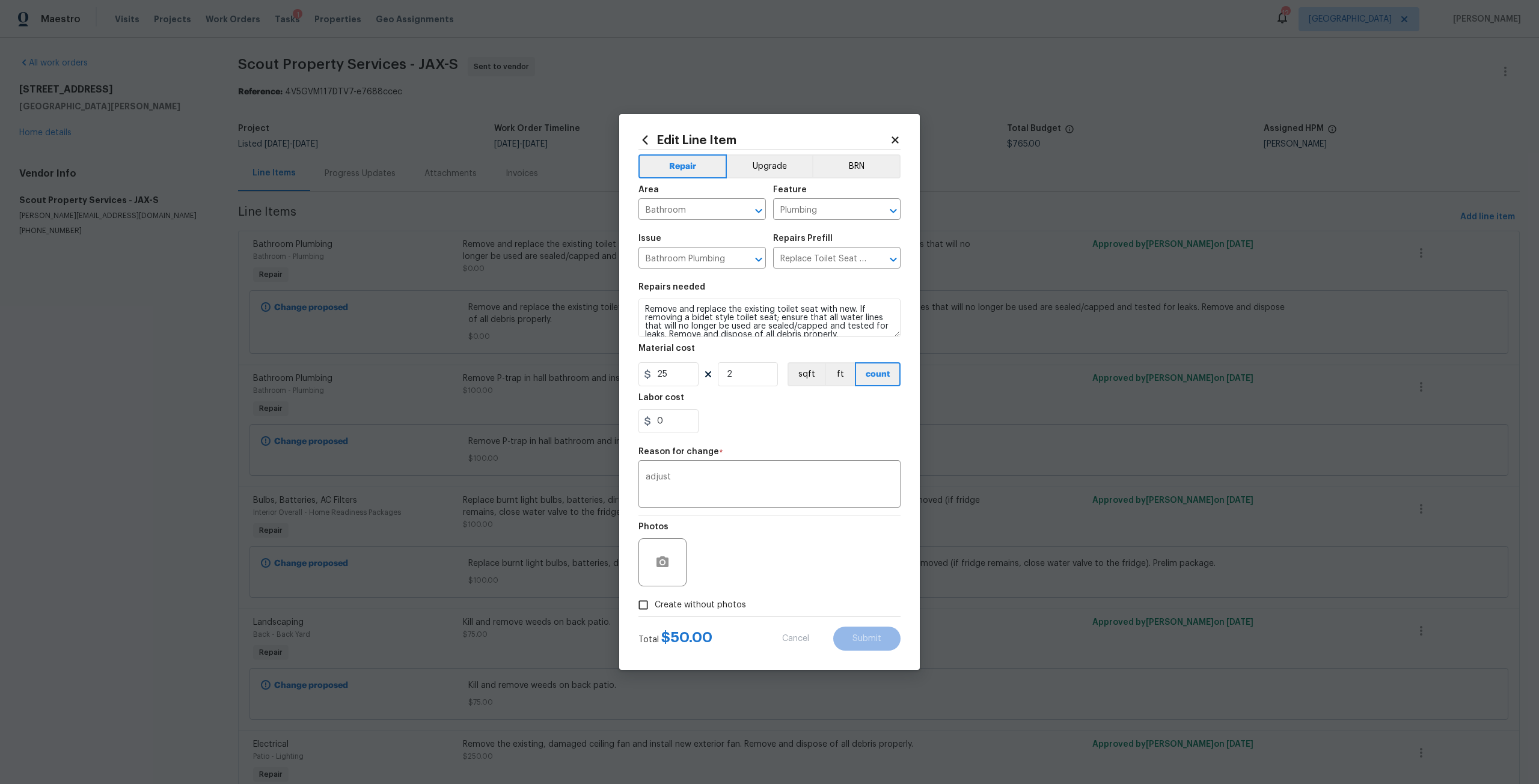
type input "0"
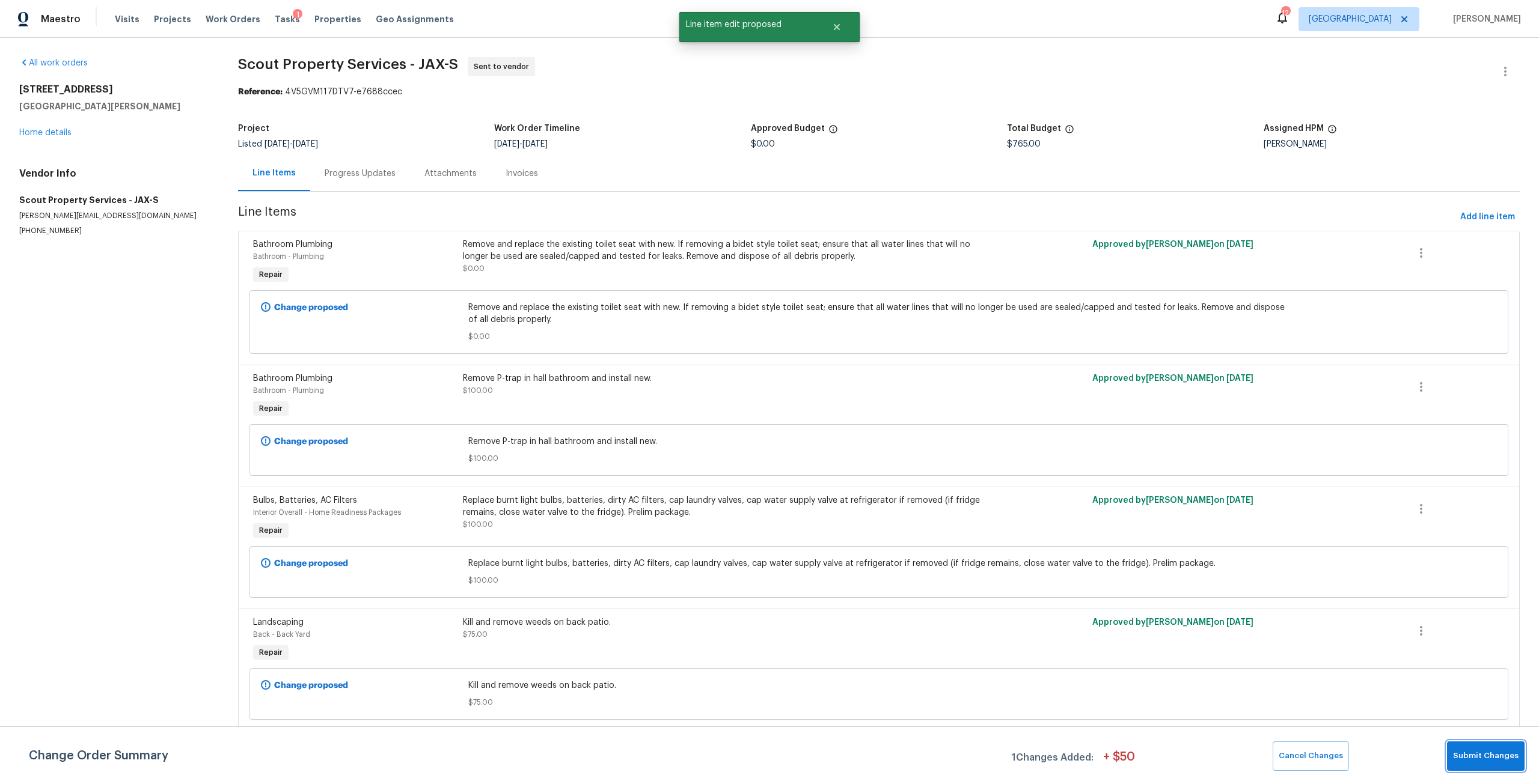
click at [1481, 756] on span "Submit Changes" at bounding box center [1486, 756] width 66 height 14
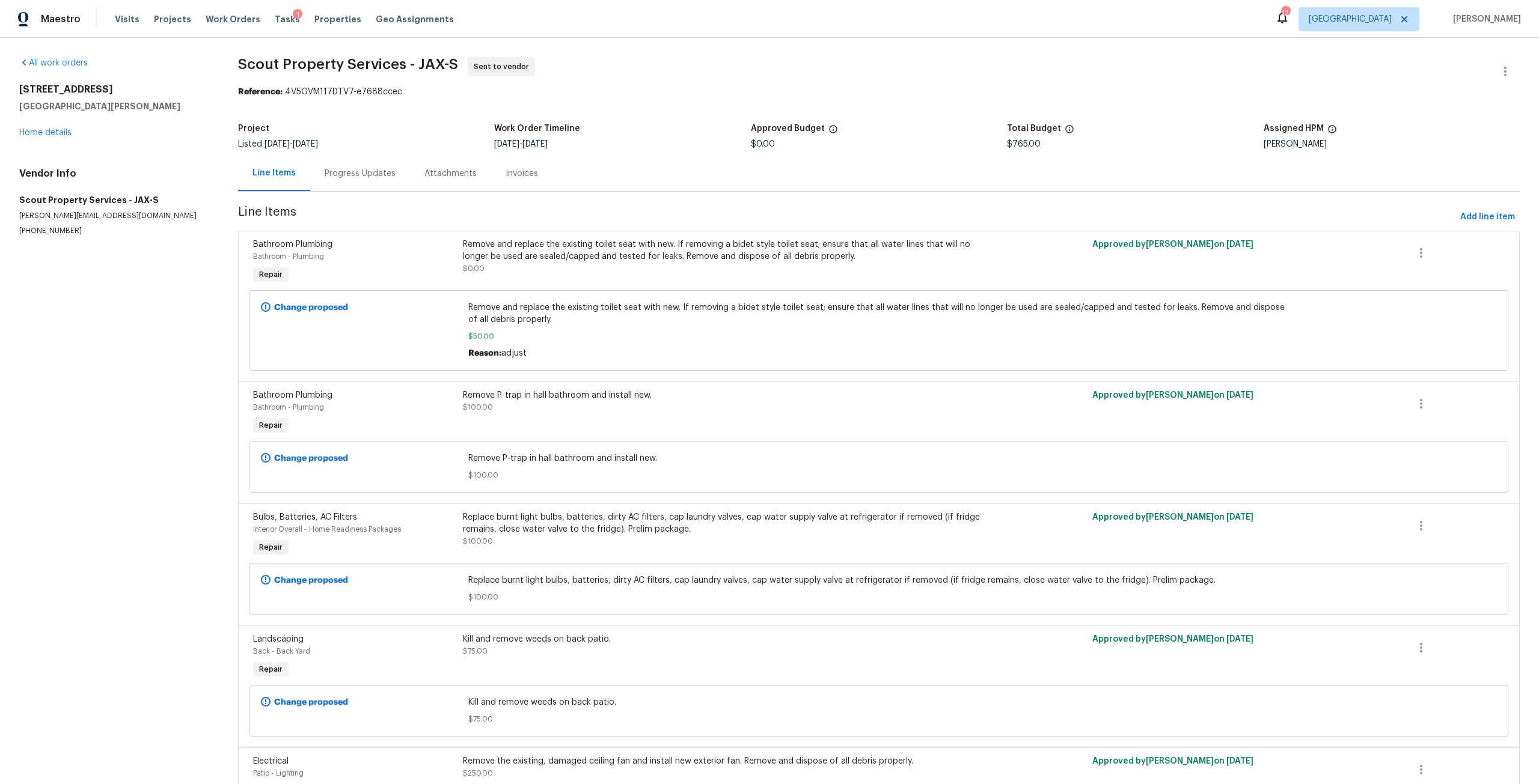
click at [327, 179] on div "Progress Updates" at bounding box center [360, 174] width 71 height 12
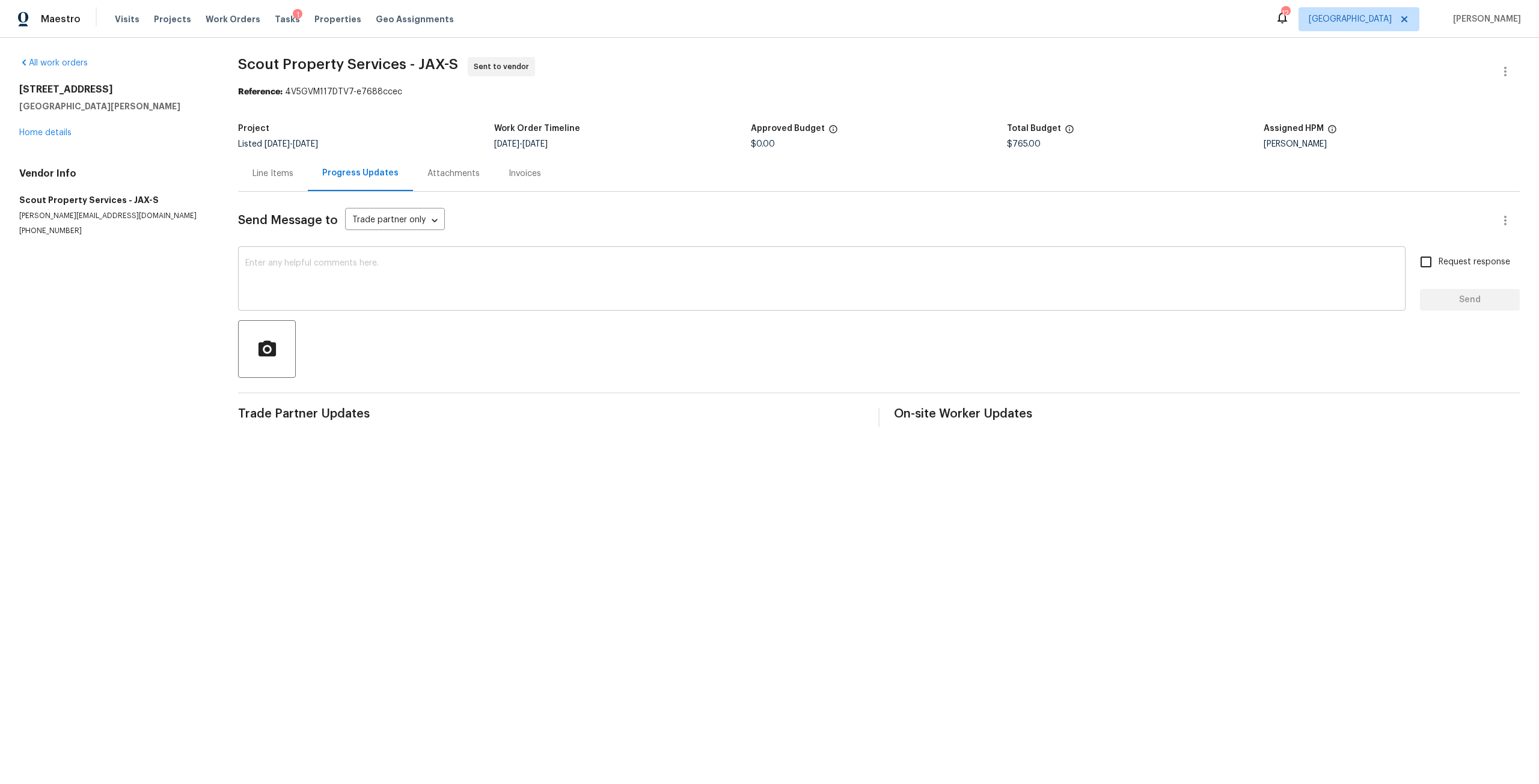
click at [395, 273] on textarea at bounding box center [821, 280] width 1153 height 42
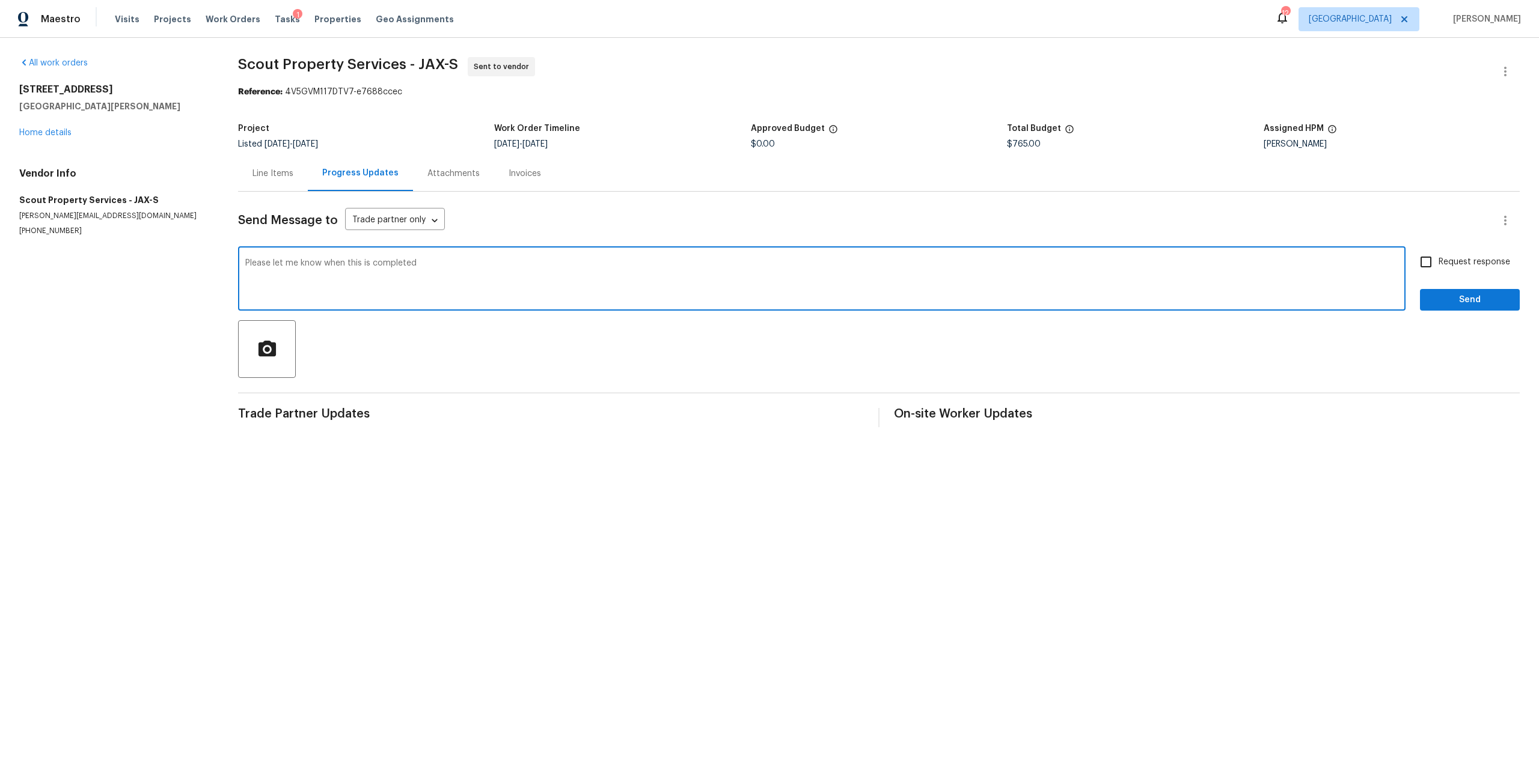
type textarea "Please let me know when this is completed"
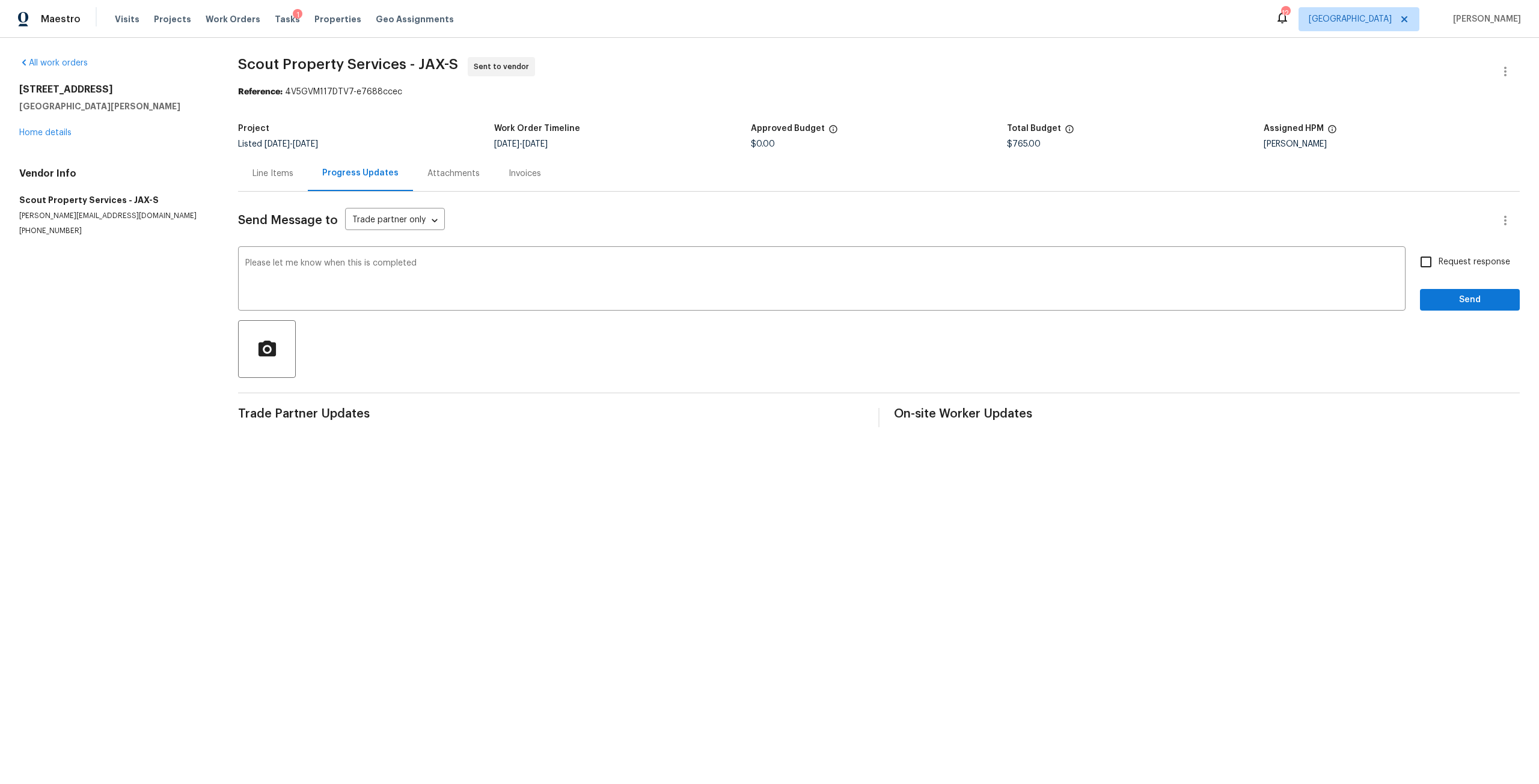
click at [1439, 255] on label "Request response" at bounding box center [1461, 262] width 97 height 26
click at [1438, 255] on input "Request response" at bounding box center [1425, 262] width 26 height 26
checkbox input "true"
click at [1452, 298] on span "Send" at bounding box center [1470, 300] width 80 height 15
